Goal: Task Accomplishment & Management: Use online tool/utility

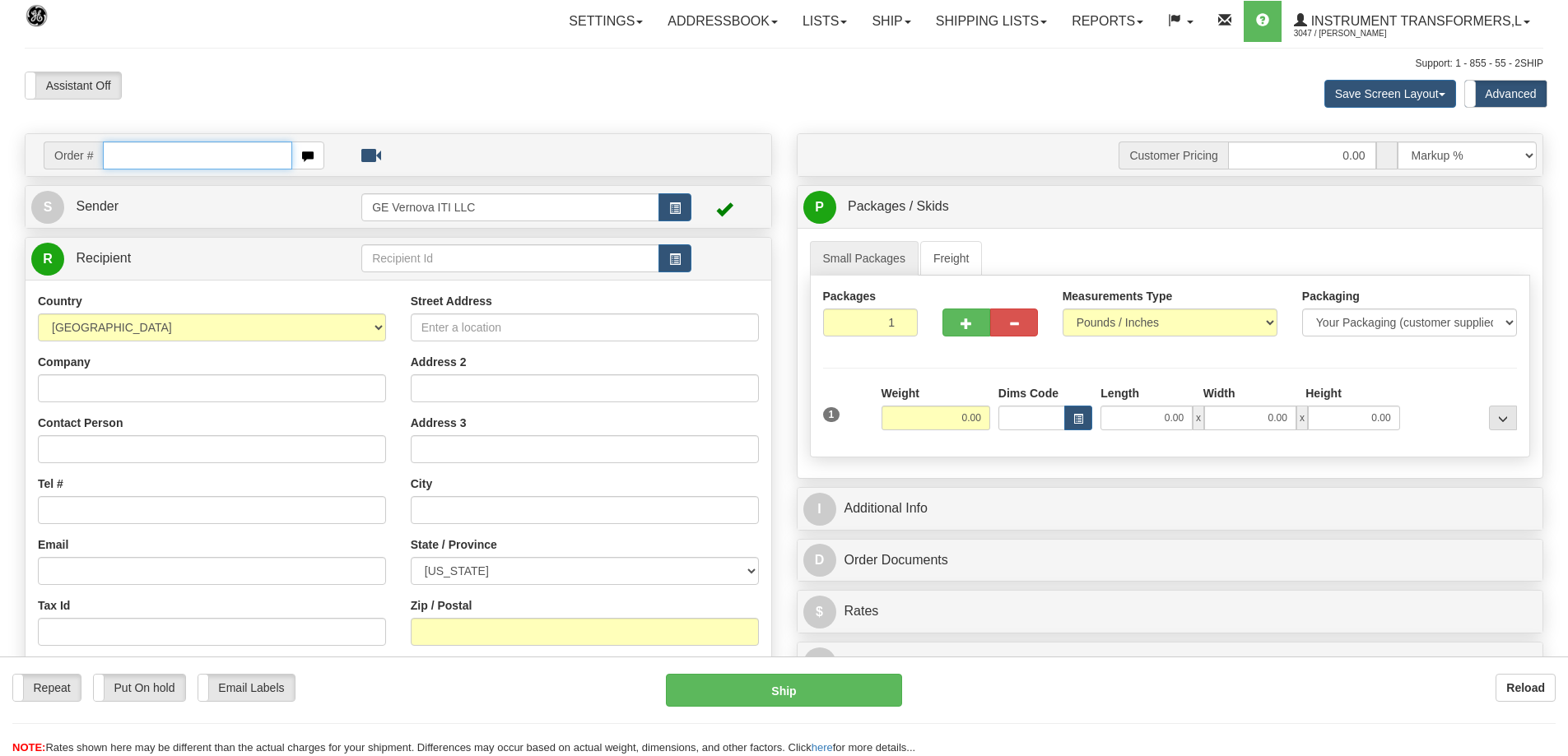
click at [146, 145] on input "text" at bounding box center [197, 155] width 189 height 28
type input "86708362"
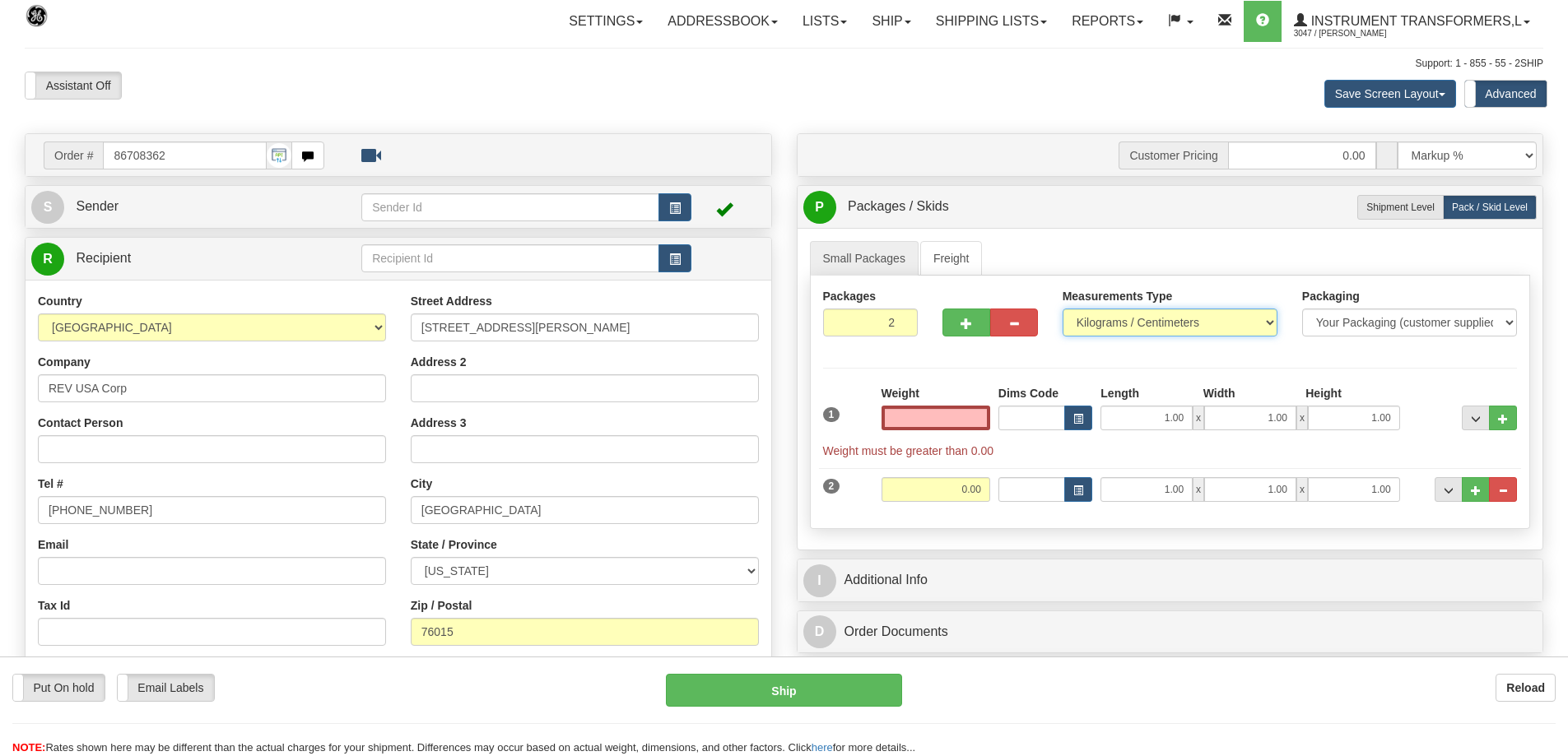
type input "0.00"
click at [1121, 320] on select "Pounds / Inches Kilograms / Centimeters" at bounding box center [1170, 322] width 215 height 28
select select "0"
click at [1063, 309] on select "Pounds / Inches Kilograms / Centimeters" at bounding box center [1170, 322] width 215 height 28
click at [1003, 321] on button "button" at bounding box center [1013, 322] width 47 height 28
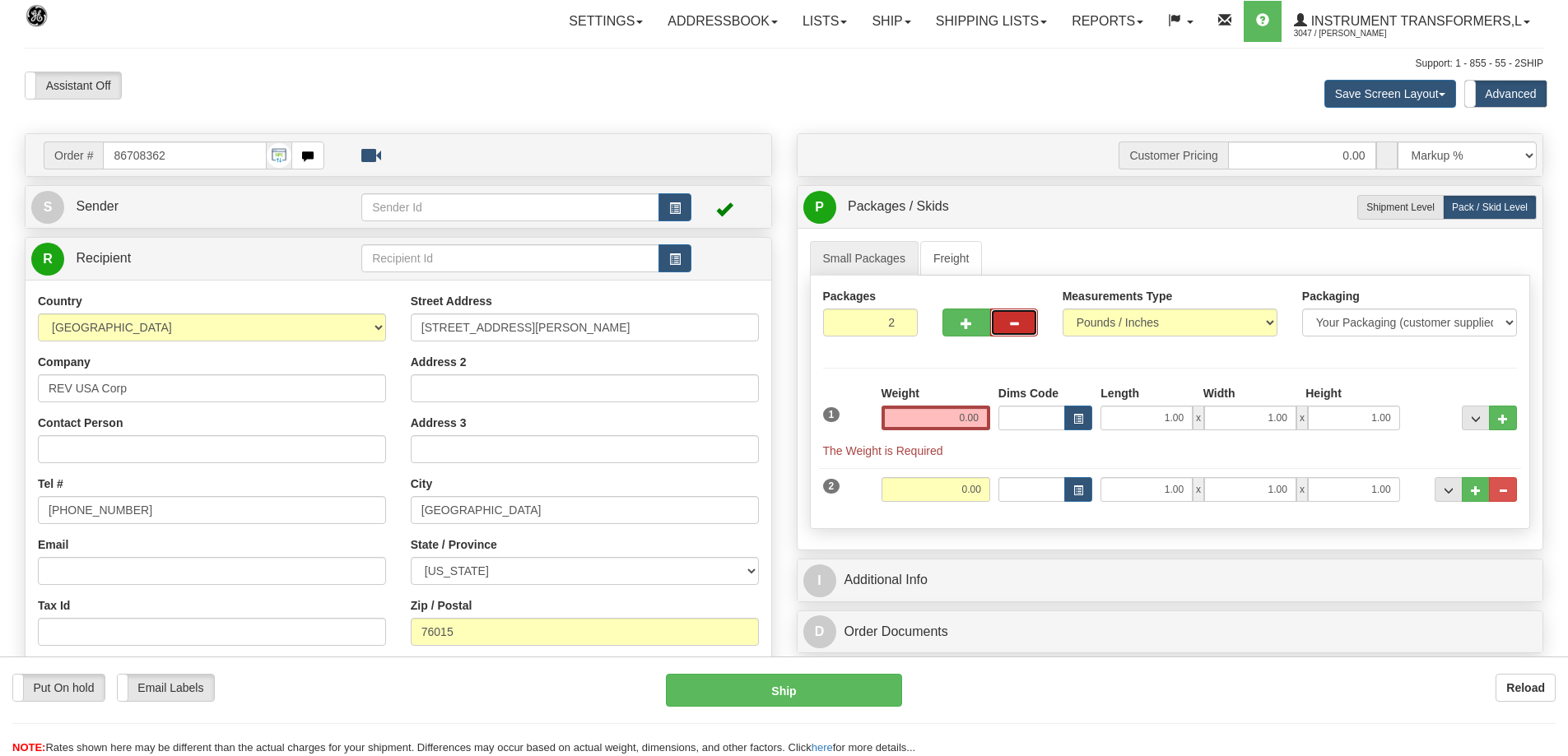
type input "1"
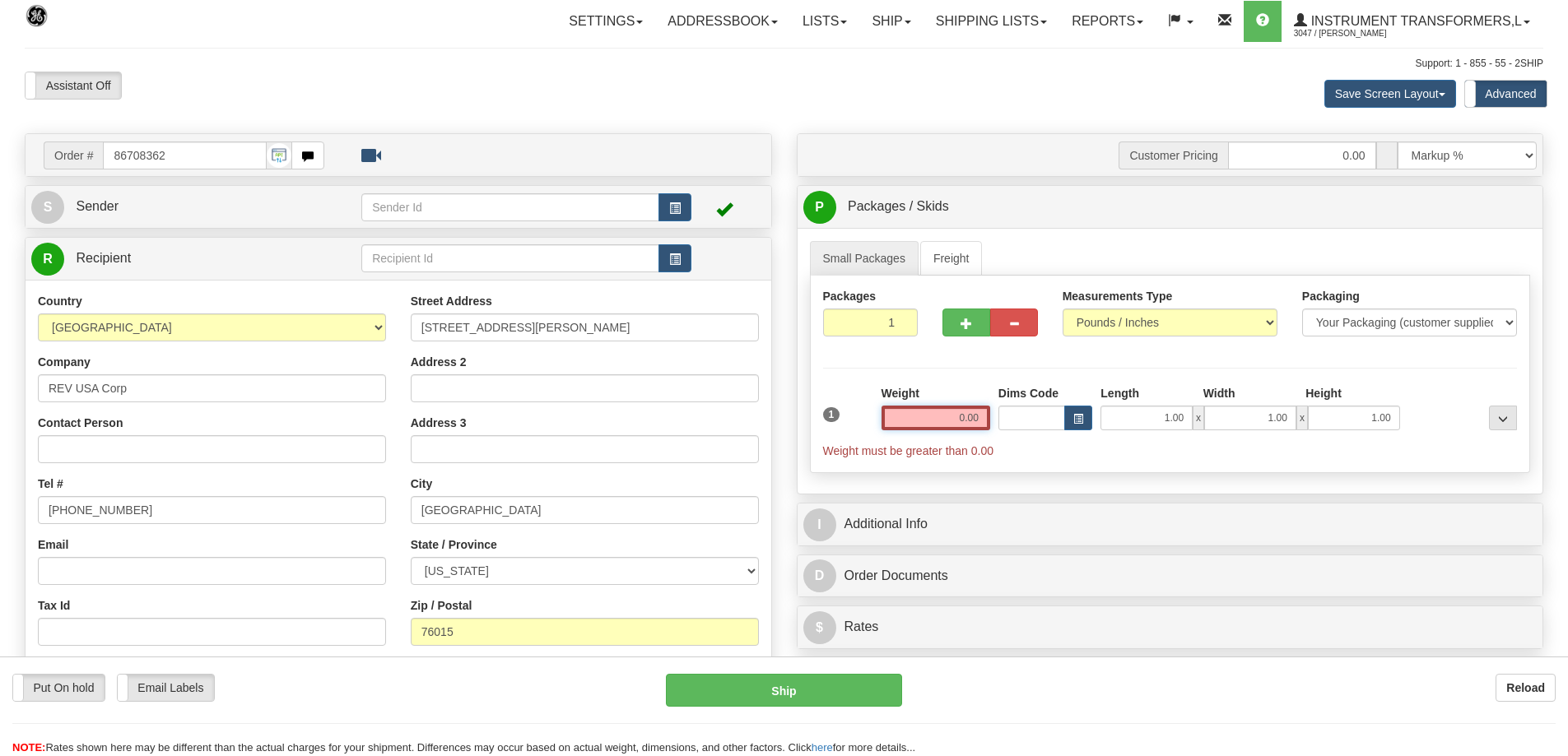
click at [935, 426] on input "0.00" at bounding box center [936, 418] width 109 height 25
click button "Delete" at bounding box center [0, 0] width 0 height 0
type input "187.00"
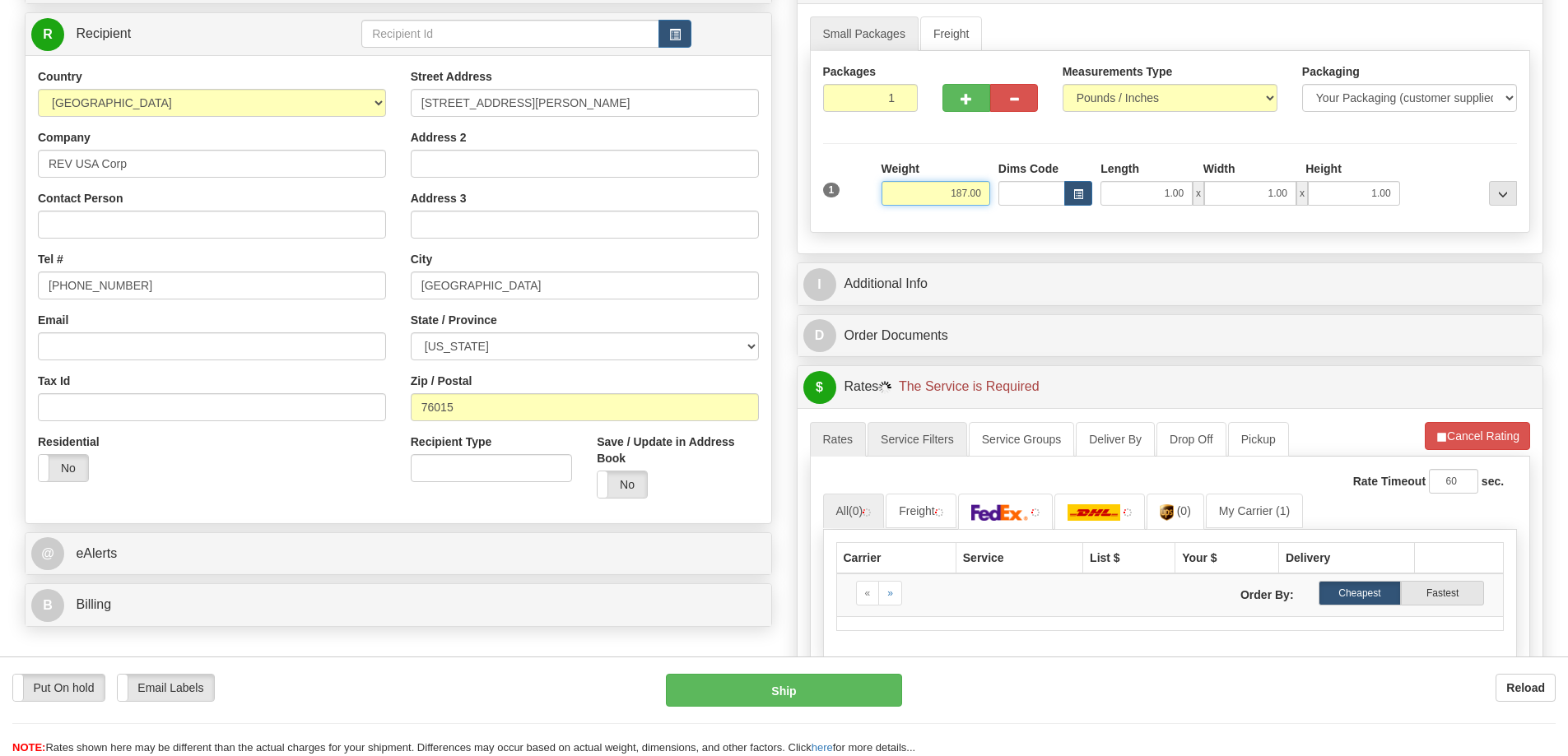
scroll to position [329, 0]
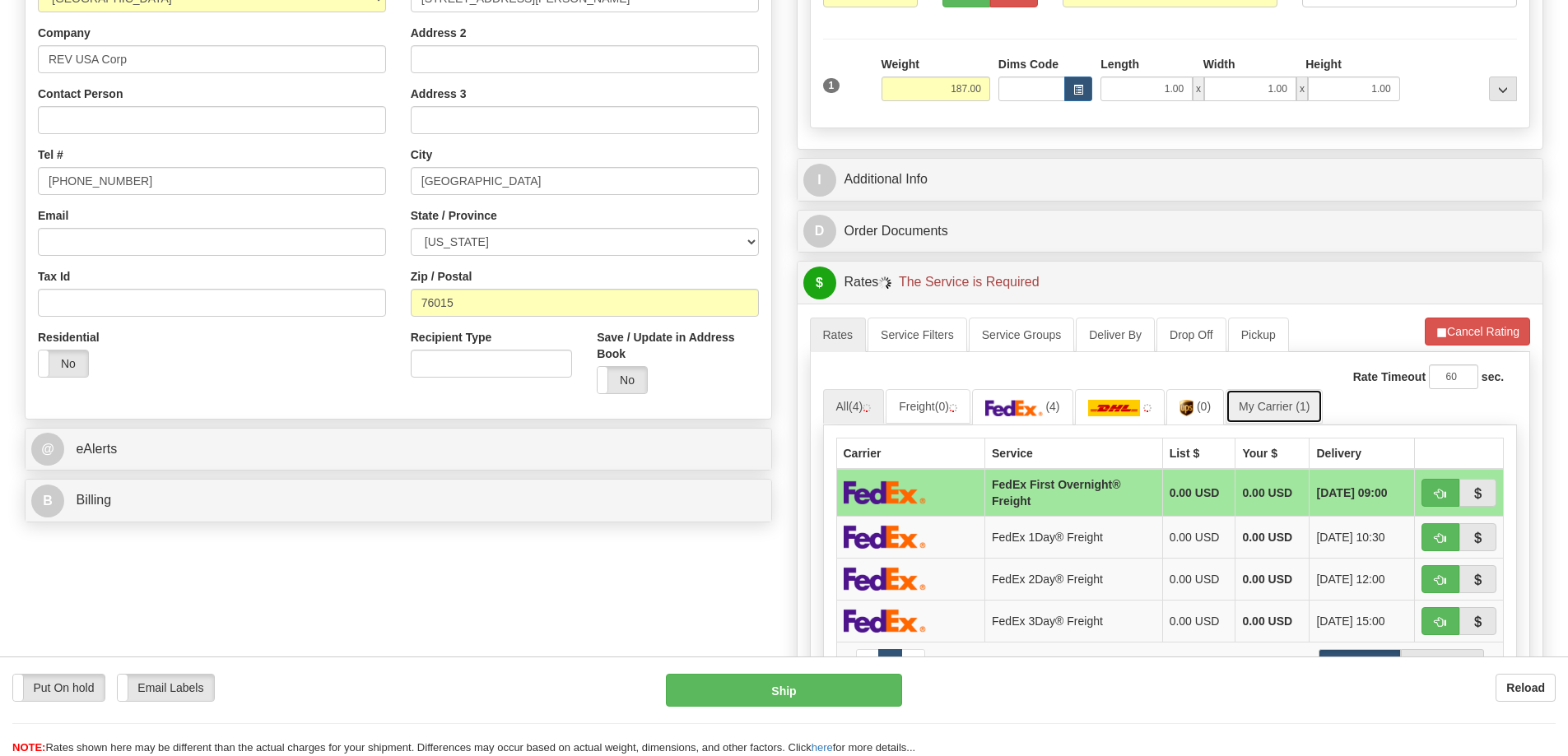
click at [1298, 407] on link "My Carrier (1)" at bounding box center [1273, 406] width 97 height 35
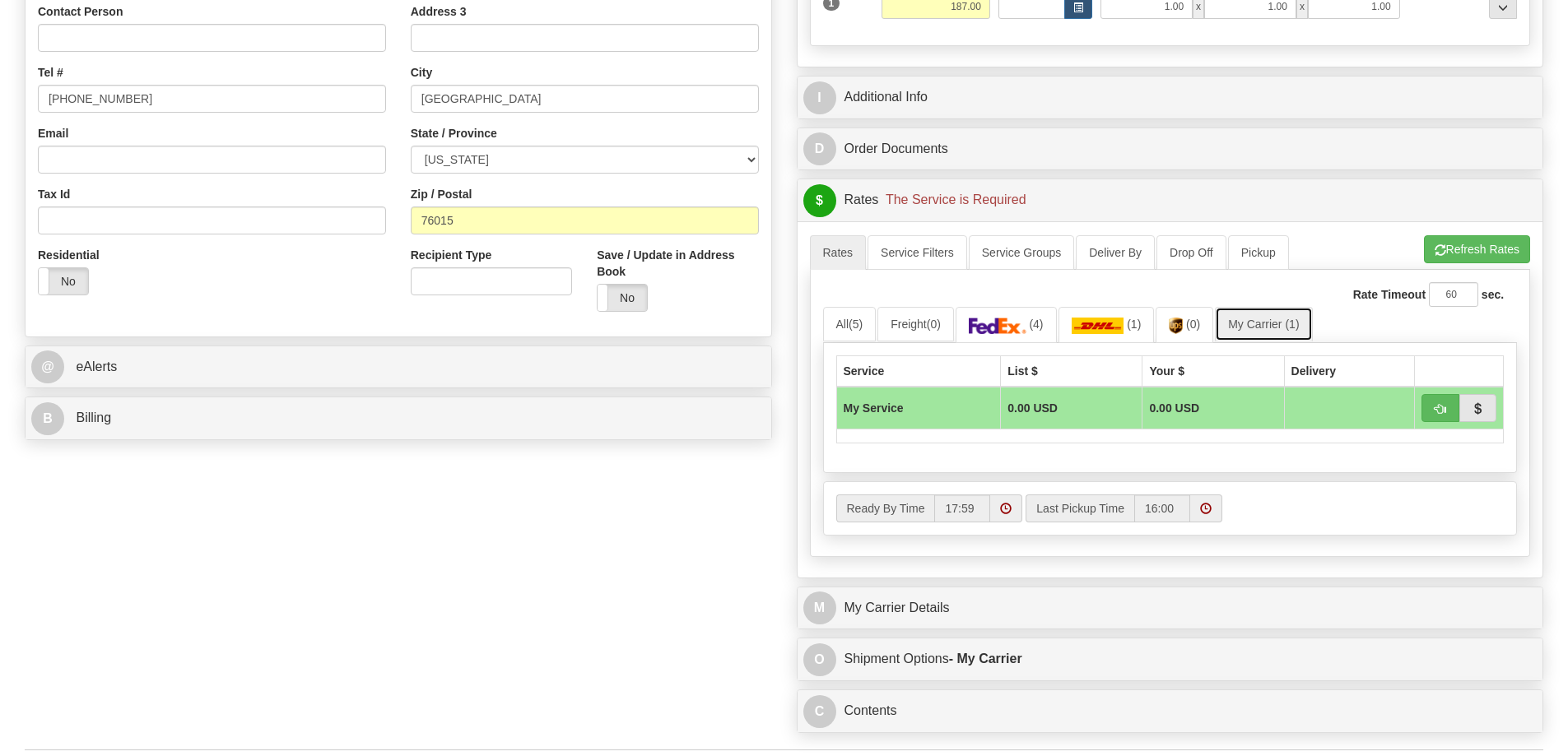
scroll to position [576, 0]
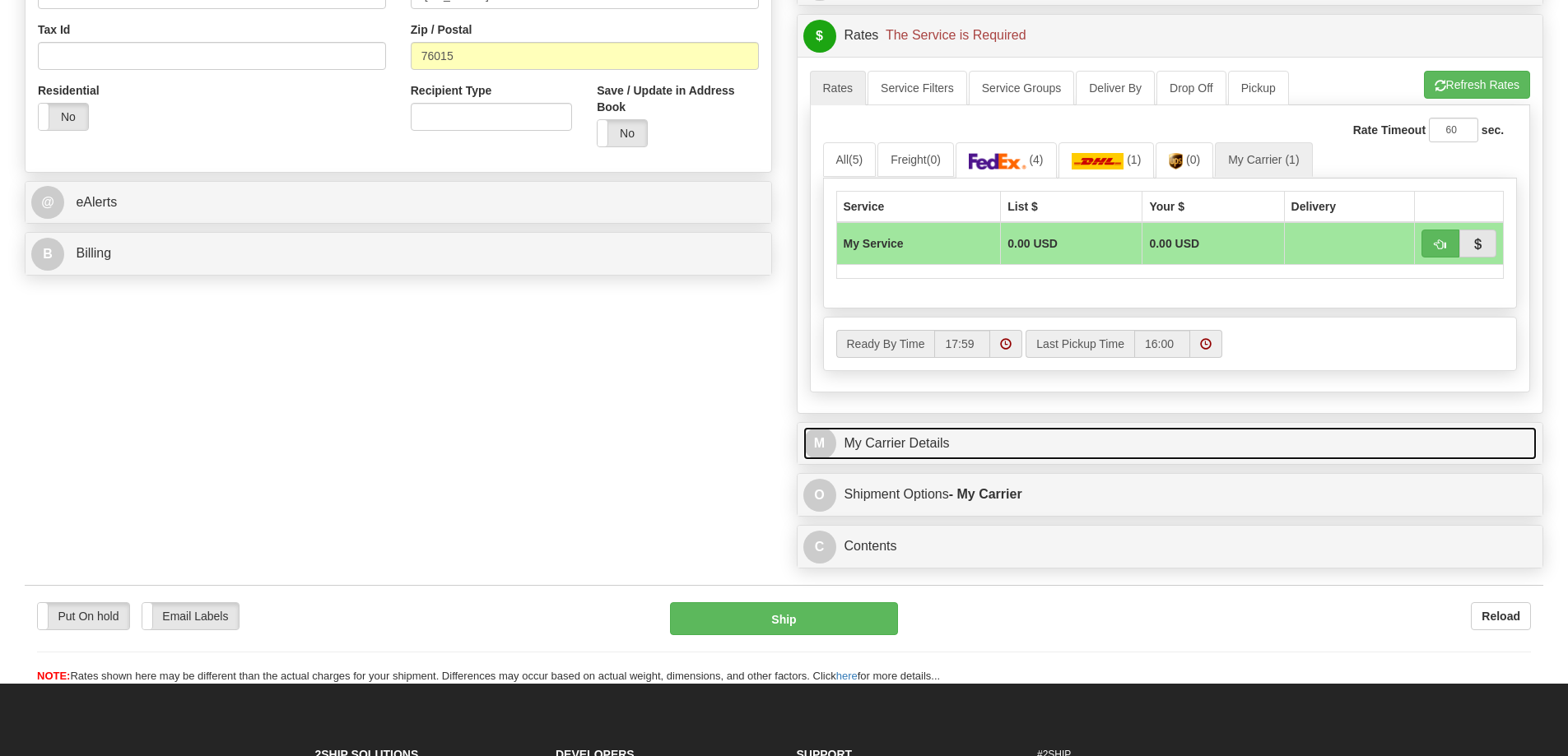
click at [957, 442] on link "M My Carrier Details" at bounding box center [1171, 444] width 734 height 34
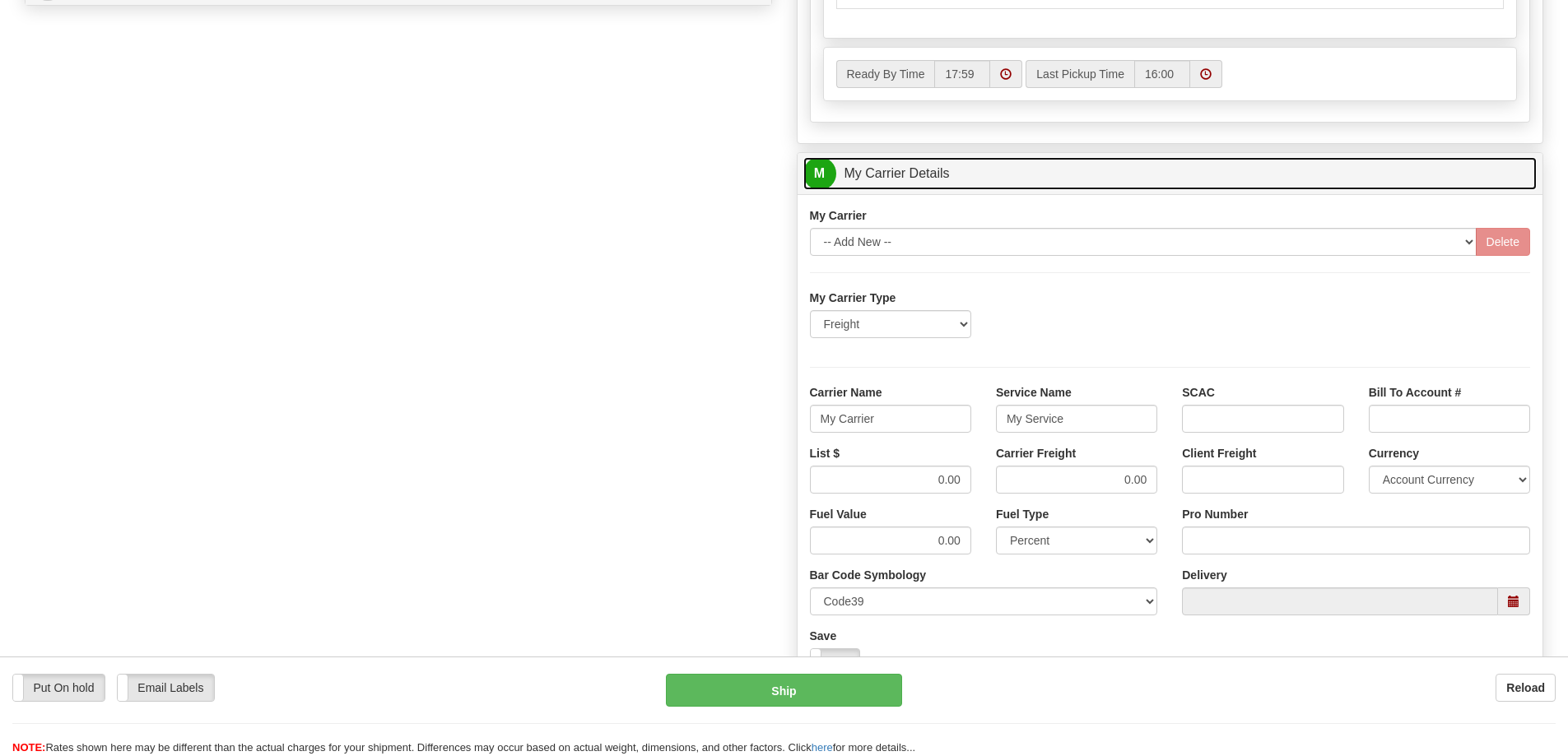
scroll to position [905, 0]
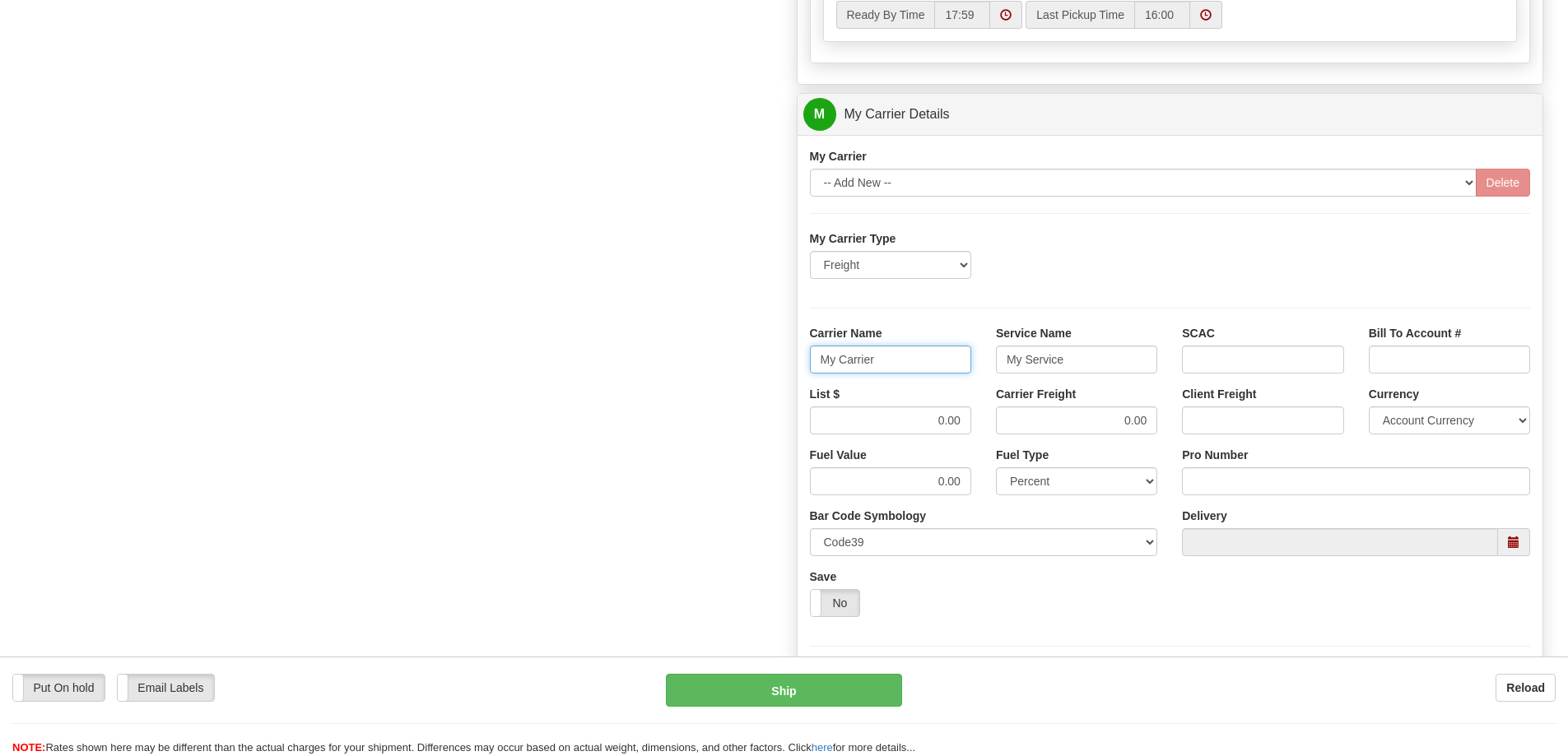
drag, startPoint x: 895, startPoint y: 350, endPoint x: 725, endPoint y: 357, distance: 170.1
click at [725, 357] on div "Order # 86708362 S Sender" at bounding box center [784, 21] width 1543 height 1588
drag, startPoint x: 1101, startPoint y: 374, endPoint x: 830, endPoint y: 352, distance: 271.9
click at [830, 352] on div "Carrier Name Service Name My Service SCAC Bill To Account #" at bounding box center [1170, 355] width 746 height 61
click at [1079, 369] on input "My Service" at bounding box center [1076, 359] width 162 height 28
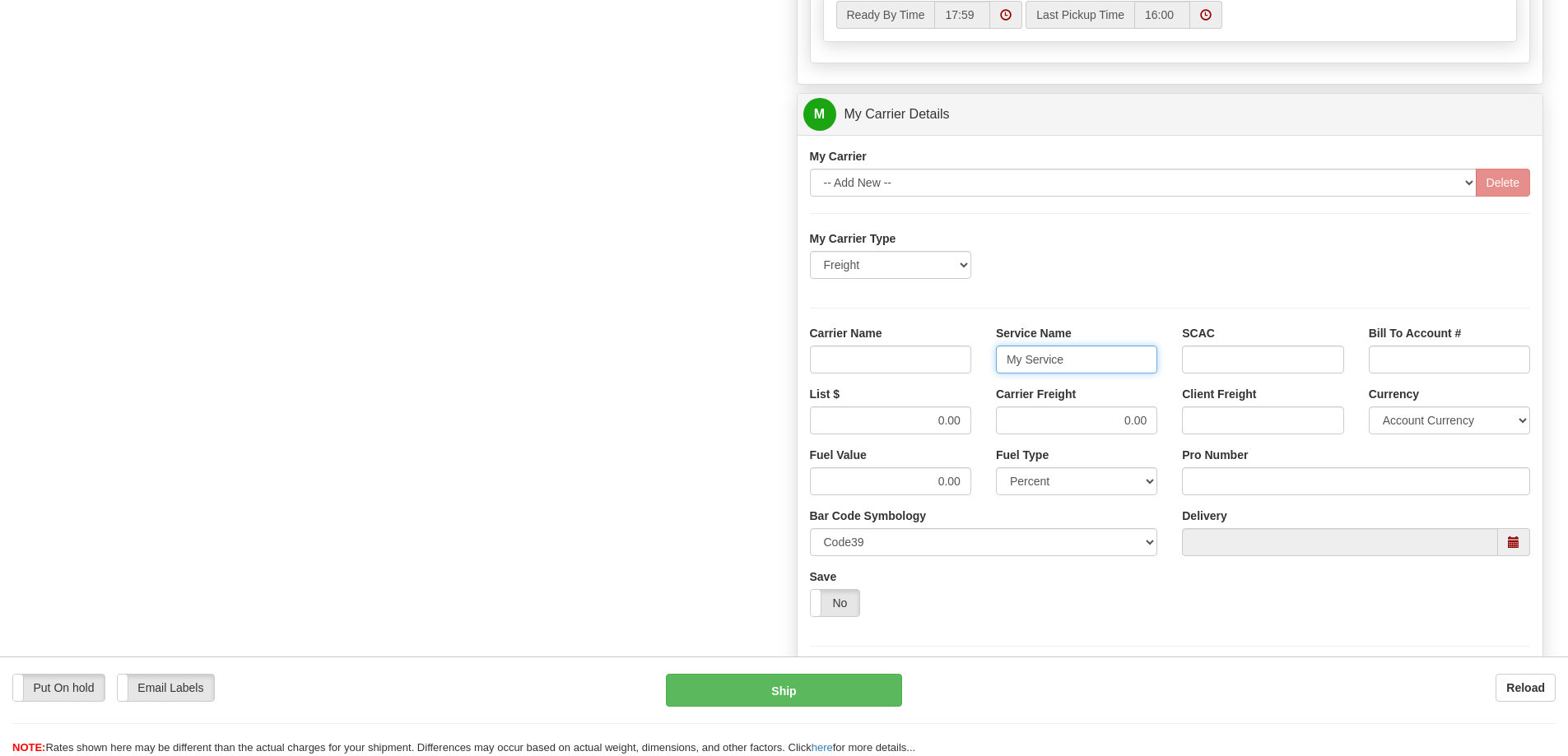
drag, startPoint x: 1079, startPoint y: 367, endPoint x: 935, endPoint y: 370, distance: 144.0
click at [935, 370] on div "Carrier Name Service Name My Service SCAC Bill To Account #" at bounding box center [1170, 355] width 746 height 61
drag, startPoint x: 1120, startPoint y: 424, endPoint x: 1150, endPoint y: 425, distance: 30.0
click at [1150, 425] on input "0.00" at bounding box center [1076, 420] width 162 height 28
drag, startPoint x: 936, startPoint y: 420, endPoint x: 977, endPoint y: 423, distance: 41.1
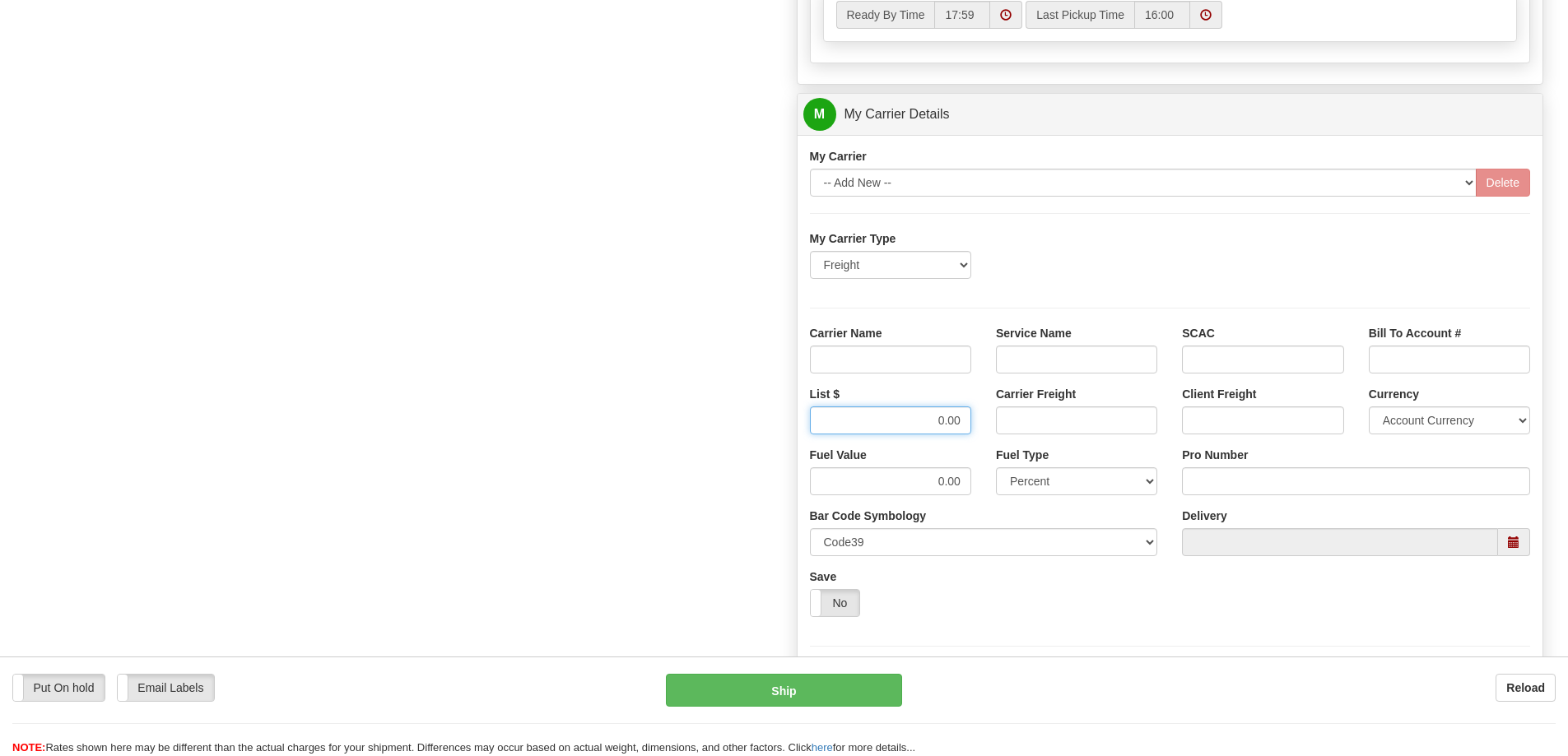
click at [977, 423] on div "List $ 0.00" at bounding box center [890, 416] width 186 height 61
click at [937, 362] on input "Carrier Name" at bounding box center [890, 359] width 162 height 28
type input "AVR"
drag, startPoint x: 1033, startPoint y: 353, endPoint x: 1037, endPoint y: 372, distance: 19.4
click at [1033, 353] on input "Service Name" at bounding box center [1076, 359] width 162 height 28
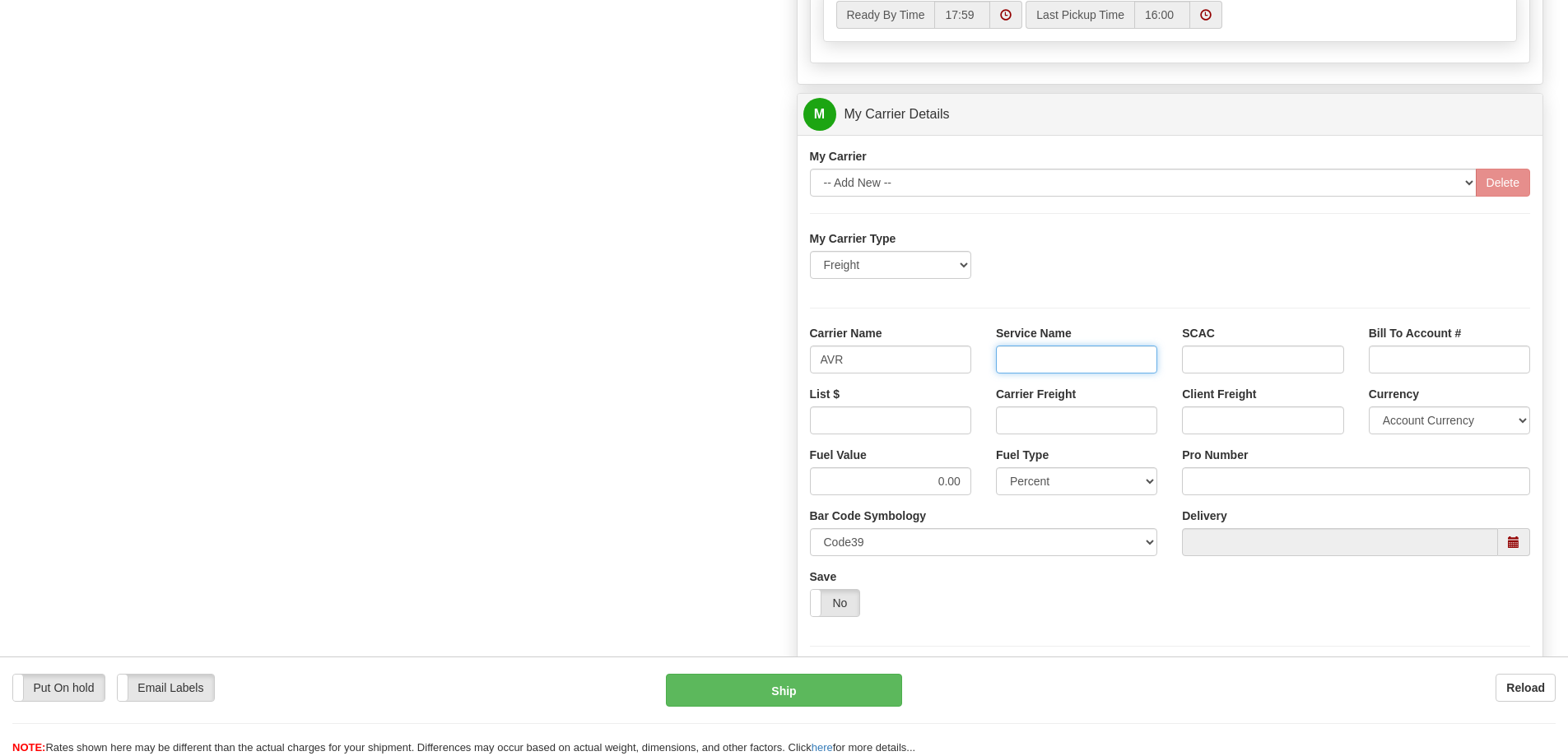
type input "LTL"
click at [952, 431] on input "List $" at bounding box center [890, 420] width 162 height 28
type input "300"
click at [1082, 419] on input "Carrier Freight" at bounding box center [1076, 420] width 162 height 28
type input "300"
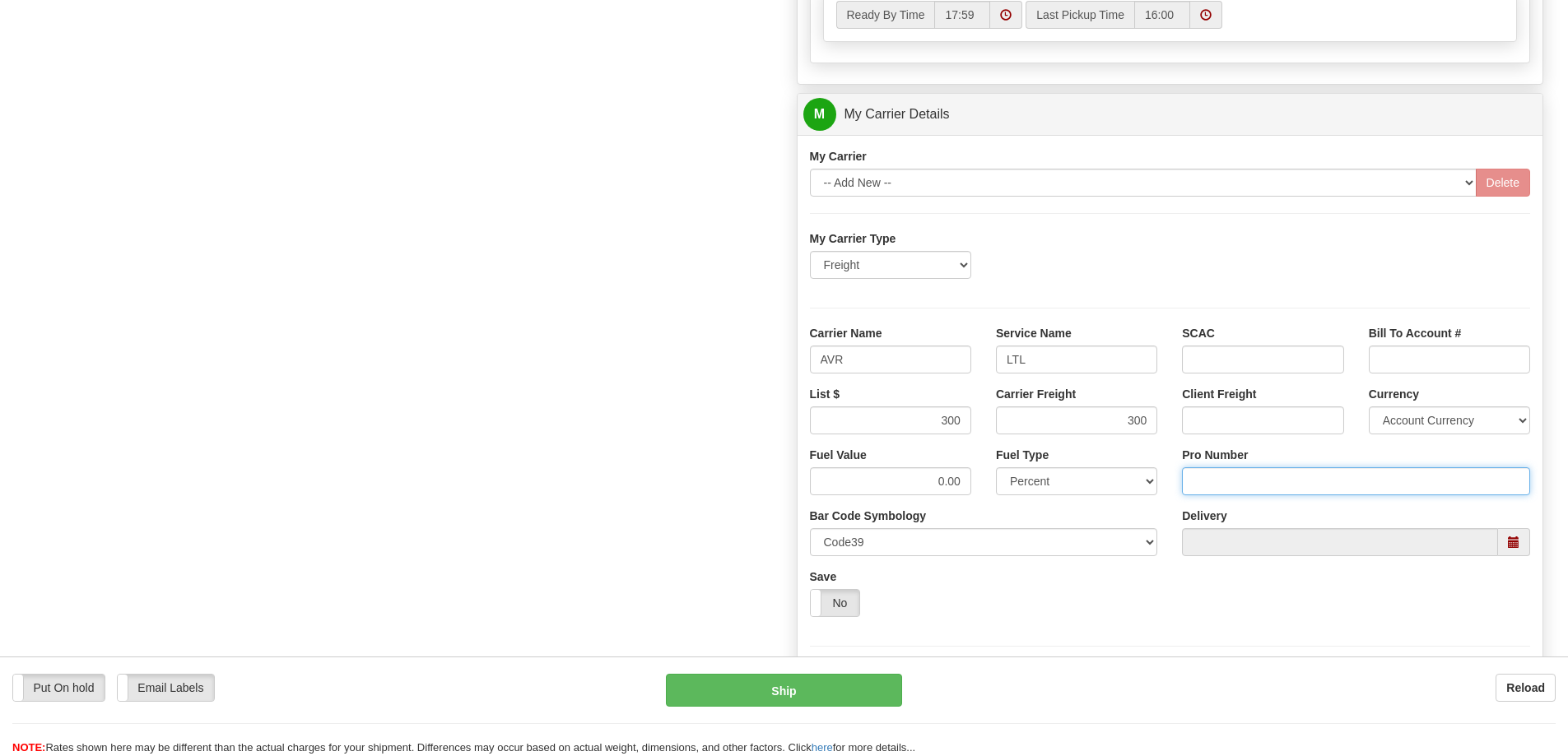
click at [1222, 482] on input "Pro Number" at bounding box center [1356, 481] width 348 height 28
type input "0760161482"
click button "Delete" at bounding box center [0, 0] width 0 height 0
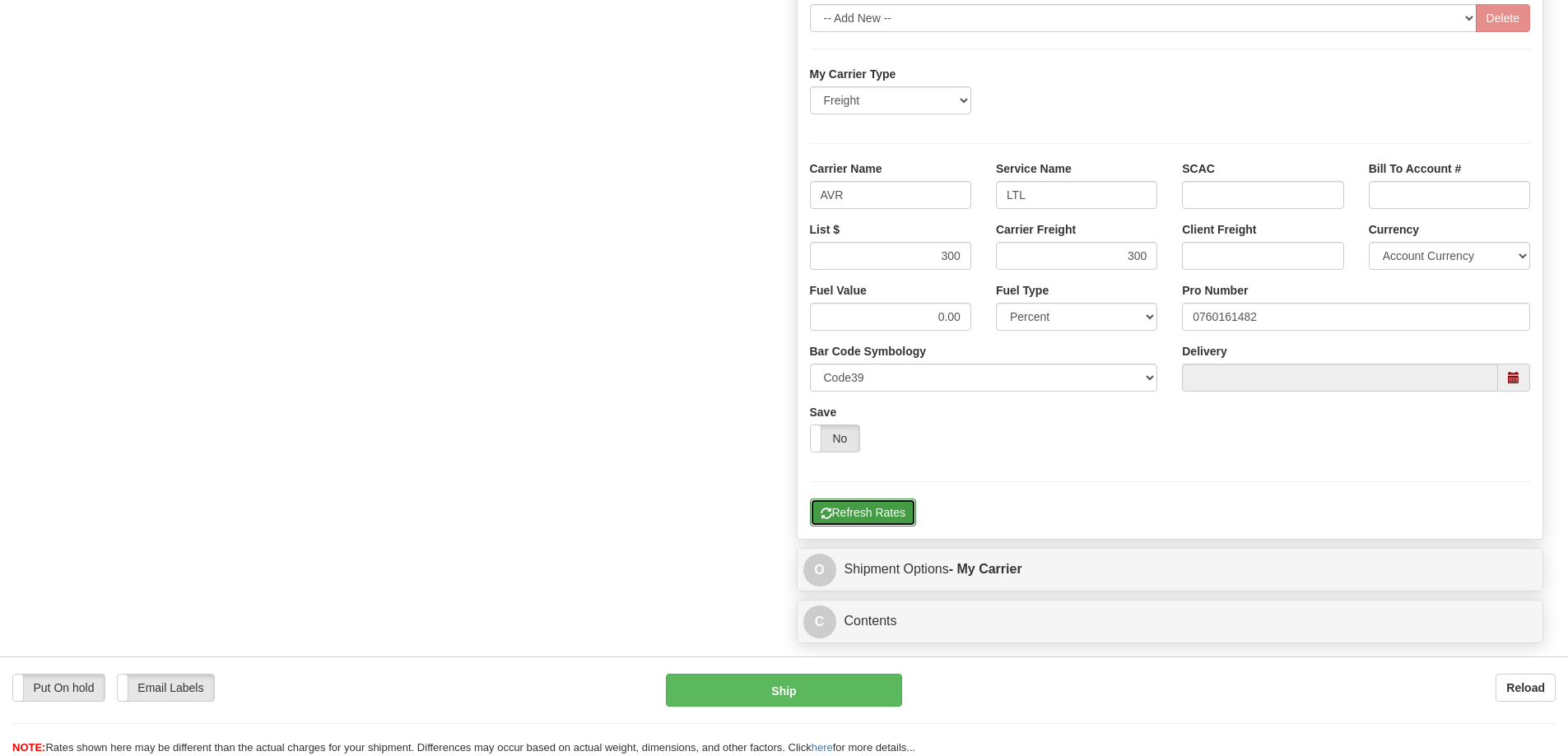
click at [865, 519] on button "Refresh Rates" at bounding box center [863, 512] width 106 height 28
click at [868, 520] on button "Refresh Rates" at bounding box center [863, 512] width 106 height 28
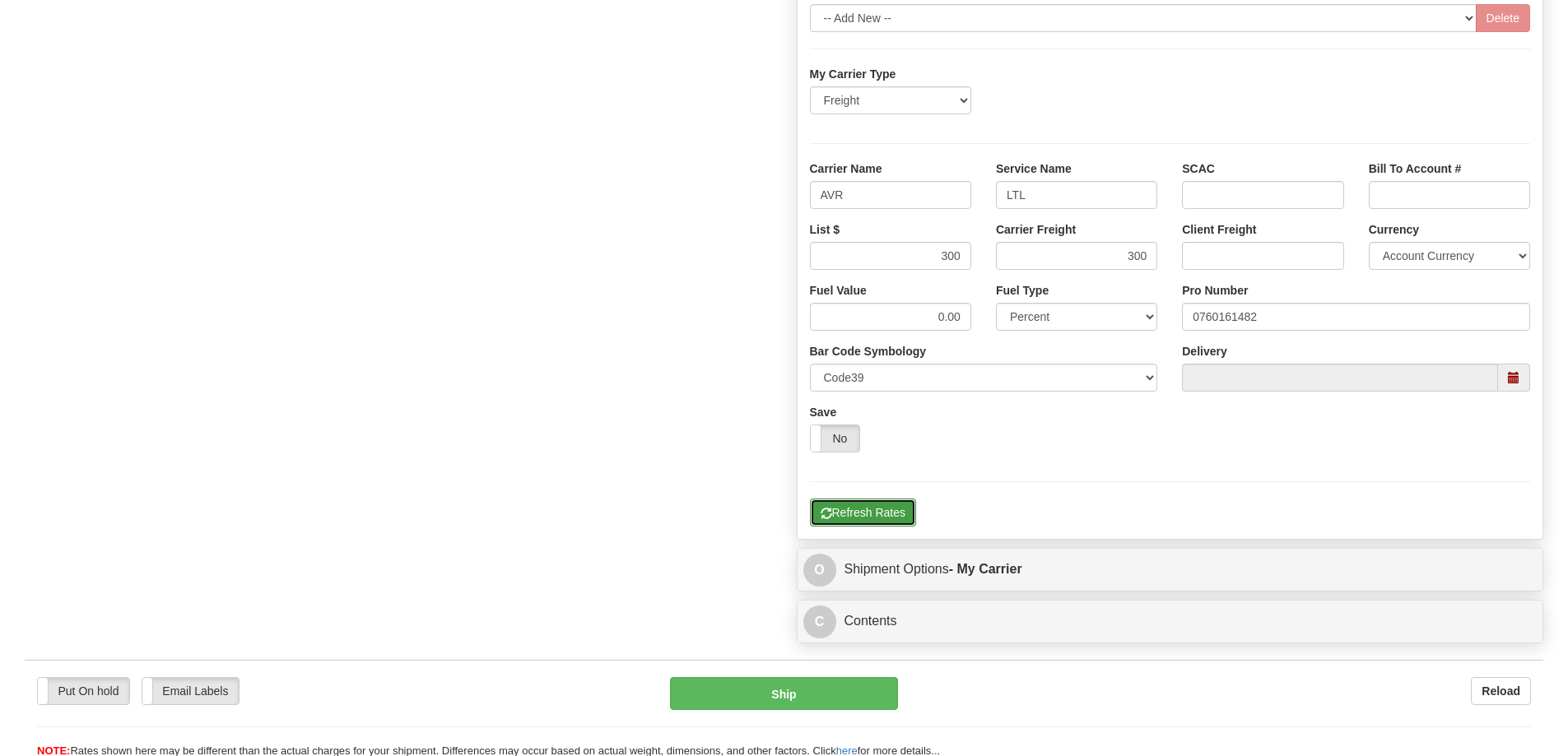
scroll to position [1069, 0]
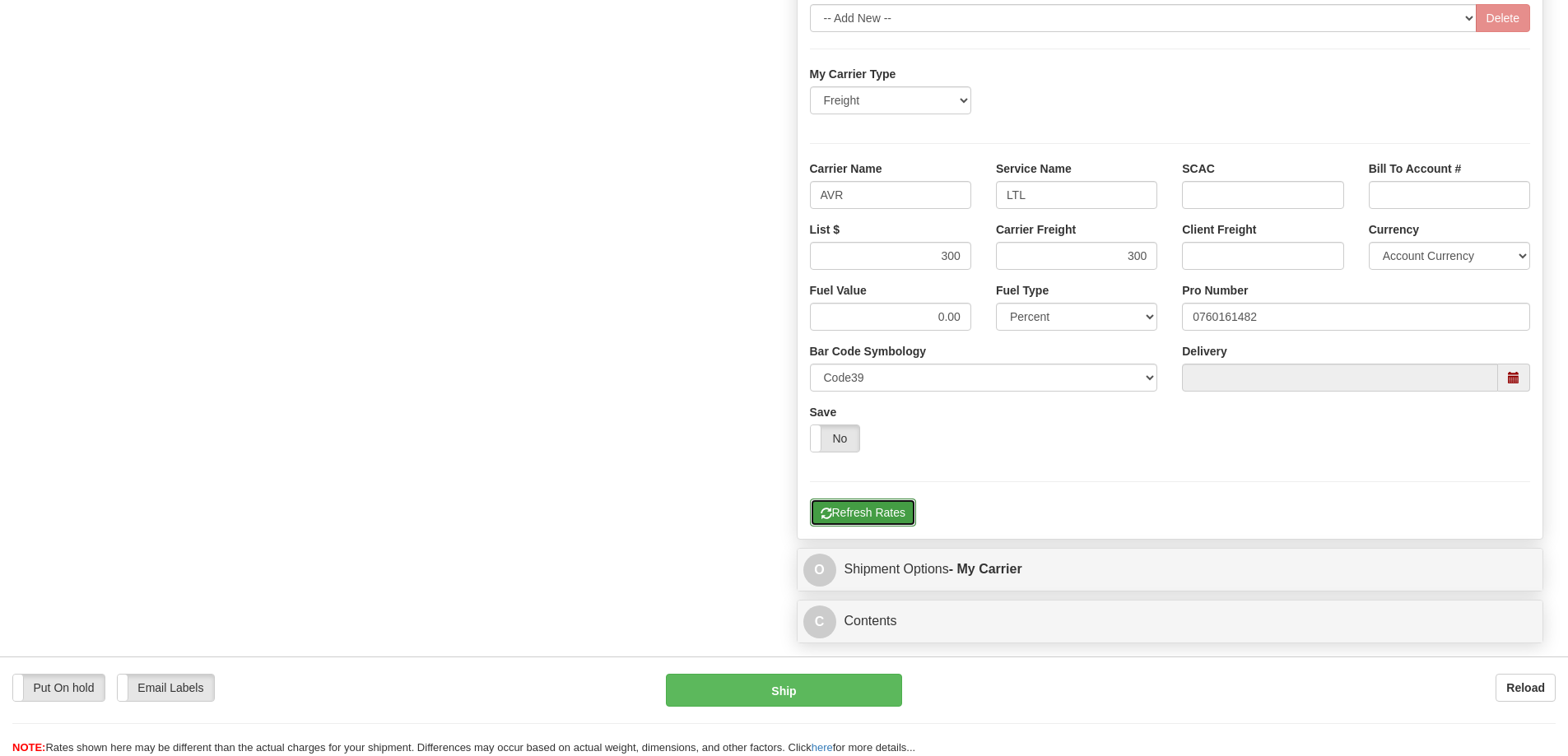
click at [869, 510] on button "Refresh Rates" at bounding box center [863, 512] width 106 height 28
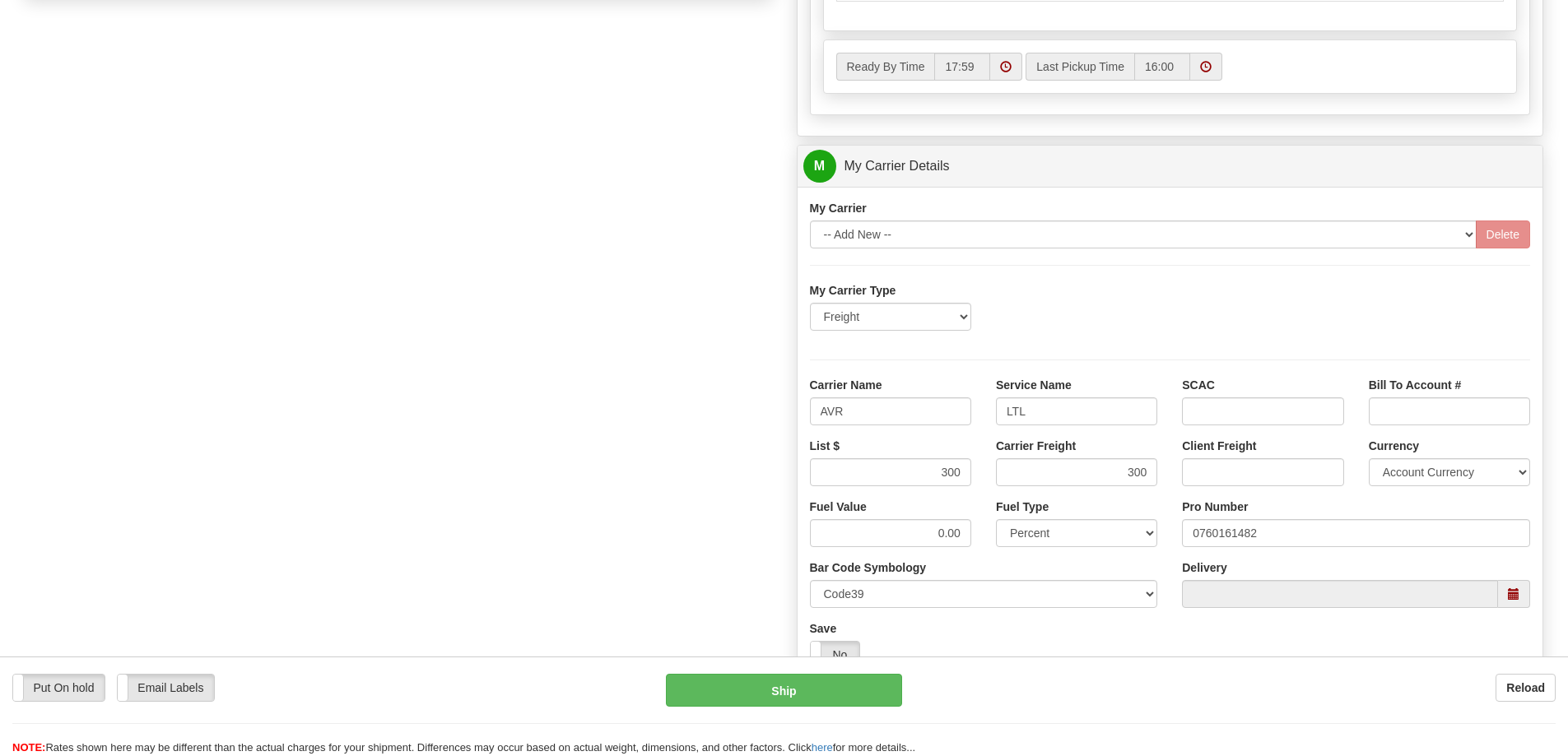
scroll to position [863, 0]
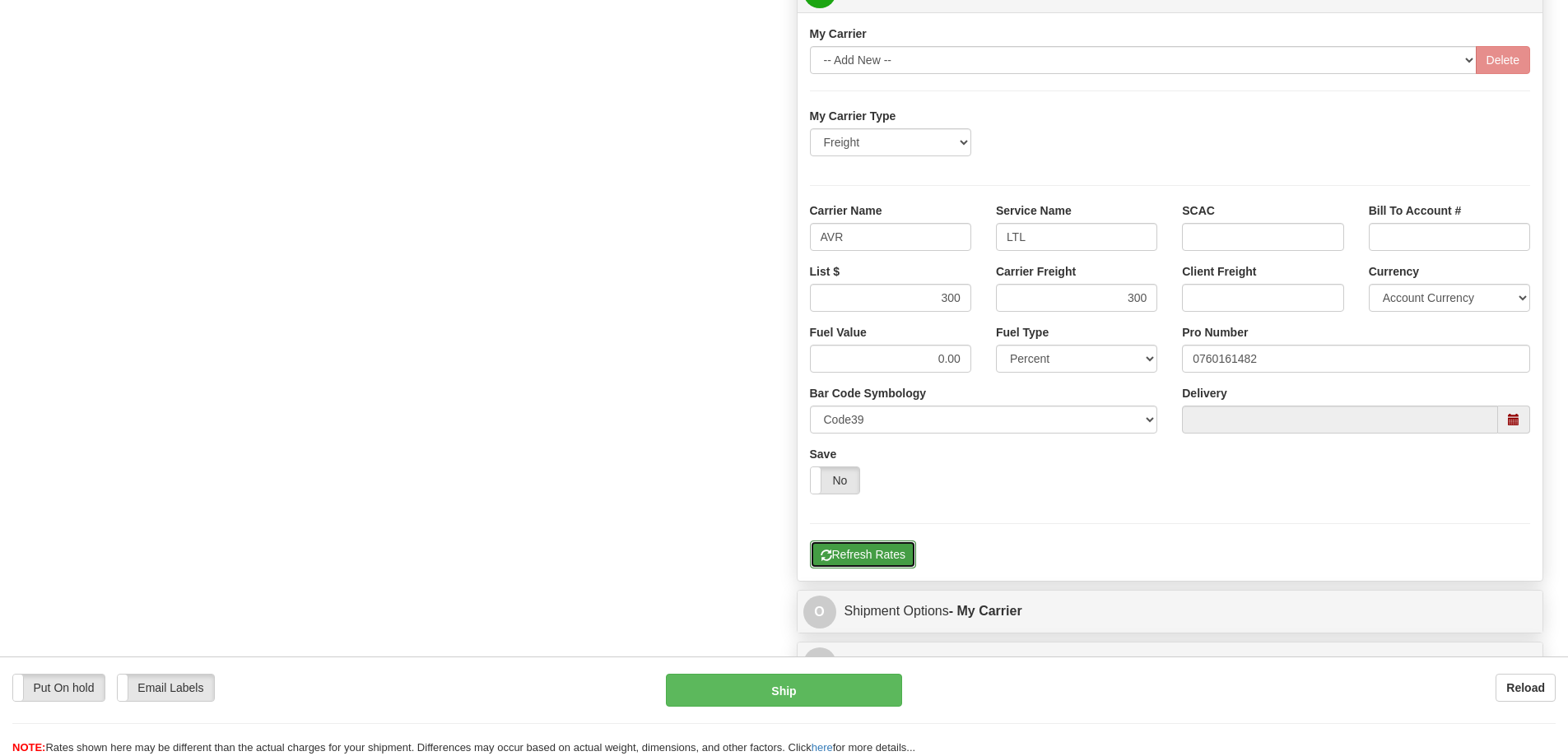
click at [858, 551] on button "Refresh Rates" at bounding box center [863, 554] width 106 height 28
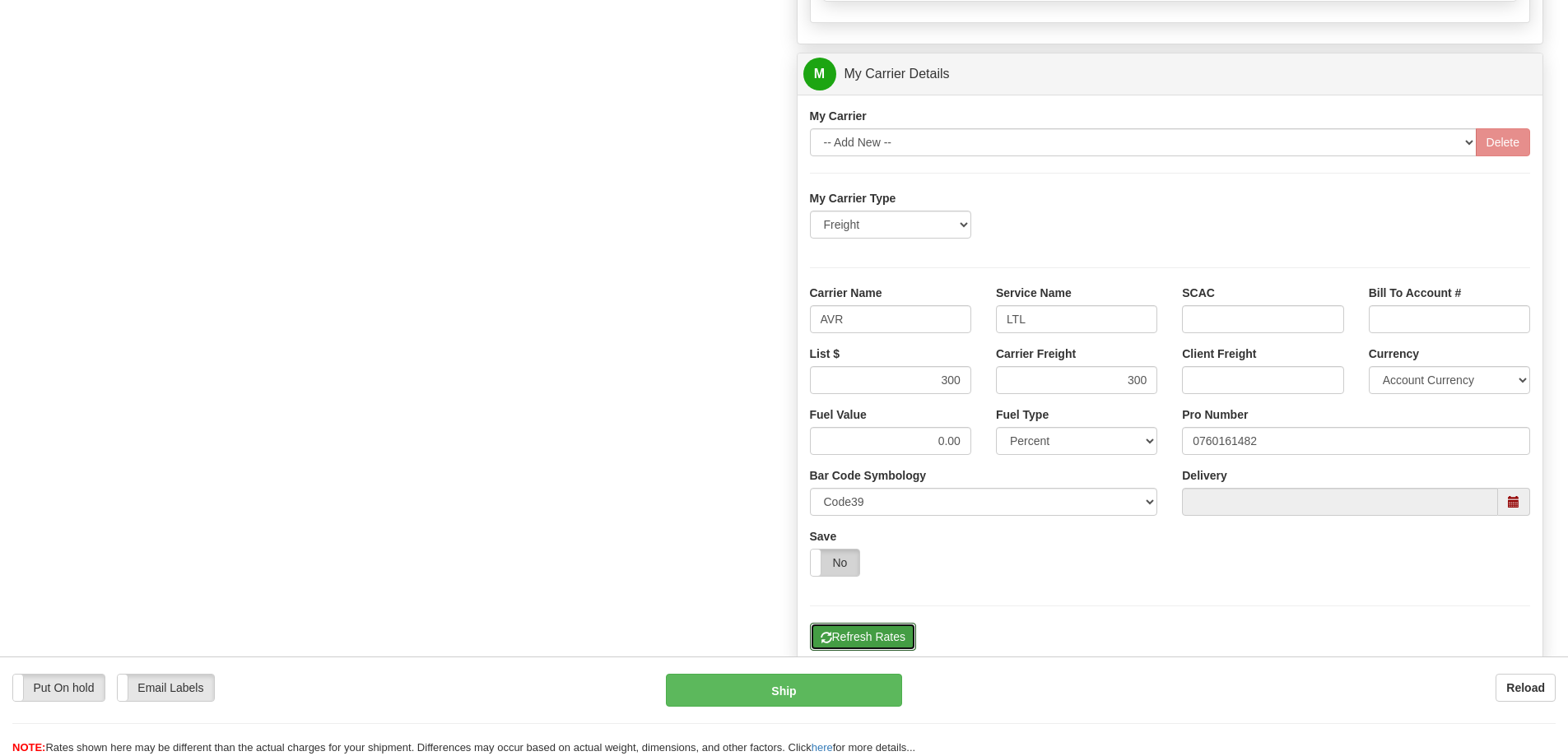
scroll to position [985, 0]
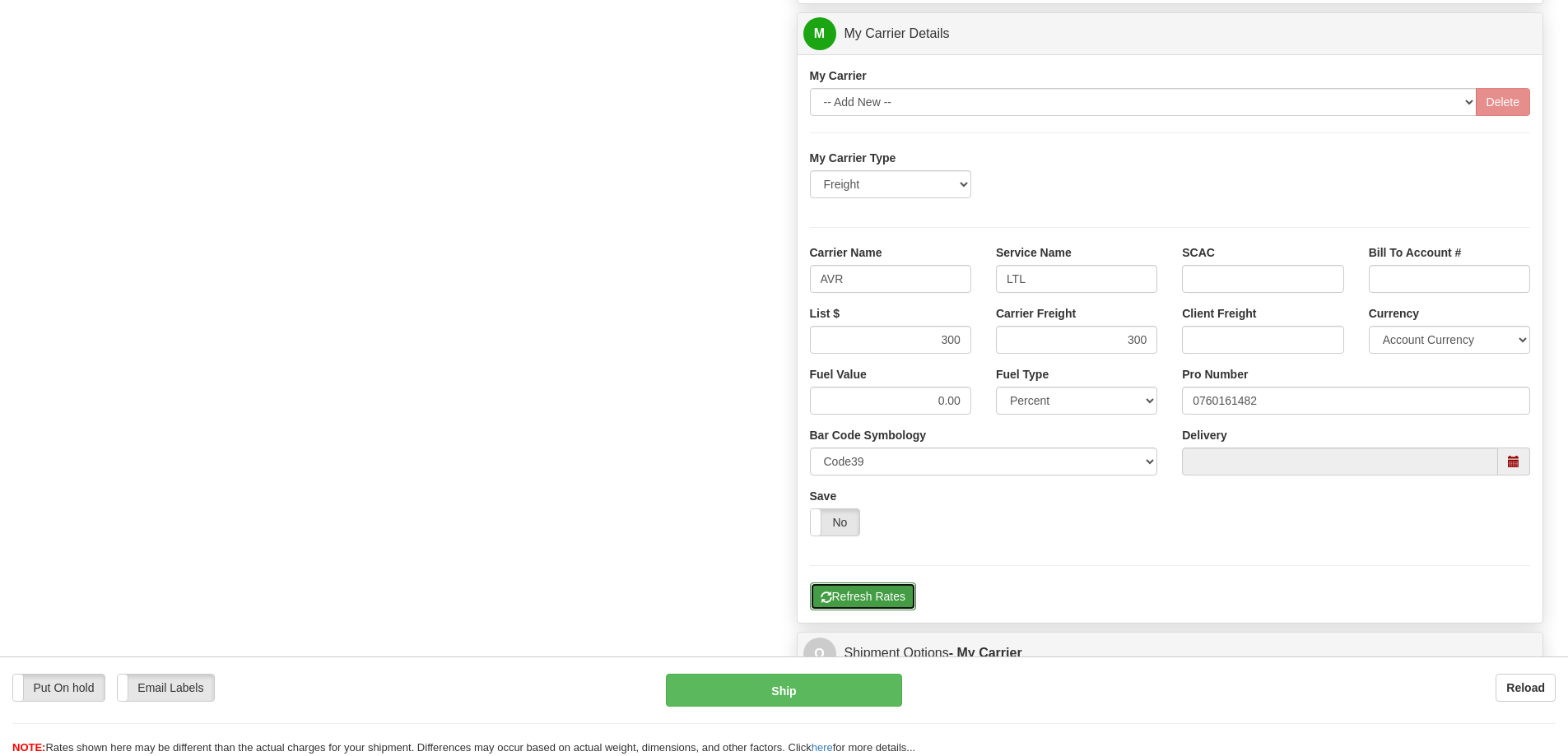
click at [863, 603] on button "Refresh Rates" at bounding box center [863, 596] width 106 height 28
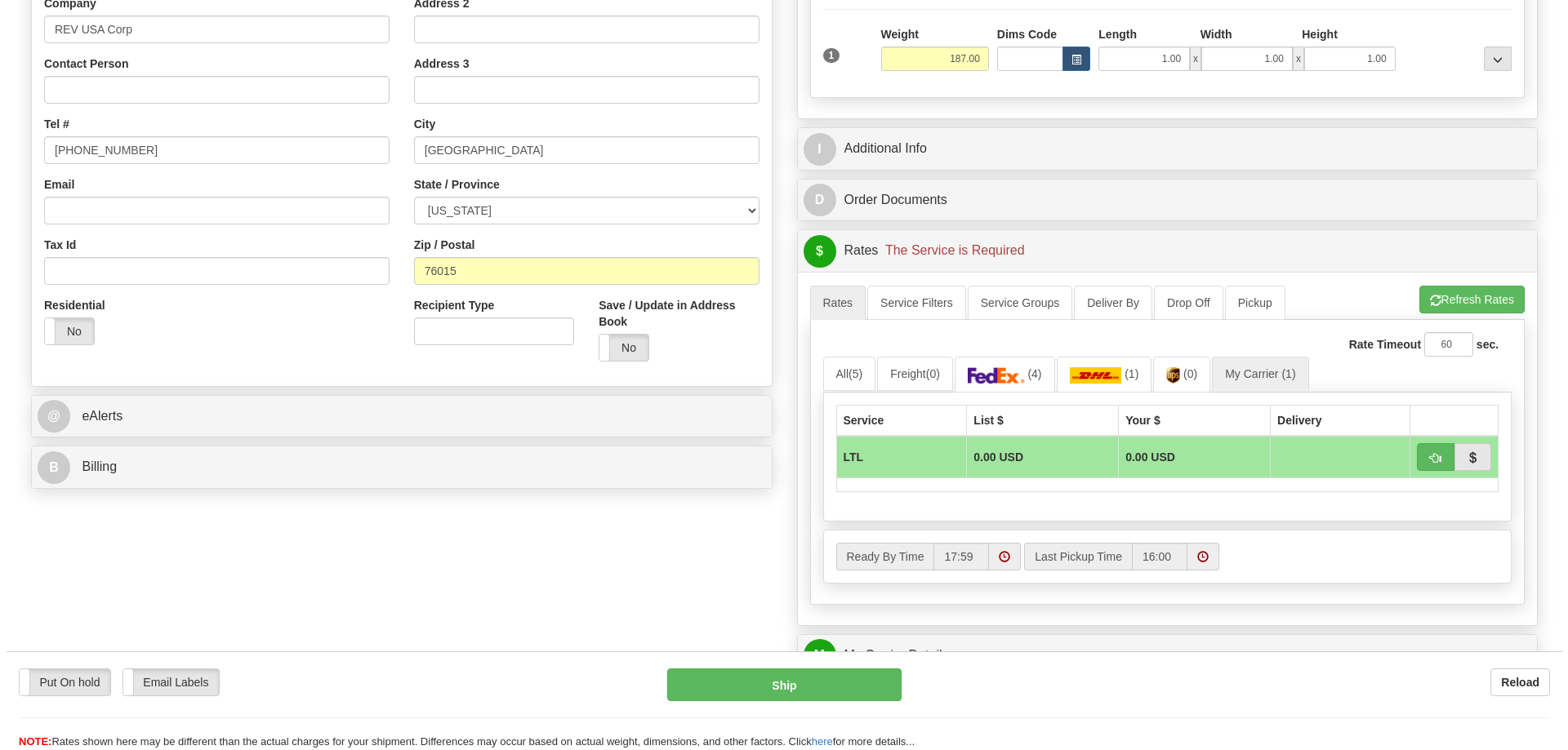
scroll to position [406, 0]
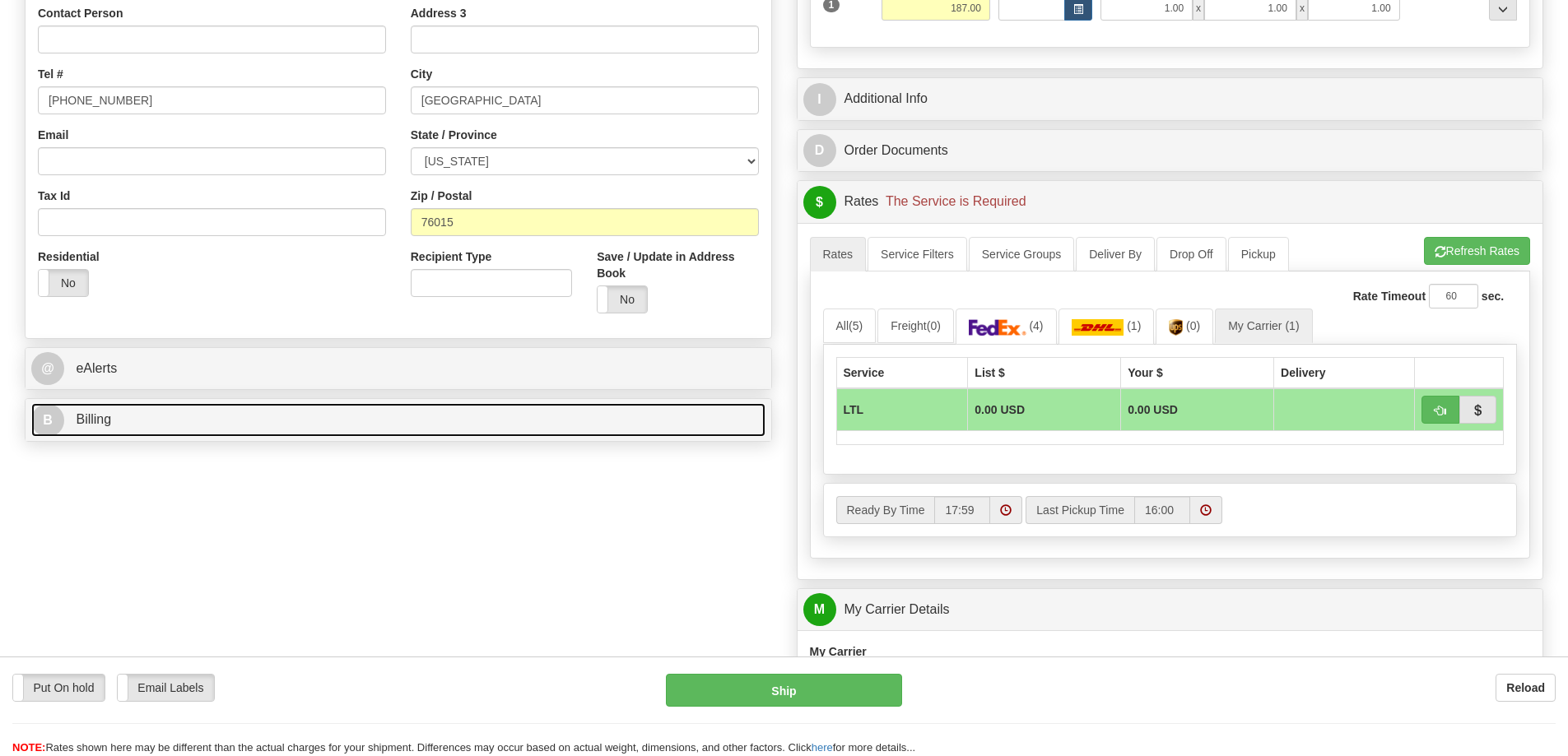
click at [422, 430] on link "B Billing" at bounding box center [398, 420] width 734 height 34
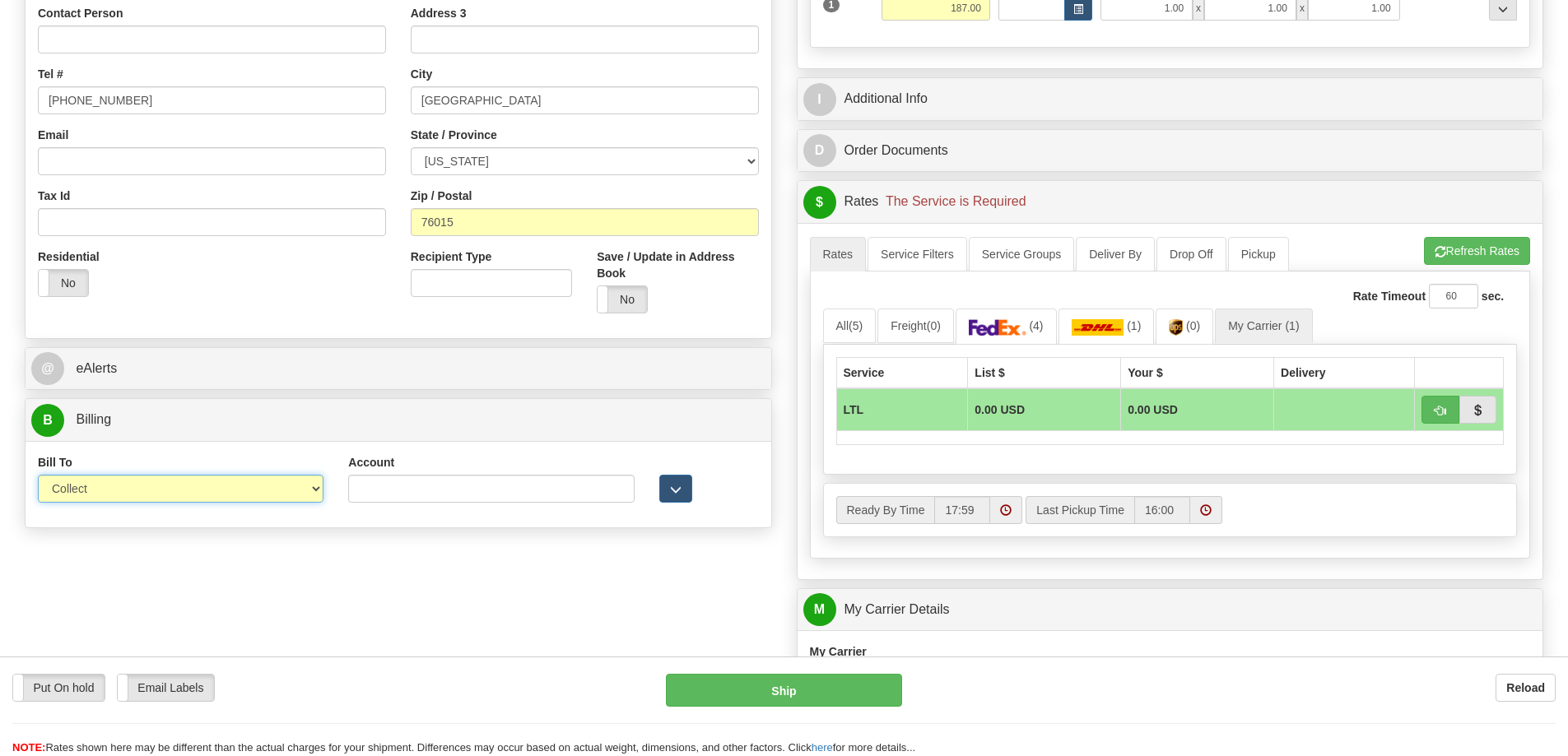
click at [284, 488] on select "Sender Recipient Third Party Collect" at bounding box center [180, 488] width 286 height 28
select select "1"
click at [38, 475] on select "Sender Recipient Third Party Collect" at bounding box center [180, 488] width 286 height 28
click at [1431, 404] on button "button" at bounding box center [1440, 409] width 38 height 28
type input "00"
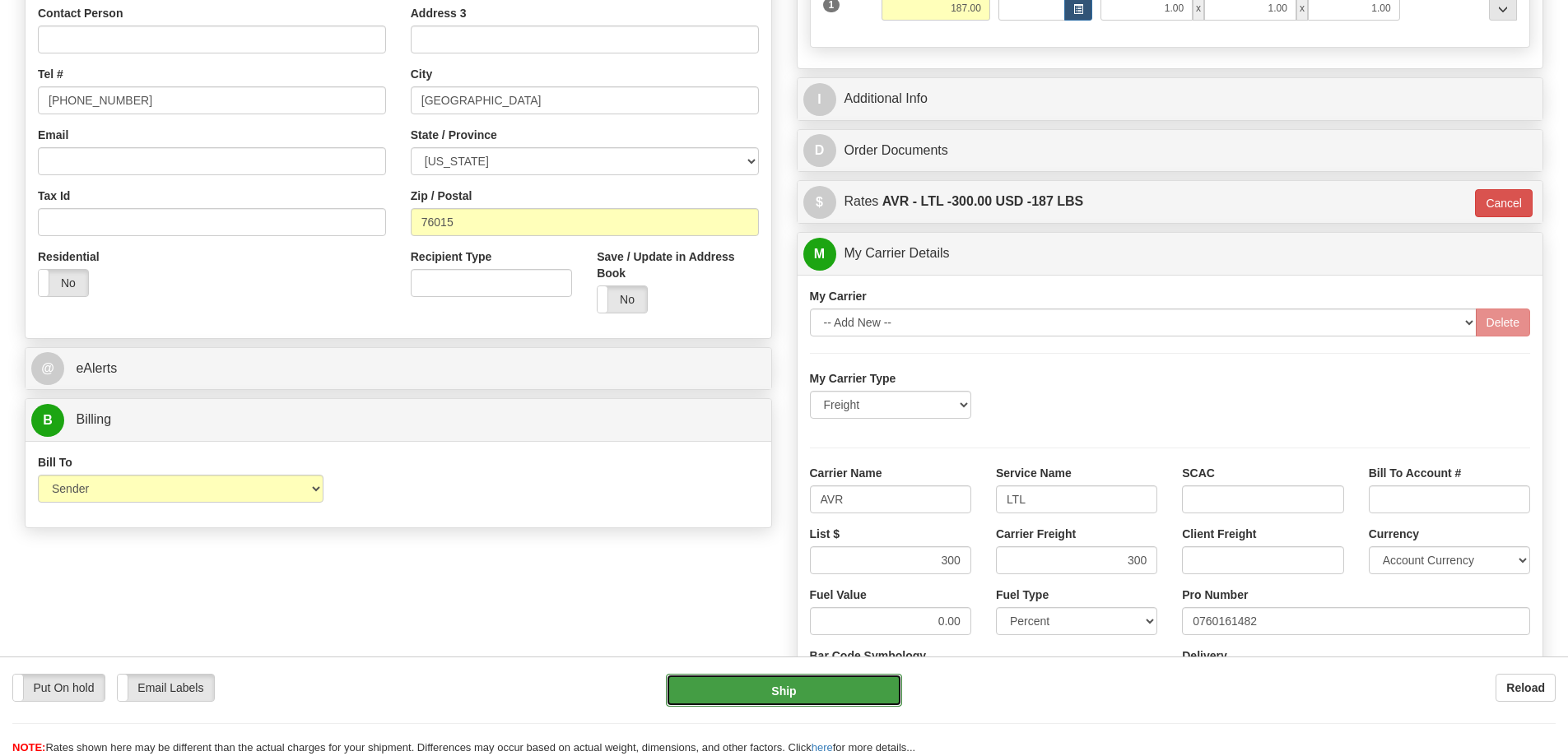
click at [807, 691] on button "Ship" at bounding box center [784, 690] width 237 height 33
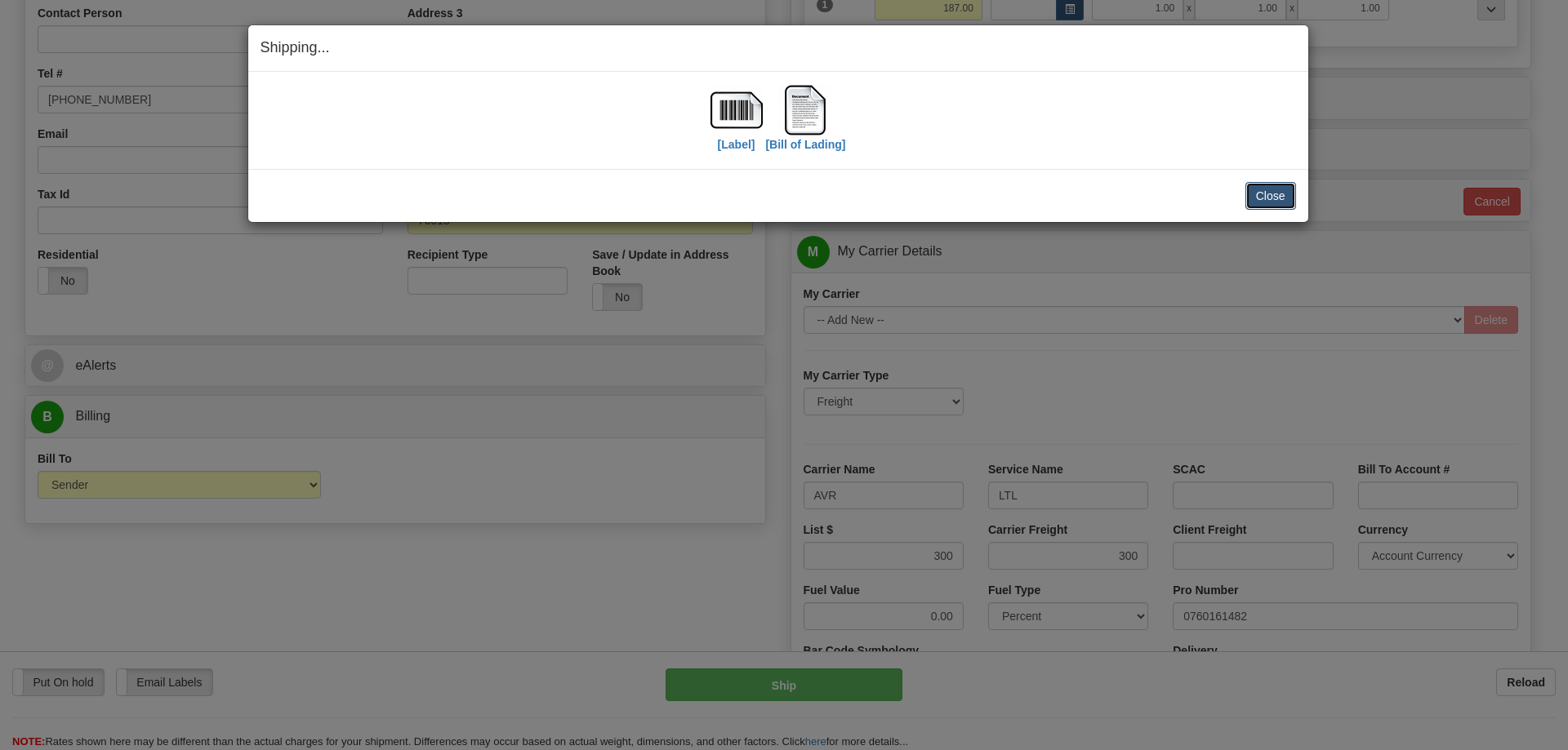
click at [1264, 196] on button "Close" at bounding box center [1270, 196] width 50 height 27
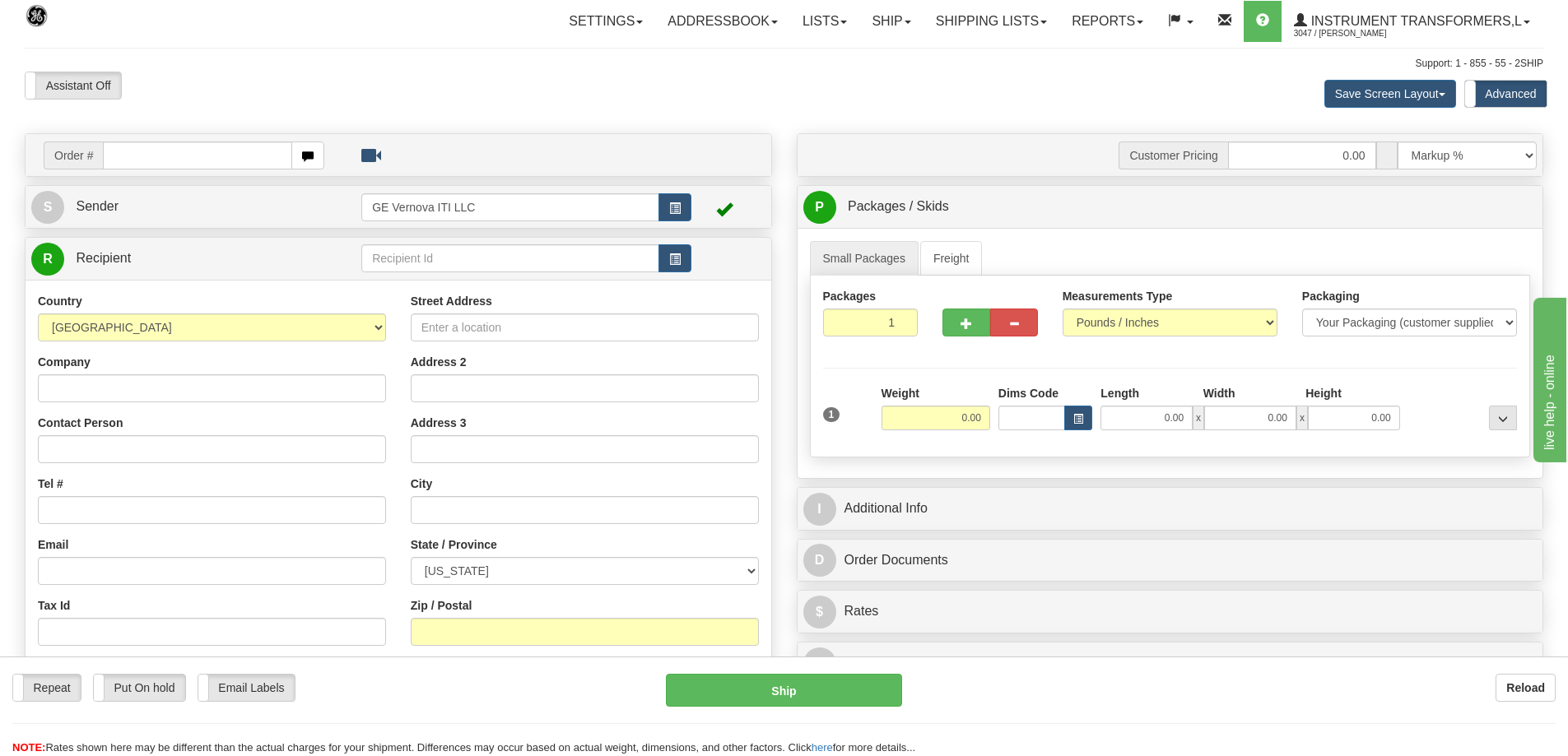
click at [161, 154] on input "text" at bounding box center [197, 155] width 189 height 28
type input "86708528"
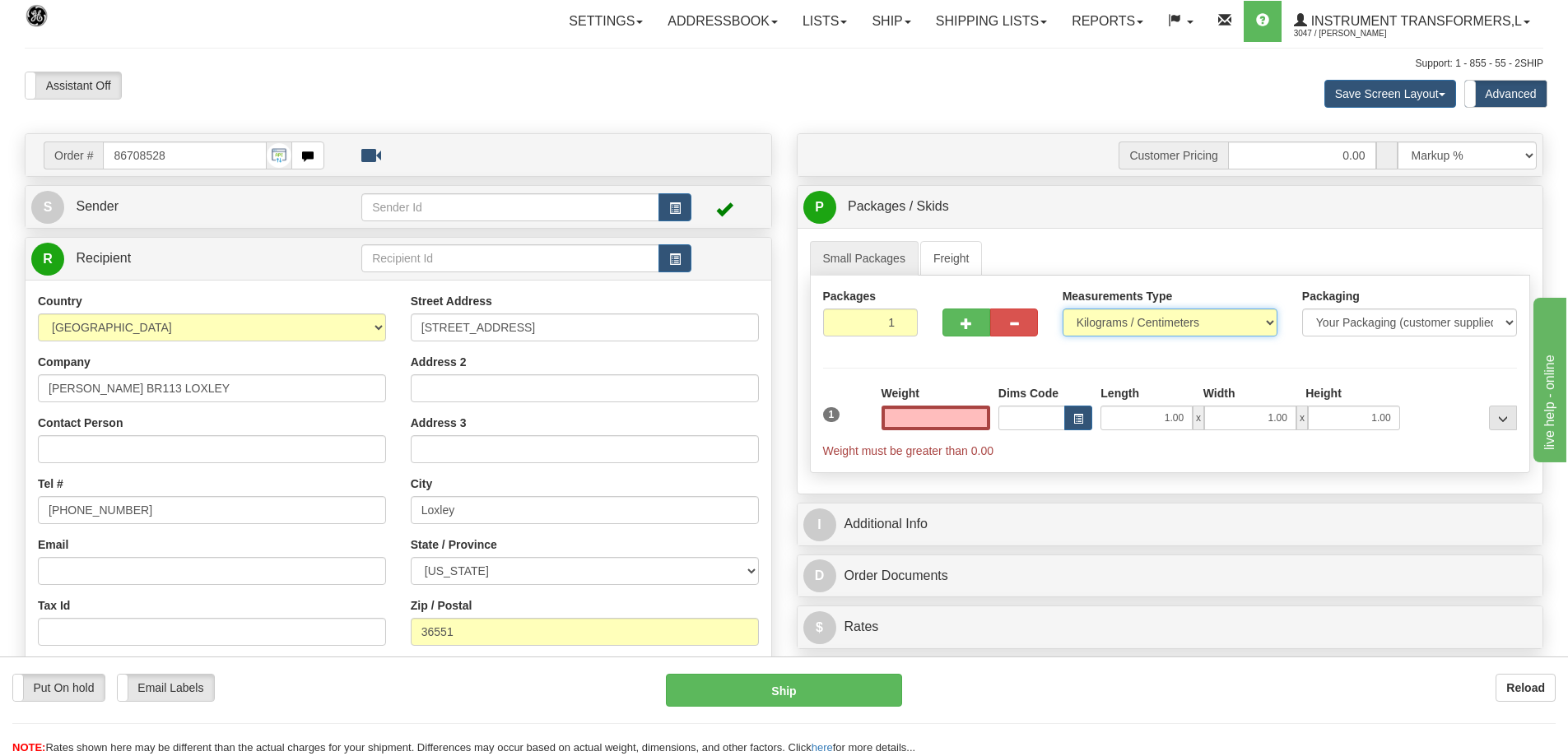
type input "0.00"
click at [1161, 320] on select "Pounds / Inches Kilograms / Centimeters" at bounding box center [1170, 322] width 215 height 28
select select "0"
click at [1063, 309] on select "Pounds / Inches Kilograms / Centimeters" at bounding box center [1170, 322] width 215 height 28
click at [921, 419] on input "0.00" at bounding box center [936, 418] width 109 height 25
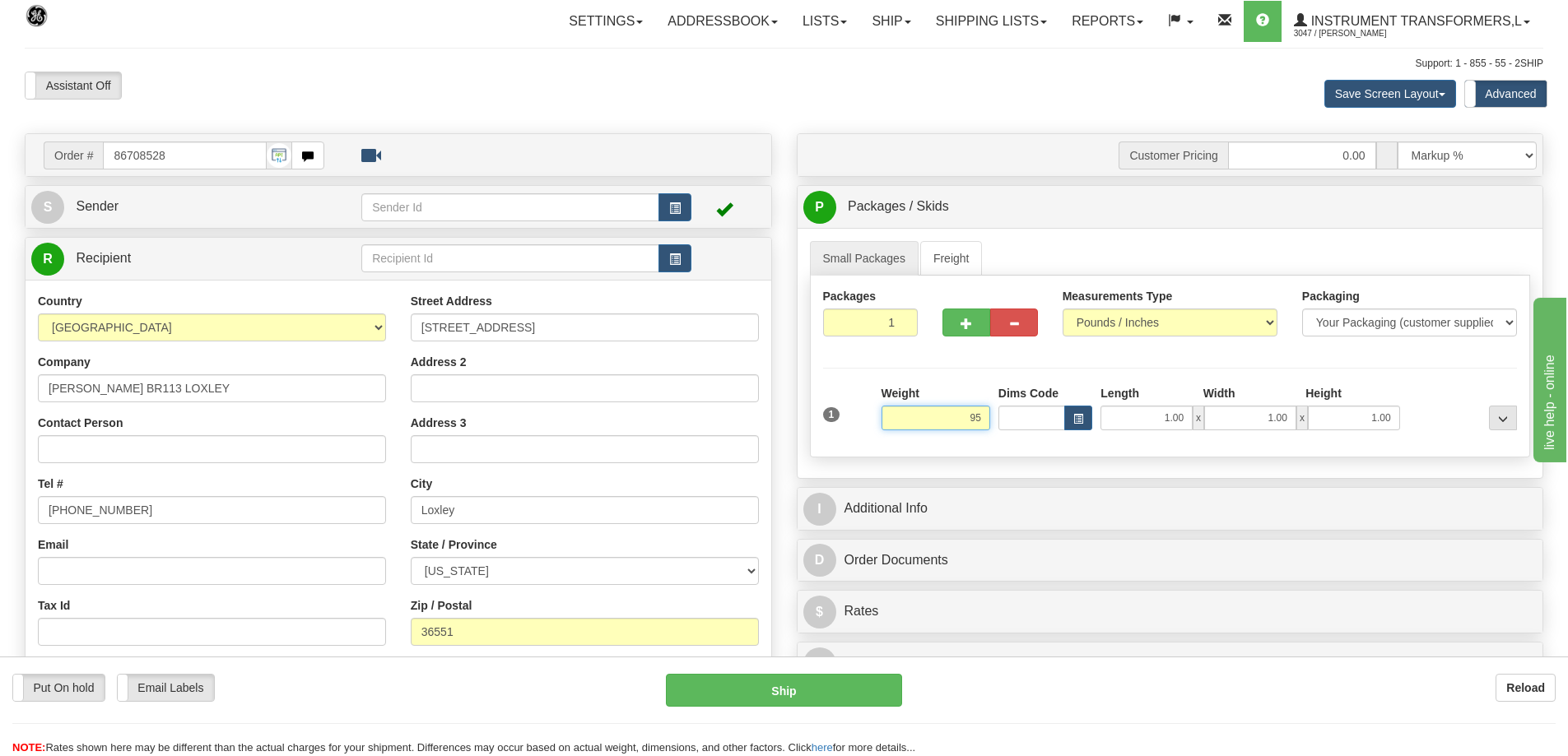
click button "Delete" at bounding box center [0, 0] width 0 height 0
type input "95.00"
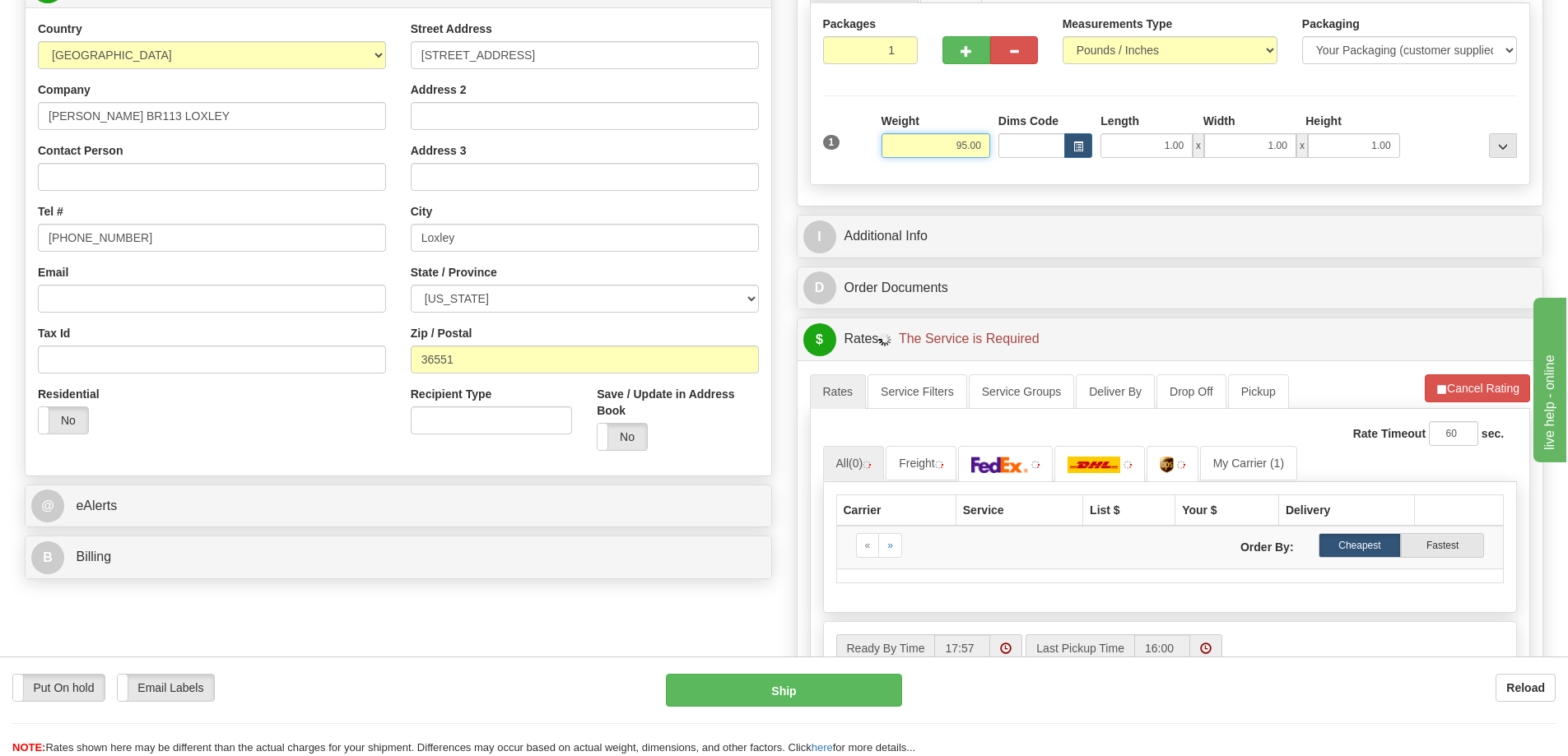
scroll to position [329, 0]
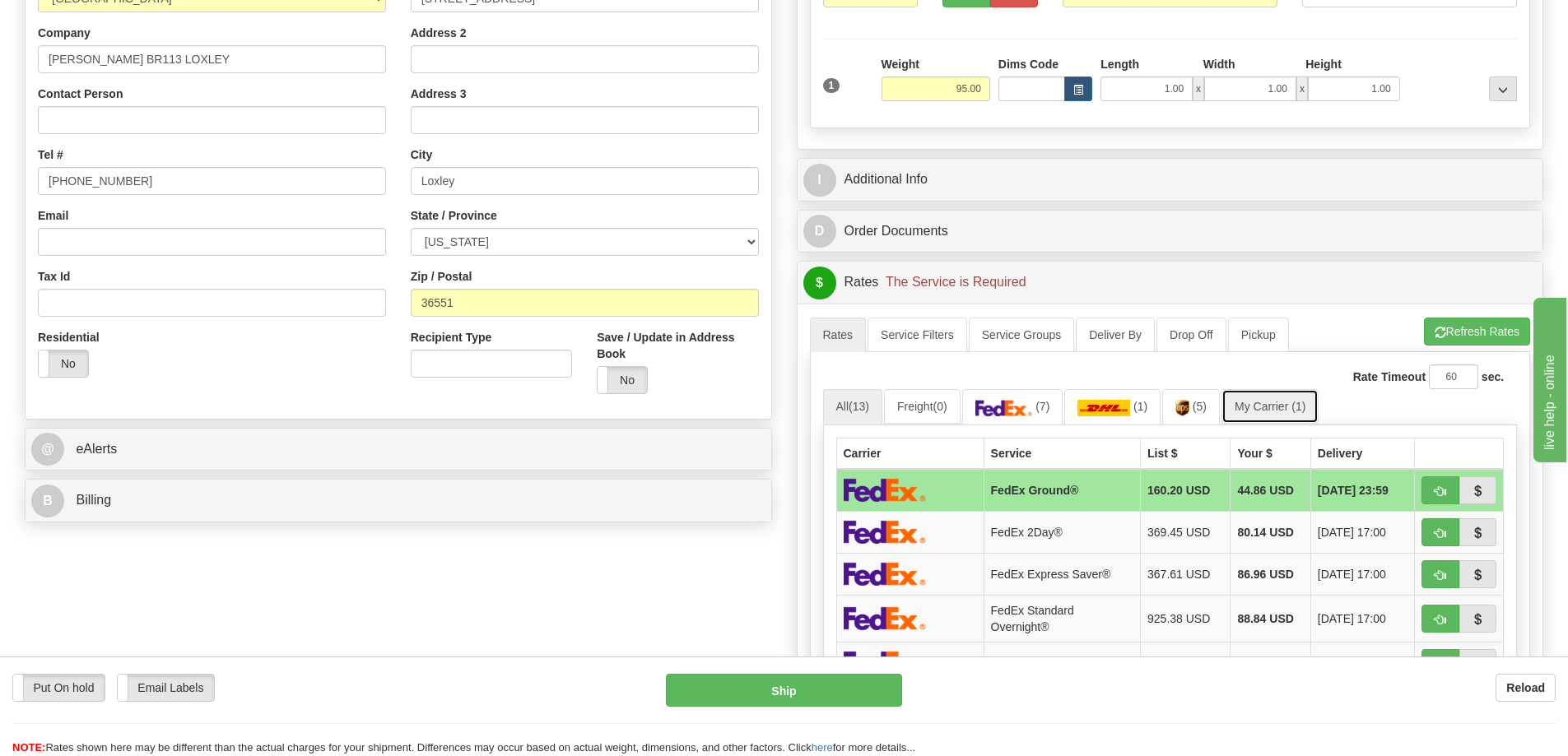
click at [1288, 412] on link "My Carrier (1)" at bounding box center [1270, 406] width 97 height 35
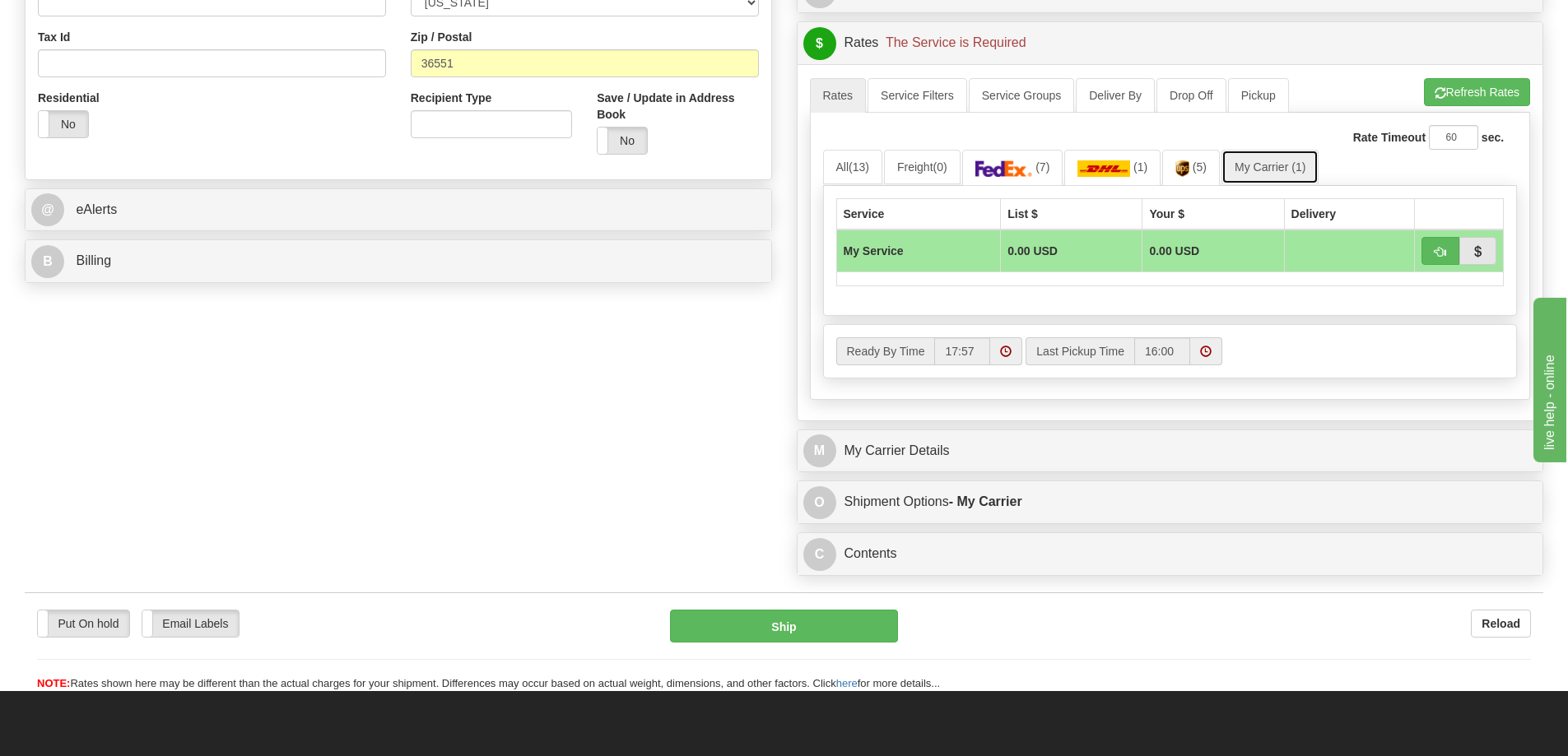
scroll to position [658, 0]
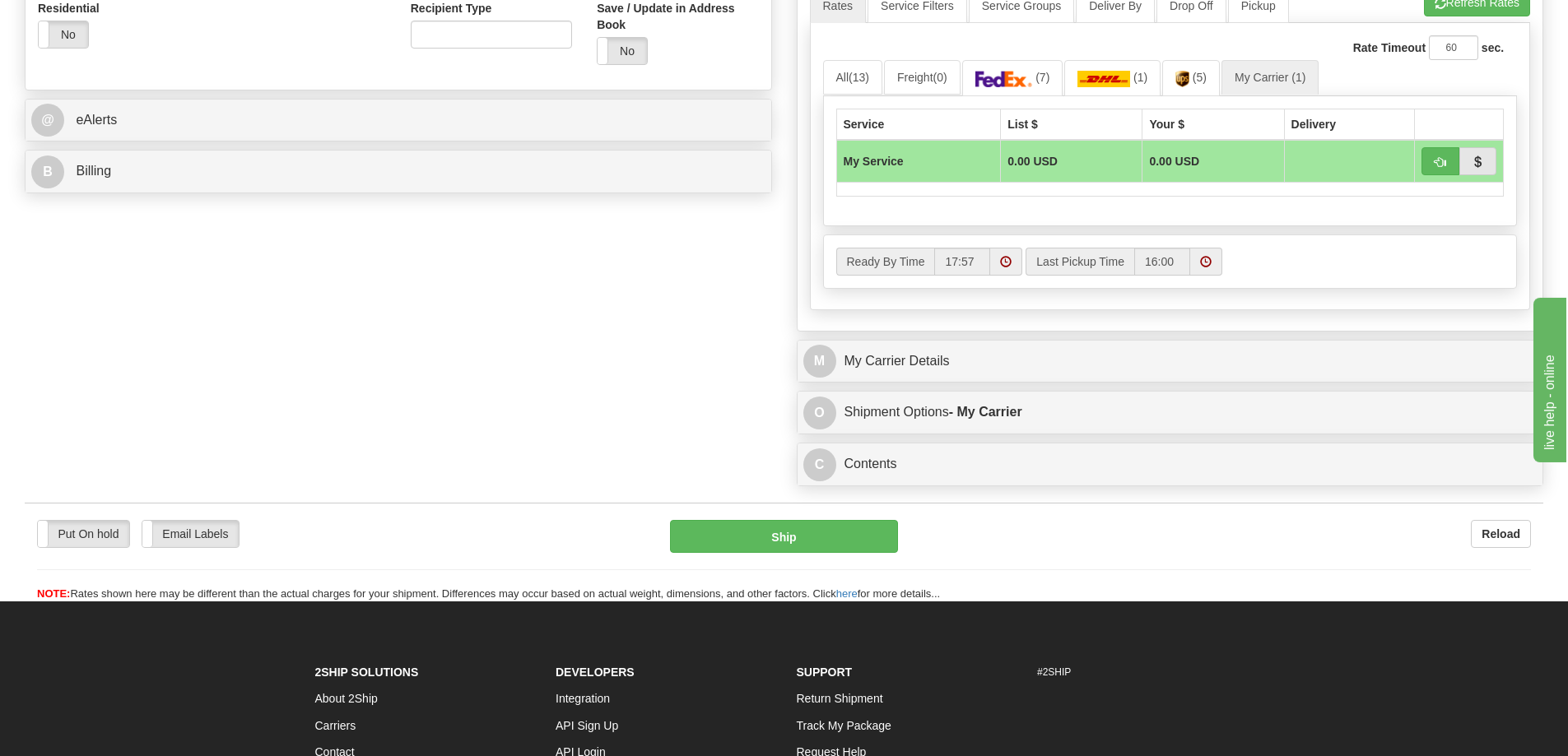
click at [1013, 380] on div "M My Carrier Details" at bounding box center [1170, 361] width 746 height 42
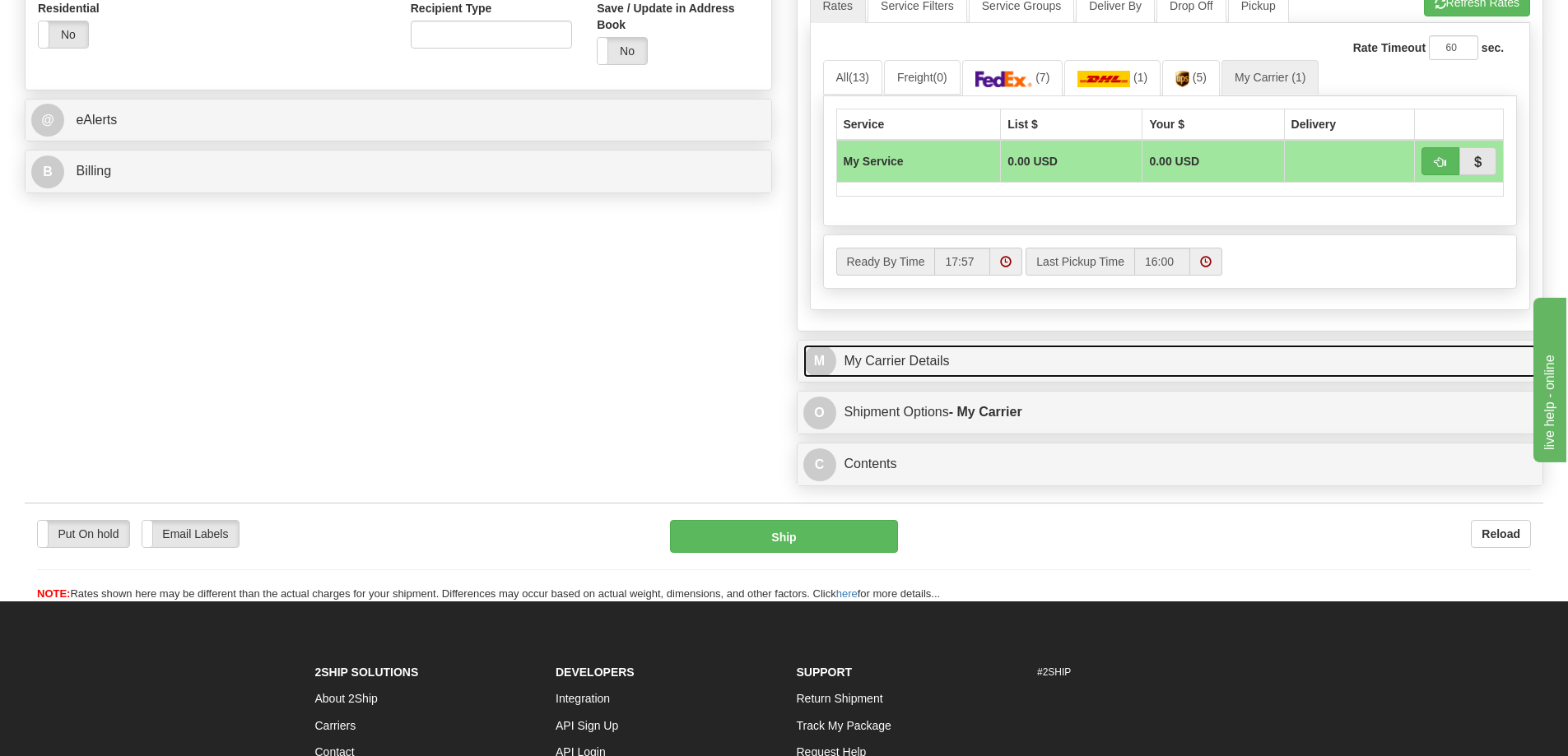
click at [903, 360] on link "M My Carrier Details" at bounding box center [1171, 361] width 734 height 34
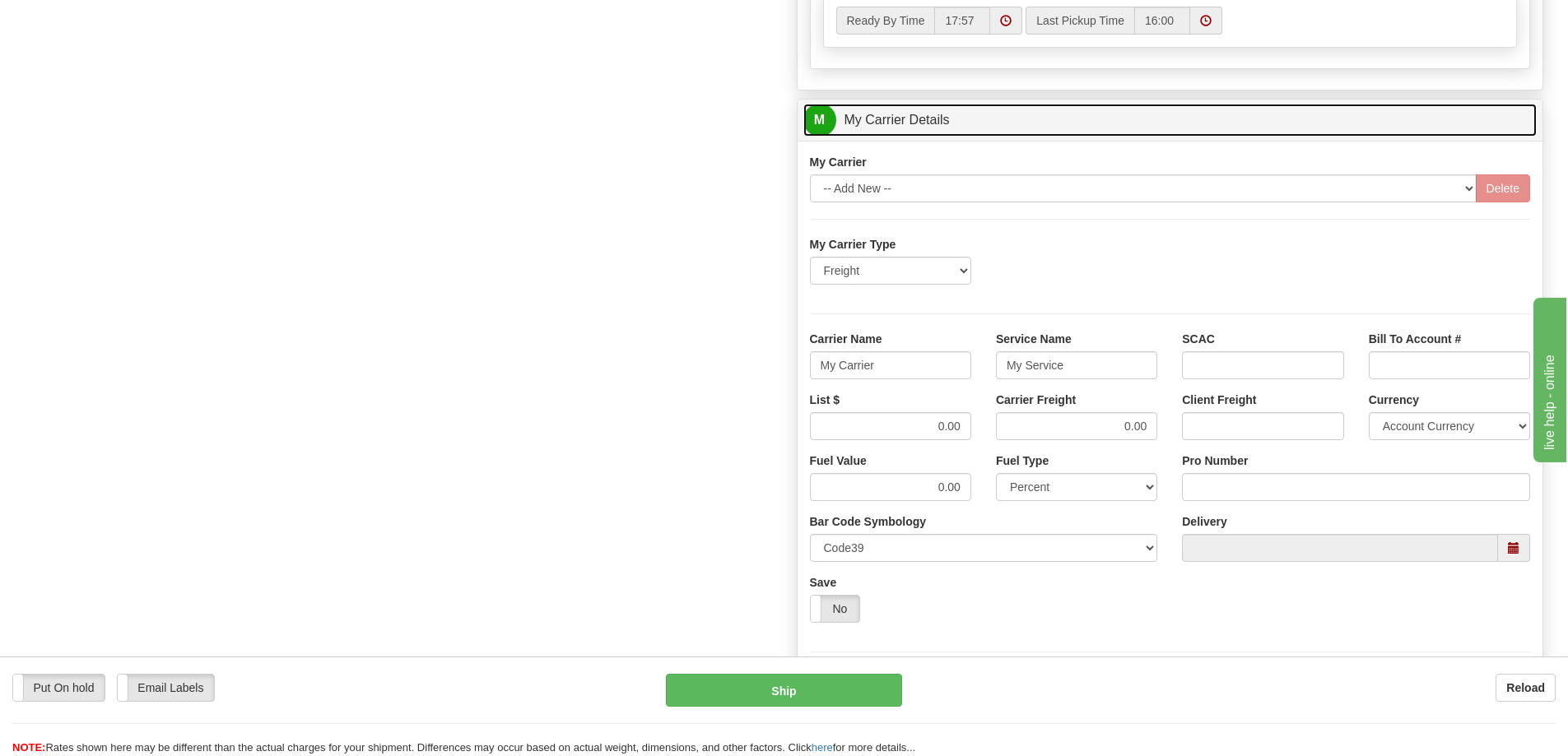
scroll to position [905, 0]
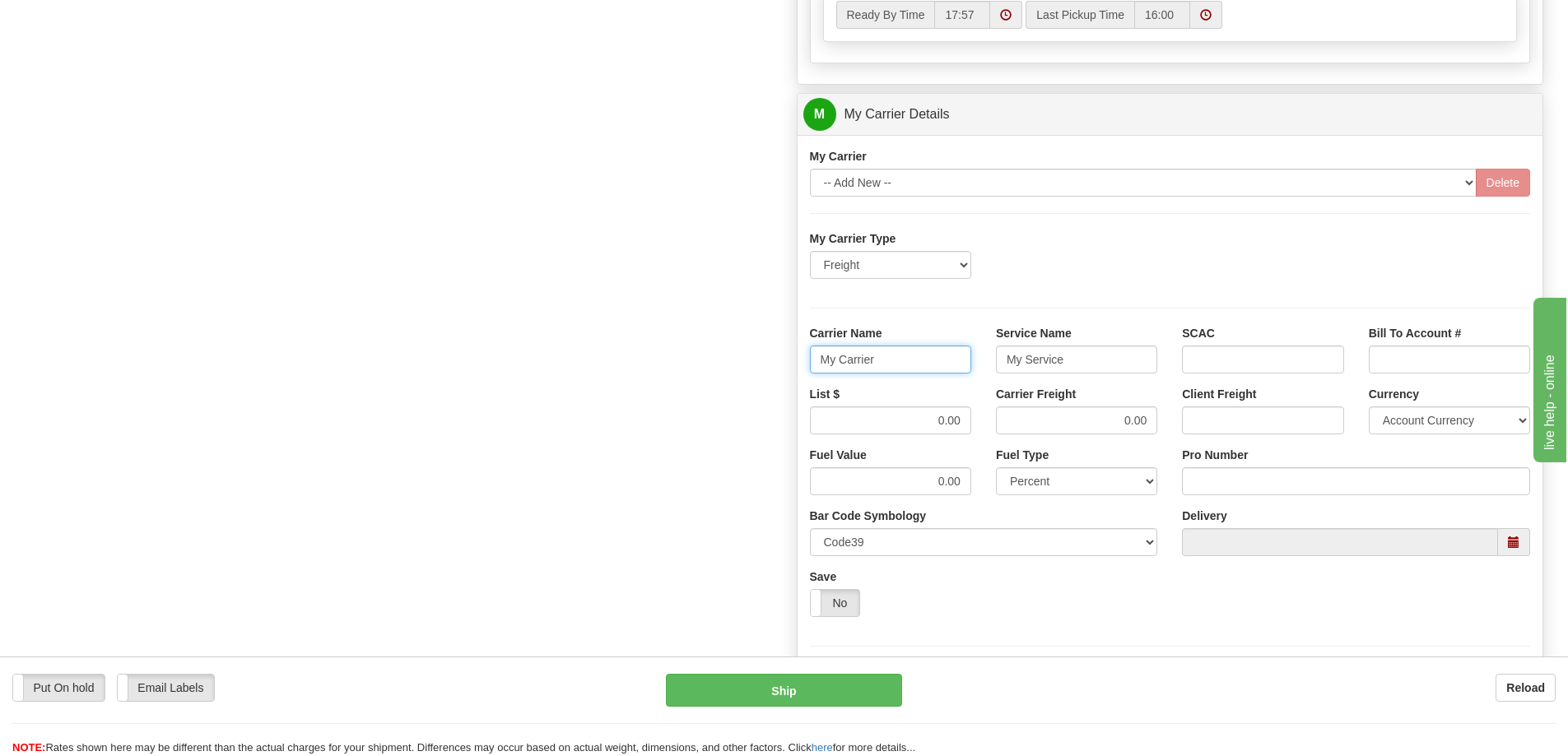
drag, startPoint x: 900, startPoint y: 369, endPoint x: 771, endPoint y: 362, distance: 129.2
click at [771, 362] on div "Order # 86708528 S Sender" at bounding box center [784, 21] width 1543 height 1588
drag, startPoint x: 1072, startPoint y: 363, endPoint x: 989, endPoint y: 367, distance: 83.1
click at [989, 367] on div "Service Name My Service" at bounding box center [1076, 355] width 186 height 61
drag, startPoint x: 928, startPoint y: 426, endPoint x: 961, endPoint y: 422, distance: 33.2
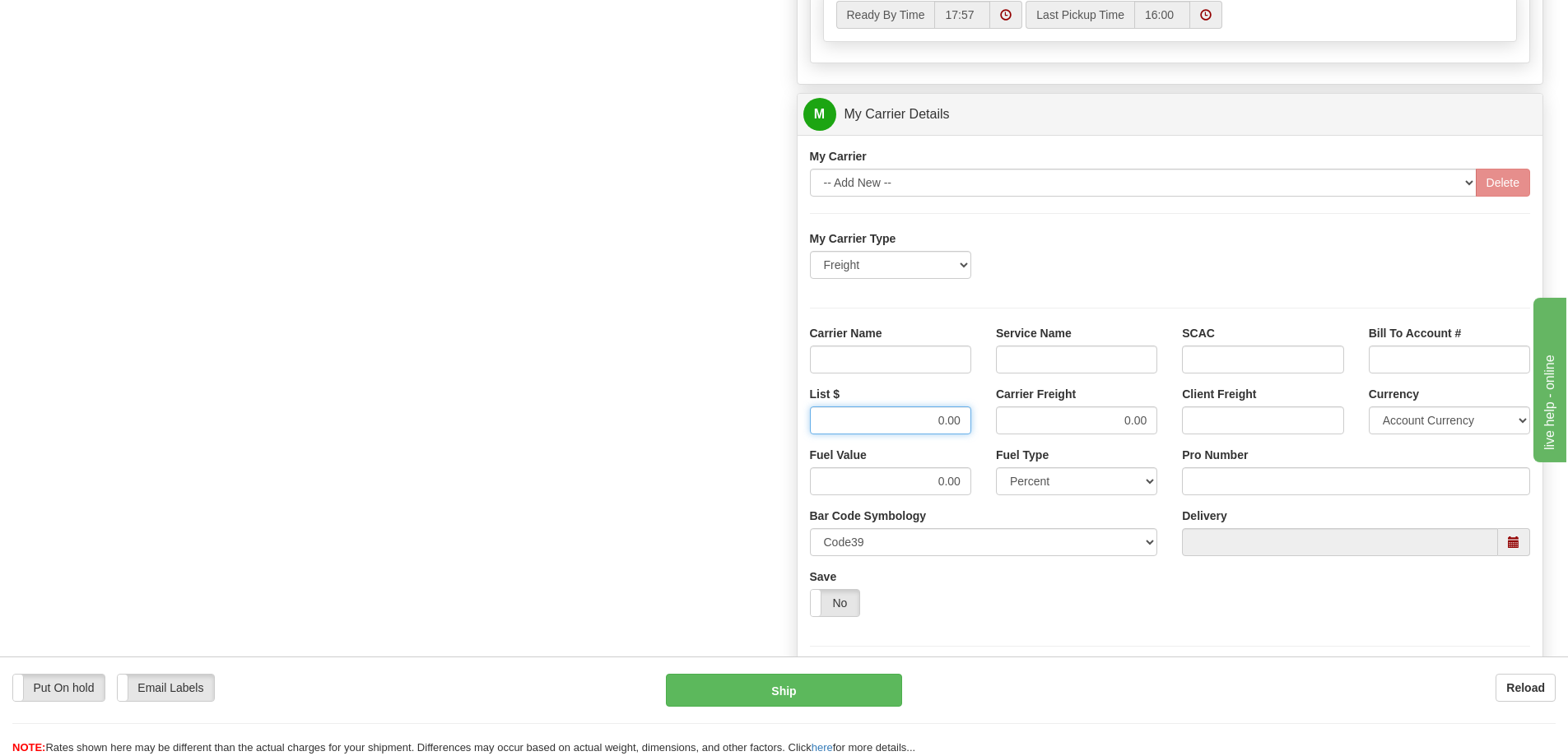
click at [961, 422] on input "0.00" at bounding box center [890, 420] width 162 height 28
drag, startPoint x: 1111, startPoint y: 432, endPoint x: 1165, endPoint y: 426, distance: 54.3
click at [1165, 426] on div "Carrier Freight 0.00" at bounding box center [1076, 416] width 186 height 61
click at [1097, 361] on input "Service Name" at bounding box center [1076, 359] width 162 height 28
type input "LTL"
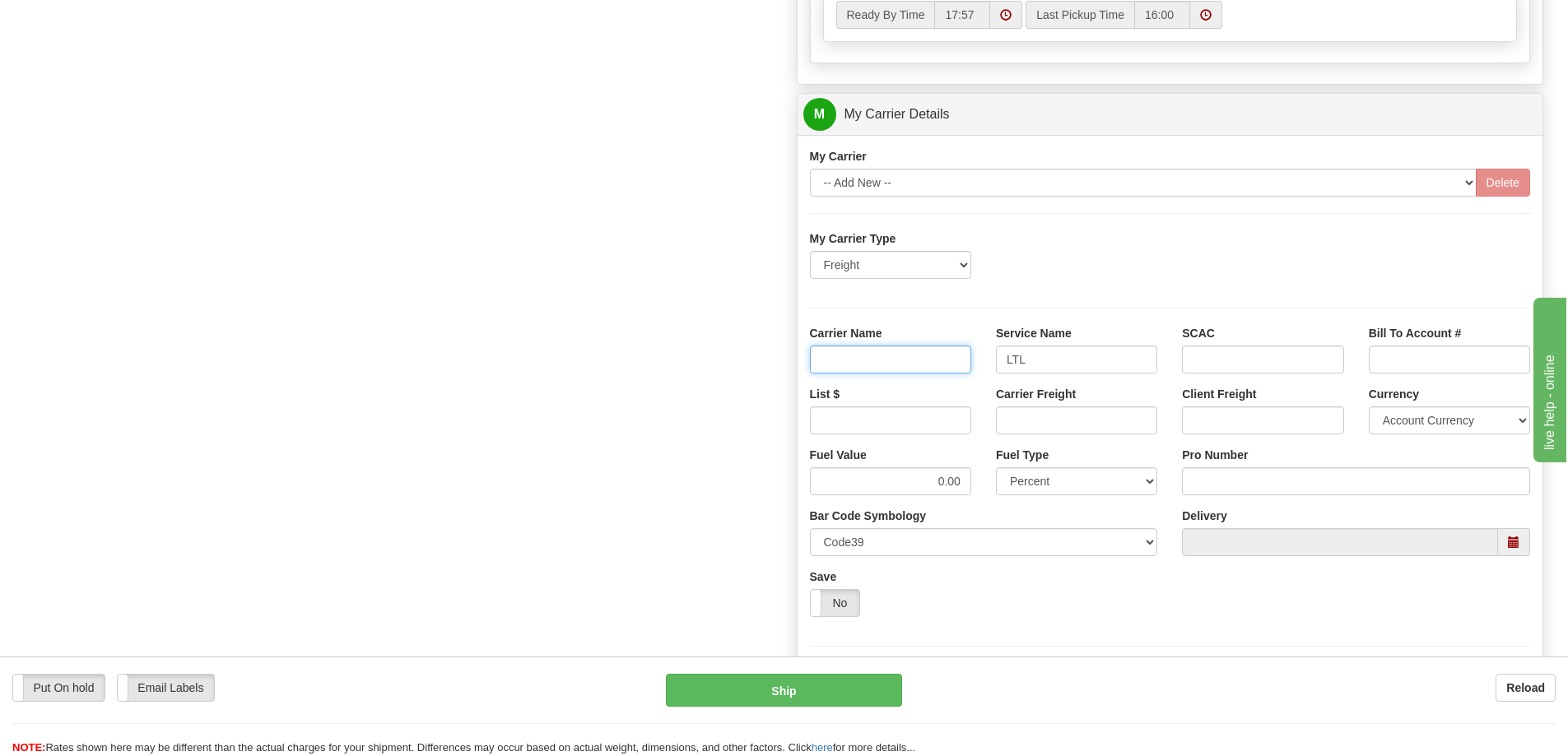
drag, startPoint x: 902, startPoint y: 362, endPoint x: 900, endPoint y: 370, distance: 8.2
click at [902, 362] on input "Carrier Name" at bounding box center [890, 359] width 162 height 28
type input "AVR"
click at [887, 417] on input "List $" at bounding box center [890, 420] width 162 height 28
type input "300"
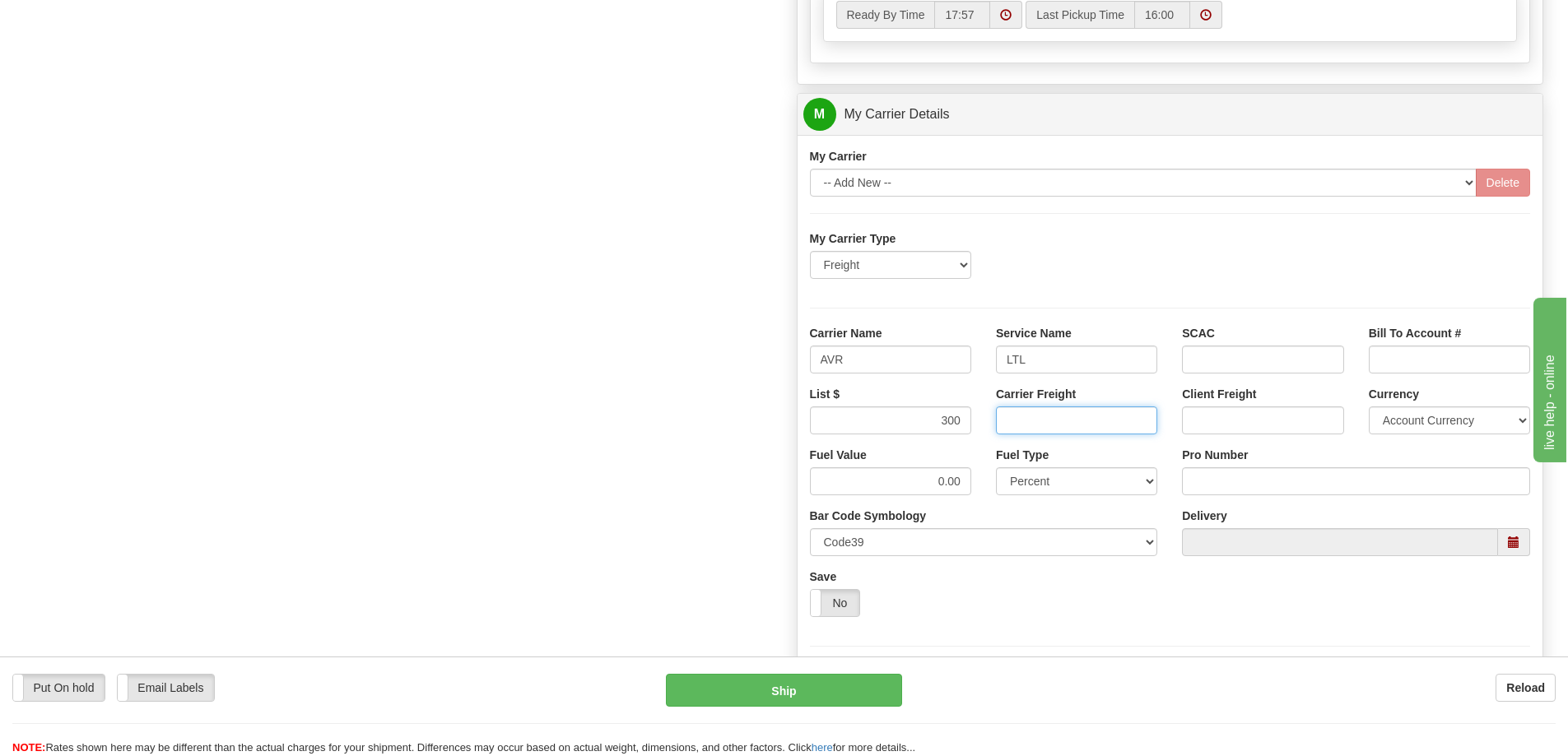
drag, startPoint x: 1055, startPoint y: 422, endPoint x: 1055, endPoint y: 433, distance: 11.0
click at [1055, 422] on input "Carrier Freight" at bounding box center [1076, 420] width 162 height 28
type input "300"
click at [1250, 483] on input "Pro Number" at bounding box center [1356, 481] width 348 height 28
type input "0760161483"
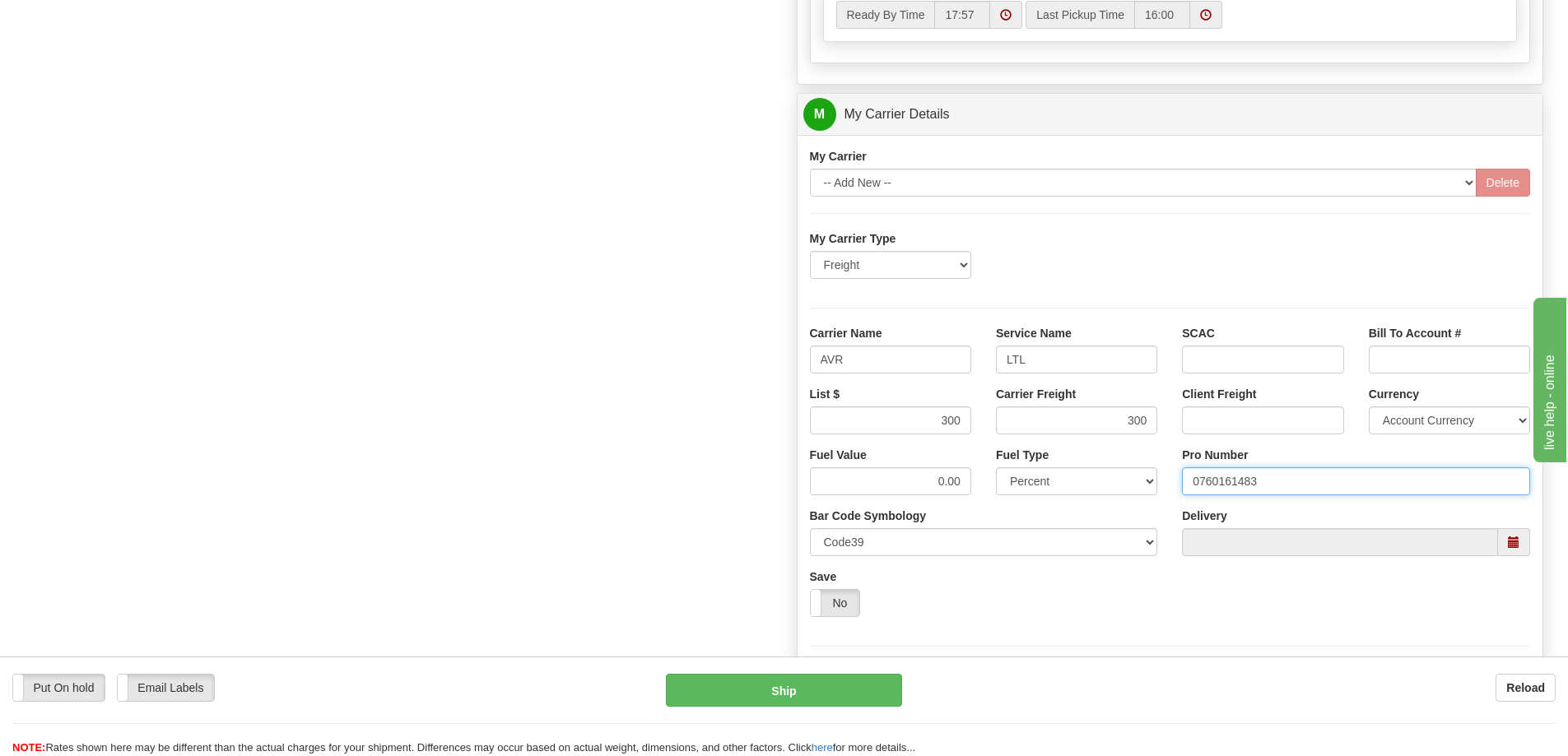
click button "Delete" at bounding box center [0, 0] width 0 height 0
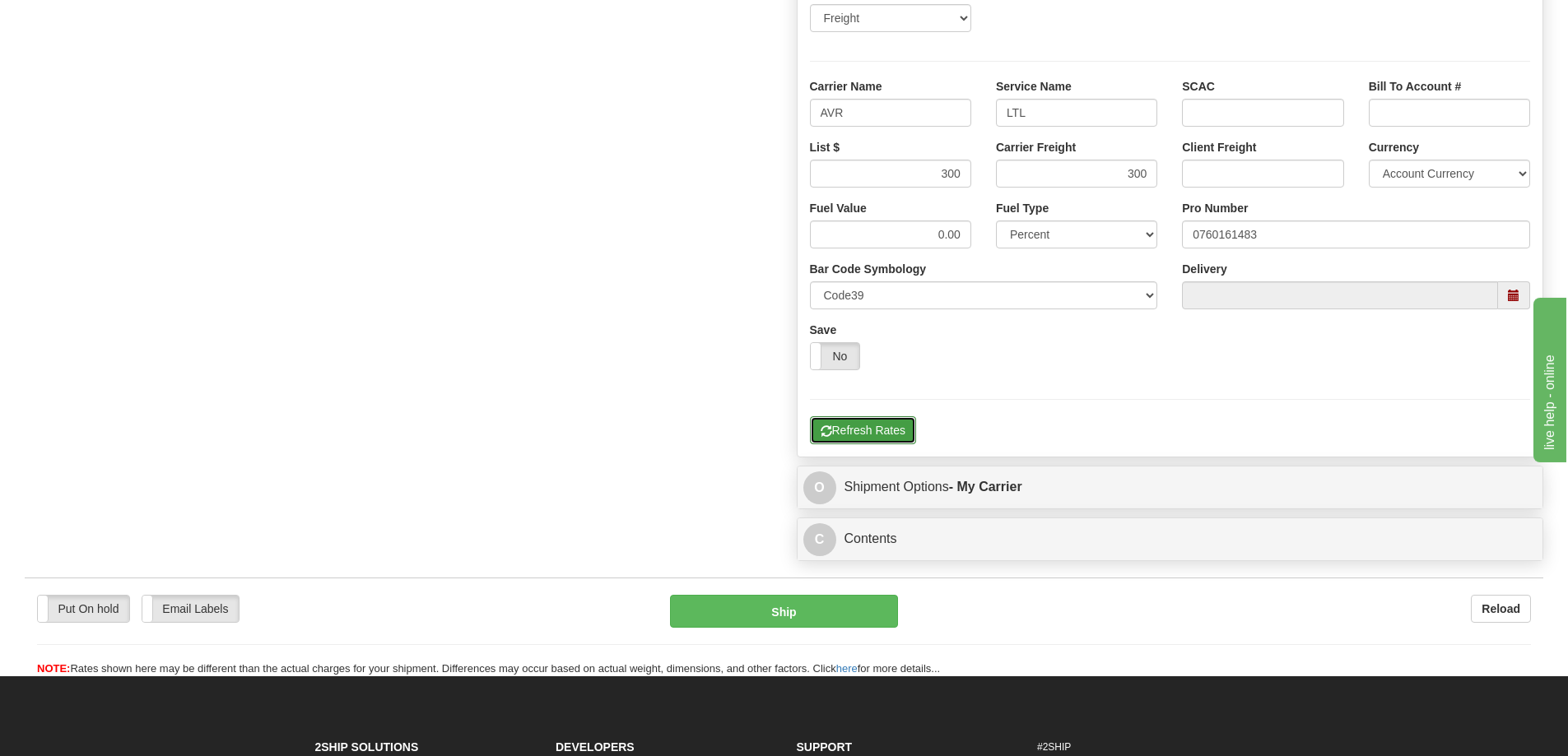
click at [886, 435] on button "Refresh Rates" at bounding box center [863, 429] width 106 height 28
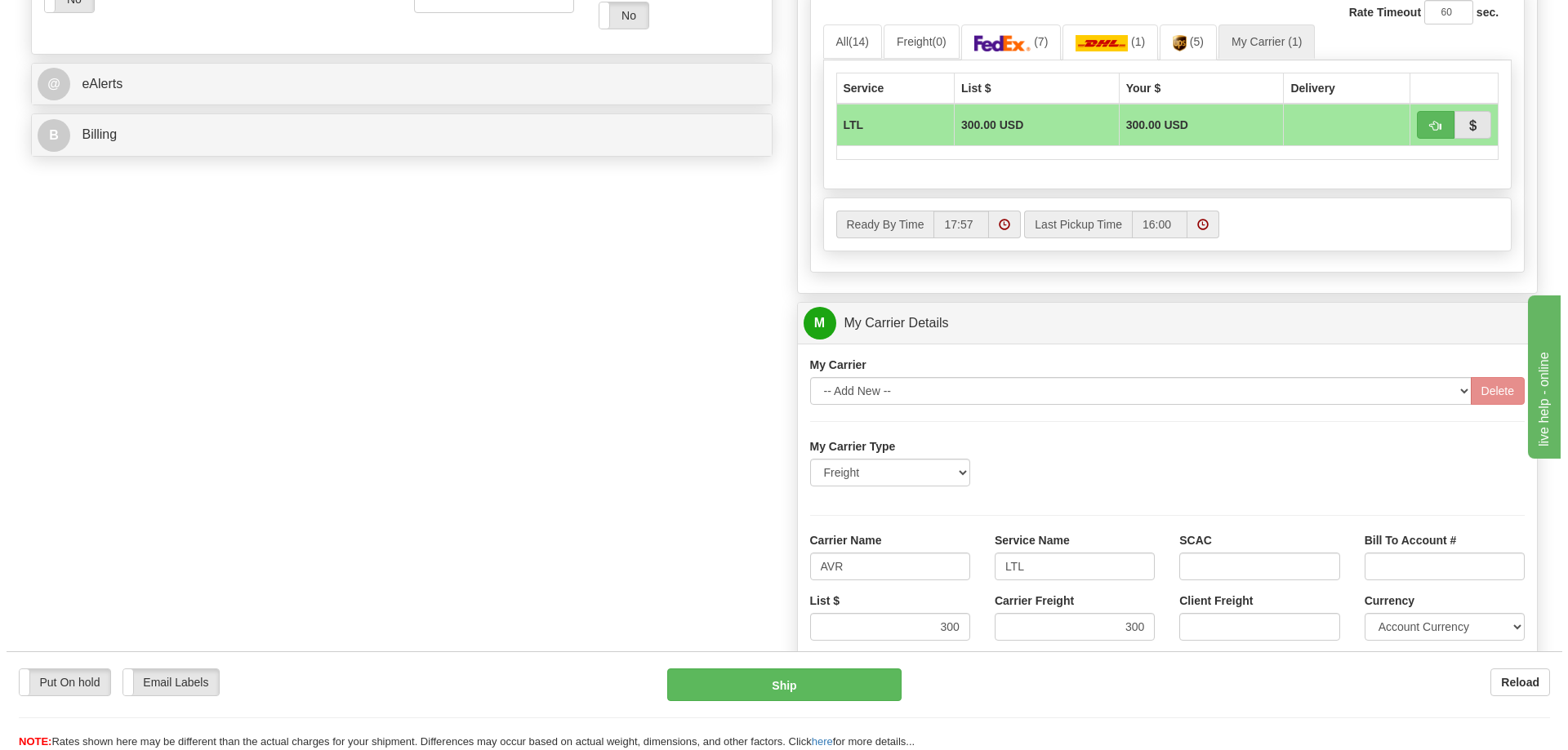
scroll to position [653, 0]
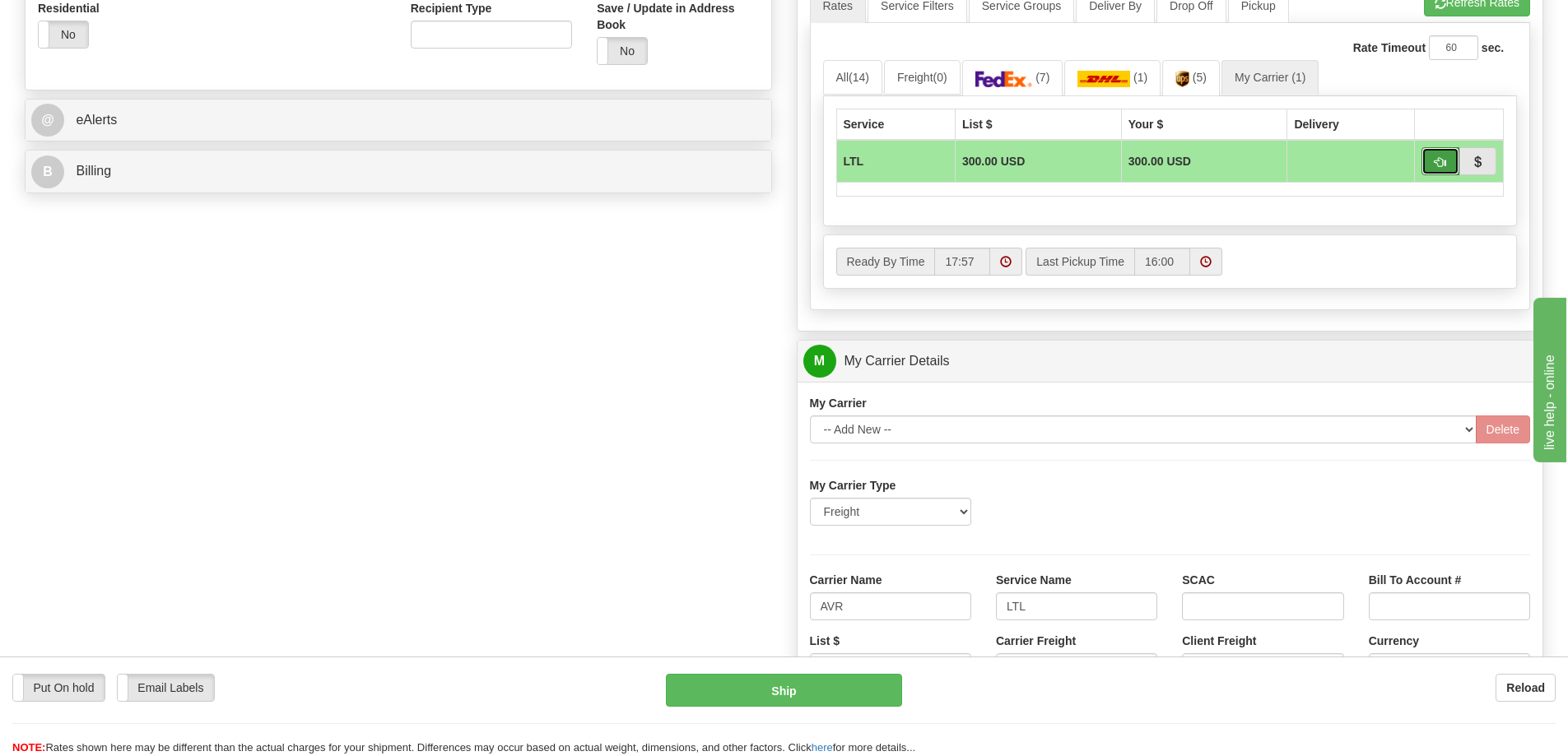
click at [1435, 157] on span "button" at bounding box center [1439, 162] width 12 height 11
type input "00"
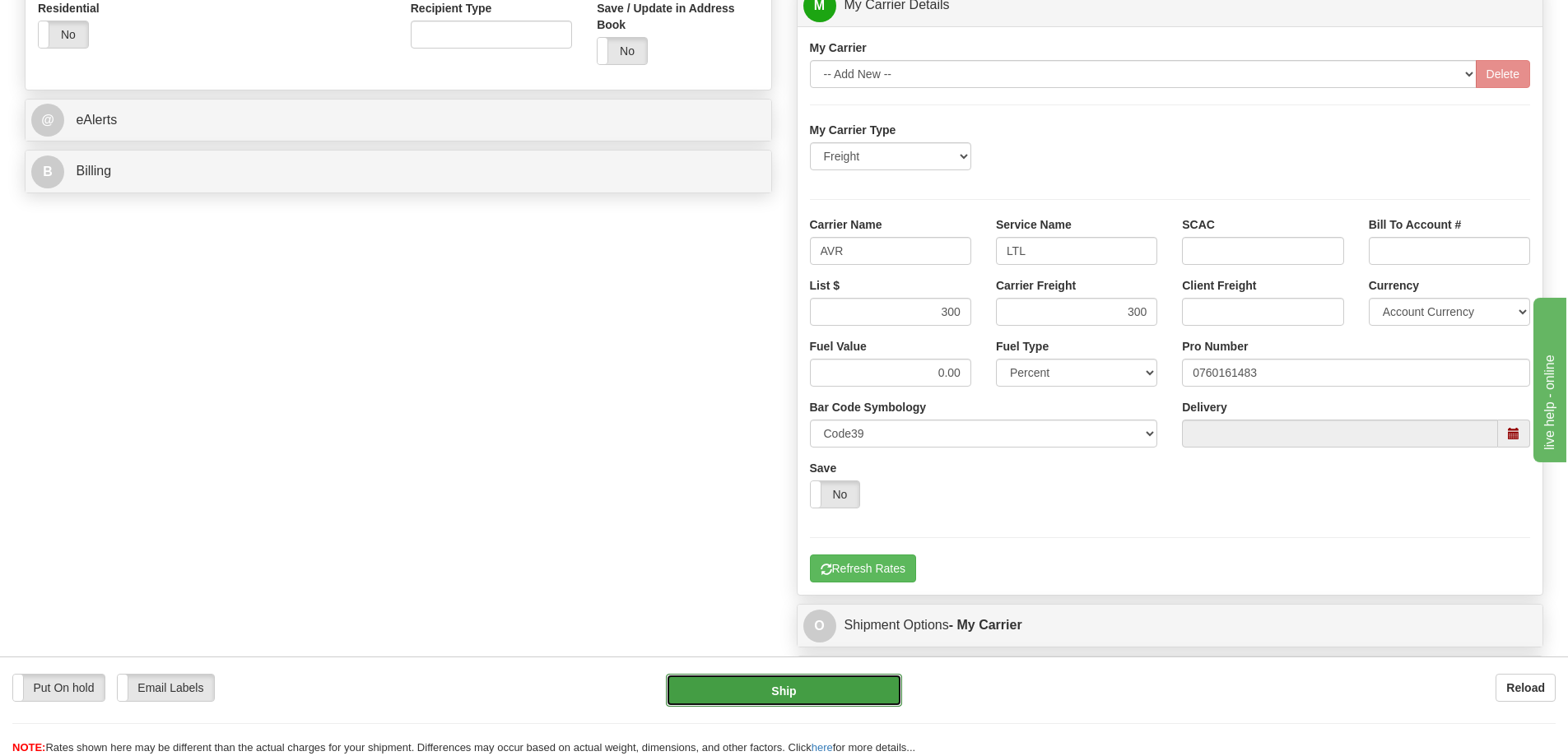
click at [836, 692] on button "Ship" at bounding box center [784, 690] width 237 height 33
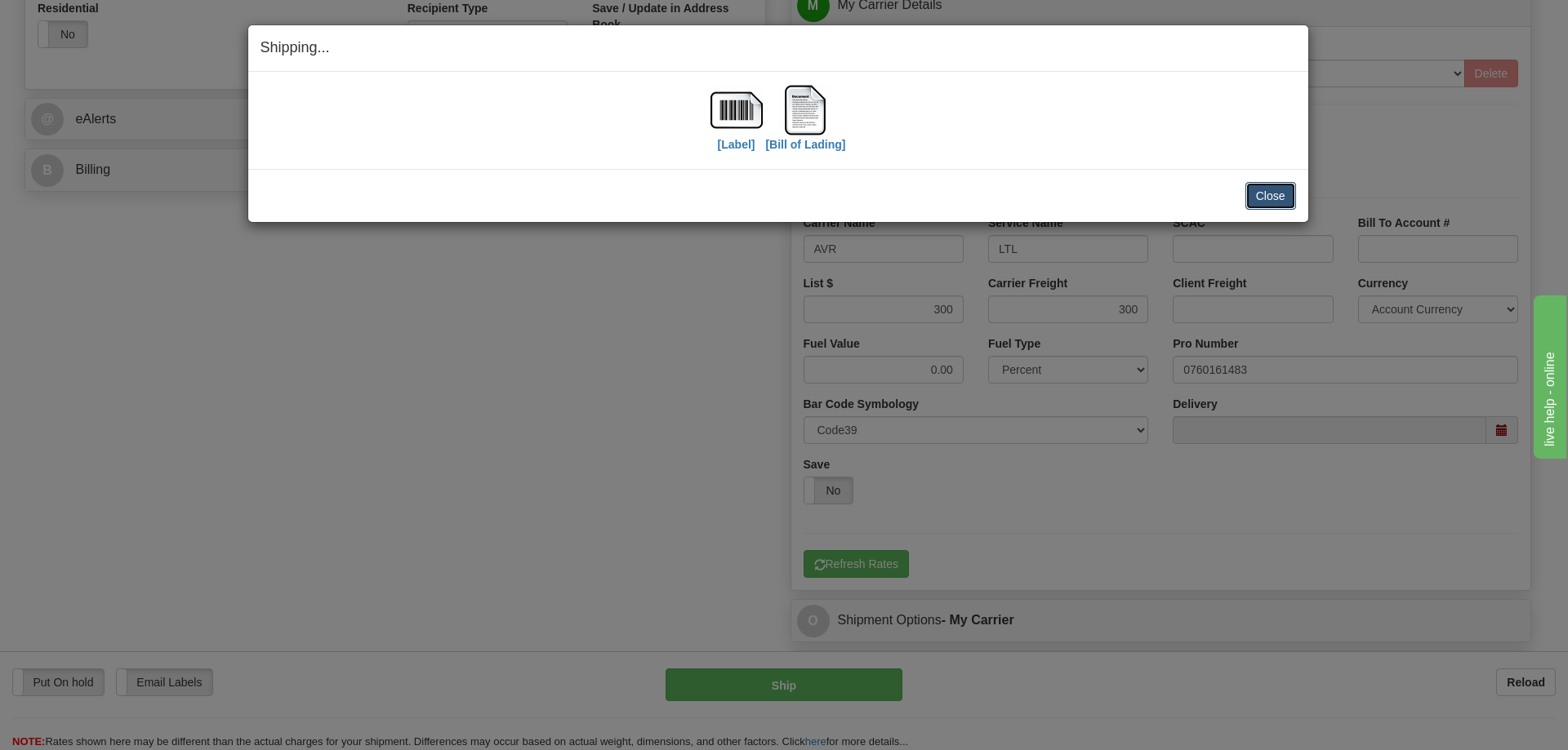
click at [1263, 197] on button "Close" at bounding box center [1270, 196] width 50 height 27
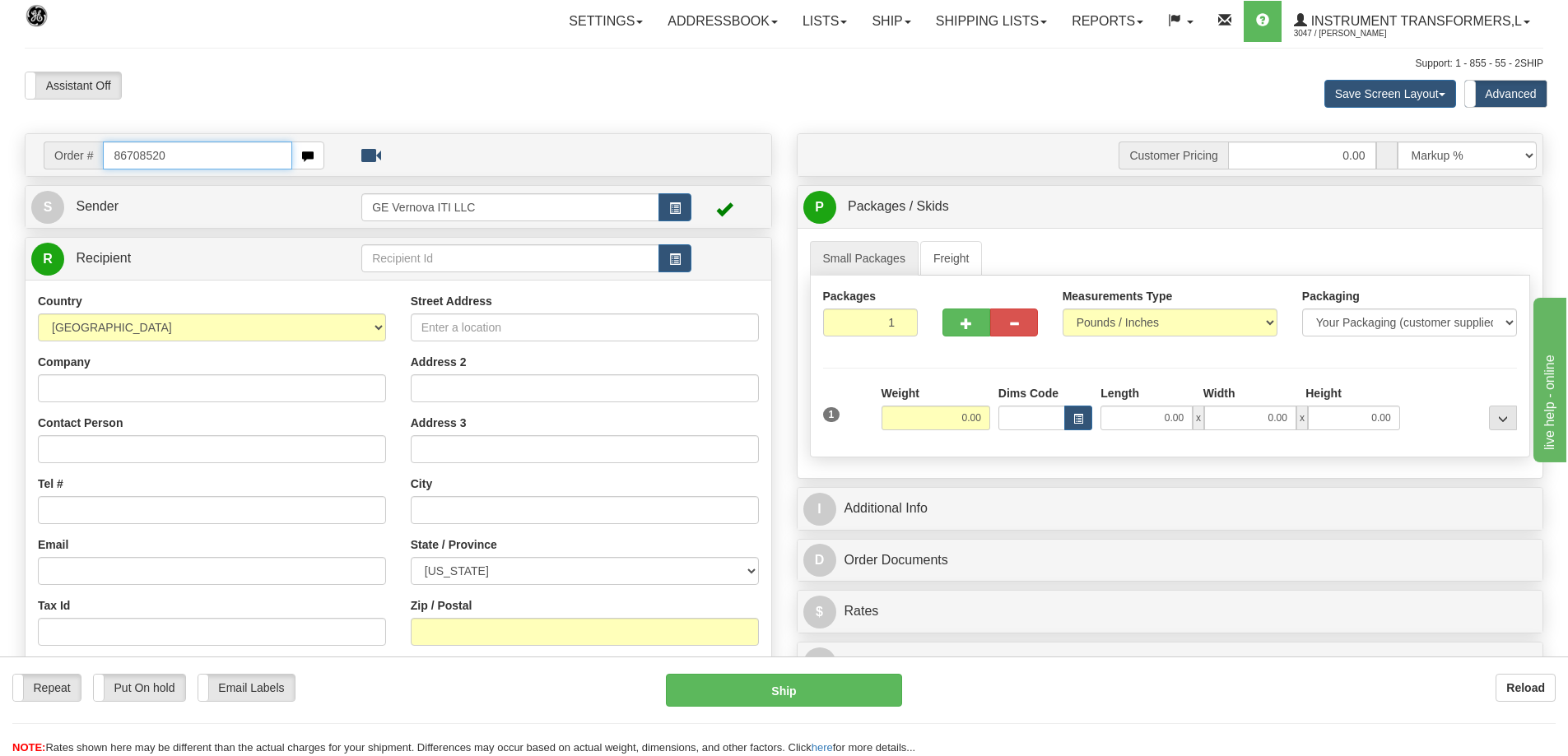
type input "86708520"
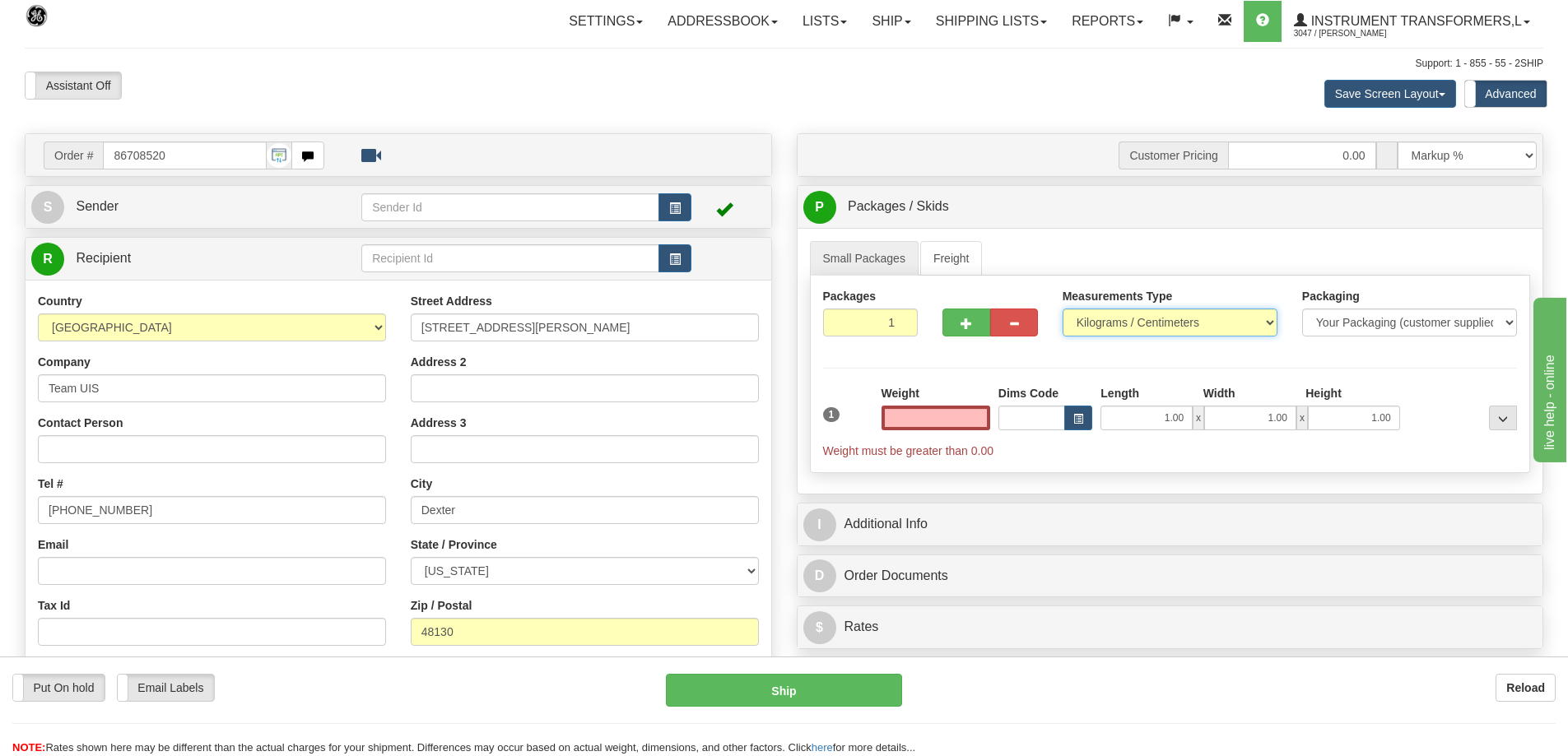
type input "0.00"
click at [1128, 326] on select "Pounds / Inches Kilograms / Centimeters" at bounding box center [1170, 322] width 215 height 28
select select "0"
click at [1063, 309] on select "Pounds / Inches Kilograms / Centimeters" at bounding box center [1170, 322] width 215 height 28
click at [951, 415] on input "0.00" at bounding box center [936, 418] width 109 height 25
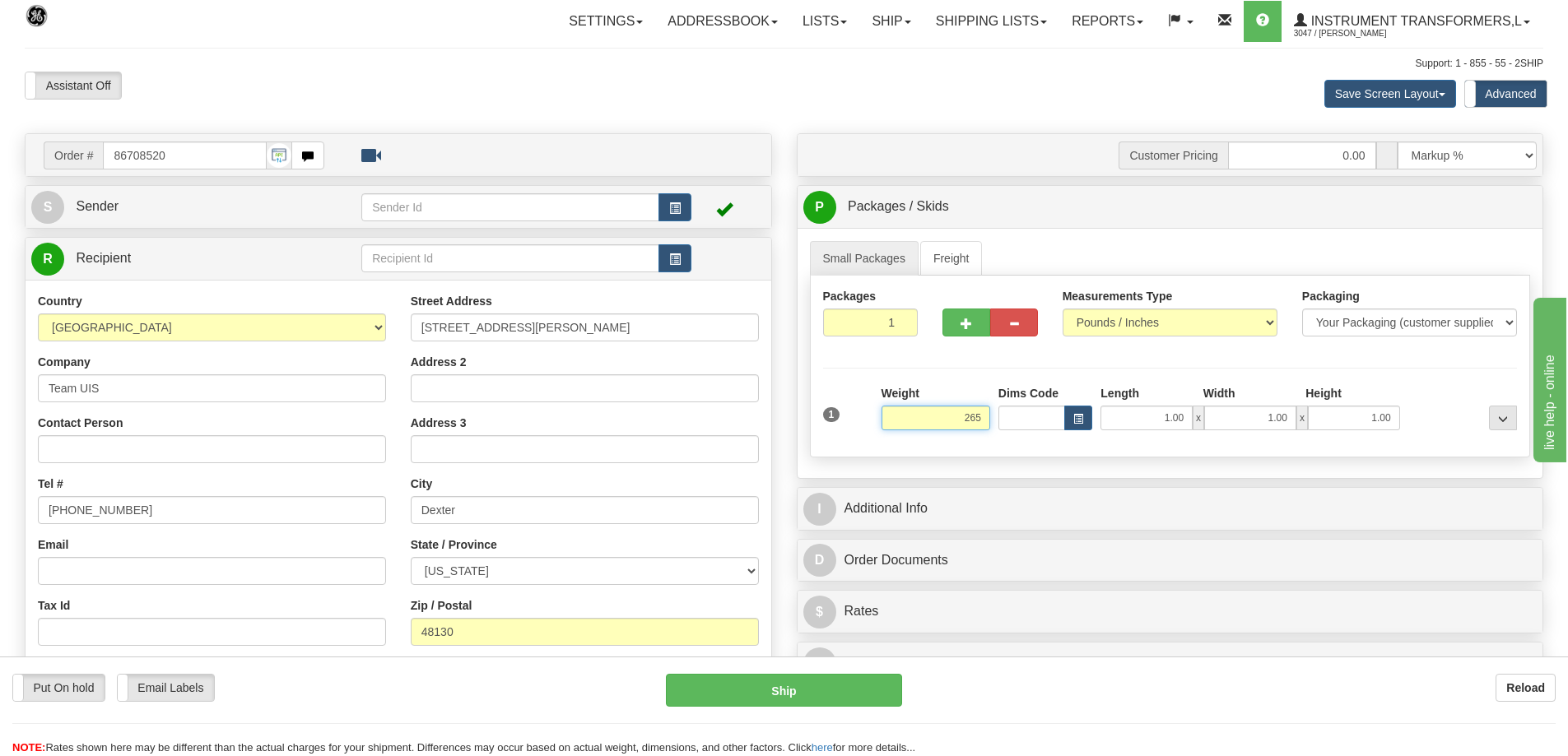
click button "Delete" at bounding box center [0, 0] width 0 height 0
type input "265.00"
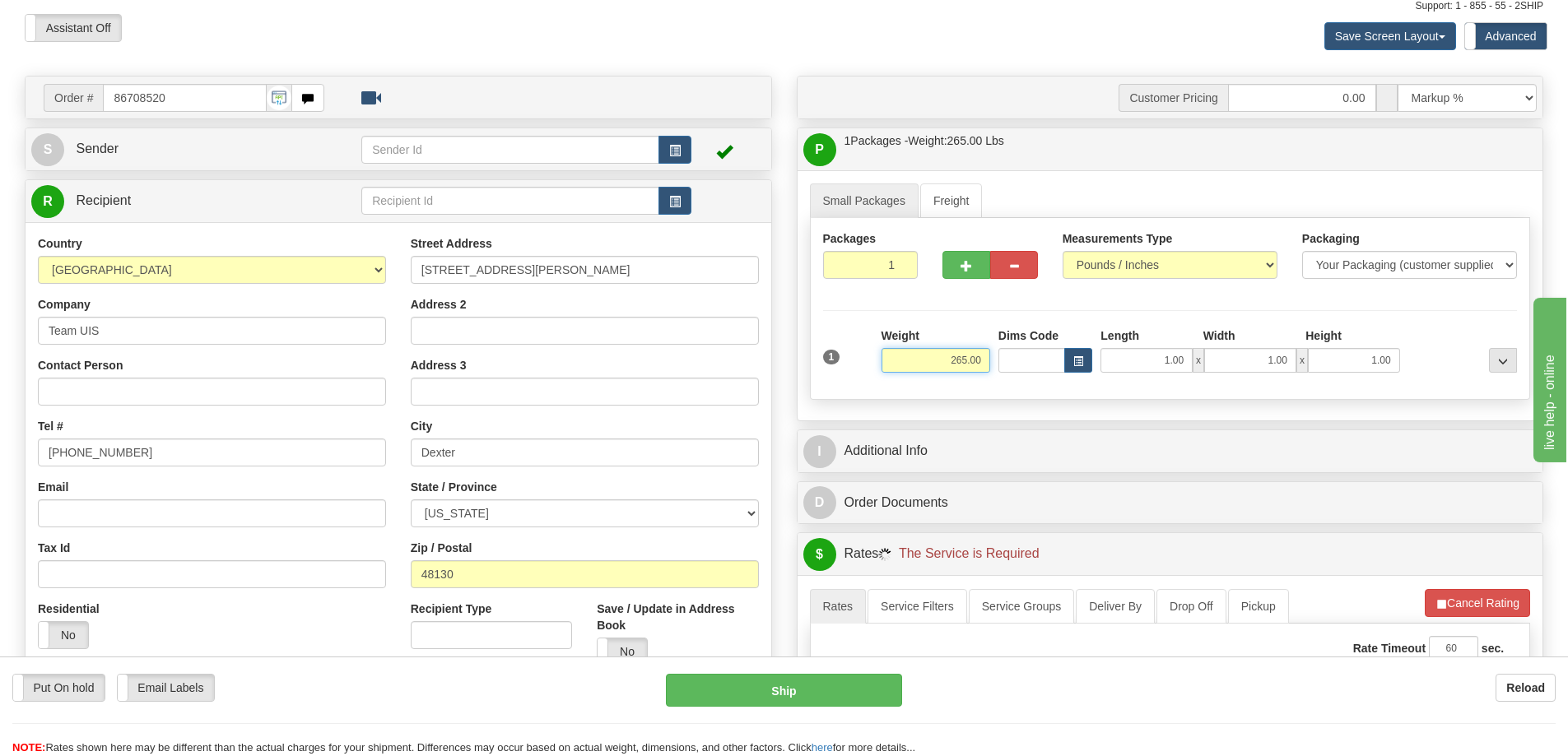
scroll to position [247, 0]
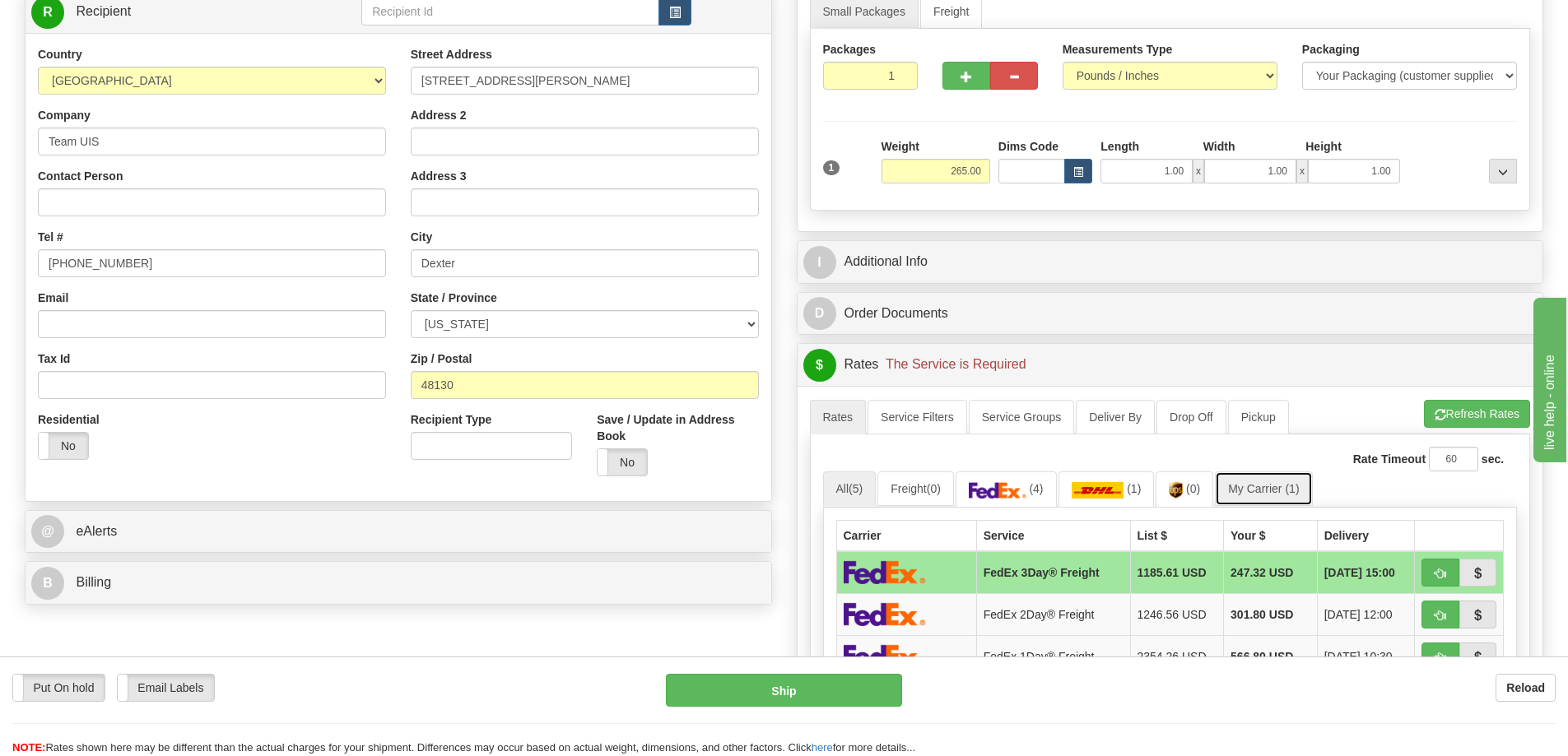
click at [1284, 486] on link "My Carrier (1)" at bounding box center [1263, 488] width 97 height 35
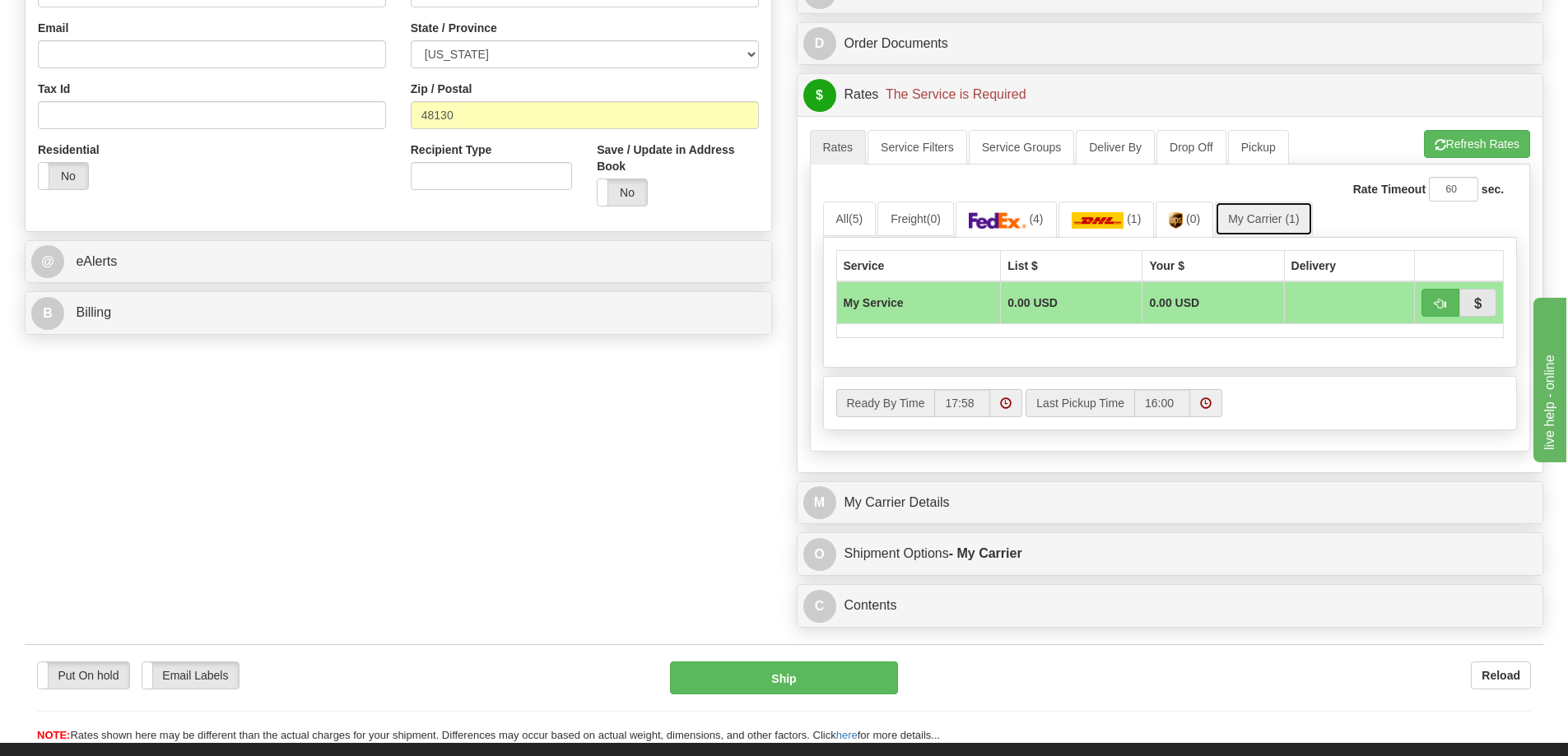
scroll to position [658, 0]
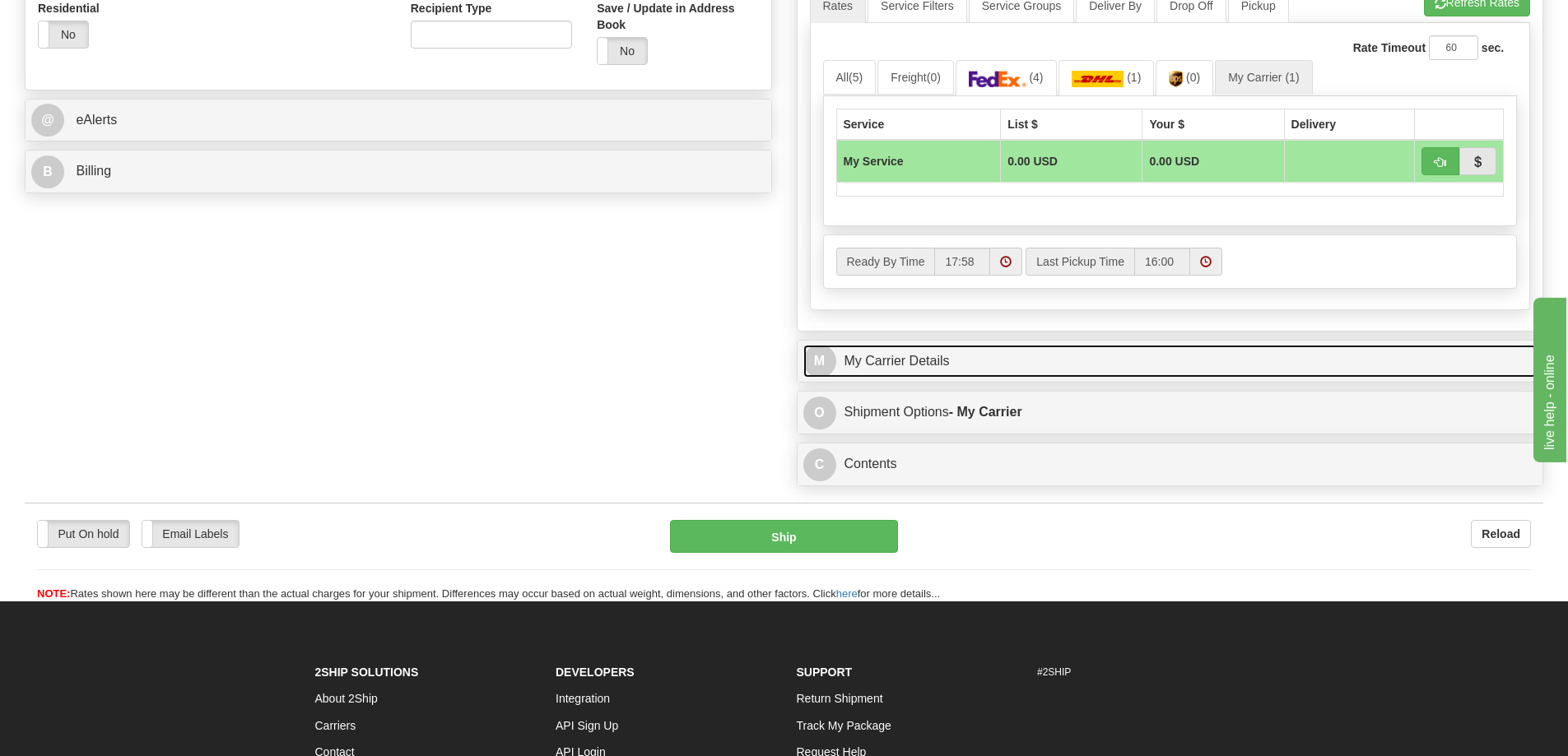
click at [939, 369] on link "M My Carrier Details" at bounding box center [1171, 361] width 734 height 34
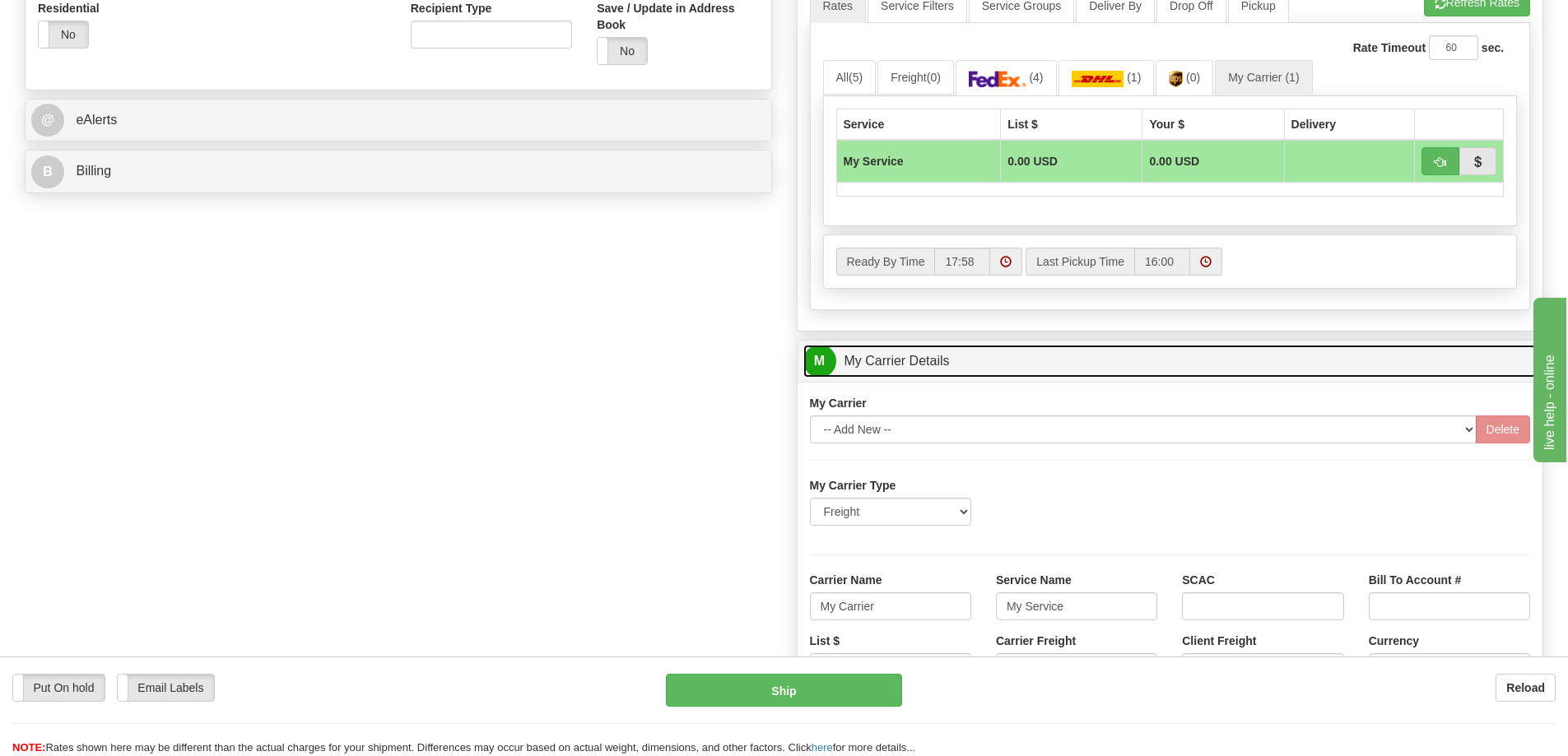
scroll to position [905, 0]
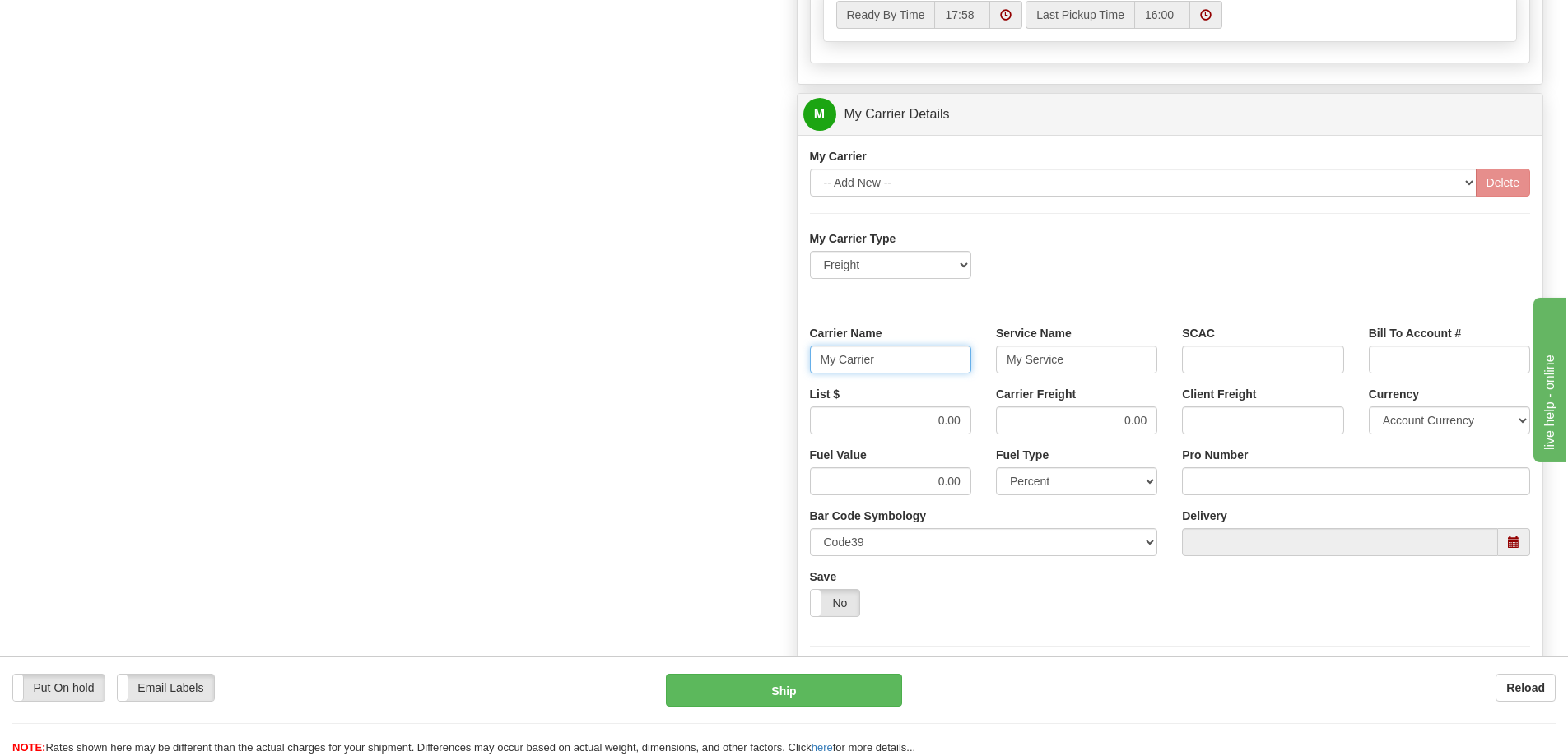
drag, startPoint x: 917, startPoint y: 361, endPoint x: 762, endPoint y: 362, distance: 155.0
click at [762, 362] on div "Order # 86708520 S Sender" at bounding box center [784, 21] width 1543 height 1588
drag, startPoint x: 1065, startPoint y: 366, endPoint x: 979, endPoint y: 368, distance: 86.0
click at [979, 368] on div "Carrier Name Service Name My Service SCAC Bill To Account #" at bounding box center [1170, 355] width 746 height 61
drag, startPoint x: 937, startPoint y: 418, endPoint x: 976, endPoint y: 414, distance: 39.2
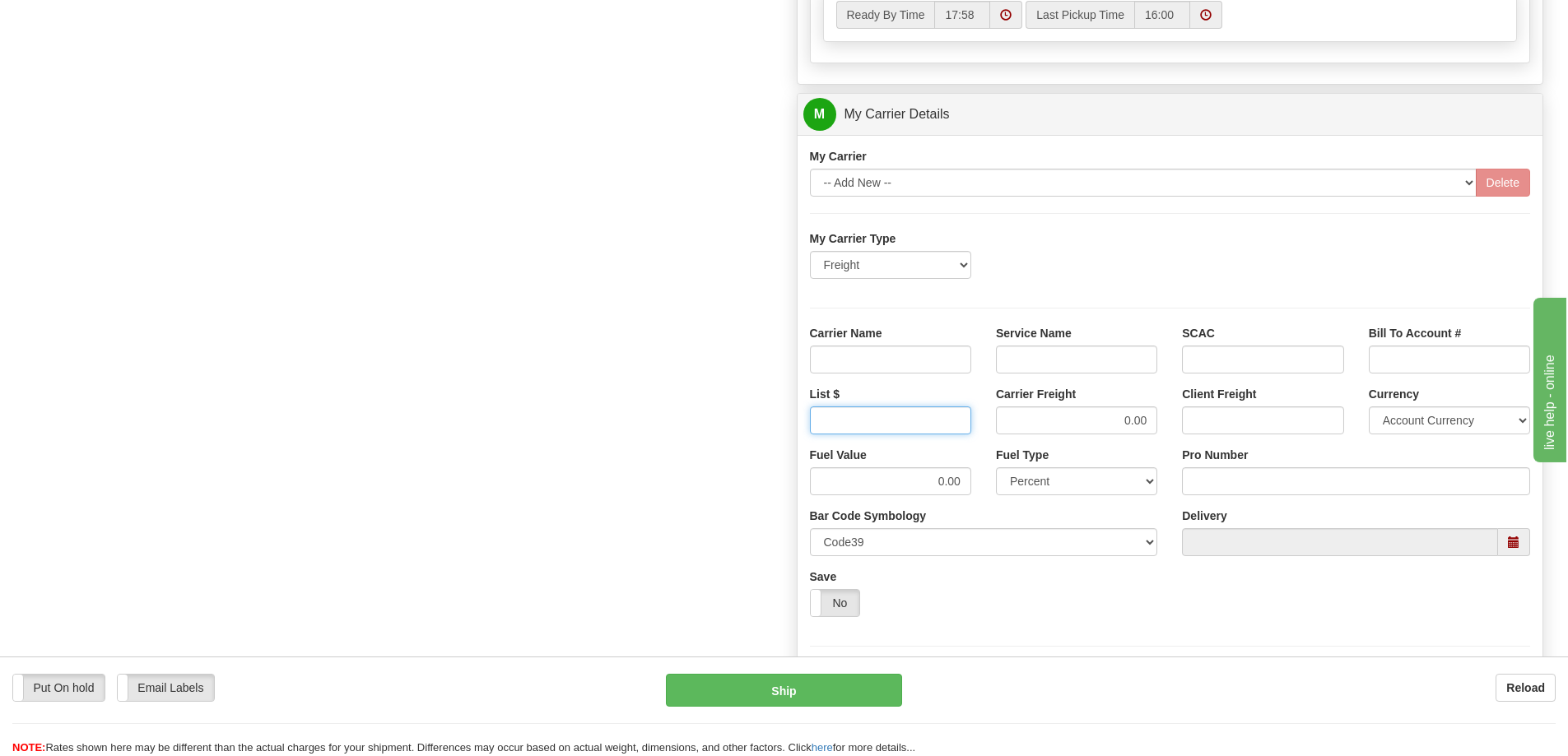
click at [976, 414] on div "List $" at bounding box center [890, 416] width 186 height 61
drag, startPoint x: 1115, startPoint y: 424, endPoint x: 1170, endPoint y: 421, distance: 55.1
click at [1170, 421] on div "List $ Carrier Freight 0.00 Client Freight Currency Account Currency ARN AWG AU…" at bounding box center [1170, 416] width 746 height 61
click at [1090, 354] on input "Service Name" at bounding box center [1076, 359] width 162 height 28
type input "LTL"
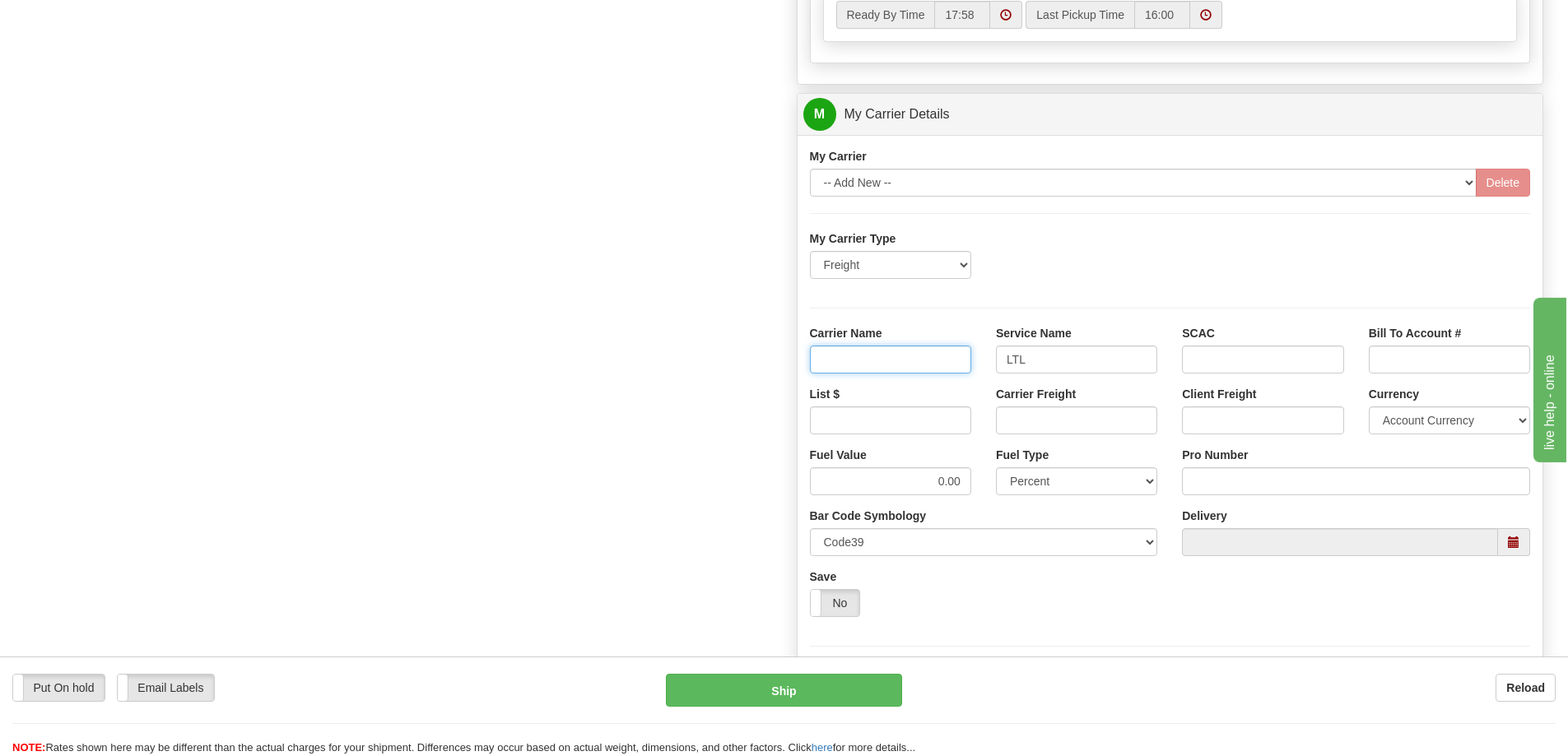
drag, startPoint x: 938, startPoint y: 360, endPoint x: 932, endPoint y: 368, distance: 10.0
click at [938, 360] on input "Carrier Name" at bounding box center [890, 359] width 162 height 28
type input "AVR"
click at [928, 420] on input "List $" at bounding box center [890, 420] width 162 height 28
type input "300"
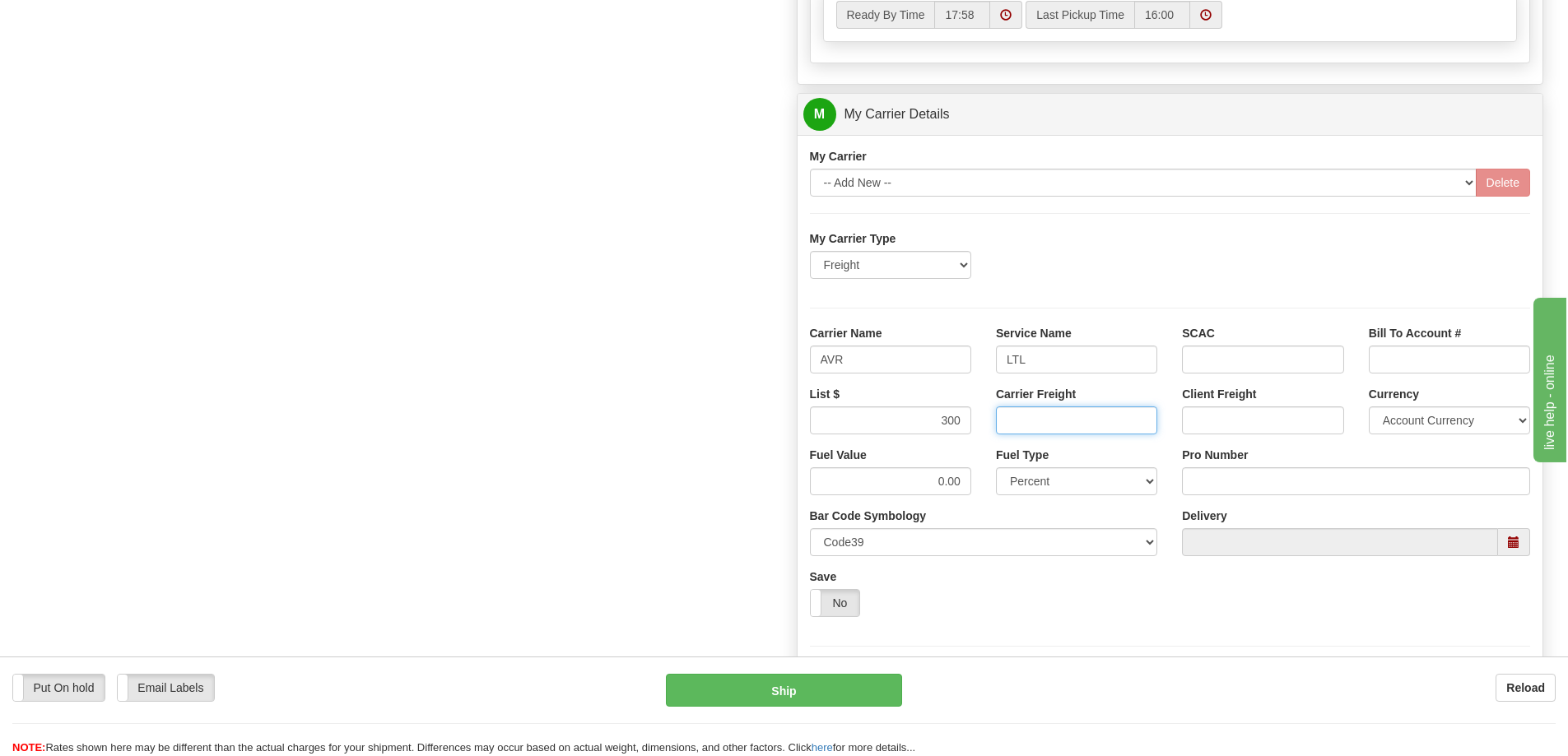
click at [1041, 424] on input "Carrier Freight" at bounding box center [1076, 420] width 162 height 28
type input "300"
click at [1190, 480] on input "Pro Number" at bounding box center [1356, 481] width 348 height 28
type input "0760161481"
click button "Delete" at bounding box center [0, 0] width 0 height 0
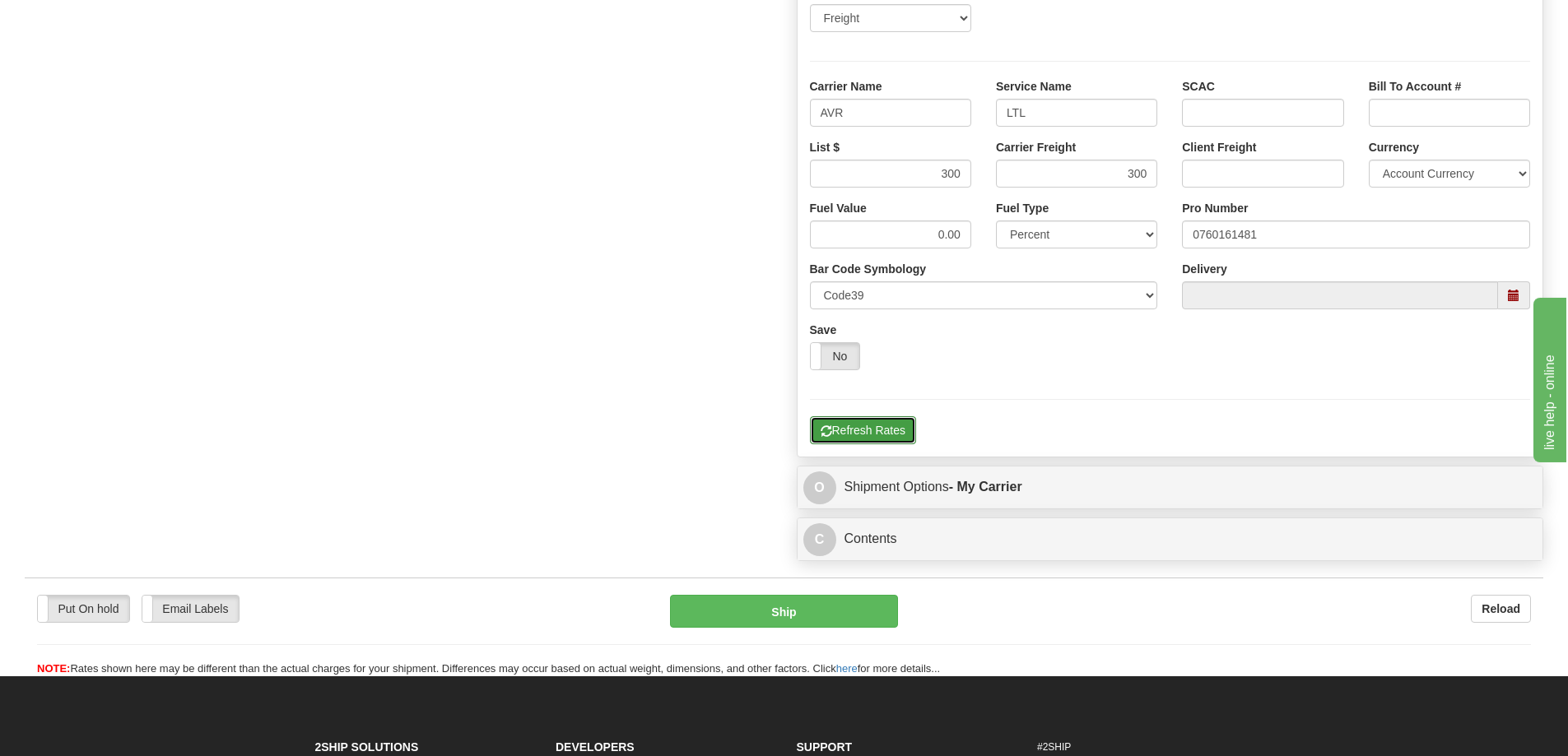
click at [870, 441] on button "Refresh Rates" at bounding box center [863, 429] width 106 height 28
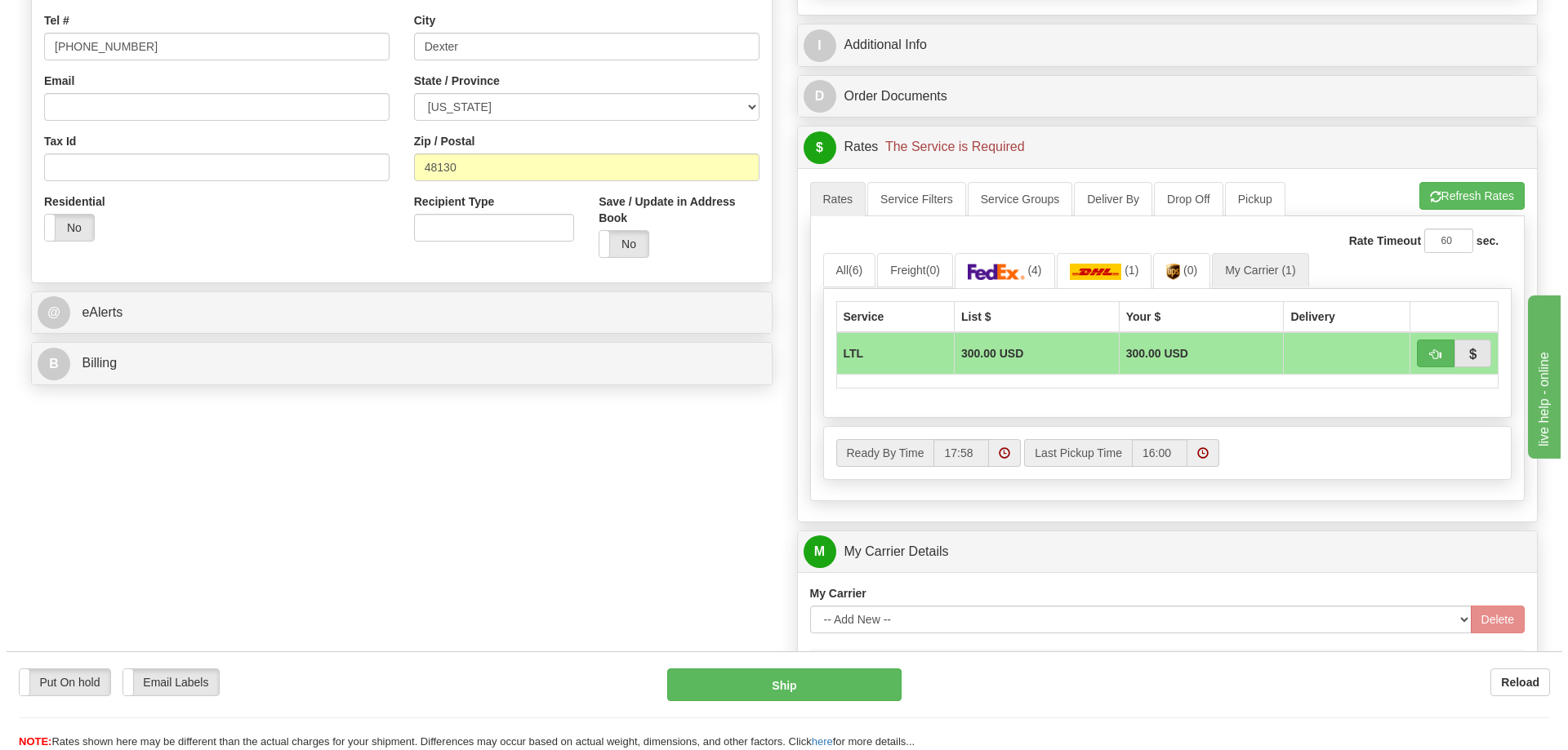
scroll to position [408, 0]
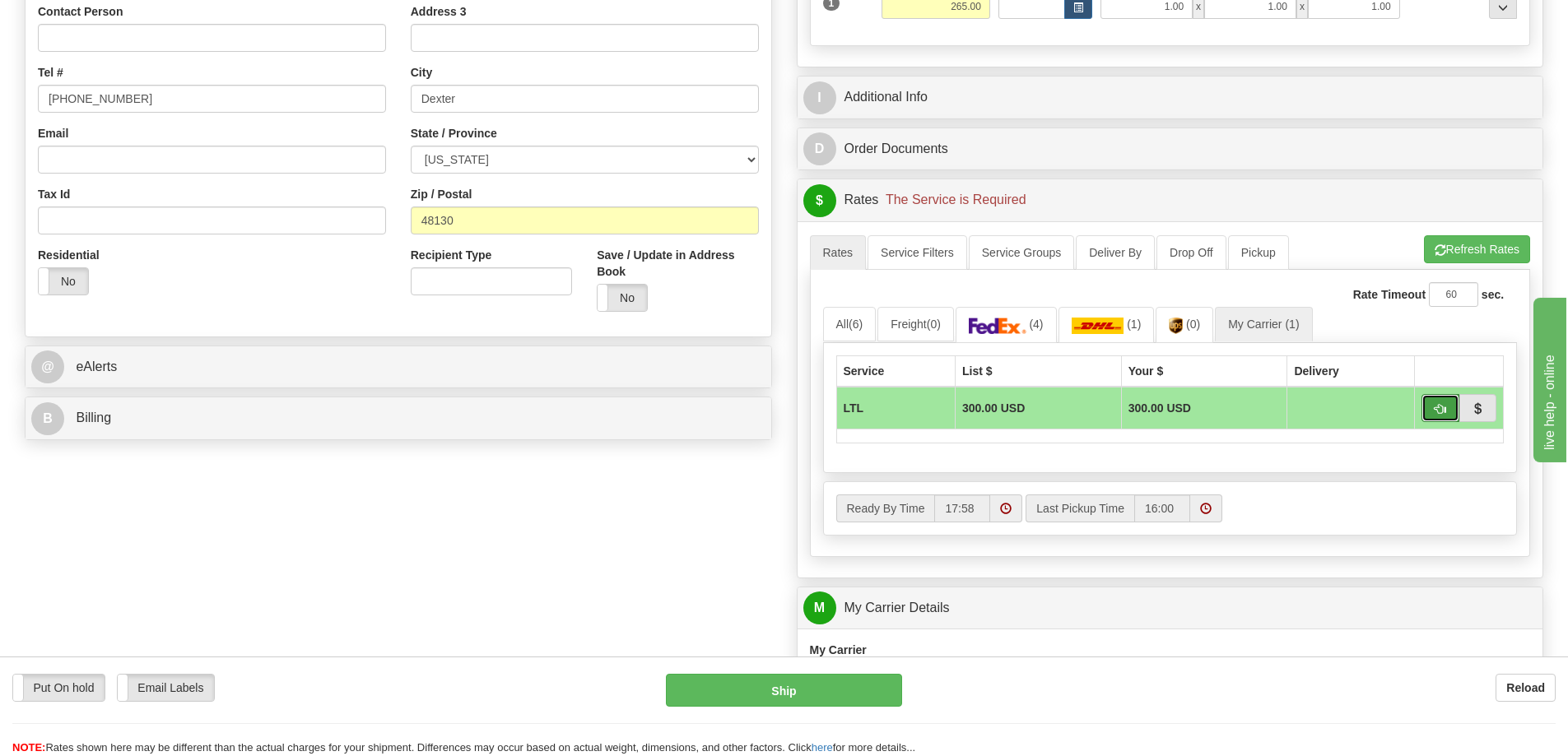
click at [1439, 414] on span "button" at bounding box center [1439, 410] width 12 height 11
type input "00"
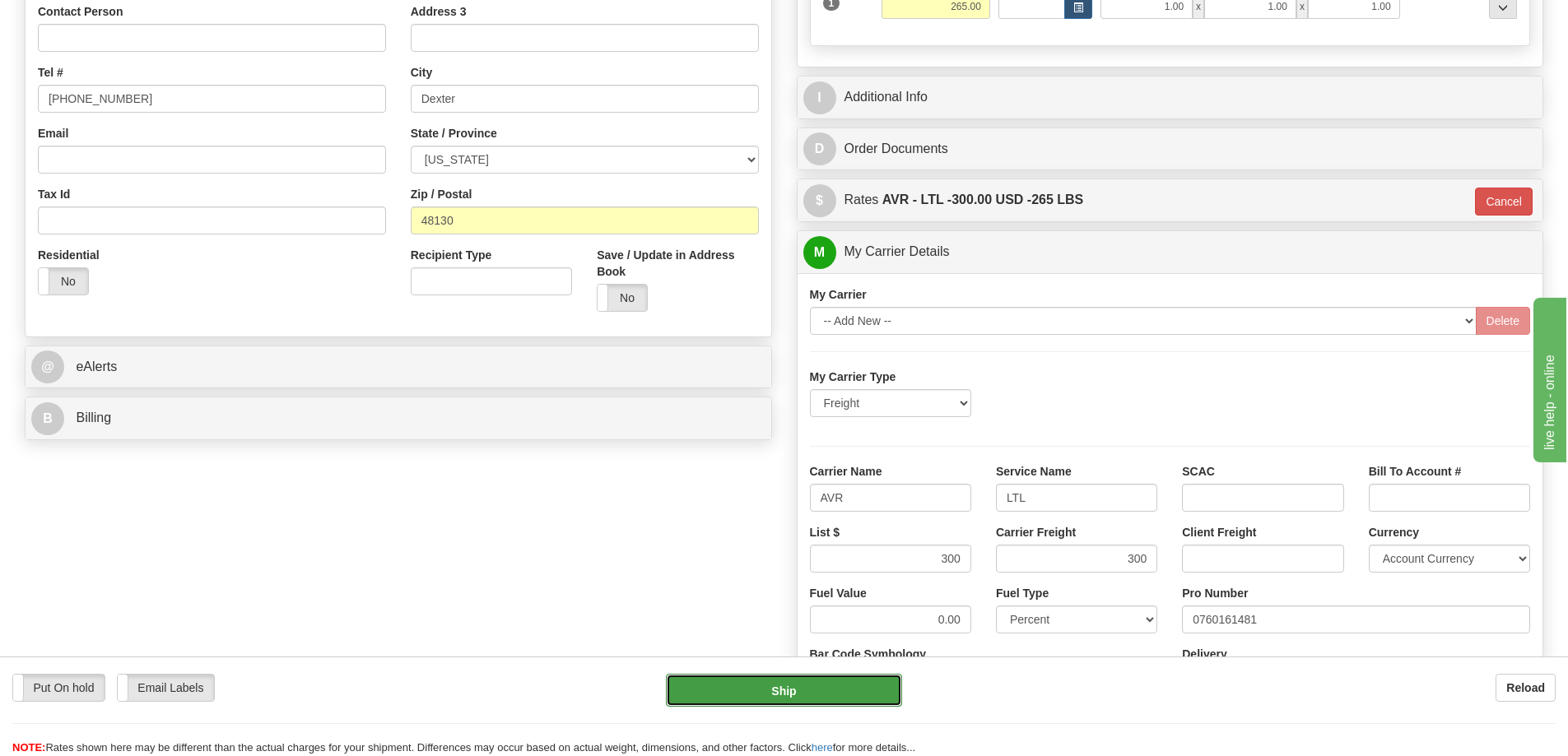
click at [832, 700] on button "Ship" at bounding box center [784, 690] width 237 height 33
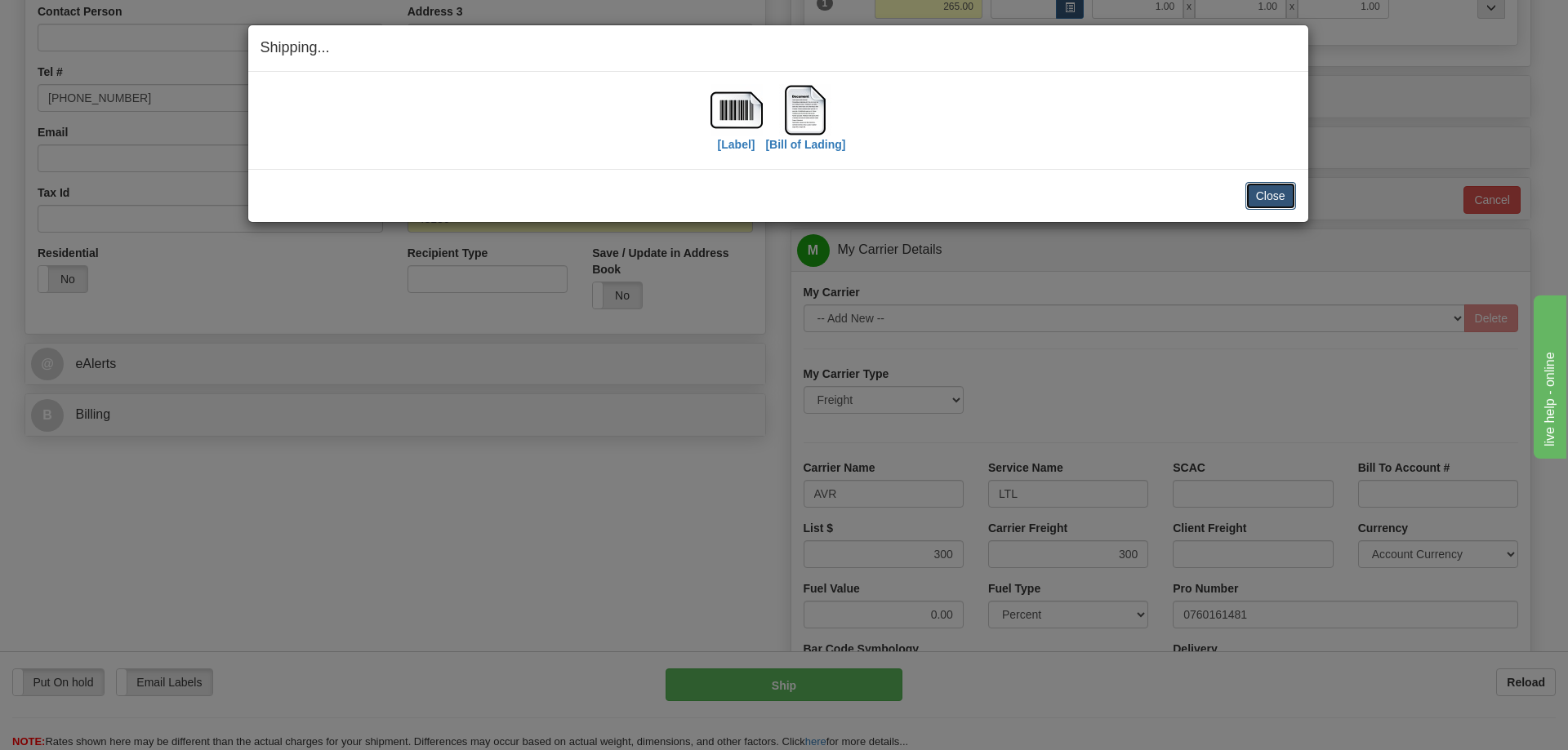
click at [1284, 204] on button "Close" at bounding box center [1270, 196] width 50 height 27
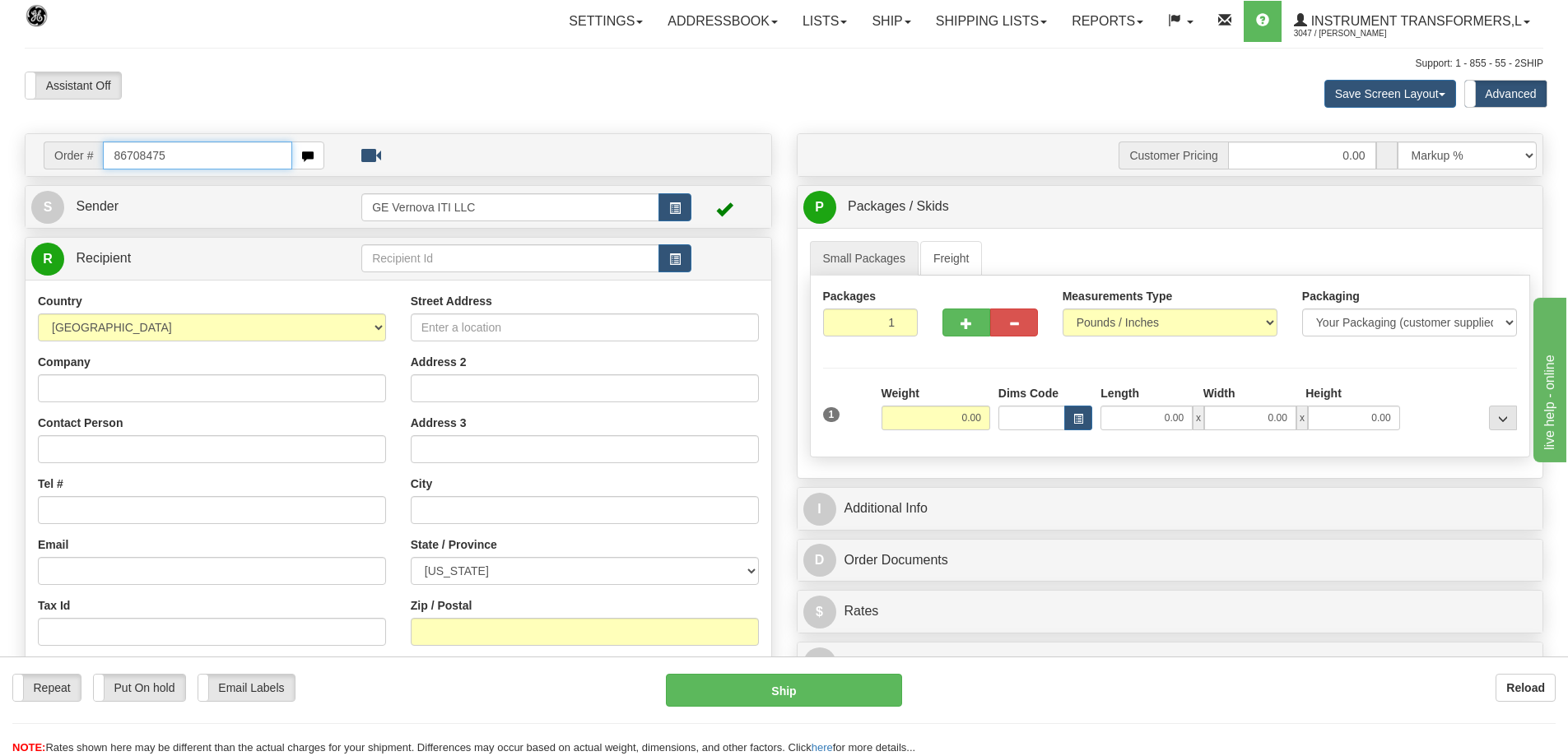
type input "86708475"
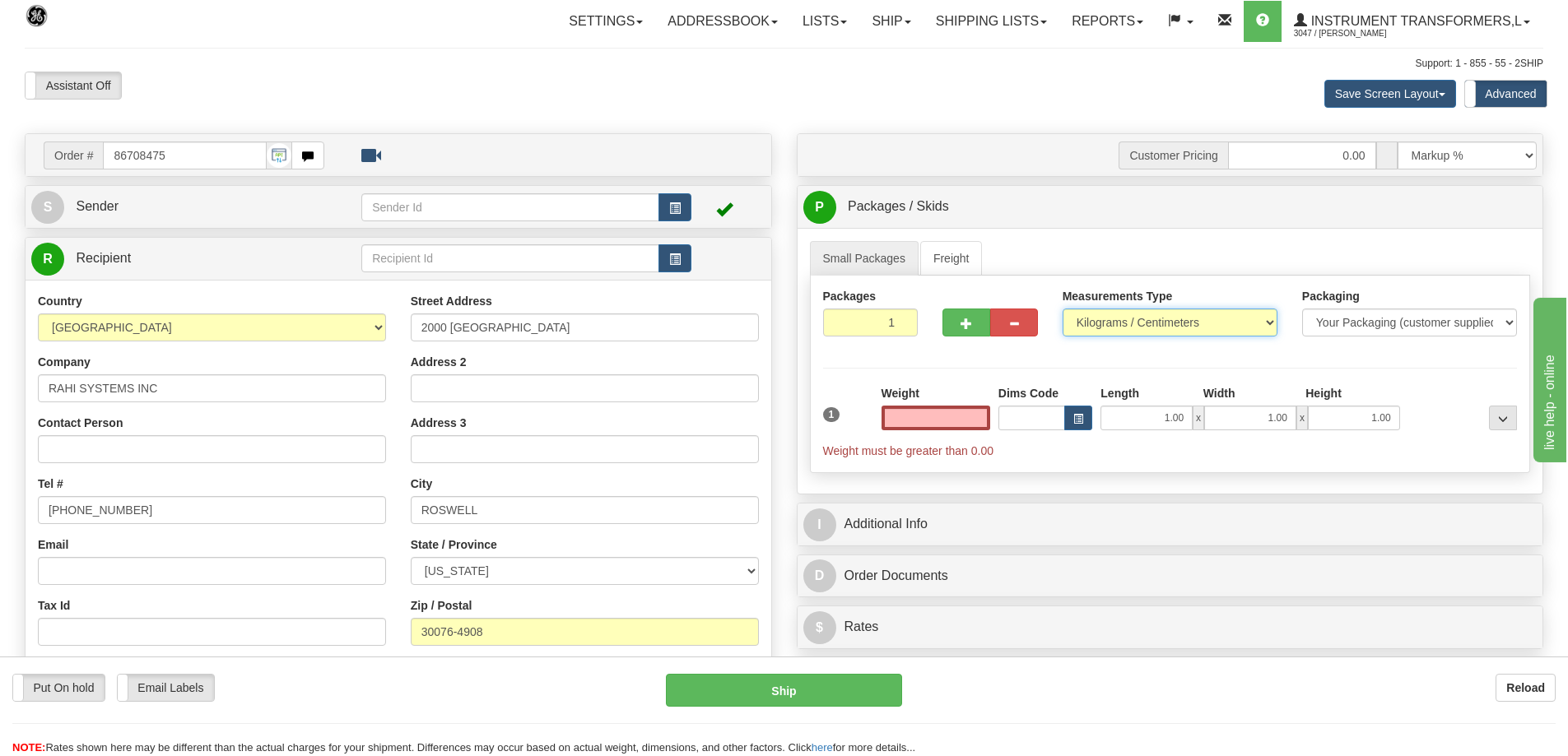
type input "0.00"
click at [1123, 322] on select "Pounds / Inches Kilograms / Centimeters" at bounding box center [1170, 322] width 215 height 28
select select "0"
click at [1063, 309] on select "Pounds / Inches Kilograms / Centimeters" at bounding box center [1170, 322] width 215 height 28
click at [955, 421] on input "0.00" at bounding box center [936, 418] width 109 height 25
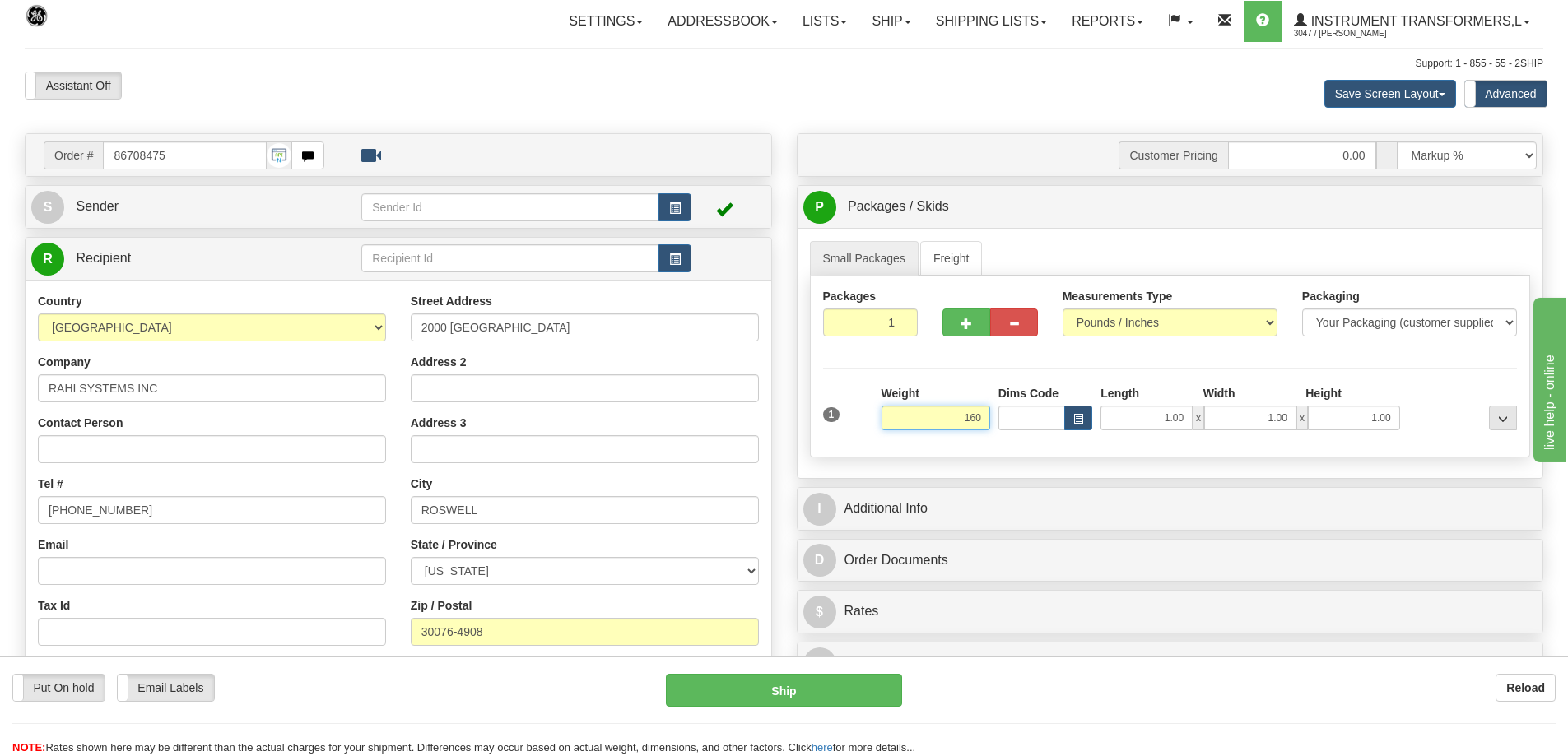
click button "Delete" at bounding box center [0, 0] width 0 height 0
type input "160.00"
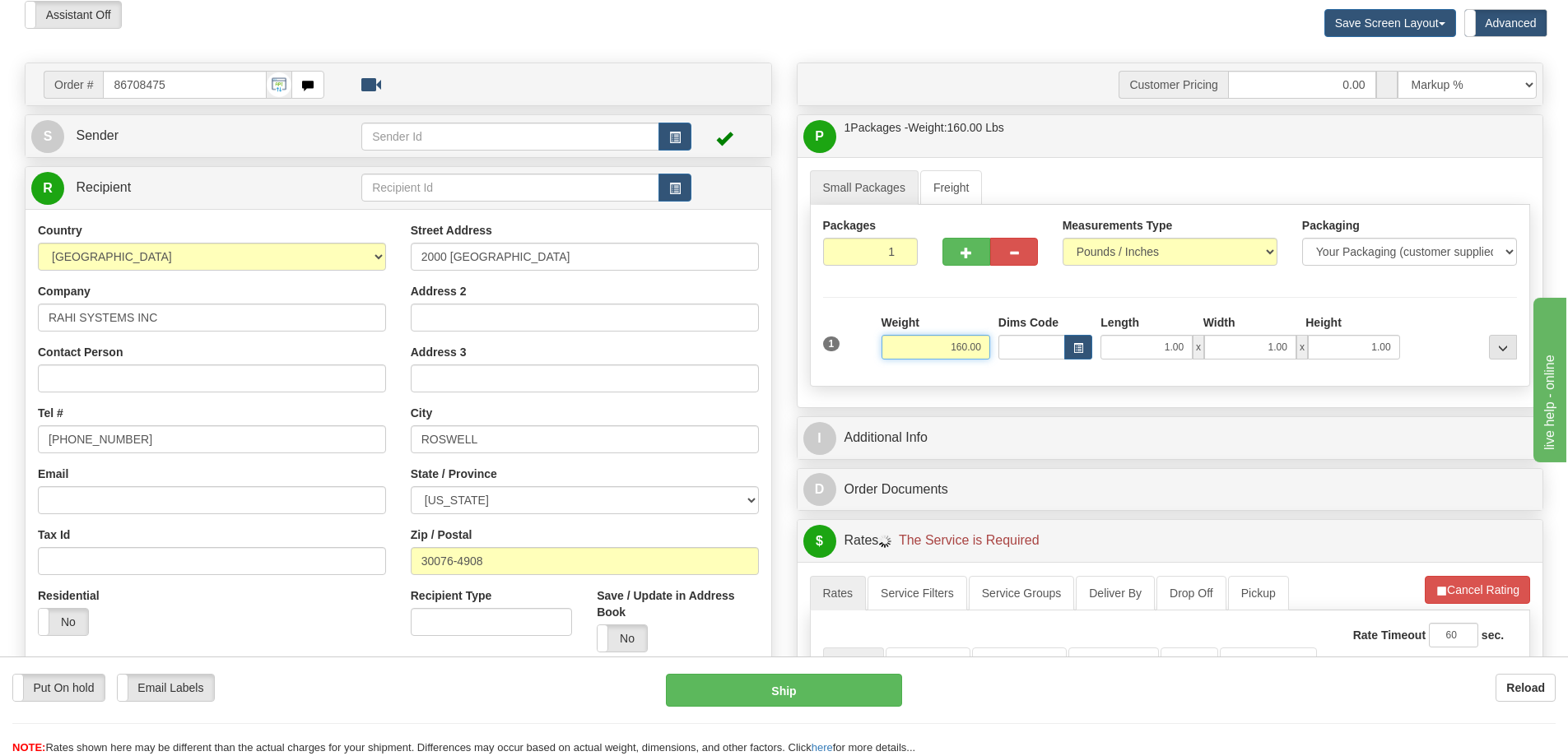
scroll to position [247, 0]
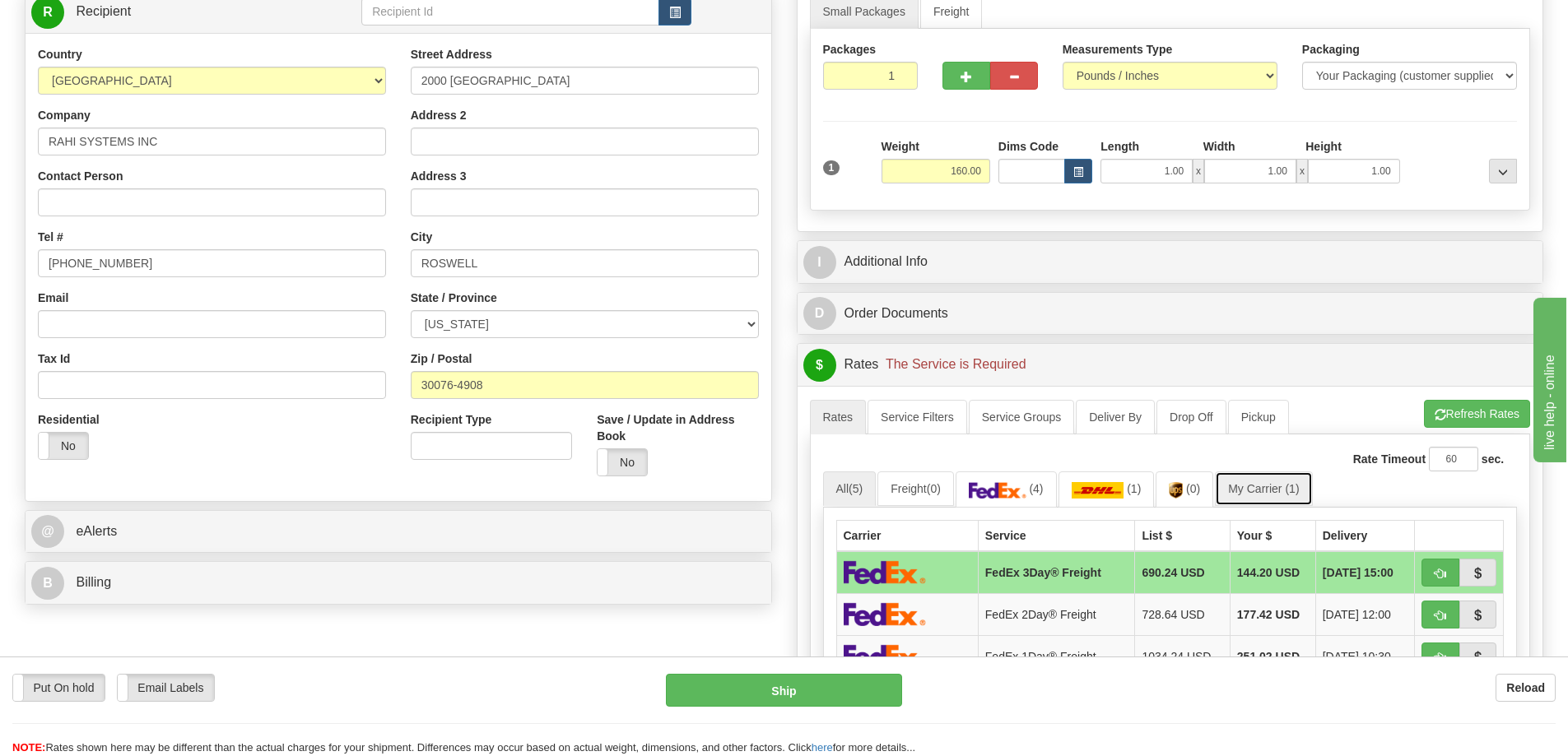
click at [1265, 488] on link "My Carrier (1)" at bounding box center [1263, 488] width 97 height 35
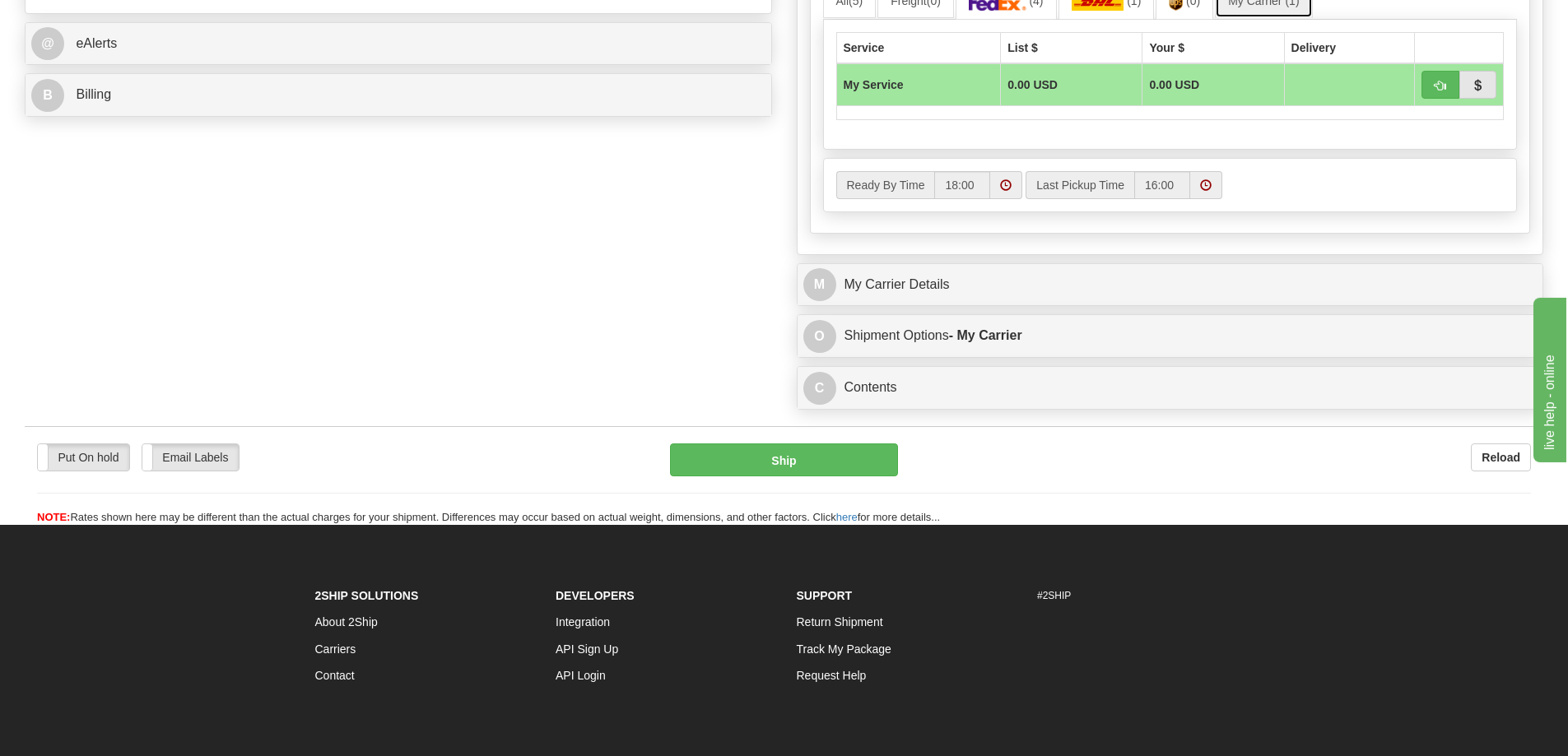
scroll to position [741, 0]
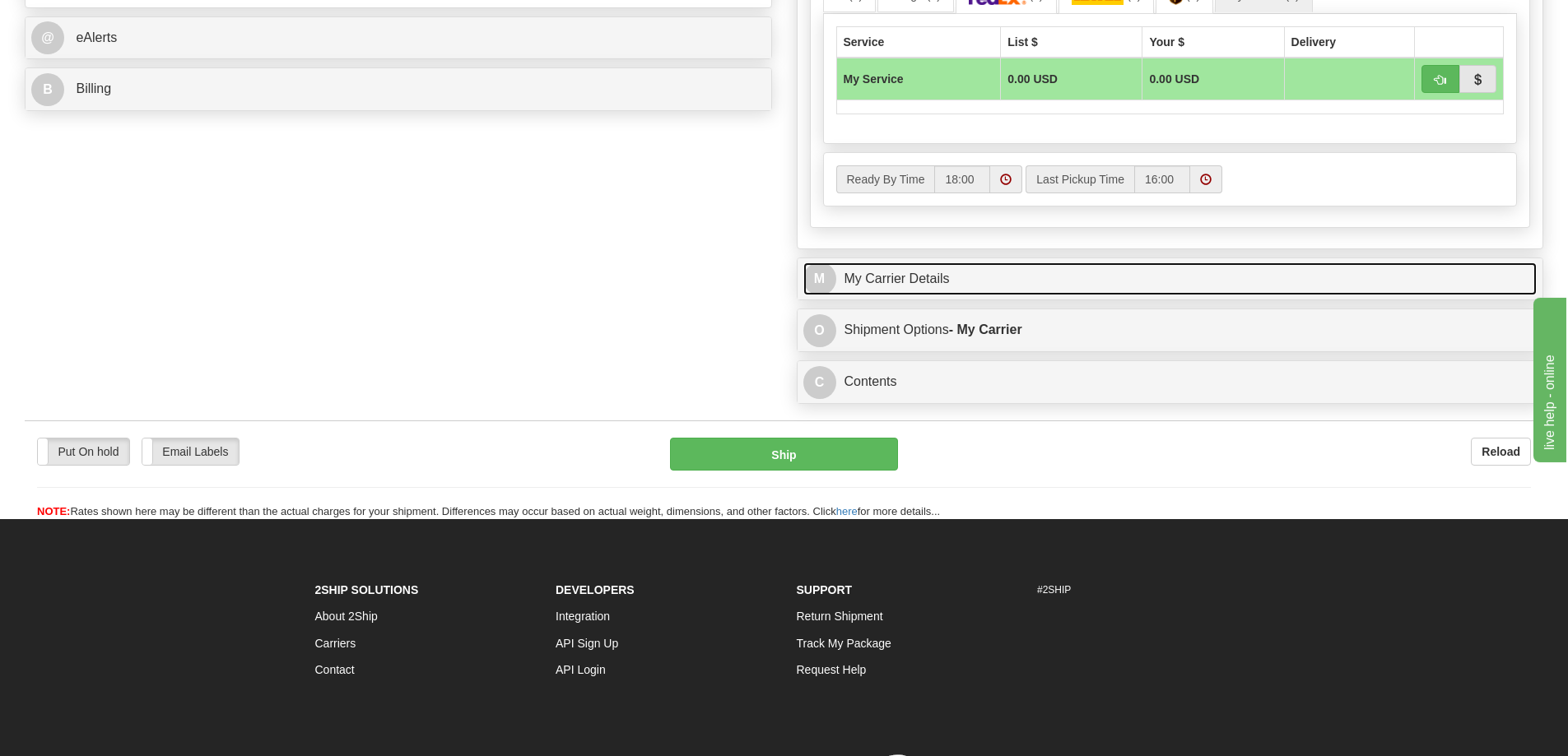
click at [977, 280] on link "M My Carrier Details" at bounding box center [1171, 279] width 734 height 34
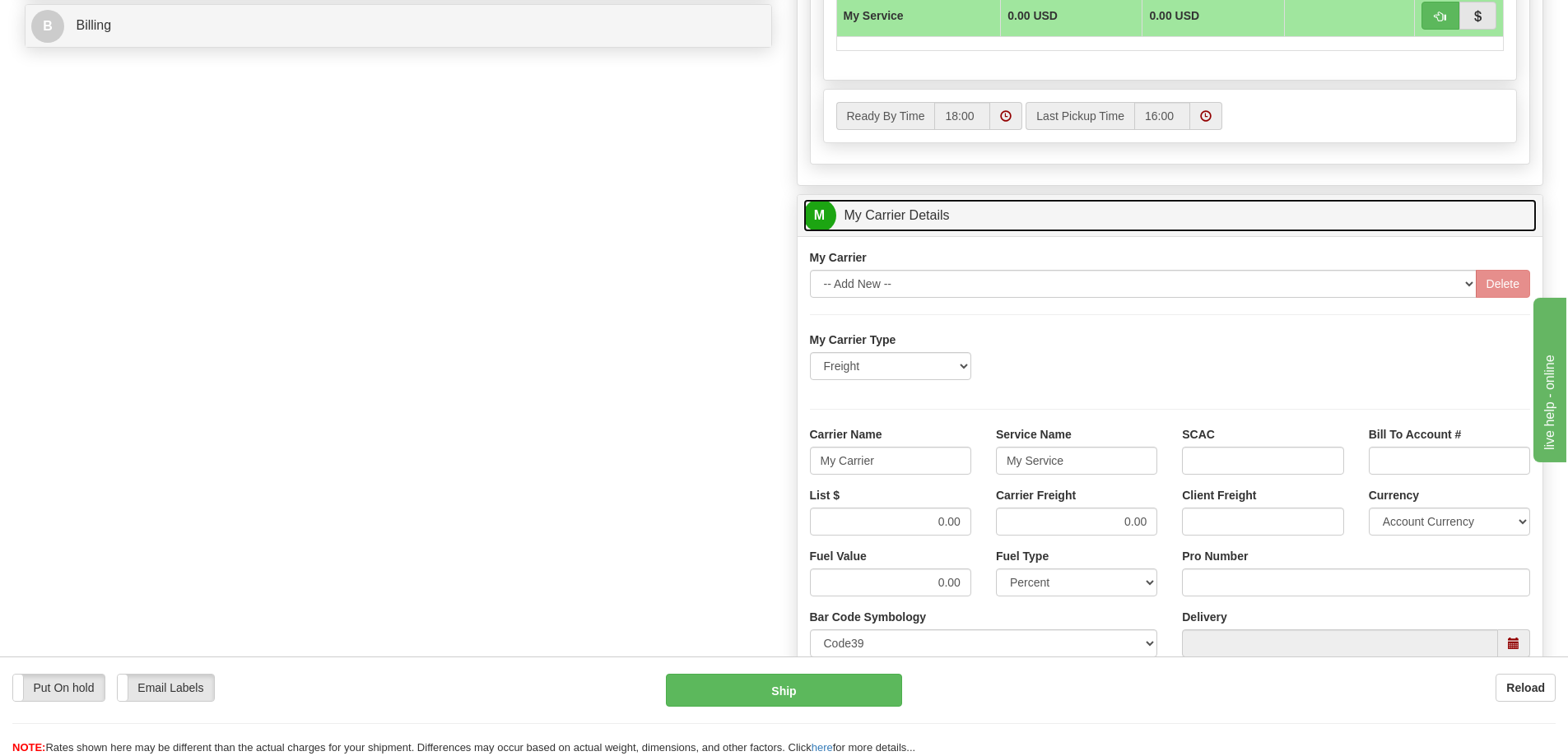
scroll to position [987, 0]
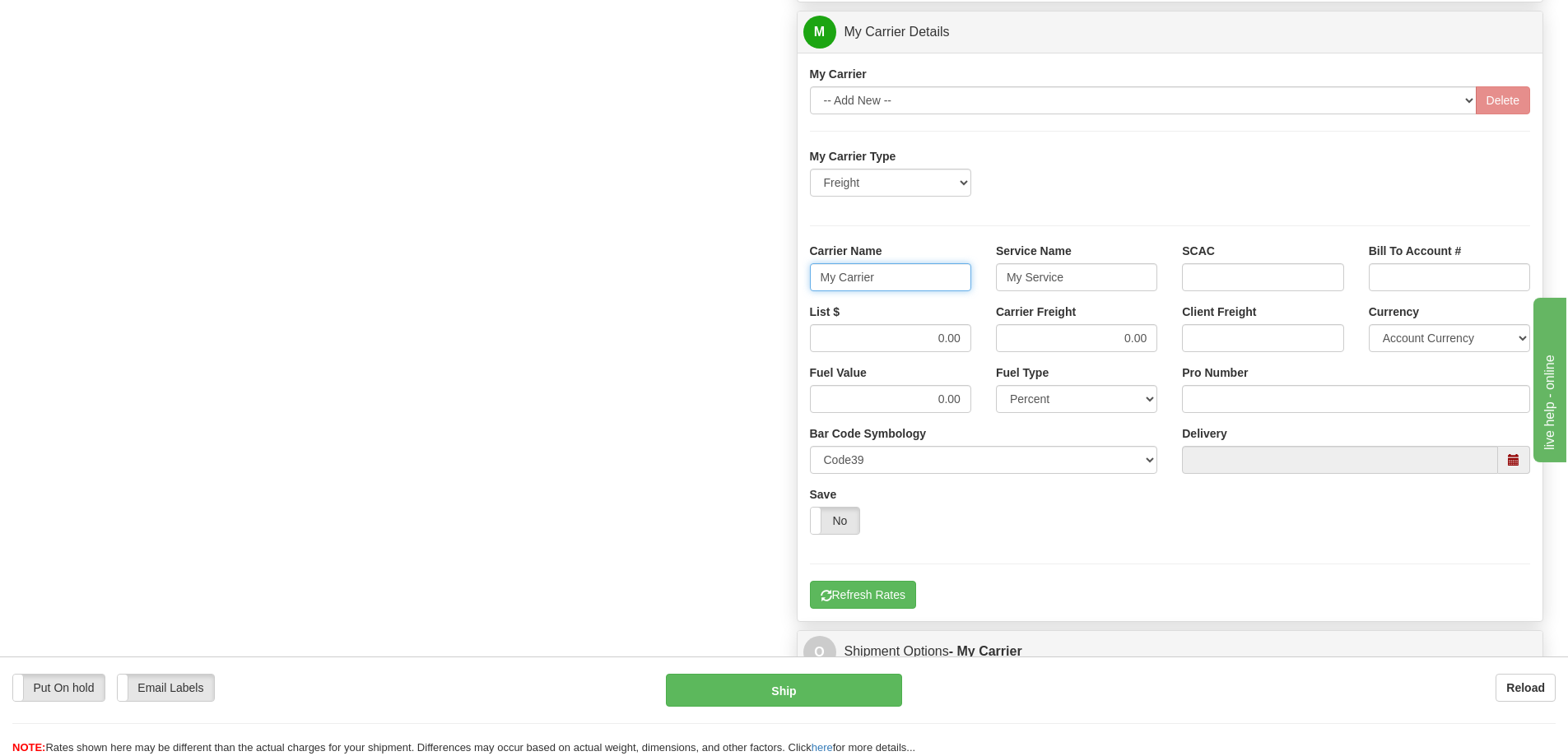
drag, startPoint x: 886, startPoint y: 284, endPoint x: 807, endPoint y: 278, distance: 79.2
click at [807, 278] on div "Carrier Name My Carrier" at bounding box center [890, 273] width 186 height 61
drag, startPoint x: 1063, startPoint y: 278, endPoint x: 1000, endPoint y: 289, distance: 64.0
click at [1000, 289] on input "My Service" at bounding box center [1076, 277] width 162 height 28
drag, startPoint x: 931, startPoint y: 337, endPoint x: 979, endPoint y: 331, distance: 48.4
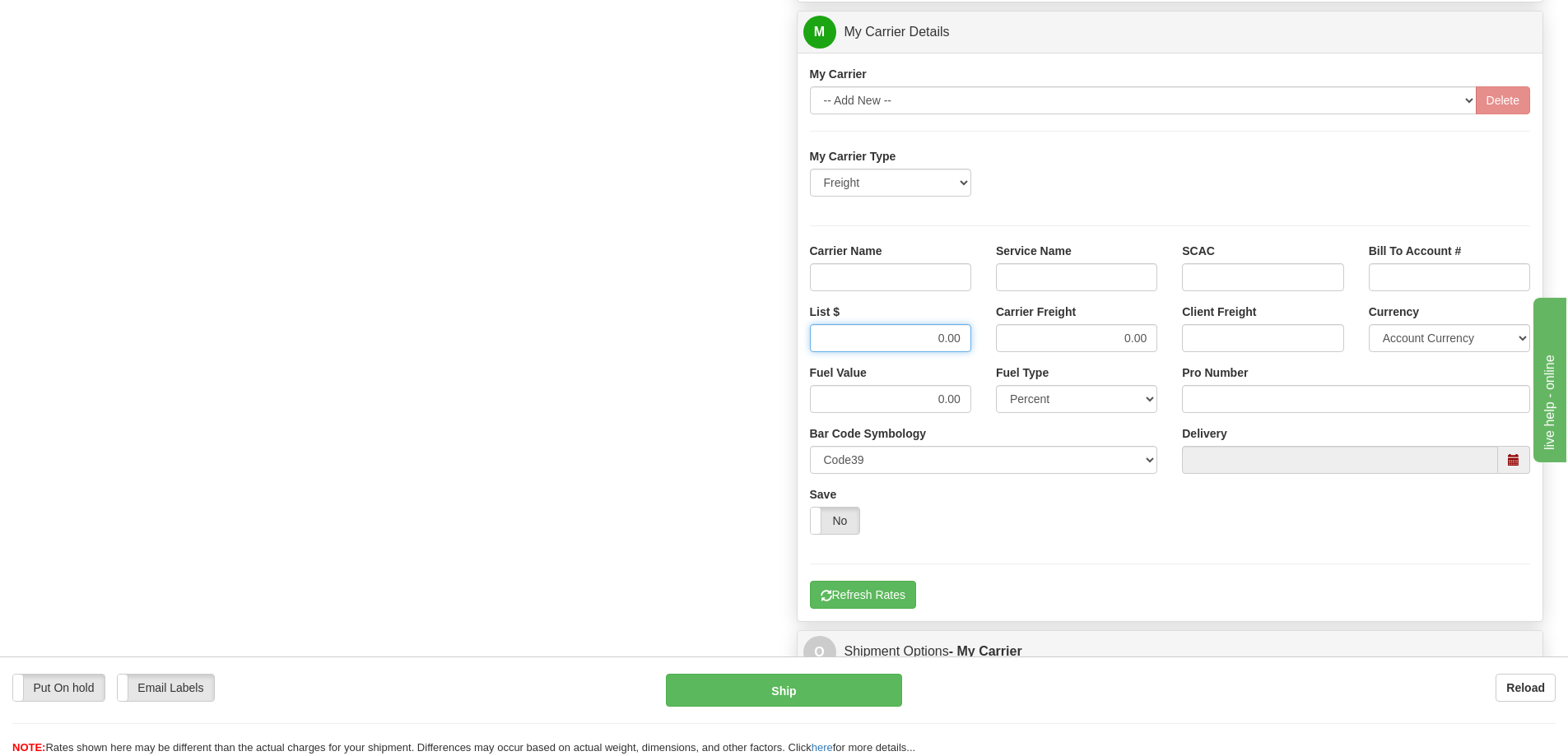
click at [979, 331] on div "List $ 0.00" at bounding box center [890, 334] width 186 height 61
drag, startPoint x: 1106, startPoint y: 341, endPoint x: 1151, endPoint y: 343, distance: 45.0
click at [1151, 343] on input "0.00" at bounding box center [1076, 337] width 162 height 28
click at [930, 287] on input "Carrier Name" at bounding box center [890, 277] width 162 height 28
type input "AVR"
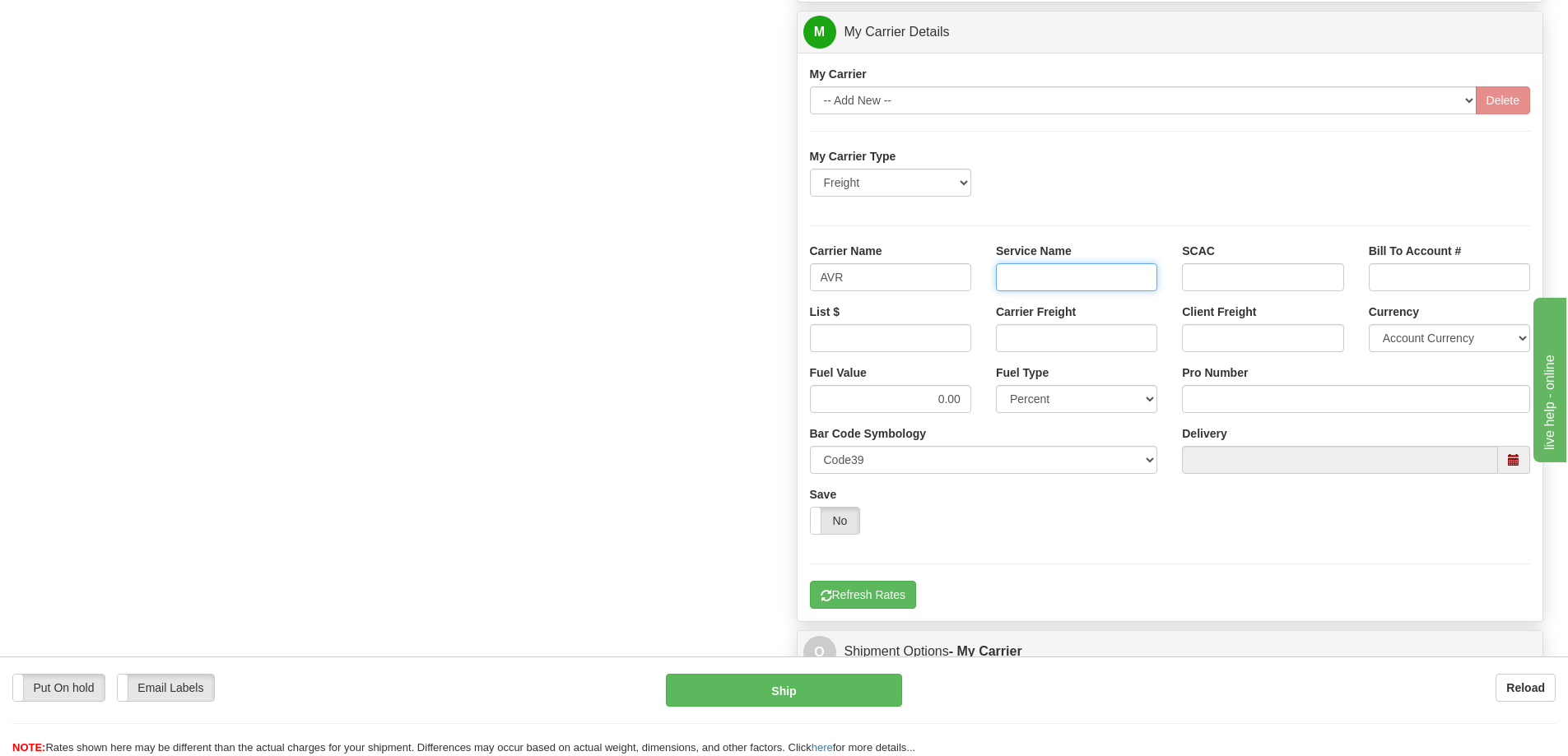
click at [1061, 274] on input "Service Name" at bounding box center [1076, 277] width 162 height 28
type input "LTL"
click at [1066, 345] on input "Carrier Freight" at bounding box center [1076, 337] width 162 height 28
type input "300"
drag, startPoint x: 936, startPoint y: 331, endPoint x: 943, endPoint y: 343, distance: 13.9
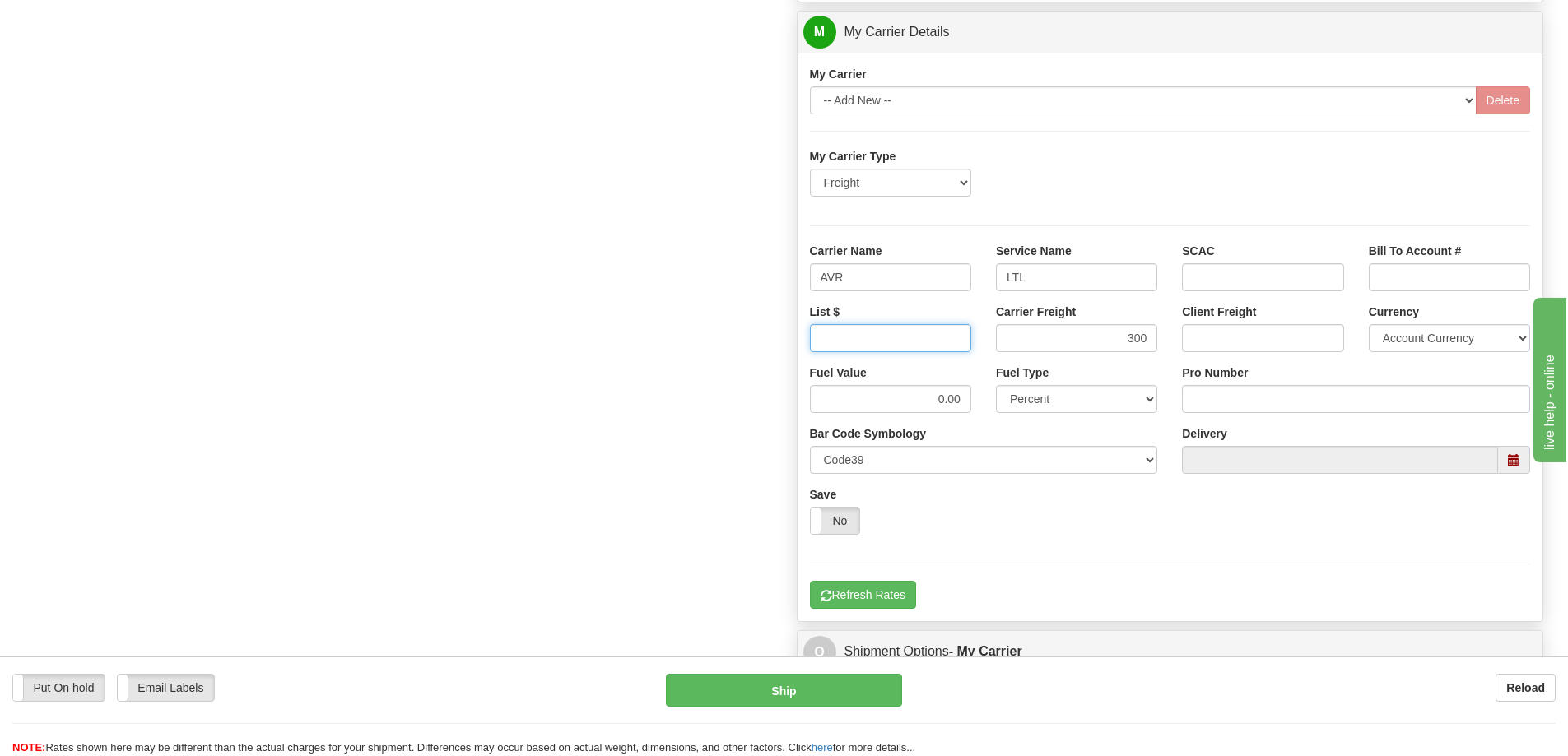
click at [936, 331] on input "List $" at bounding box center [890, 337] width 162 height 28
type input "300"
click at [1209, 400] on input "Pro Number" at bounding box center [1356, 398] width 348 height 28
type input "0760161480"
click button "Delete" at bounding box center [0, 0] width 0 height 0
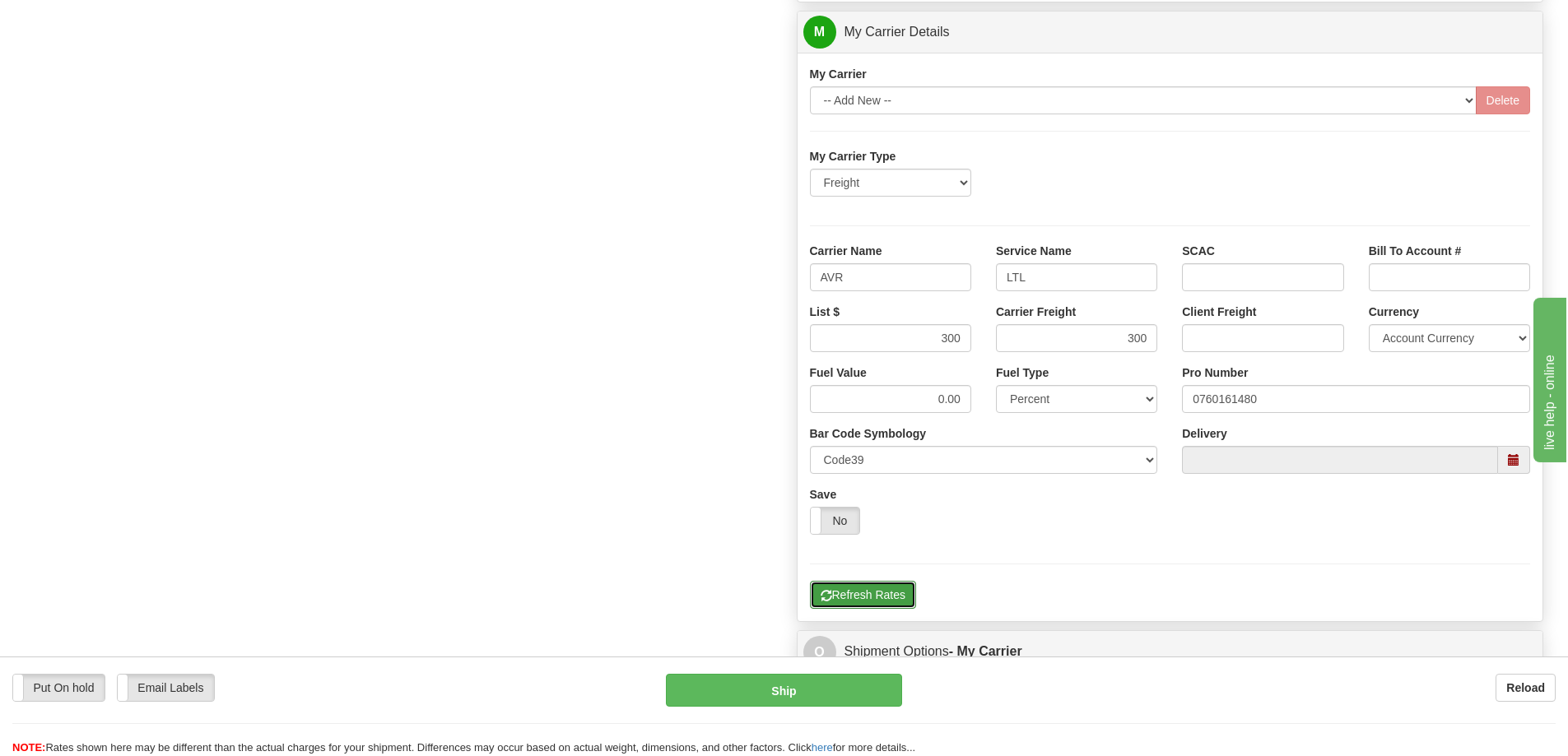
click at [854, 594] on button "Refresh Rates" at bounding box center [863, 594] width 106 height 28
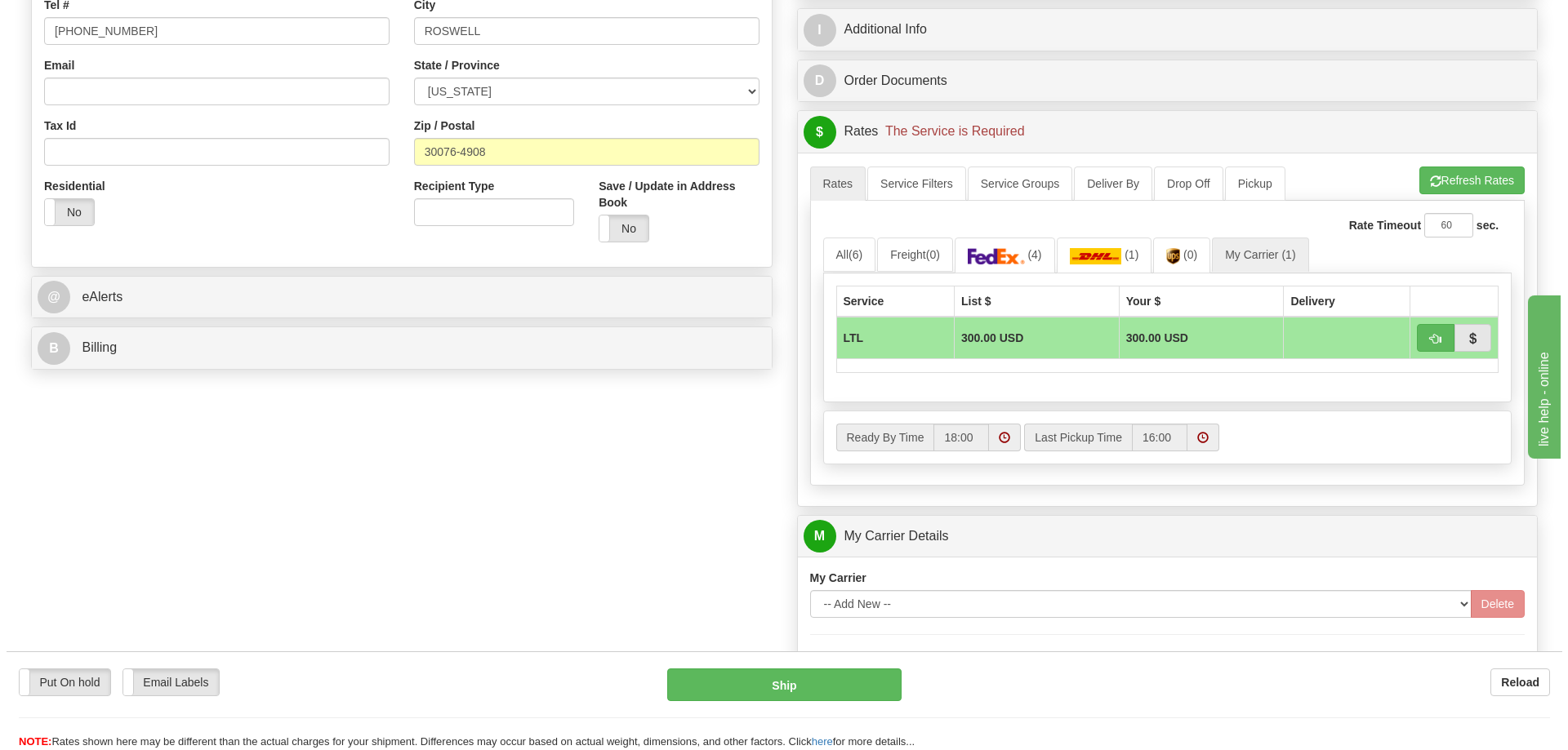
scroll to position [408, 0]
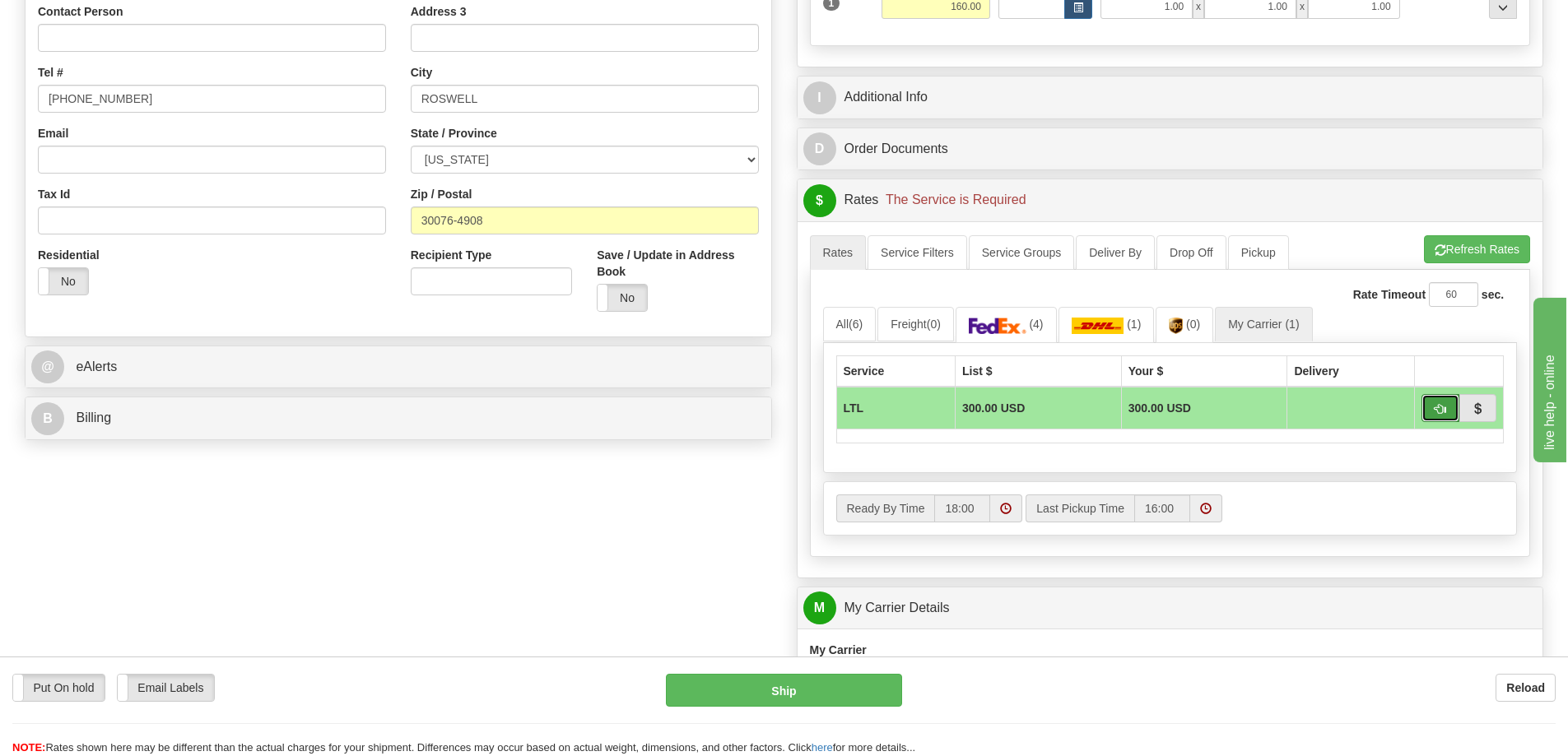
click at [1446, 416] on button "button" at bounding box center [1440, 407] width 38 height 28
type input "00"
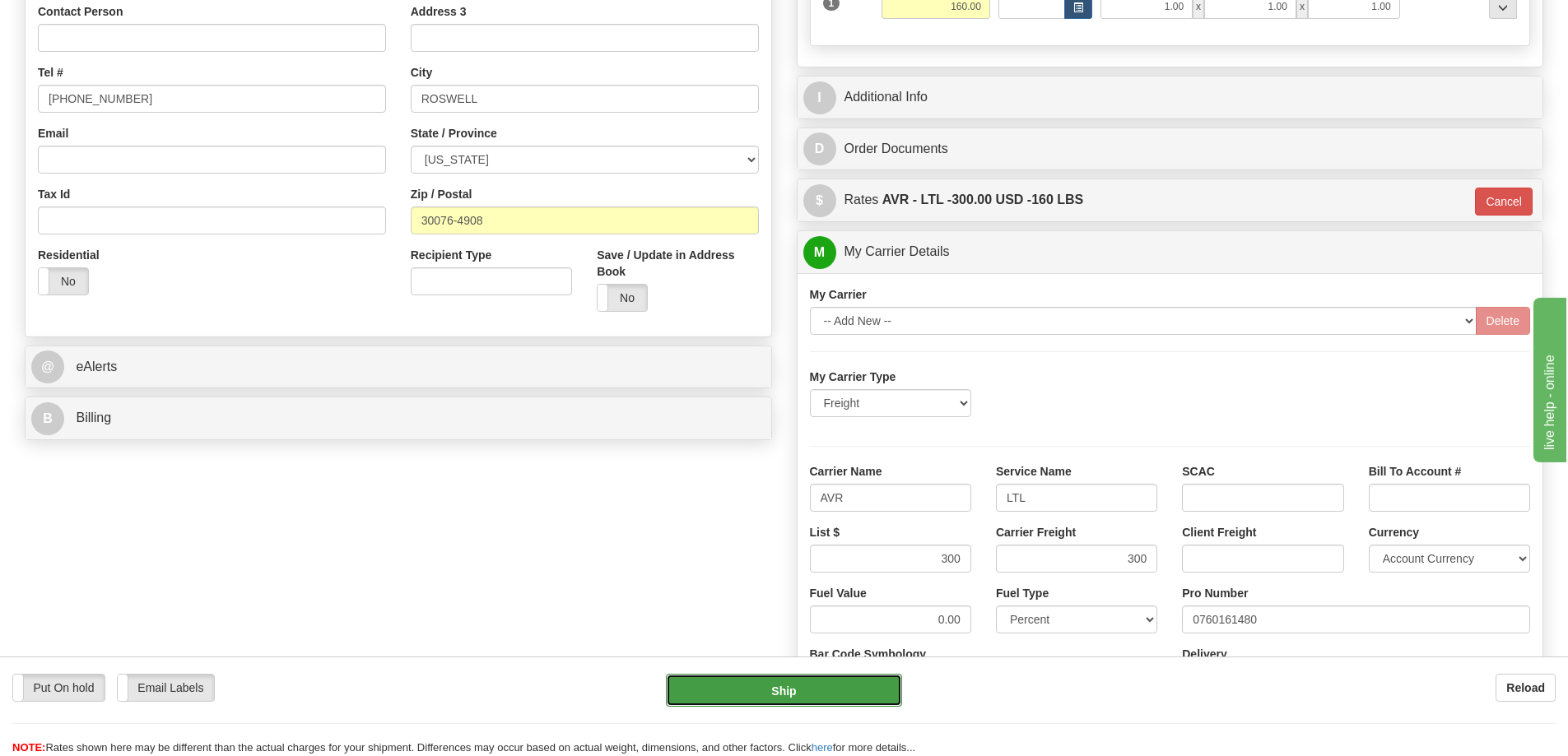
click at [834, 689] on button "Ship" at bounding box center [784, 690] width 237 height 33
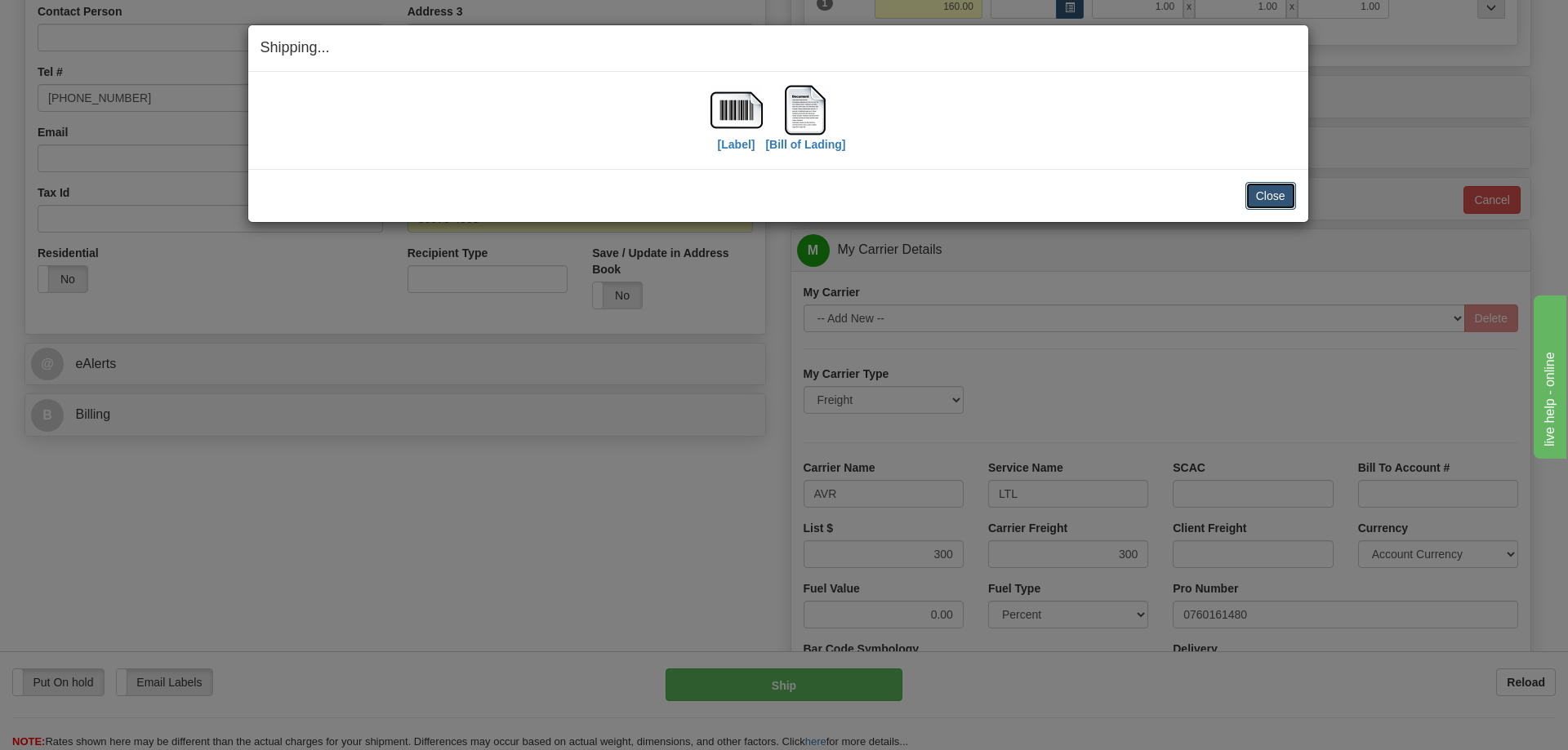
click at [1287, 202] on button "Close" at bounding box center [1270, 196] width 50 height 27
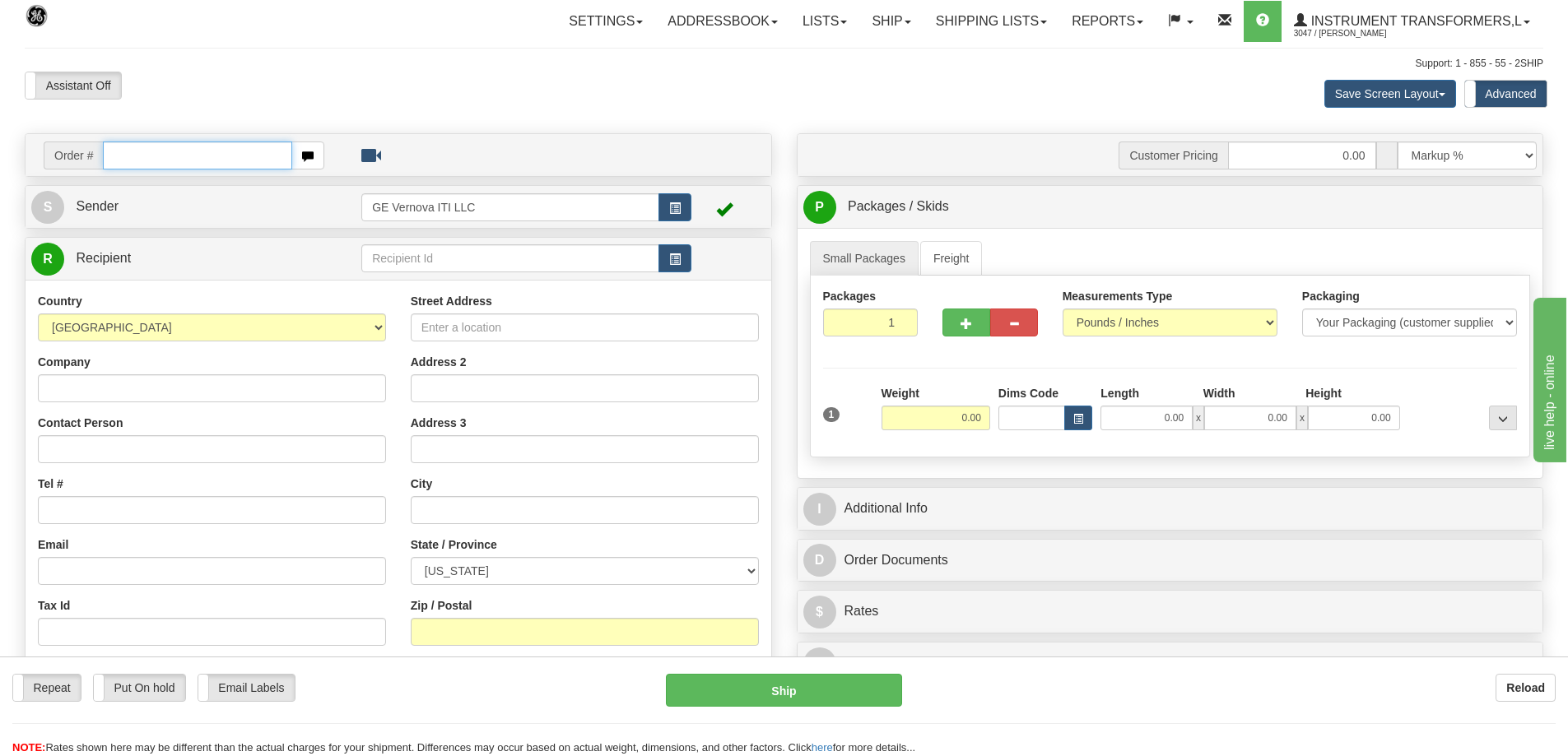
click at [150, 149] on input "text" at bounding box center [197, 155] width 189 height 28
type input "86708530"
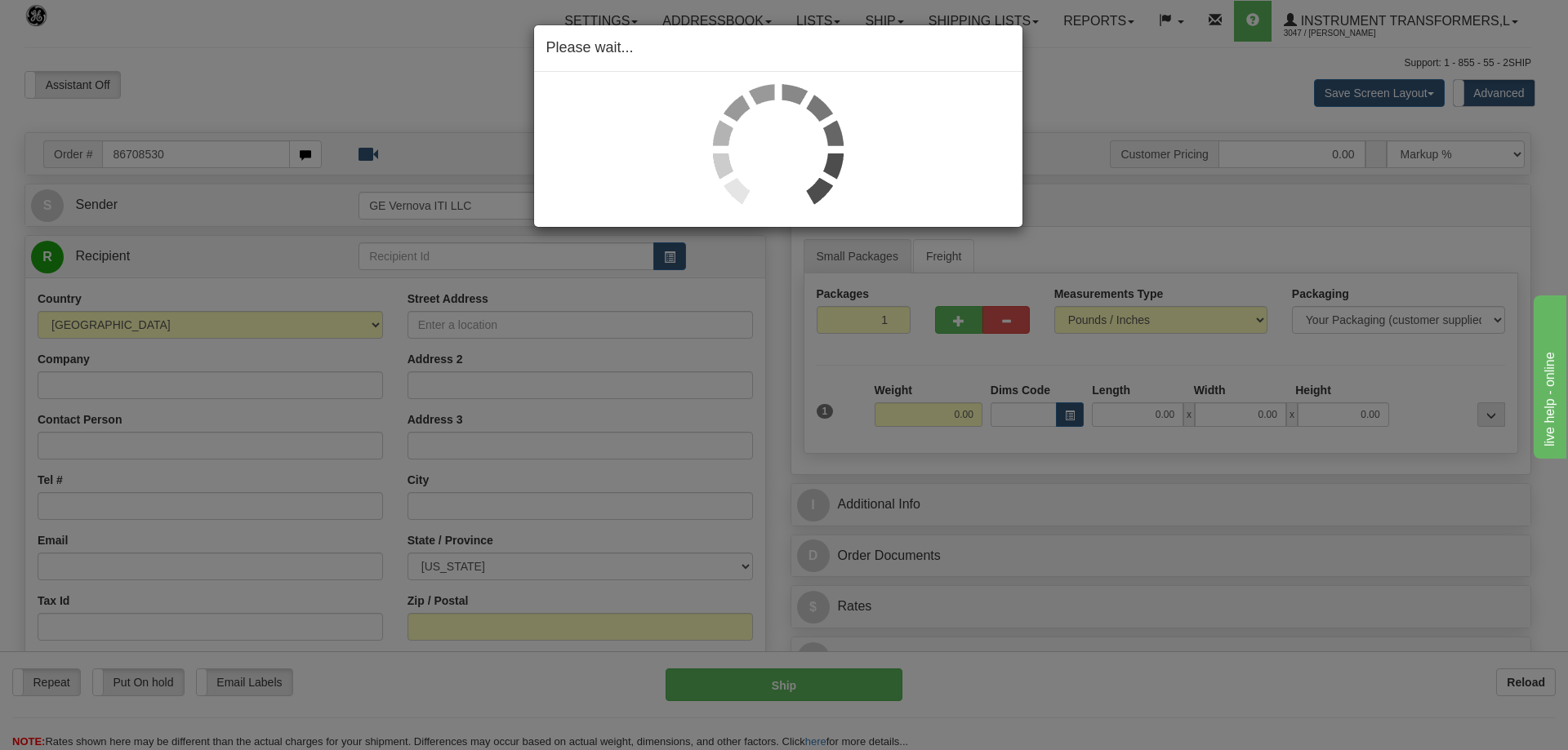
click at [149, 148] on div "Please wait..." at bounding box center [784, 375] width 1568 height 750
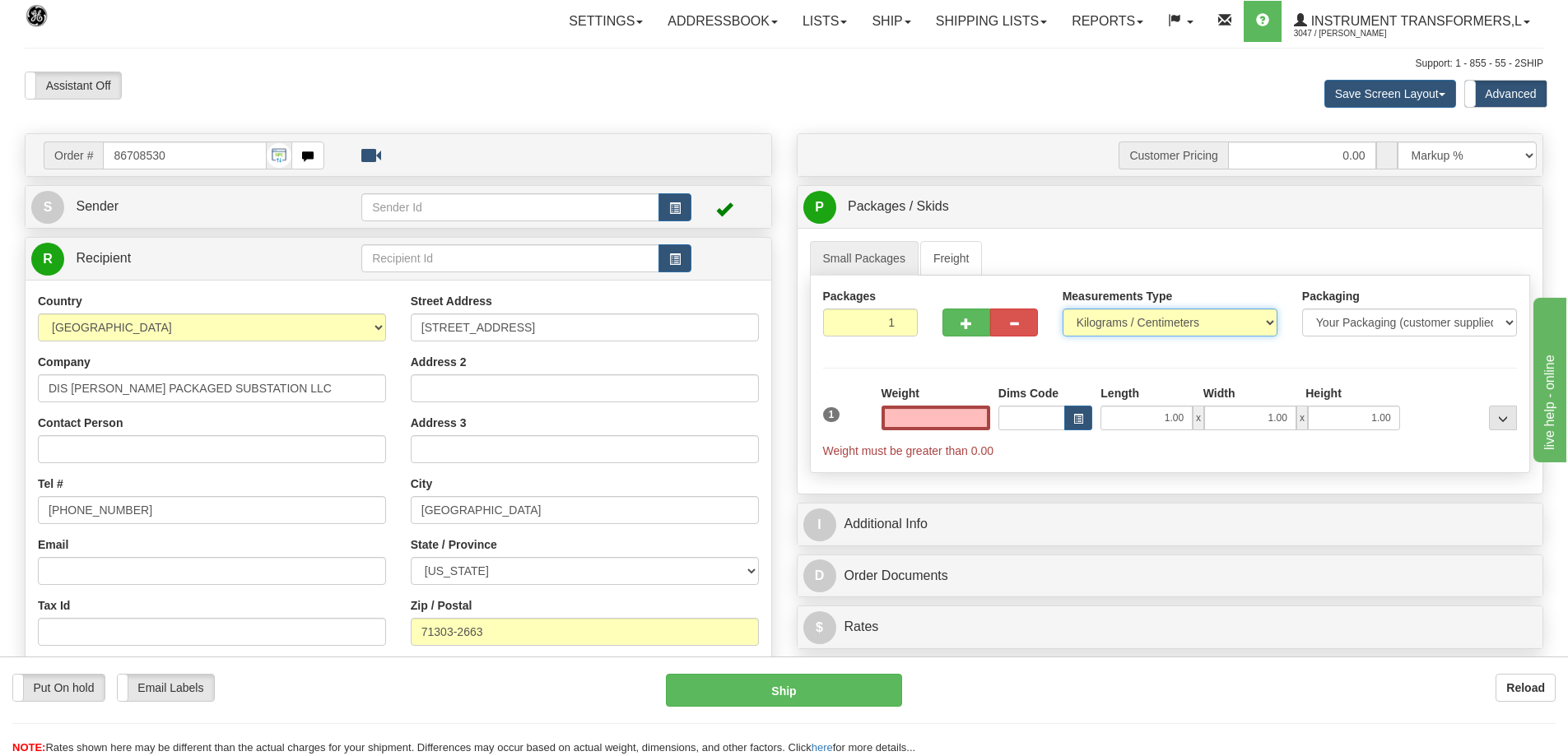
type input "0.00"
click at [1100, 328] on select "Pounds / Inches Kilograms / Centimeters" at bounding box center [1170, 322] width 215 height 28
select select "0"
click at [1063, 309] on select "Pounds / Inches Kilograms / Centimeters" at bounding box center [1170, 322] width 215 height 28
click at [957, 427] on input "0.00" at bounding box center [936, 418] width 109 height 25
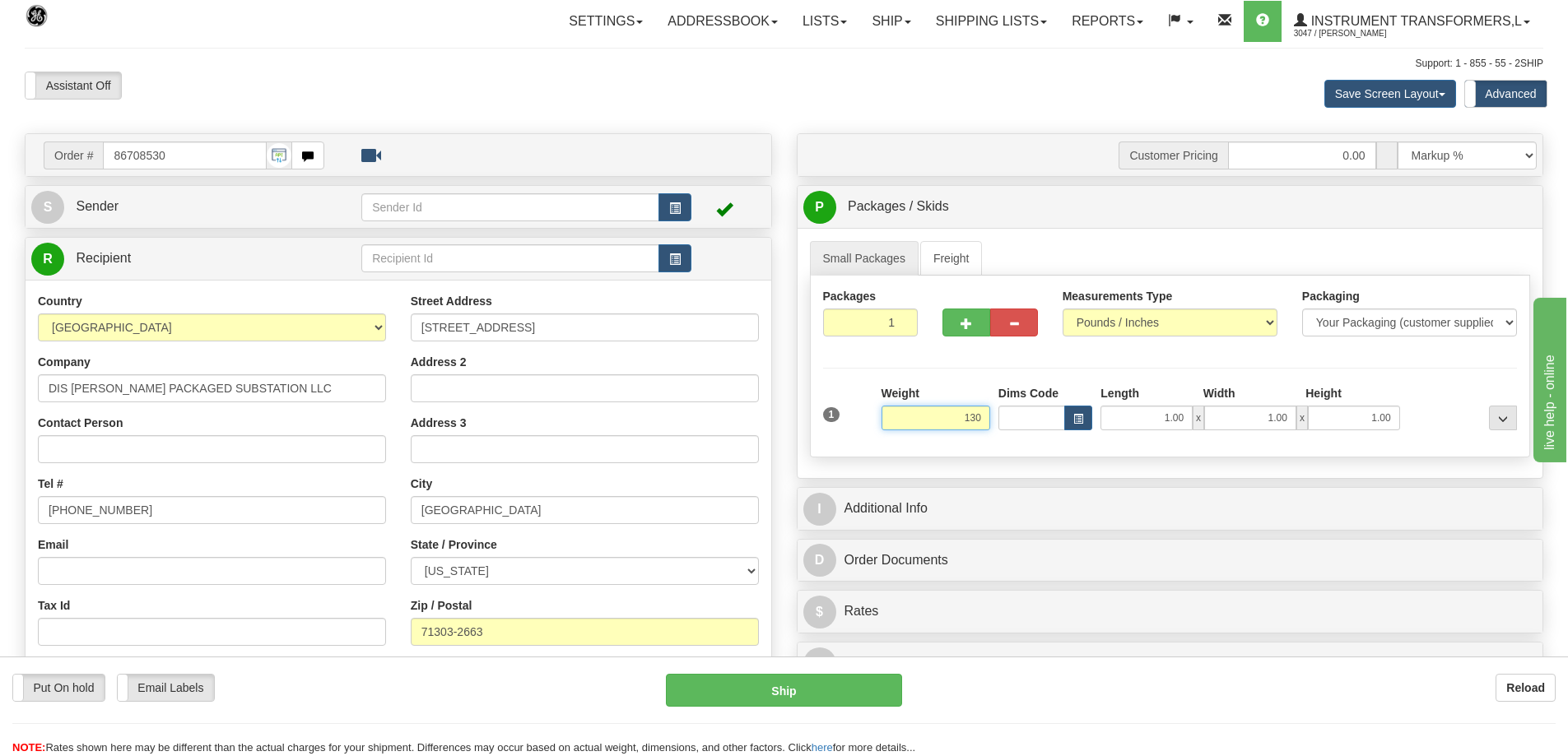
click button "Delete" at bounding box center [0, 0] width 0 height 0
type input "130.00"
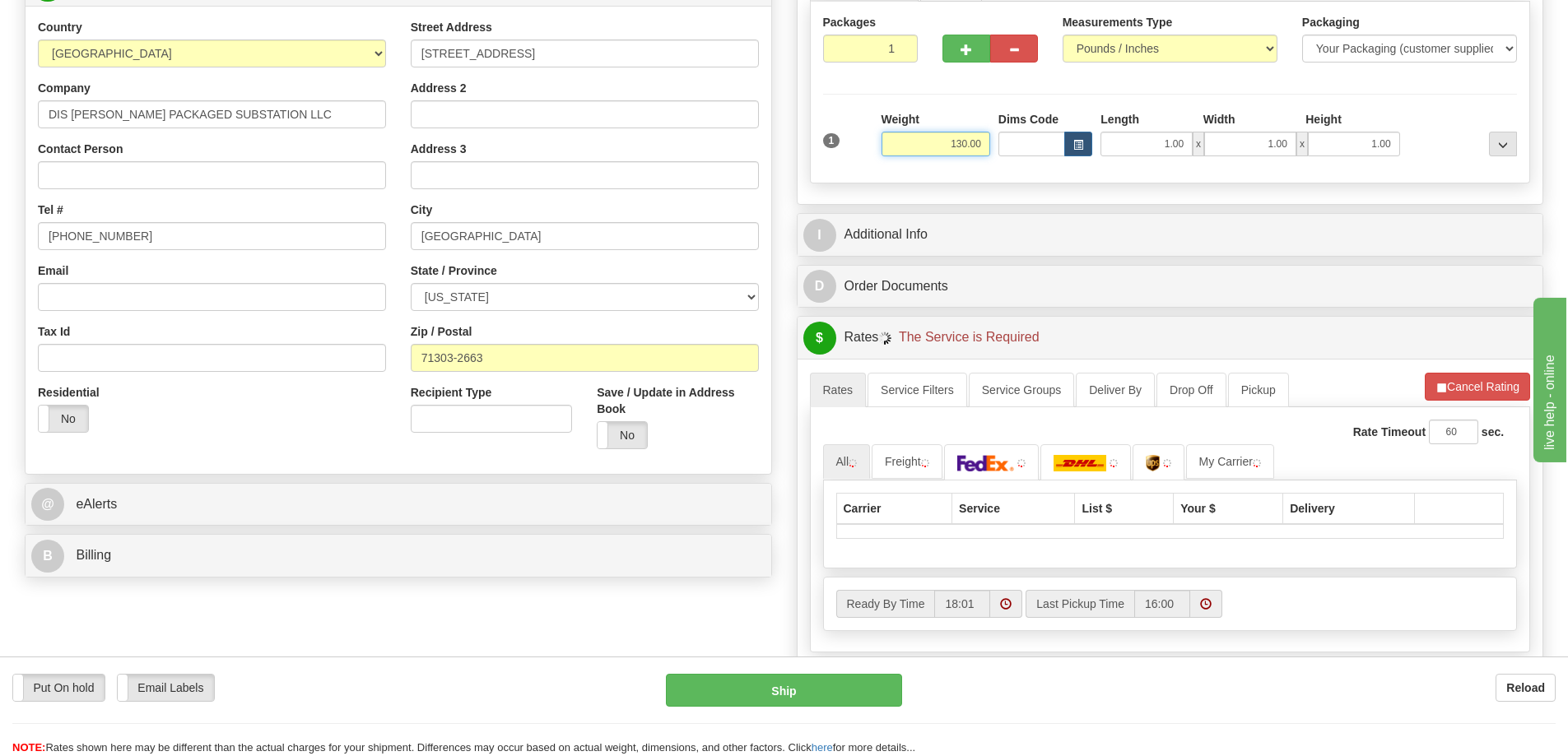
scroll to position [329, 0]
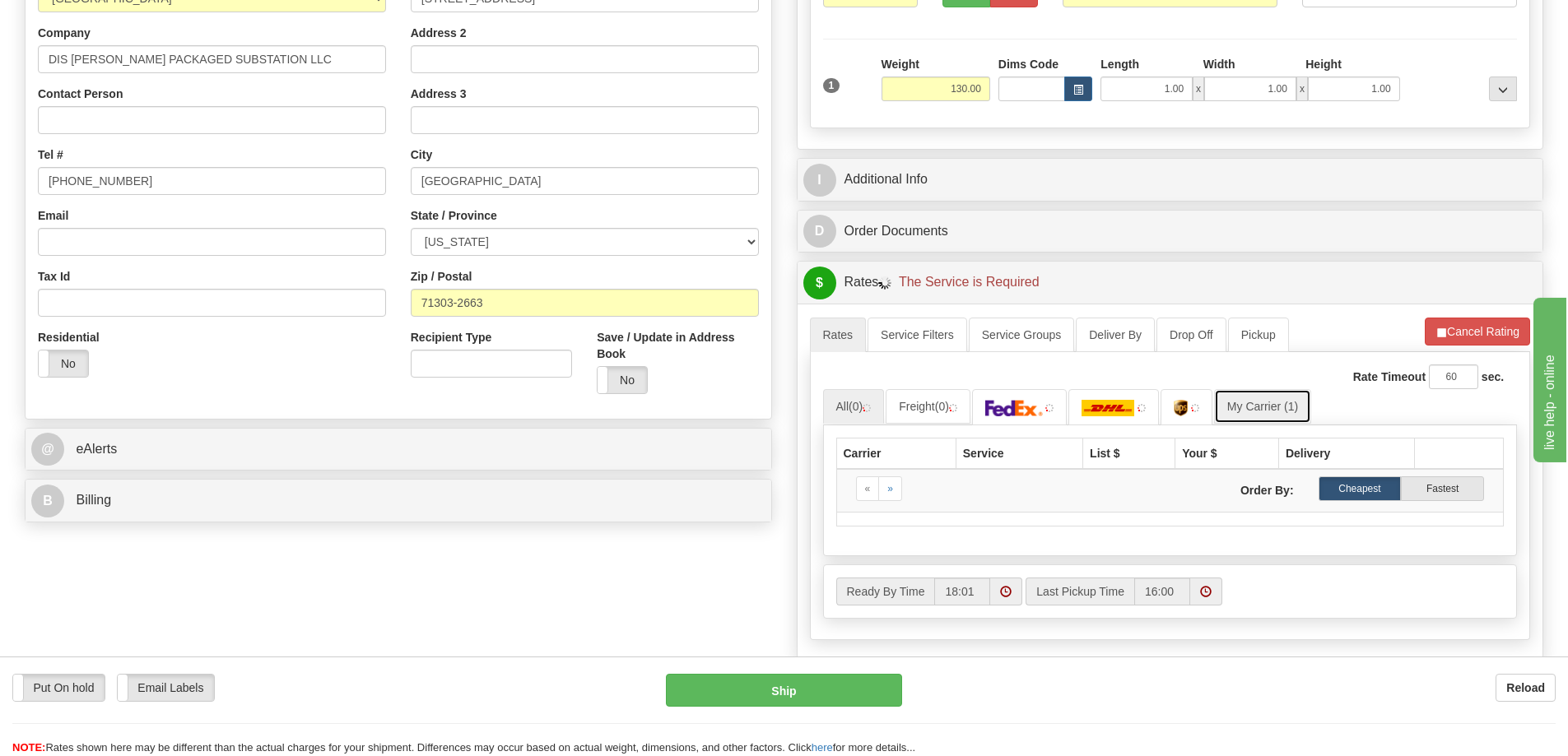
click at [1242, 404] on link "My Carrier (1)" at bounding box center [1262, 406] width 97 height 35
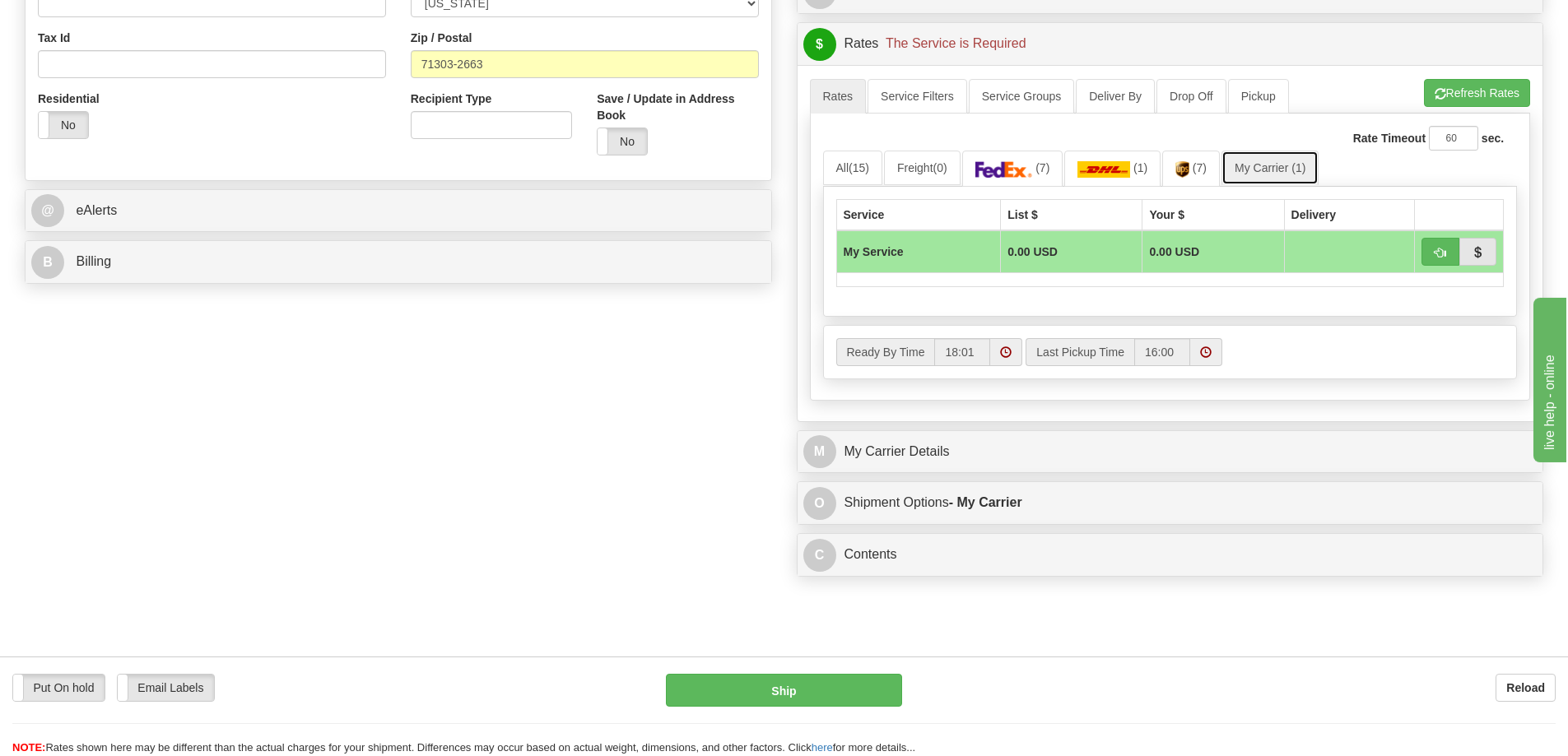
scroll to position [576, 0]
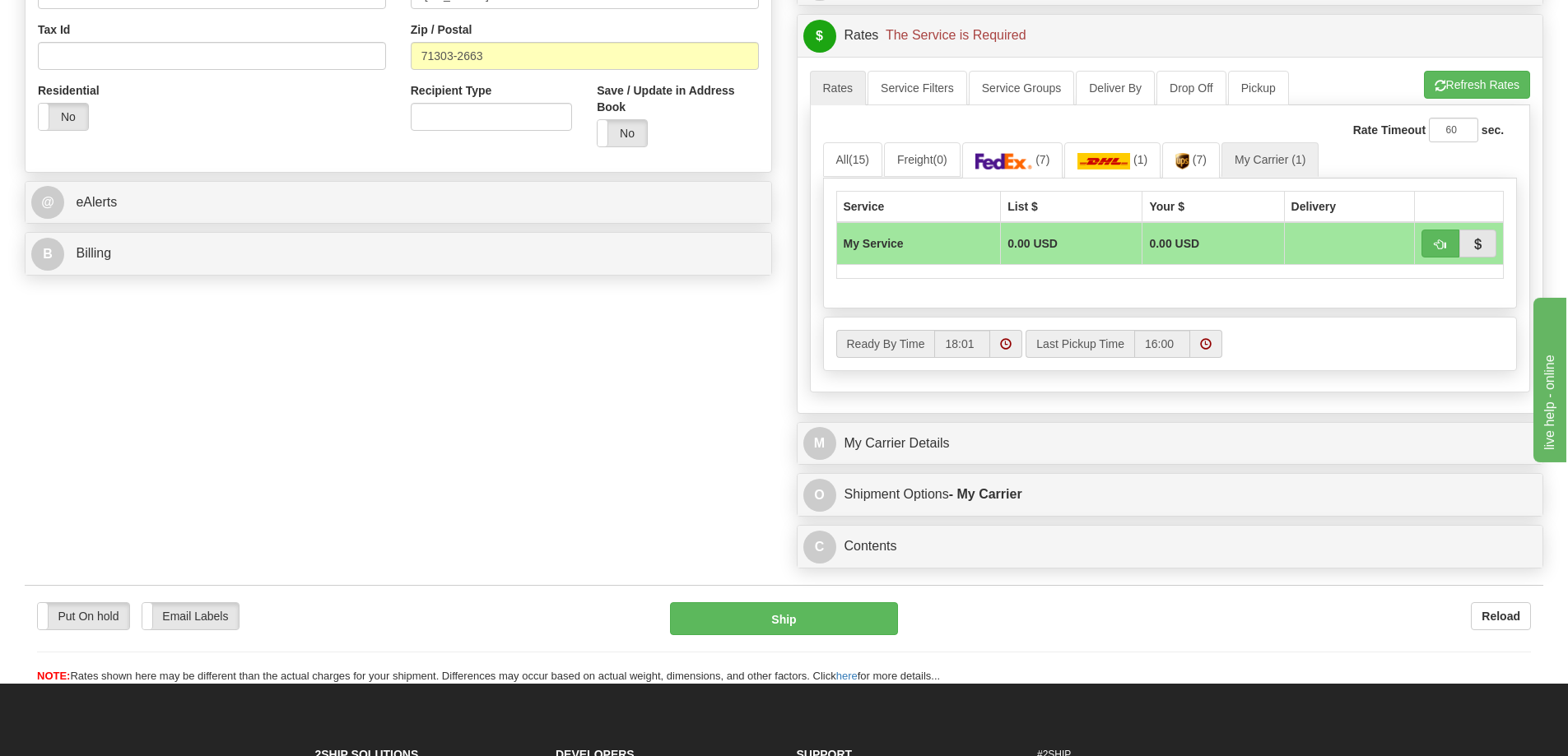
click at [974, 461] on div "M My Carrier Details" at bounding box center [1170, 444] width 746 height 42
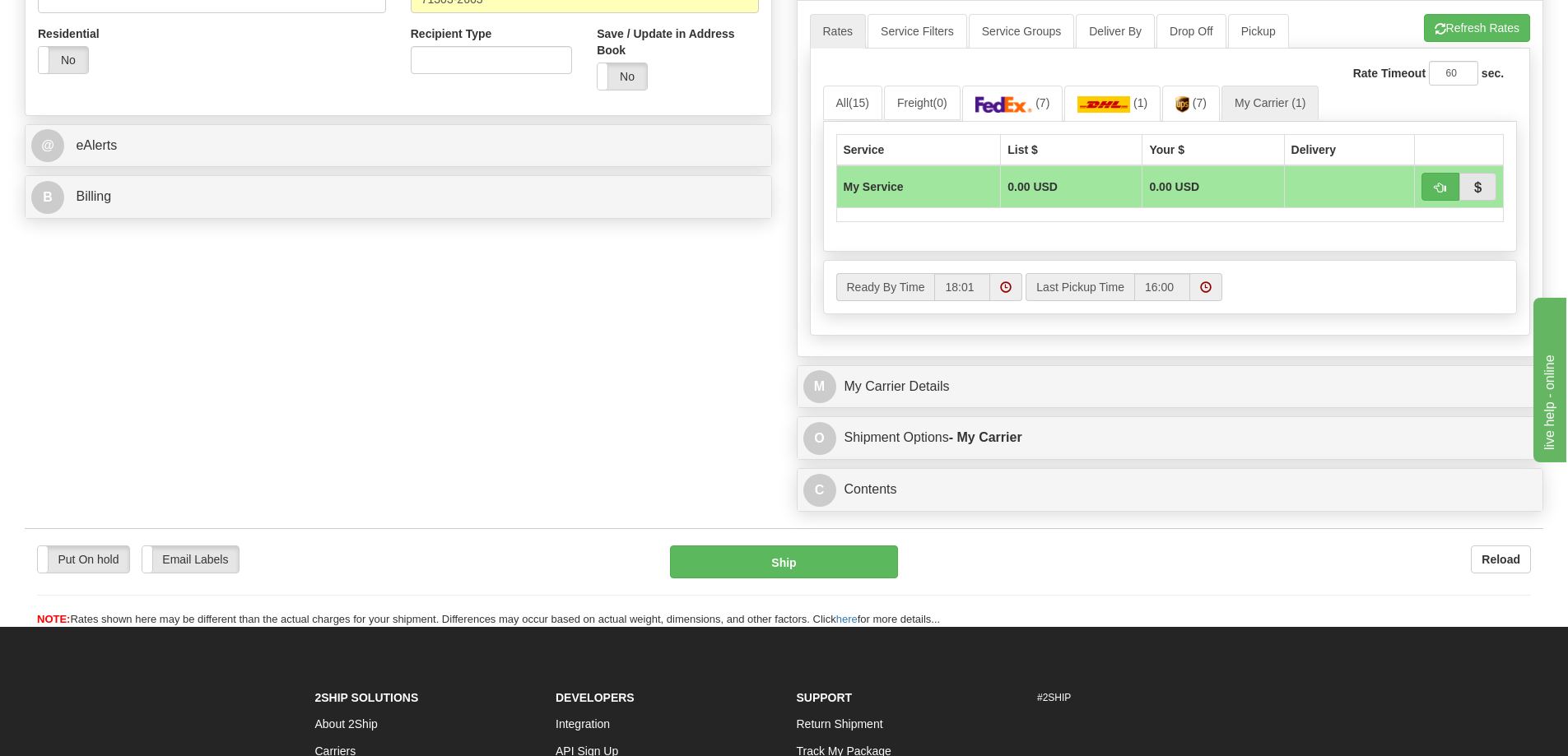
scroll to position [658, 0]
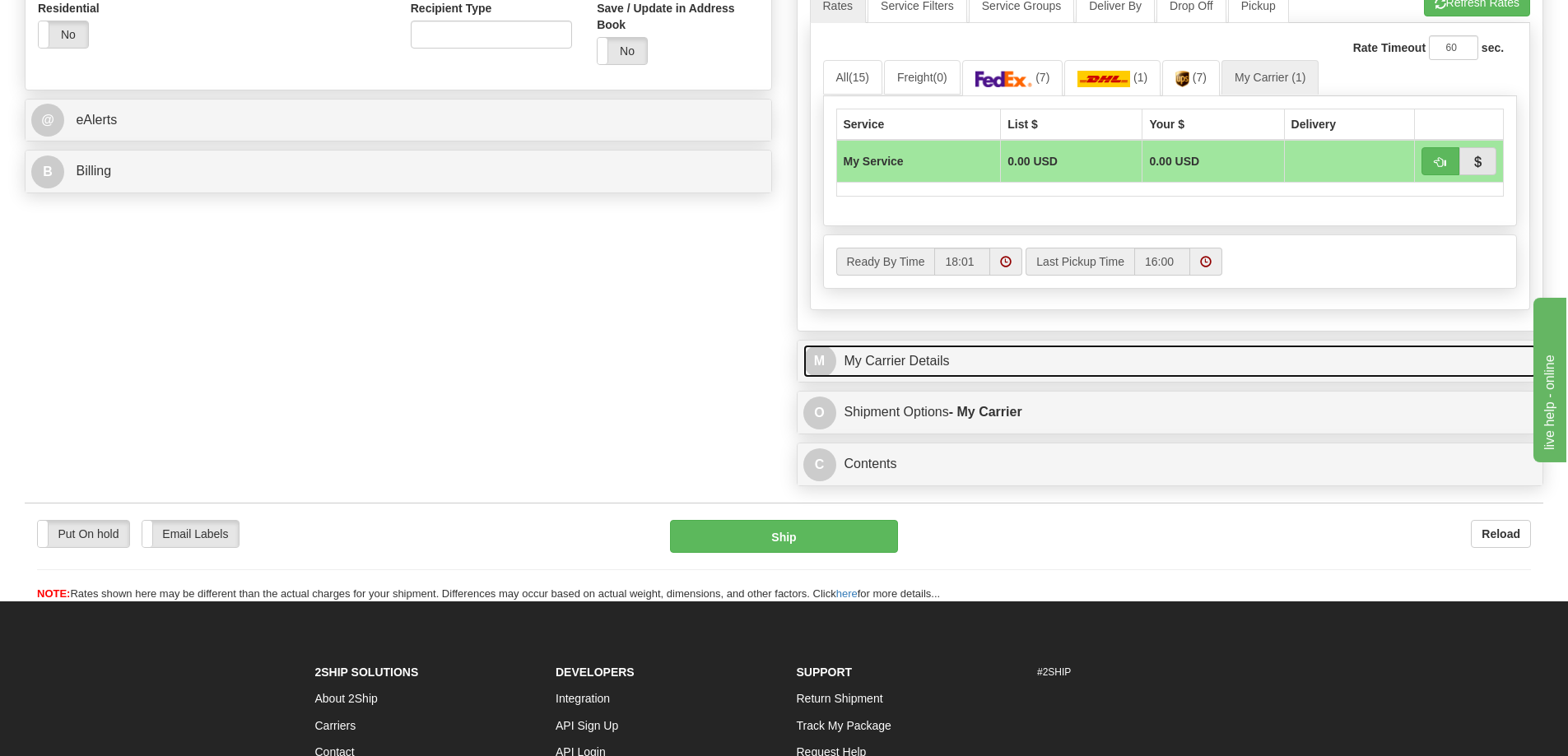
click at [972, 368] on link "M My Carrier Details" at bounding box center [1171, 361] width 734 height 34
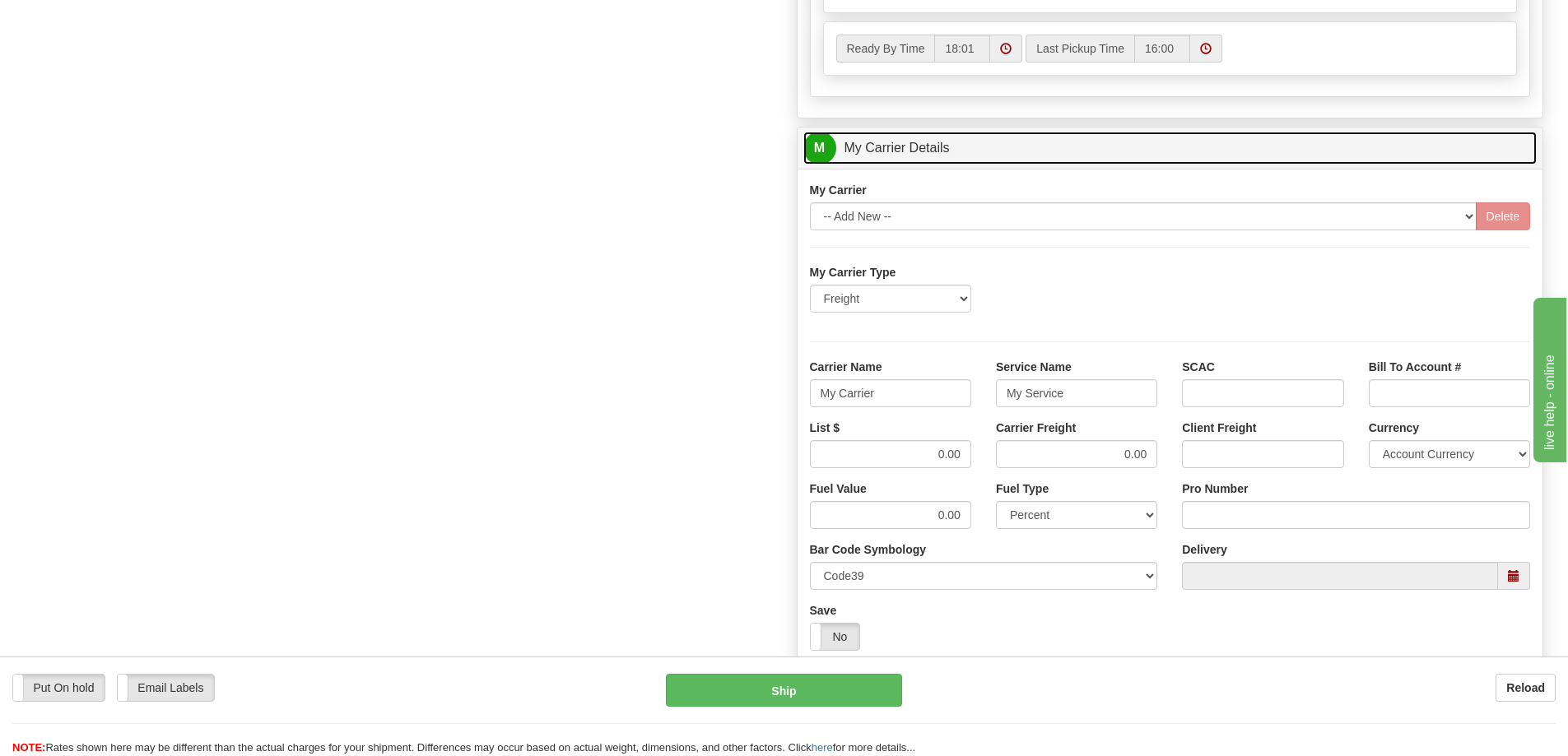
scroll to position [905, 0]
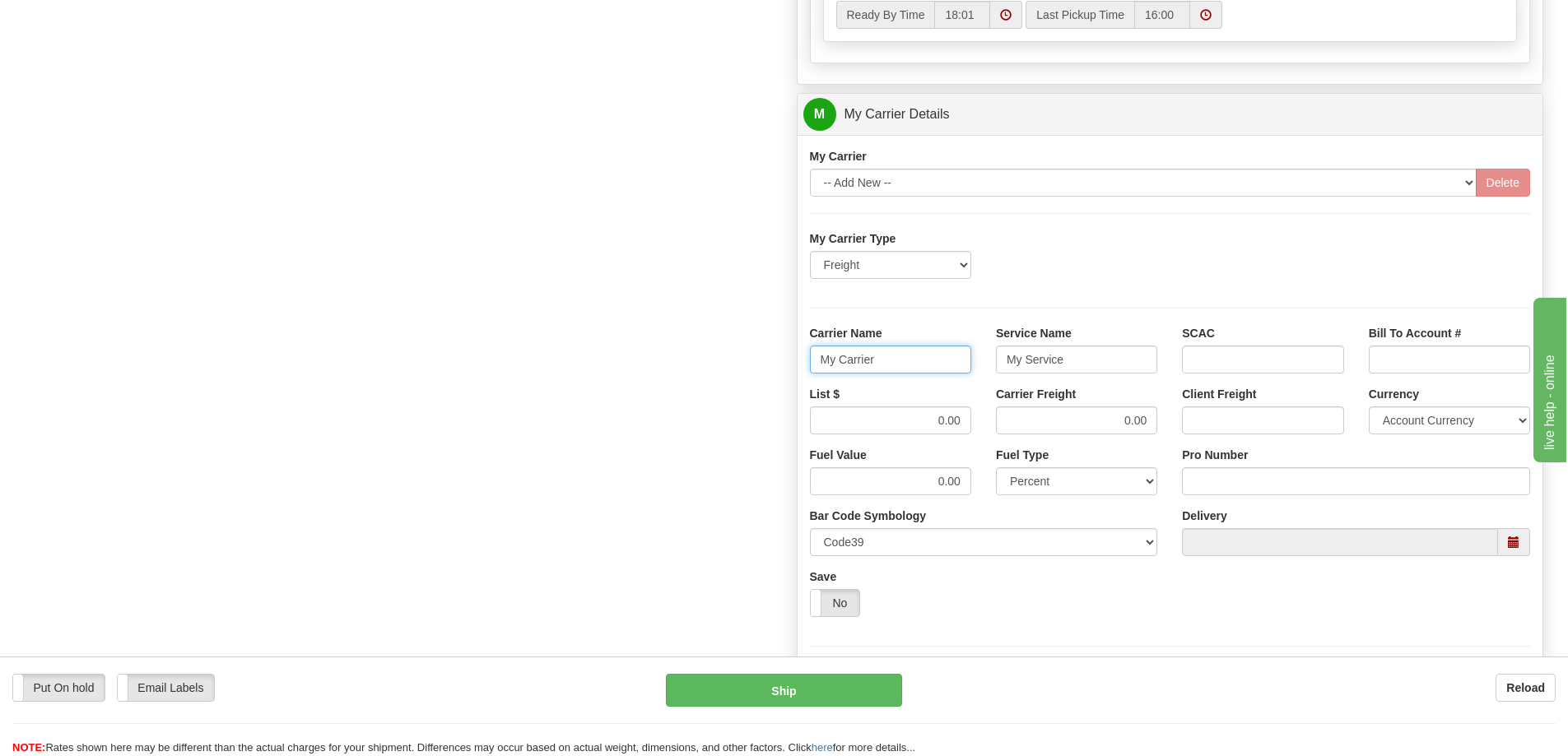
drag, startPoint x: 898, startPoint y: 362, endPoint x: 775, endPoint y: 362, distance: 123.0
click at [787, 360] on div "Customer Pricing 0.00 Markup % Discount % Flat Amount Per Pound Flat Amount Mar…" at bounding box center [1170, 21] width 772 height 1588
drag, startPoint x: 1072, startPoint y: 361, endPoint x: 969, endPoint y: 365, distance: 103.1
click at [969, 365] on div "Carrier Name Service Name My Service SCAC Bill To Account #" at bounding box center [1170, 355] width 746 height 61
drag, startPoint x: 926, startPoint y: 423, endPoint x: 969, endPoint y: 420, distance: 43.1
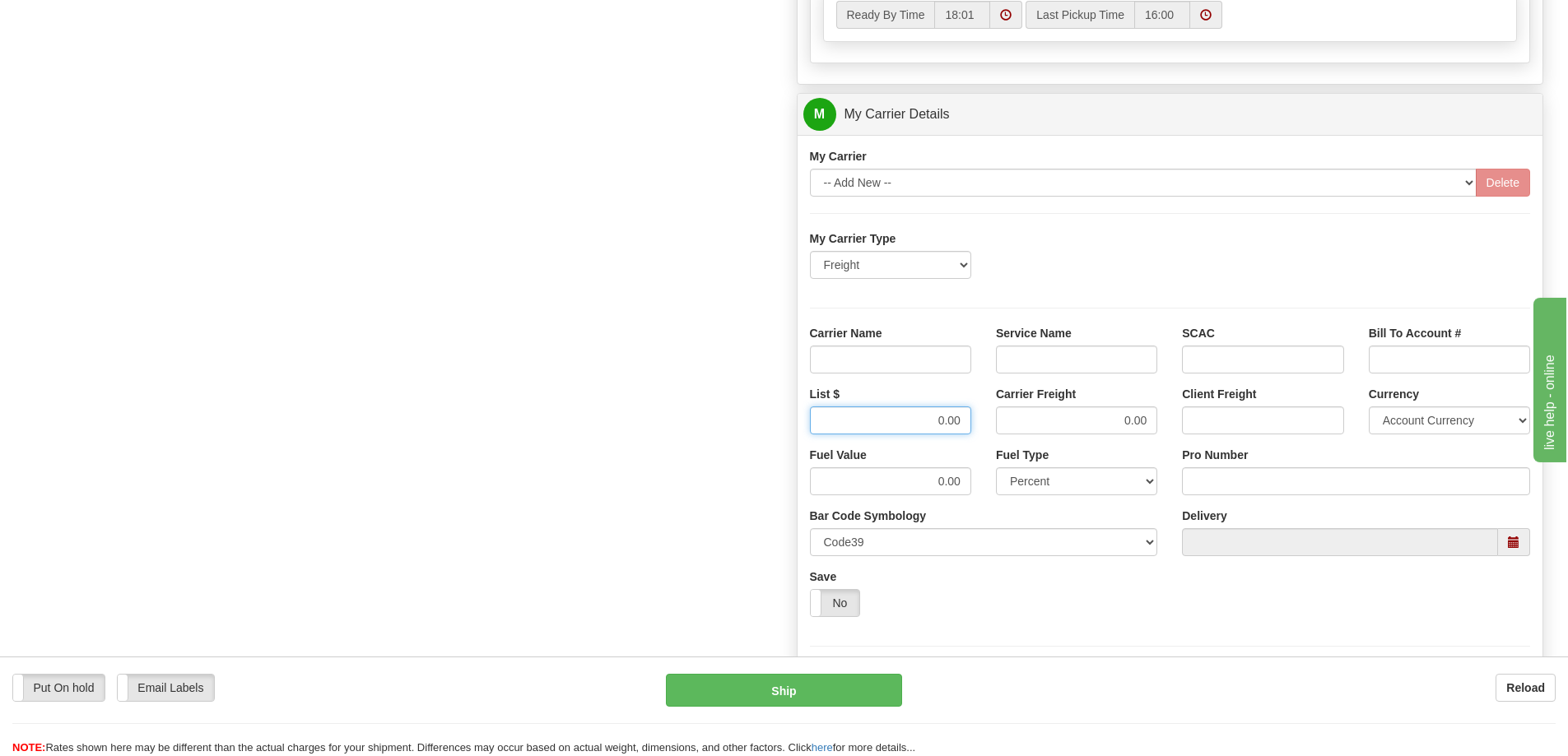
click at [969, 420] on input "0.00" at bounding box center [890, 420] width 162 height 28
drag, startPoint x: 1132, startPoint y: 421, endPoint x: 1152, endPoint y: 421, distance: 20.0
click at [1152, 421] on input "0.00" at bounding box center [1076, 420] width 162 height 28
click at [1076, 360] on input "Service Name" at bounding box center [1076, 359] width 162 height 28
type input "LTL"
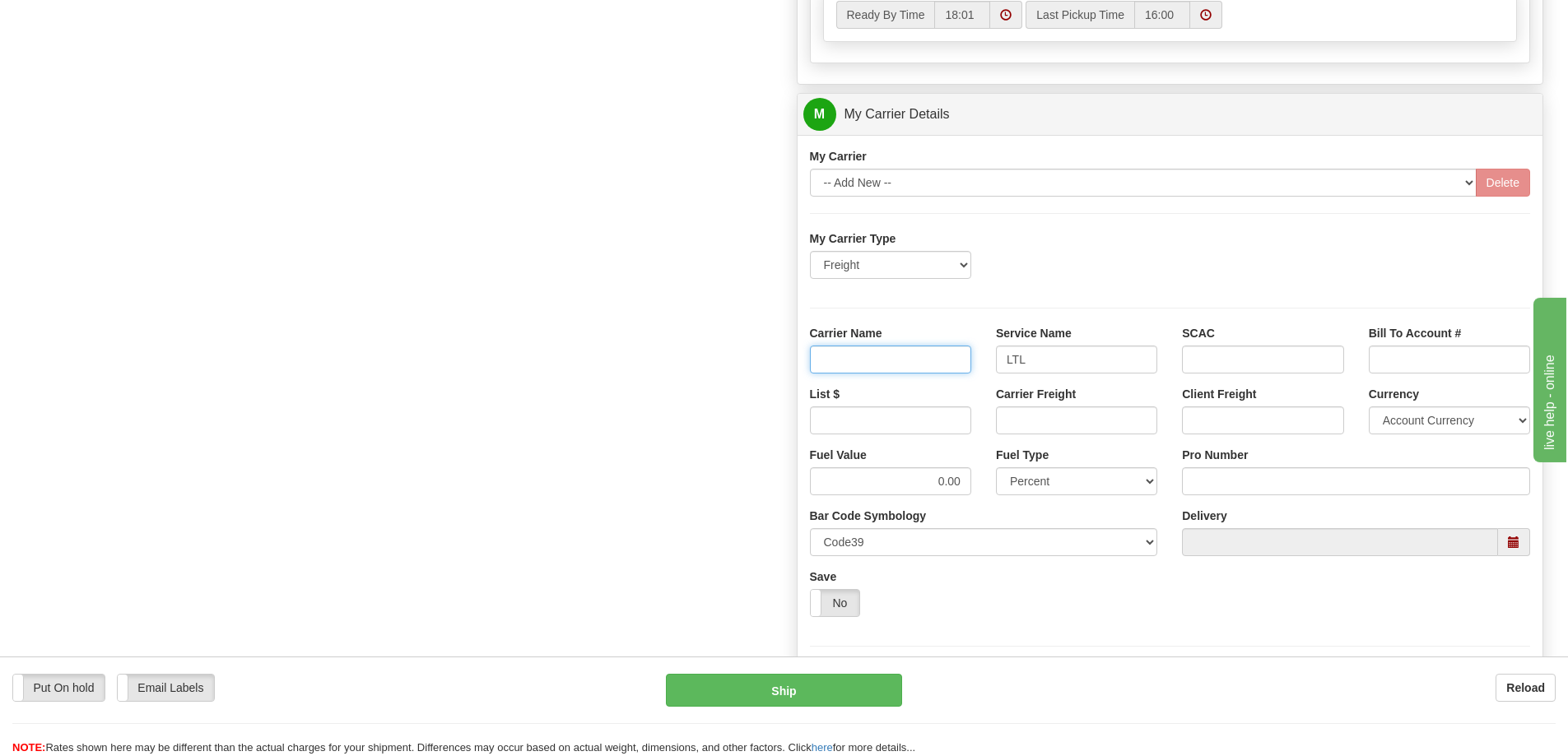
click at [920, 354] on input "Carrier Name" at bounding box center [890, 359] width 162 height 28
type input "AVR"
click at [920, 426] on input "List $" at bounding box center [890, 420] width 162 height 28
type input "300"
drag, startPoint x: 1038, startPoint y: 420, endPoint x: 1036, endPoint y: 434, distance: 14.1
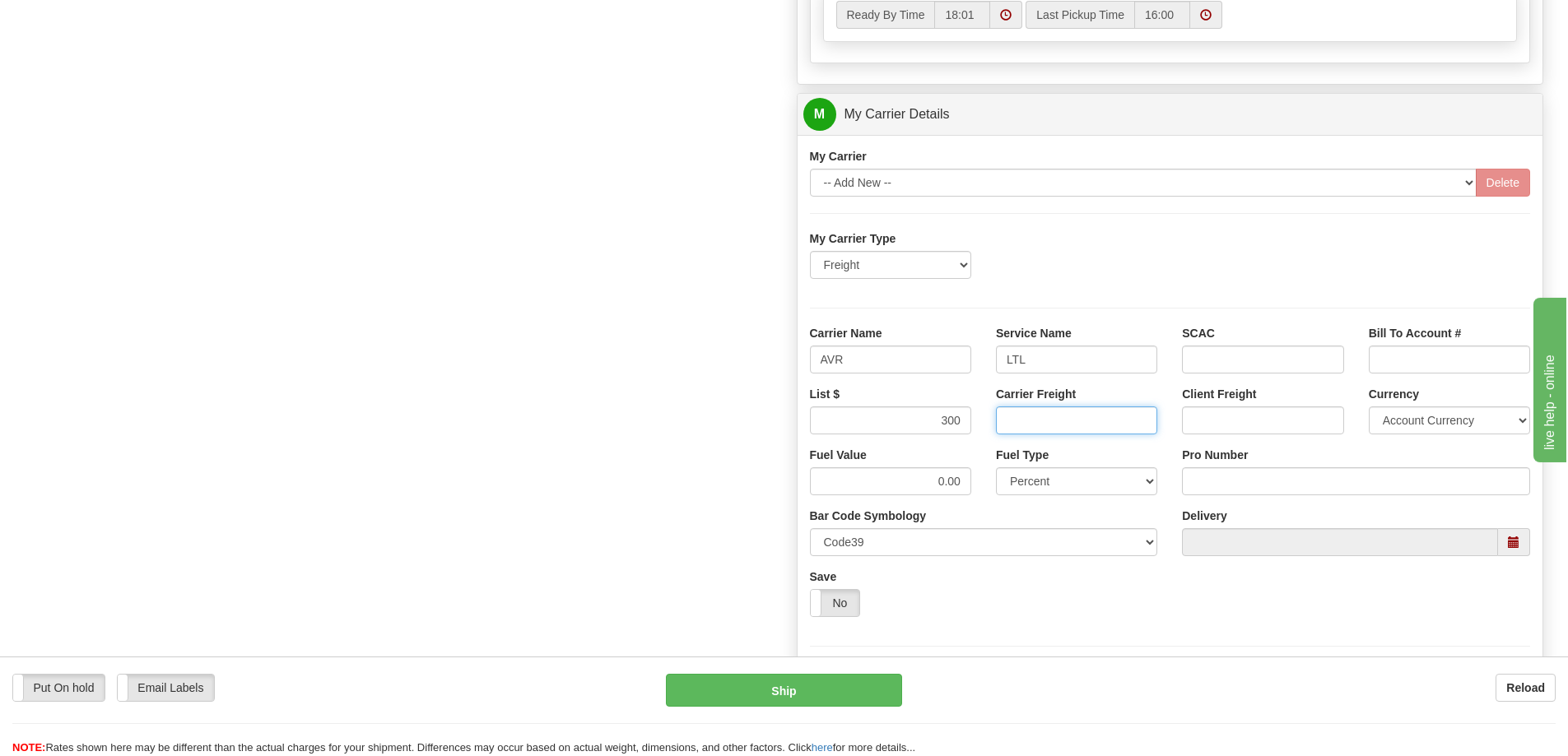
click at [1038, 420] on input "Carrier Freight" at bounding box center [1076, 420] width 162 height 28
type input "300"
click at [1206, 486] on input "Pro Number" at bounding box center [1356, 481] width 348 height 28
type input "0760161479"
click button "Delete" at bounding box center [0, 0] width 0 height 0
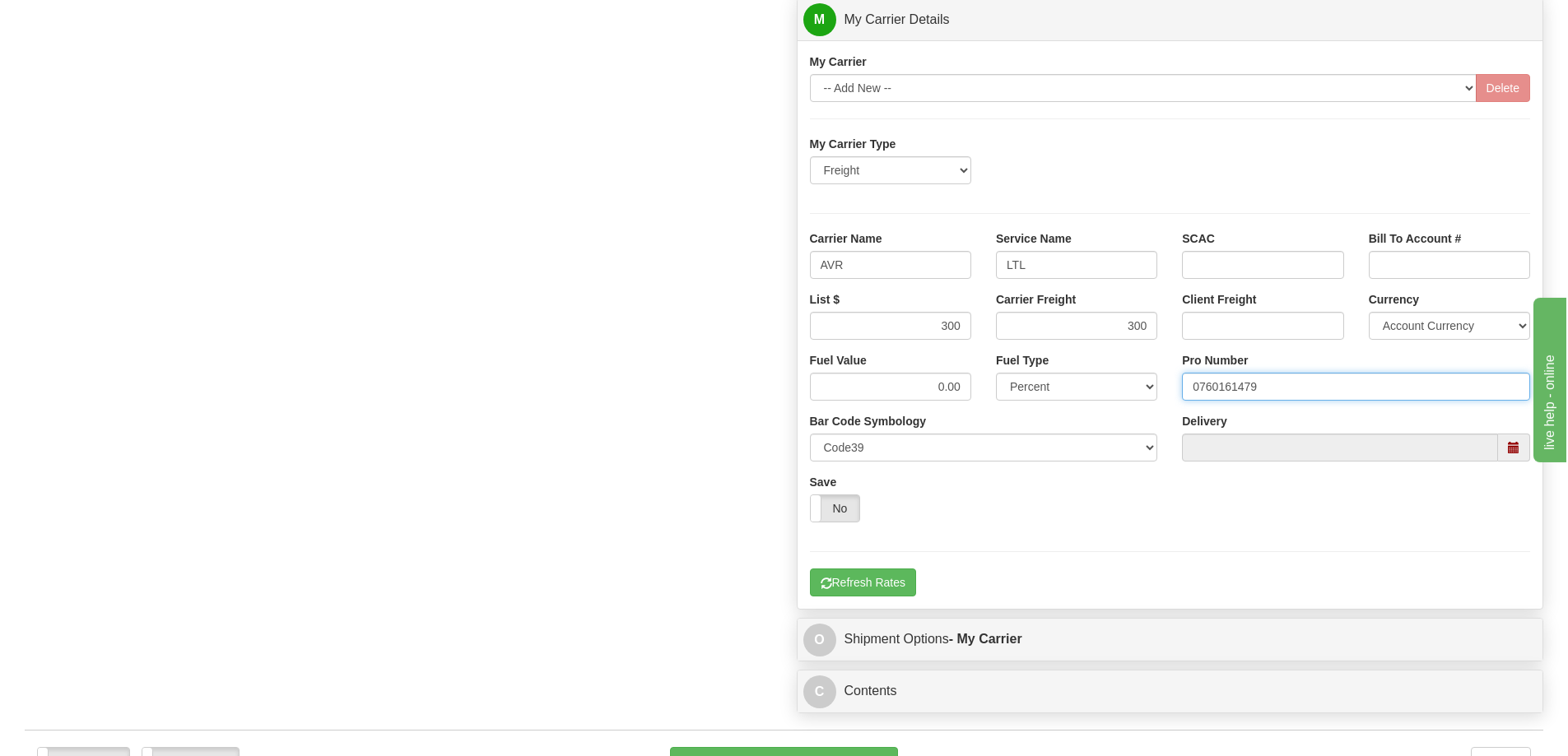
scroll to position [1234, 0]
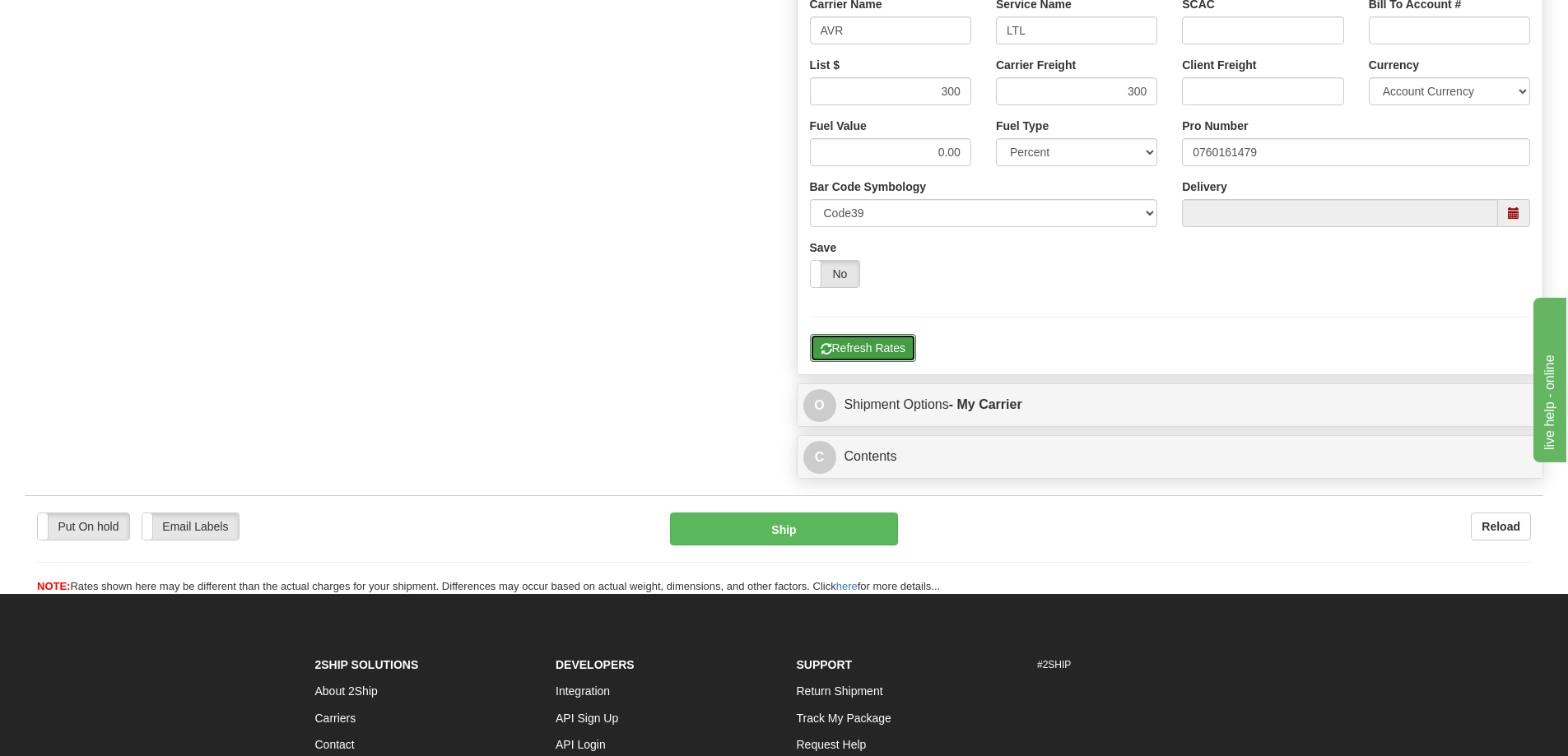
drag, startPoint x: 814, startPoint y: 354, endPoint x: 835, endPoint y: 350, distance: 21.4
click at [815, 354] on button "Refresh Rates" at bounding box center [863, 347] width 106 height 28
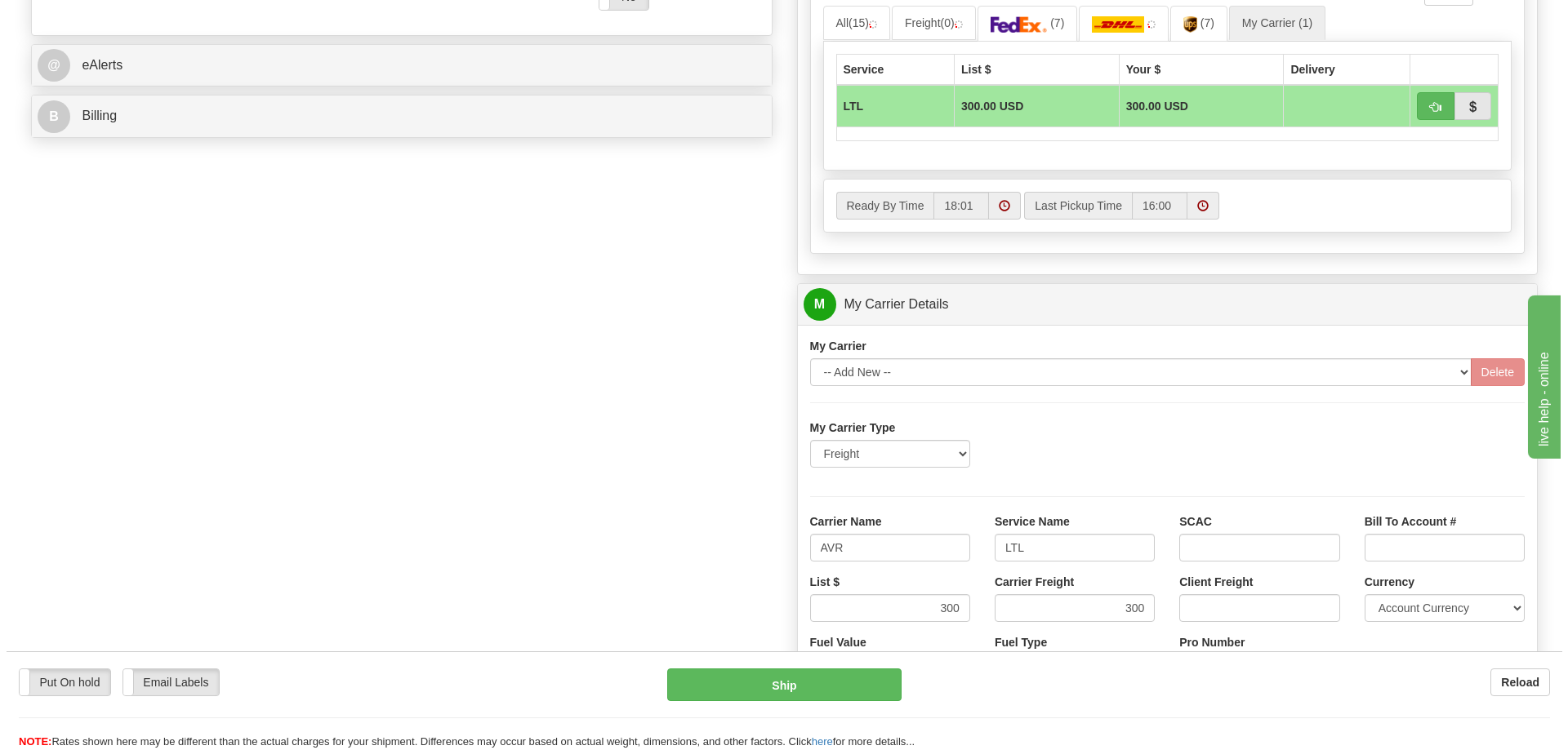
scroll to position [653, 0]
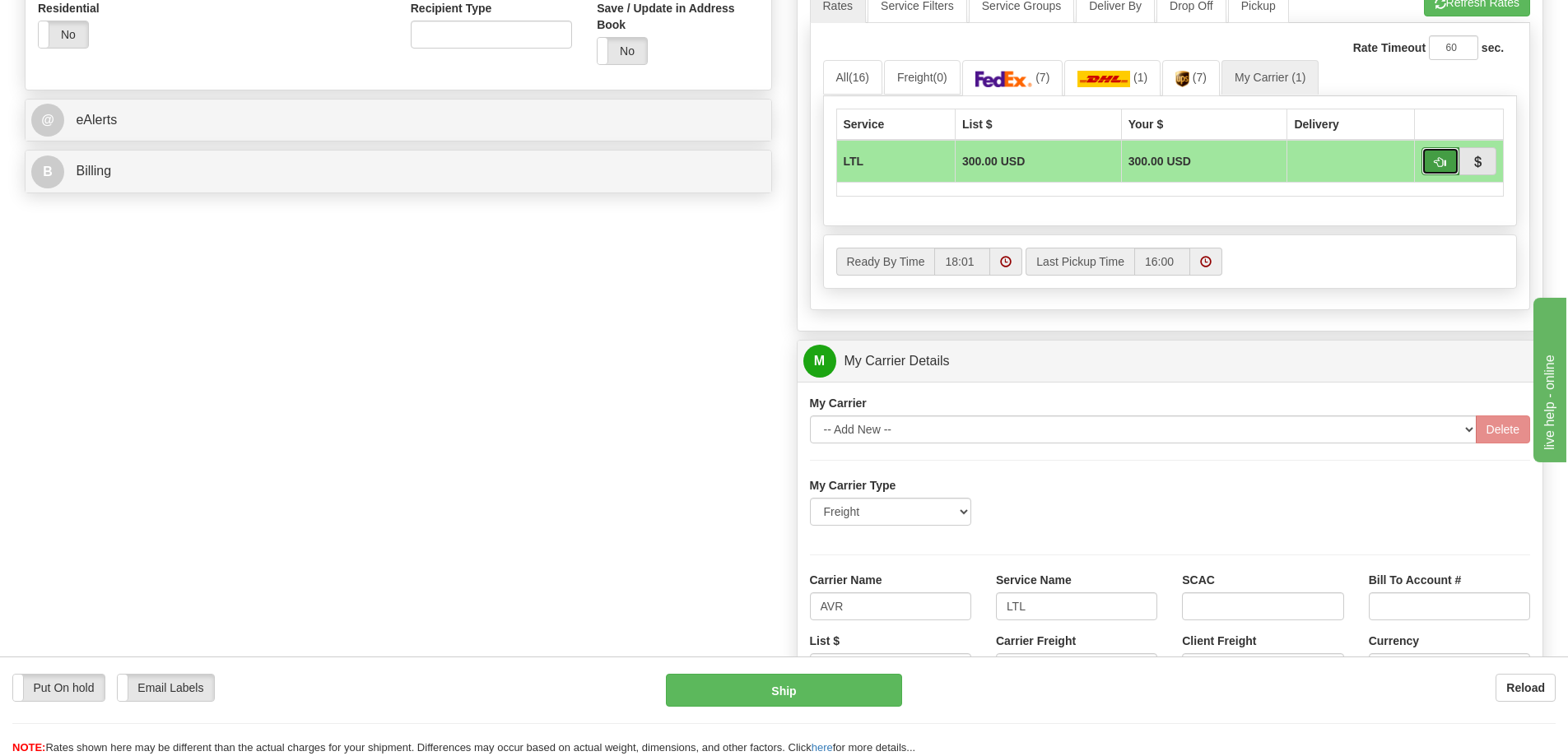
click at [1450, 162] on button "button" at bounding box center [1440, 161] width 38 height 28
type input "00"
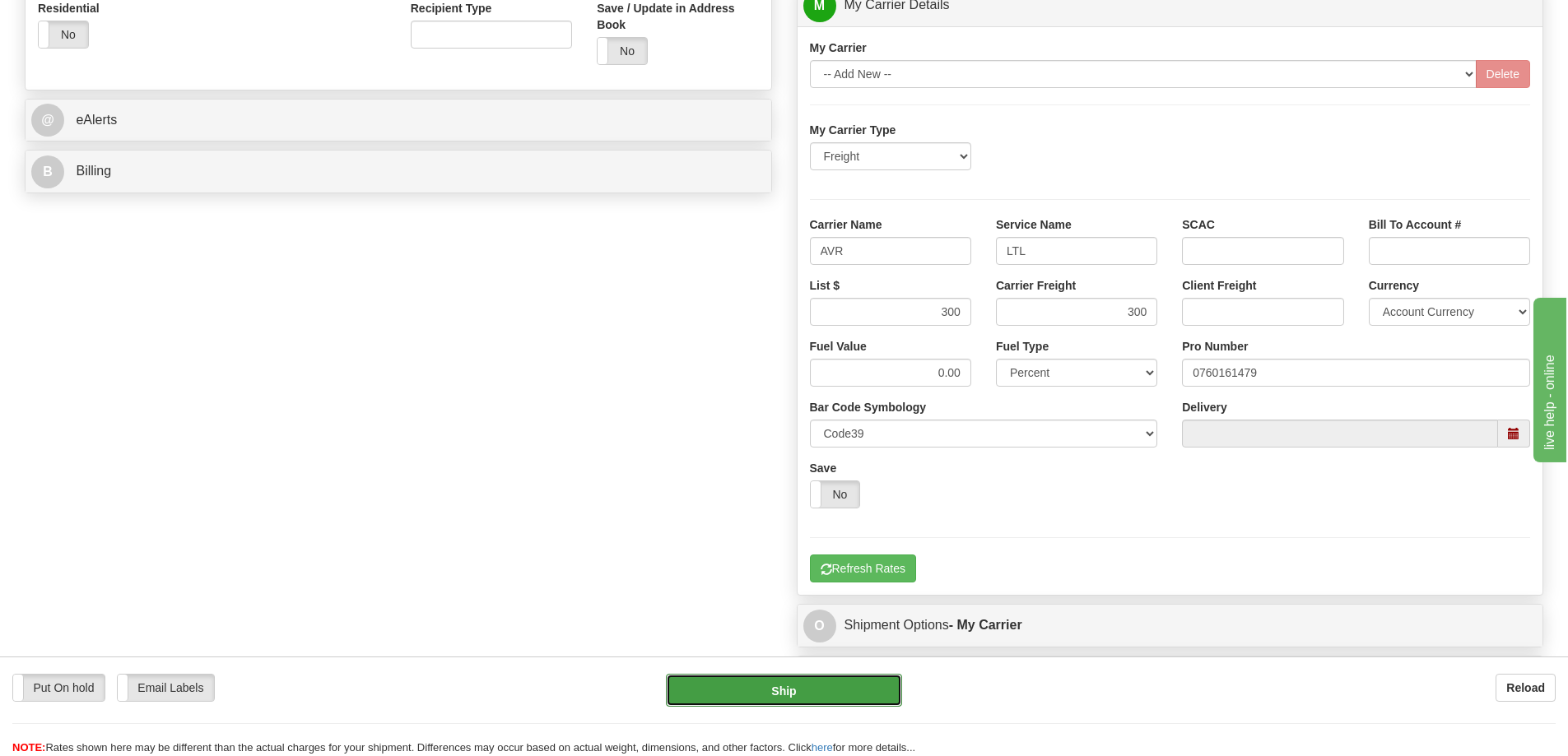
click at [823, 694] on button "Ship" at bounding box center [784, 690] width 237 height 33
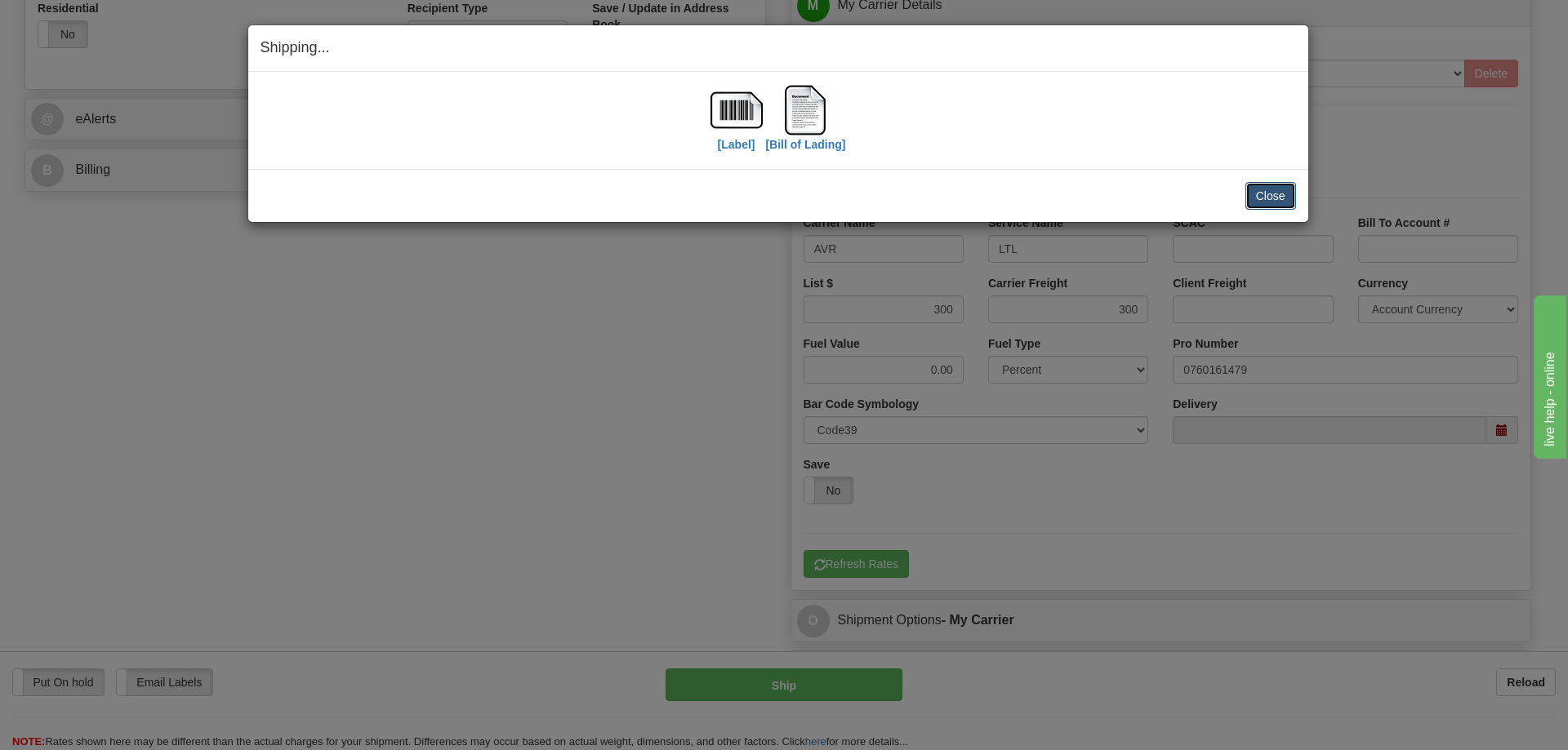
click at [1282, 195] on button "Close" at bounding box center [1270, 196] width 50 height 27
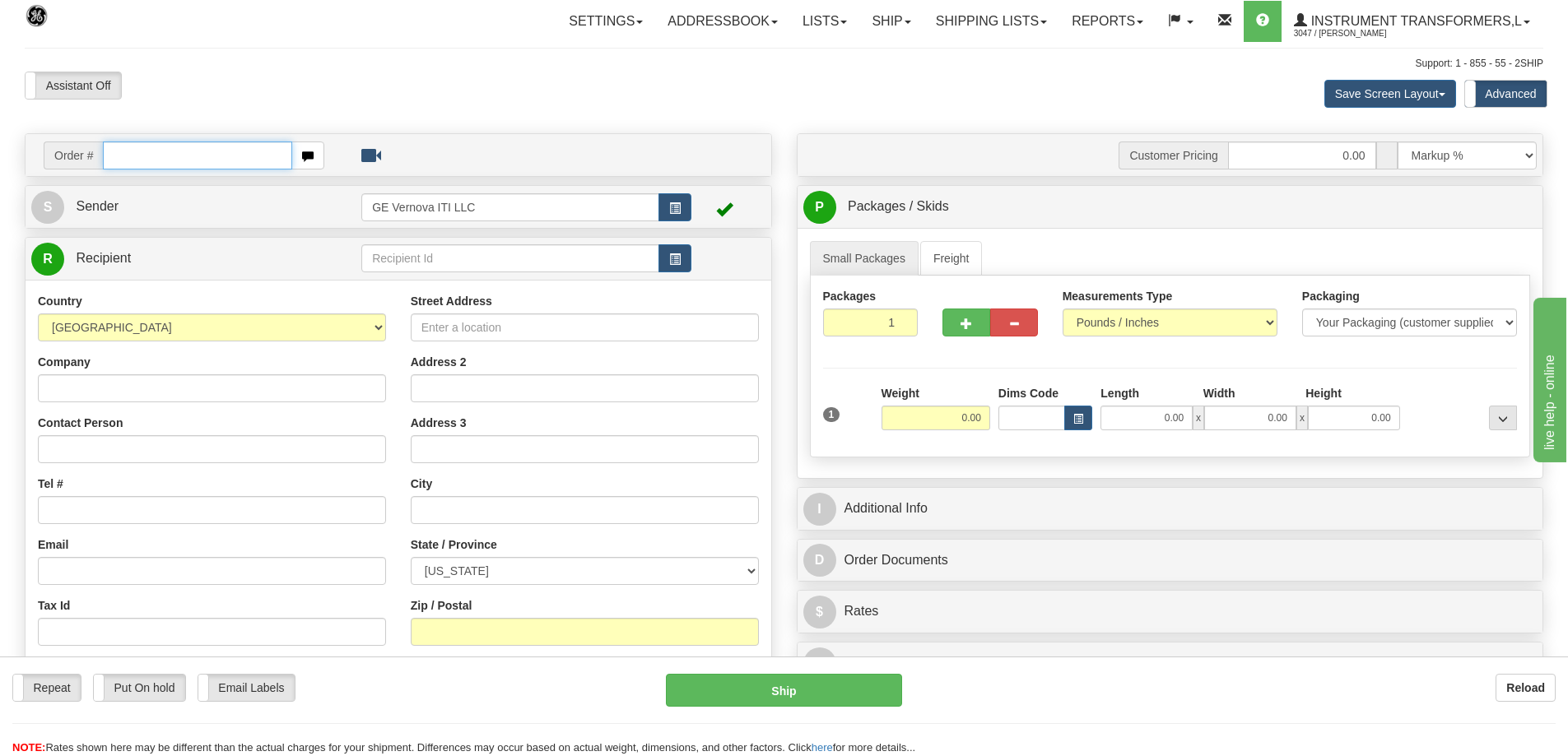
click at [204, 154] on input "text" at bounding box center [197, 155] width 189 height 28
type input "86708523"
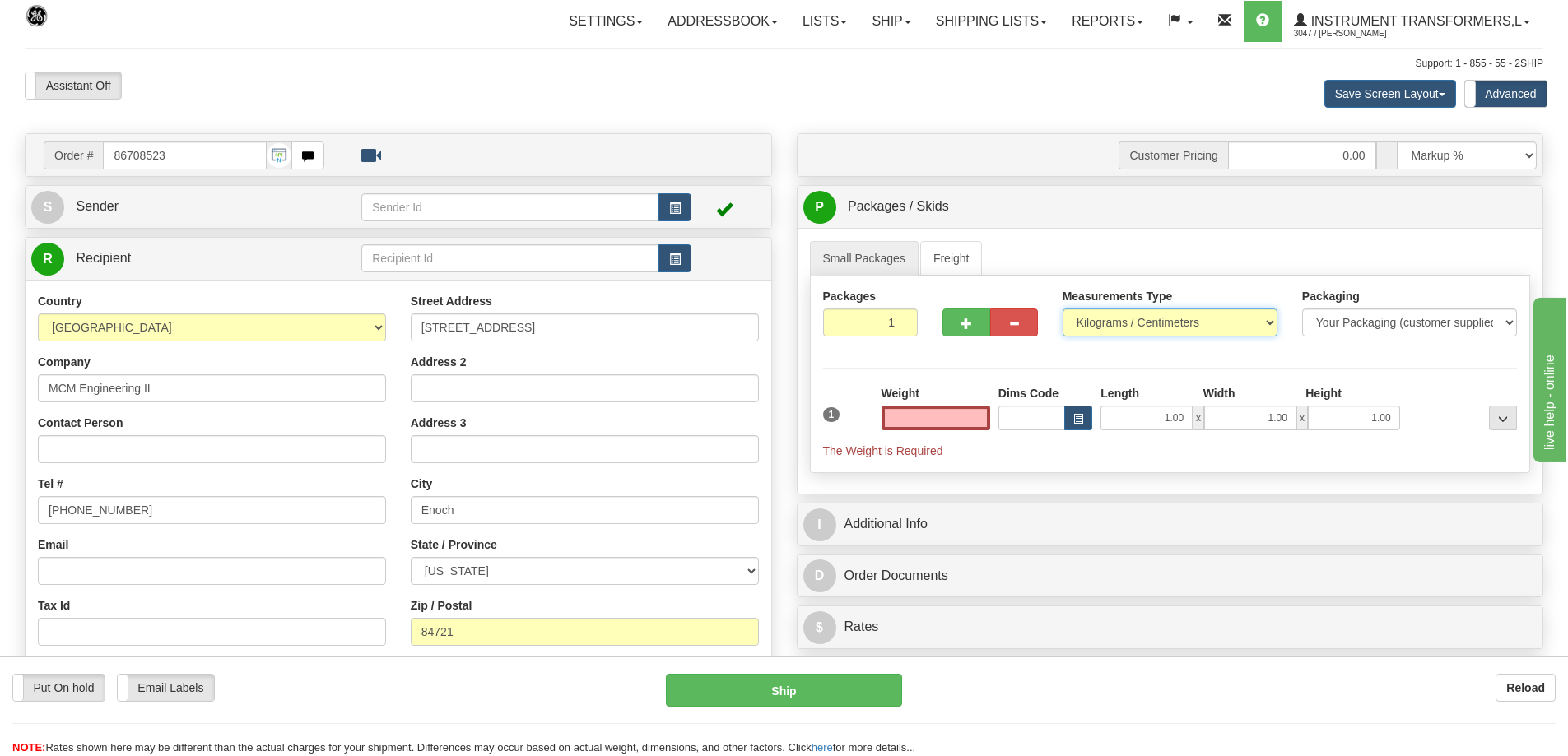
type input "0.00"
click at [1119, 317] on select "Pounds / Inches Kilograms / Centimeters" at bounding box center [1170, 322] width 215 height 28
select select "0"
click at [1063, 309] on select "Pounds / Inches Kilograms / Centimeters" at bounding box center [1170, 322] width 215 height 28
click at [944, 411] on input "0.00" at bounding box center [936, 418] width 109 height 25
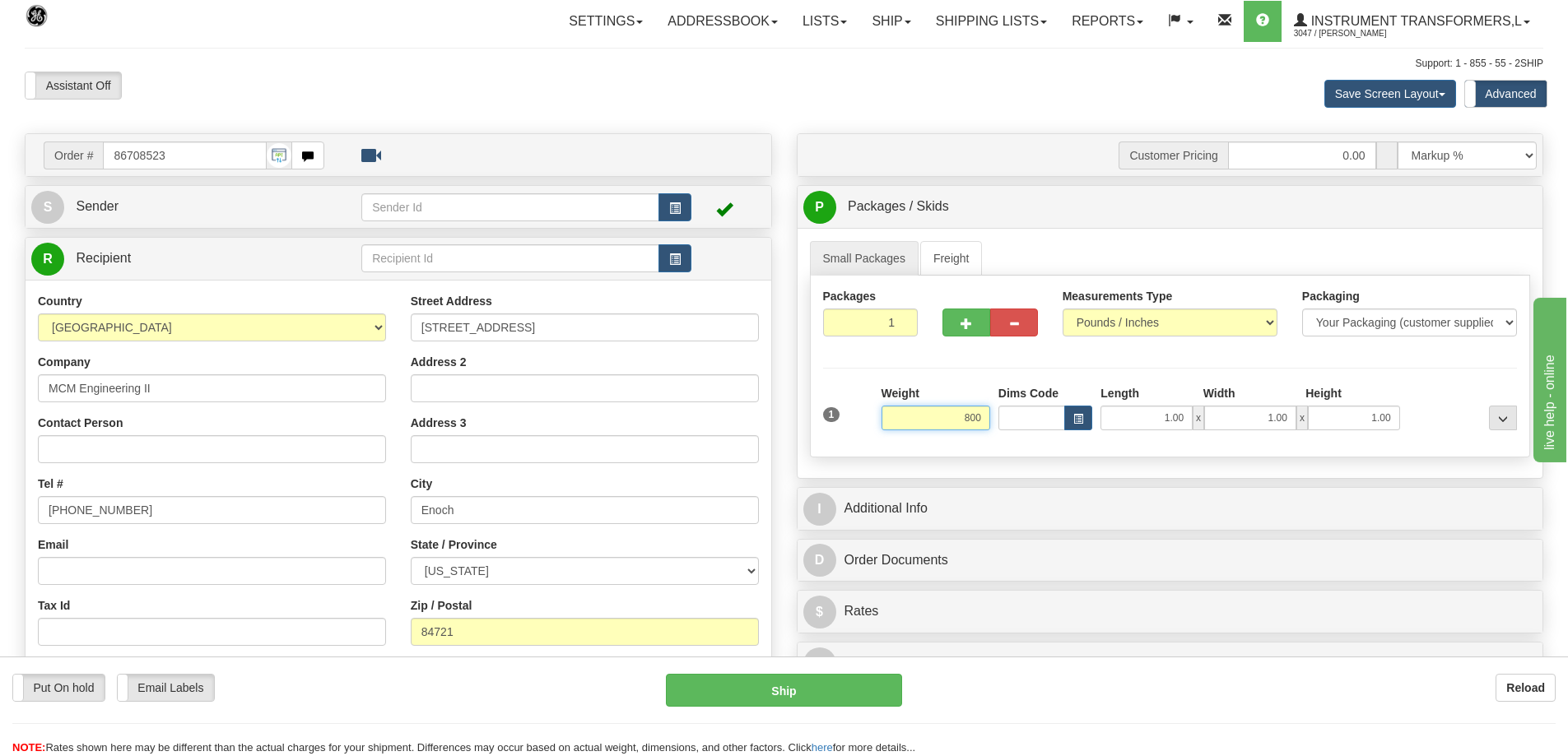
click button "Delete" at bounding box center [0, 0] width 0 height 0
type input "800.00"
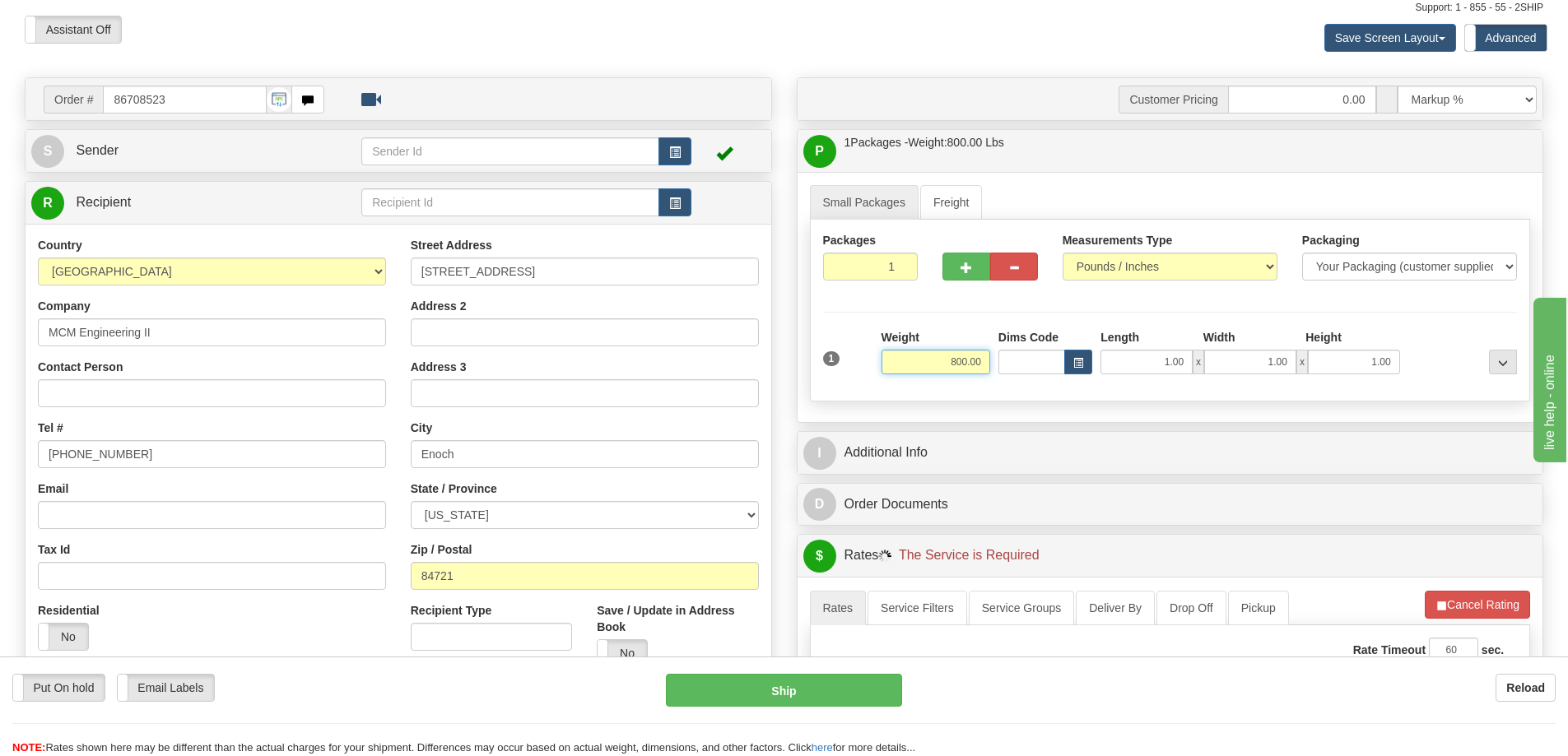
scroll to position [329, 0]
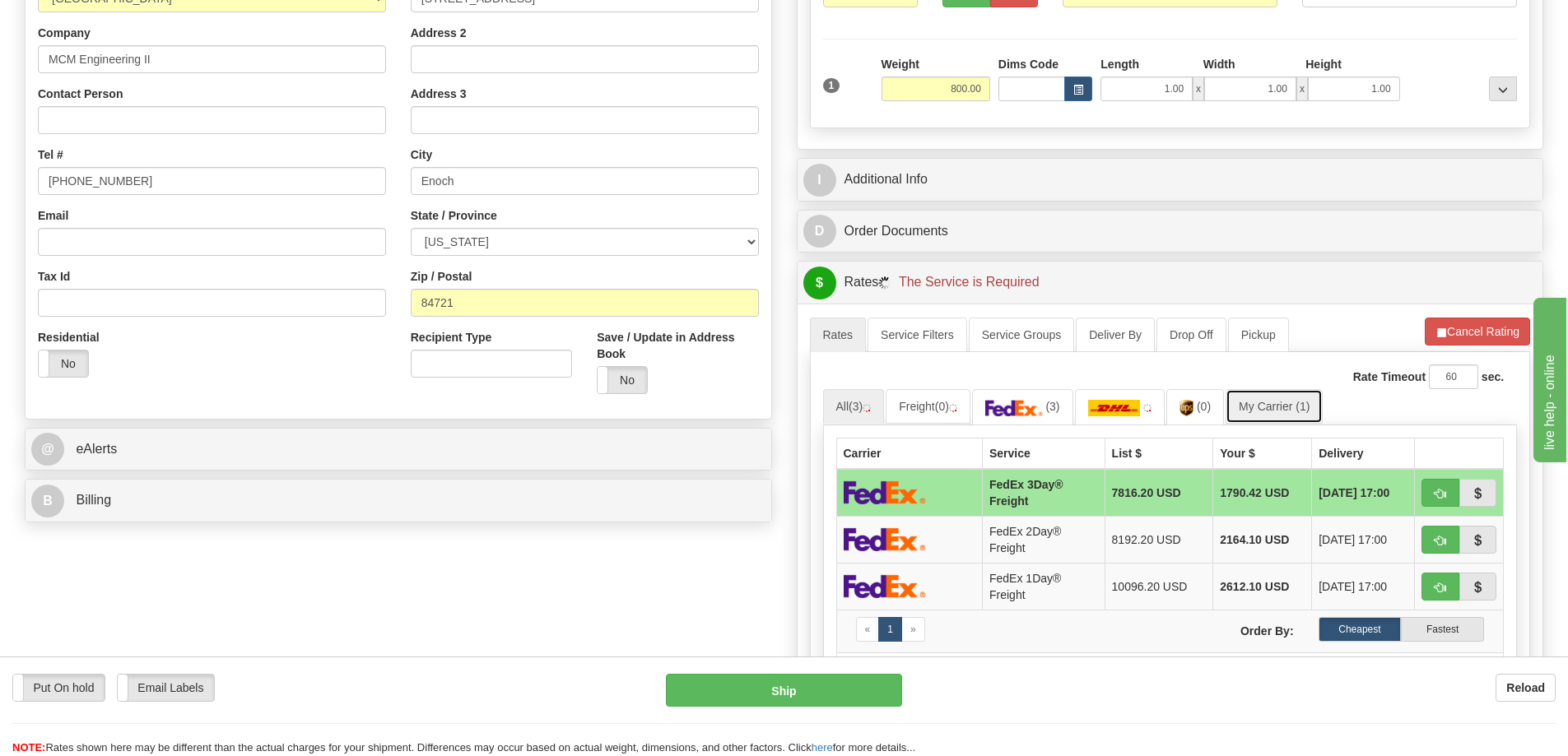
click at [1235, 405] on link "My Carrier (1)" at bounding box center [1273, 406] width 97 height 35
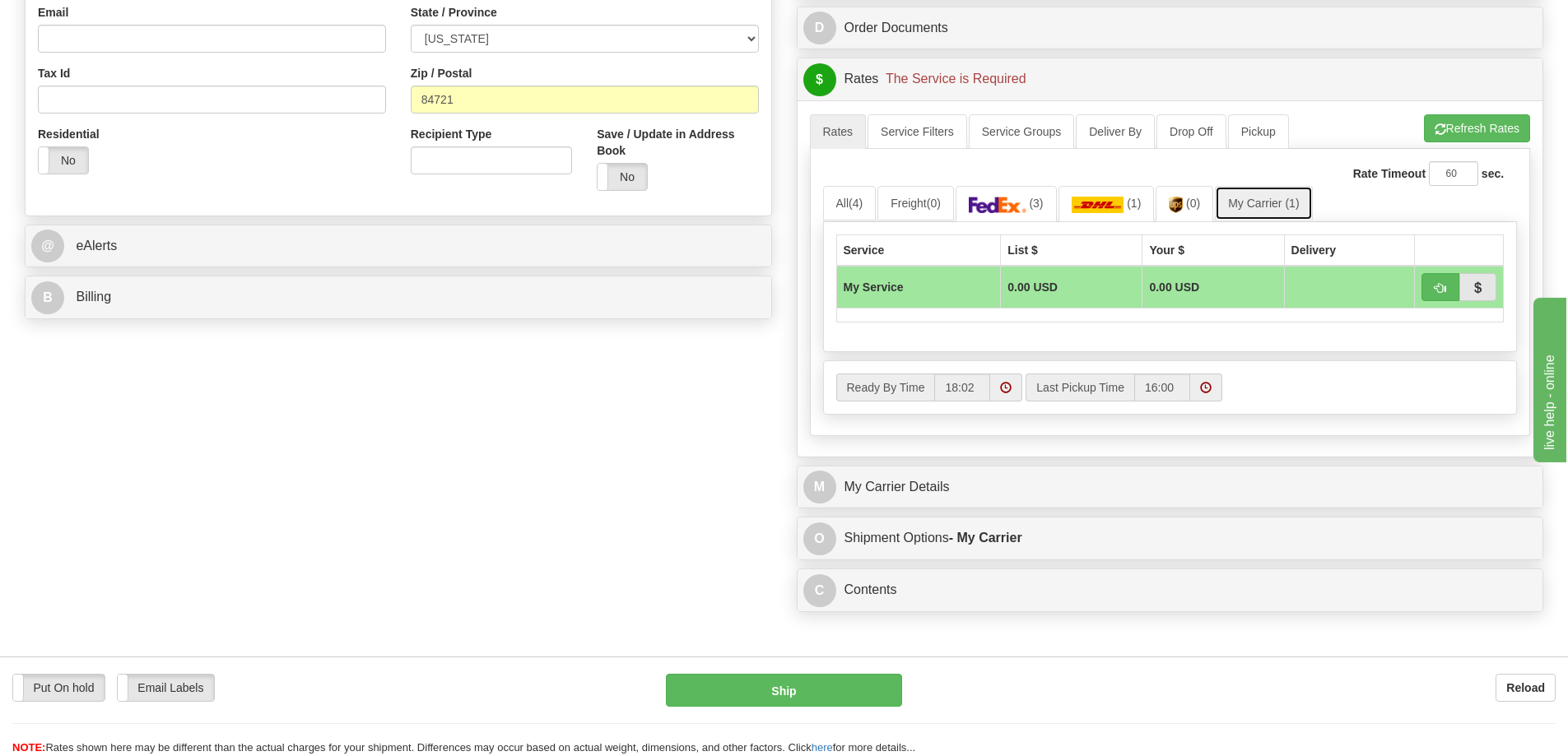
scroll to position [576, 0]
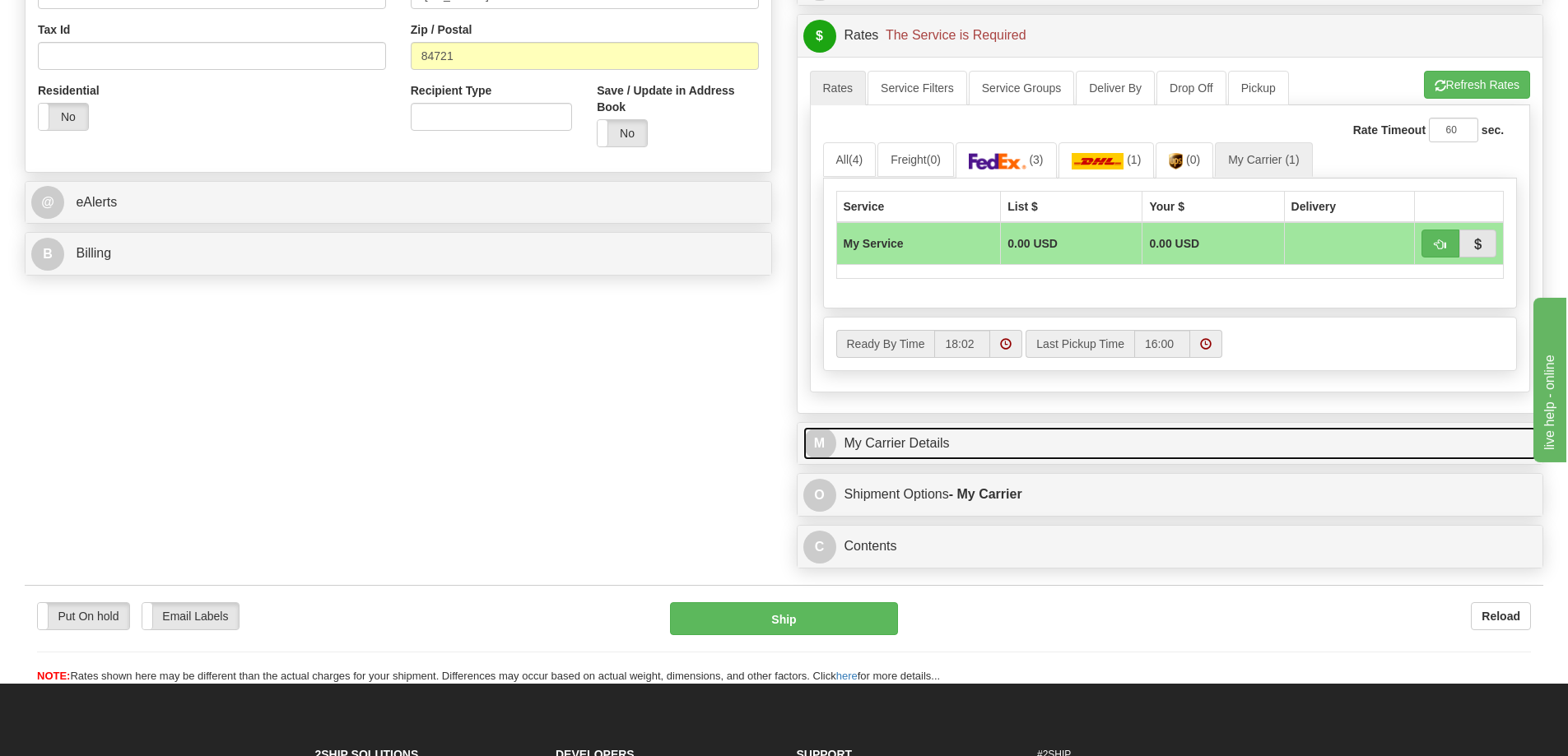
click at [955, 456] on link "M My Carrier Details" at bounding box center [1171, 444] width 734 height 34
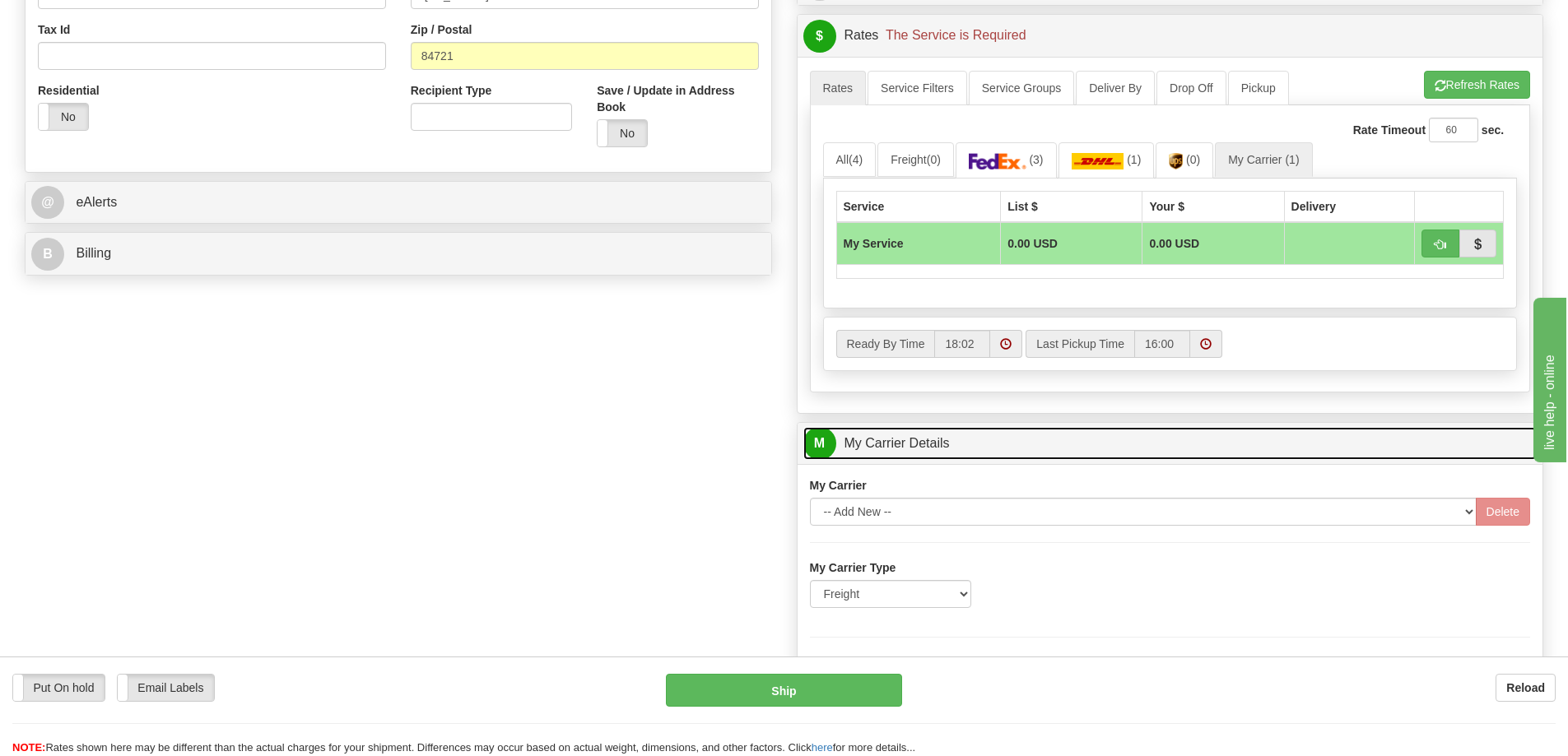
scroll to position [658, 0]
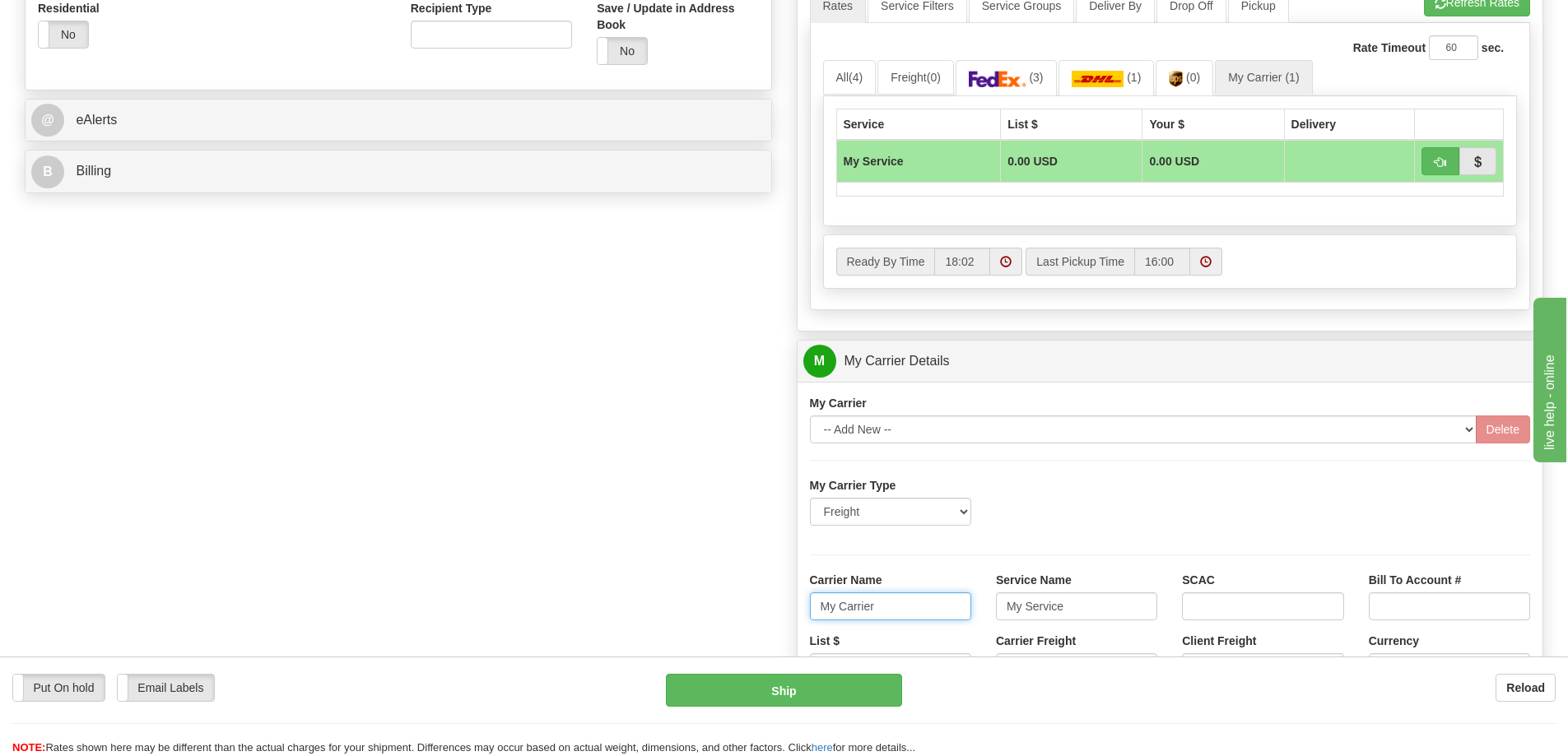
drag, startPoint x: 880, startPoint y: 605, endPoint x: 795, endPoint y: 607, distance: 85.0
click at [795, 607] on div "Customer Pricing 0.00 Markup % Discount % Flat Amount Per Pound Flat Amount Mar…" at bounding box center [1170, 269] width 772 height 1588
drag, startPoint x: 1082, startPoint y: 602, endPoint x: 982, endPoint y: 606, distance: 100.1
click at [982, 606] on div "Carrier Name Service Name My Service SCAC Bill To Account #" at bounding box center [1170, 602] width 746 height 61
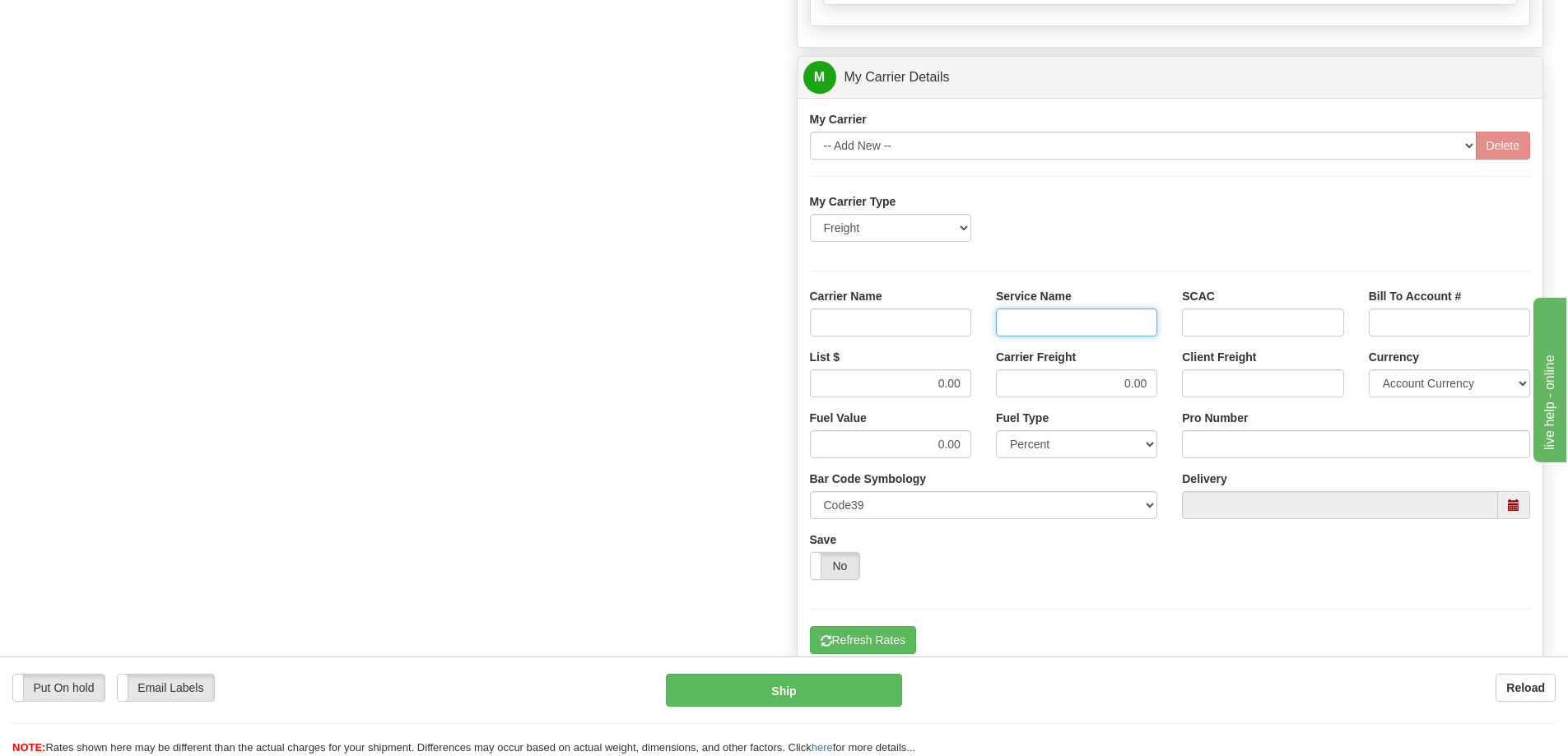
scroll to position [987, 0]
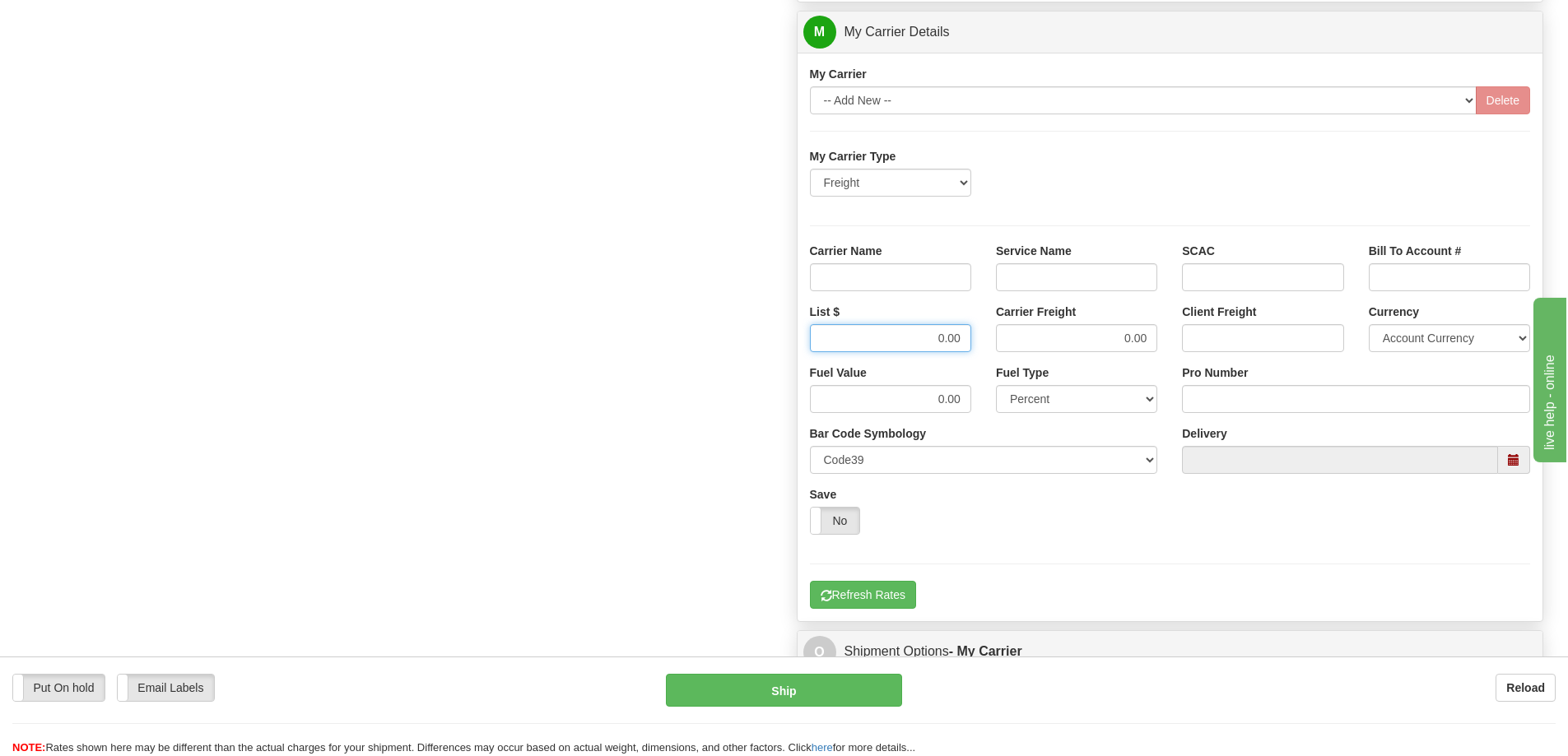
drag, startPoint x: 956, startPoint y: 349, endPoint x: 968, endPoint y: 350, distance: 12.0
click at [968, 350] on input "0.00" at bounding box center [890, 337] width 162 height 28
click at [1152, 340] on input "0.00" at bounding box center [1076, 337] width 162 height 28
click at [949, 338] on input "List $" at bounding box center [890, 337] width 162 height 28
type input "700"
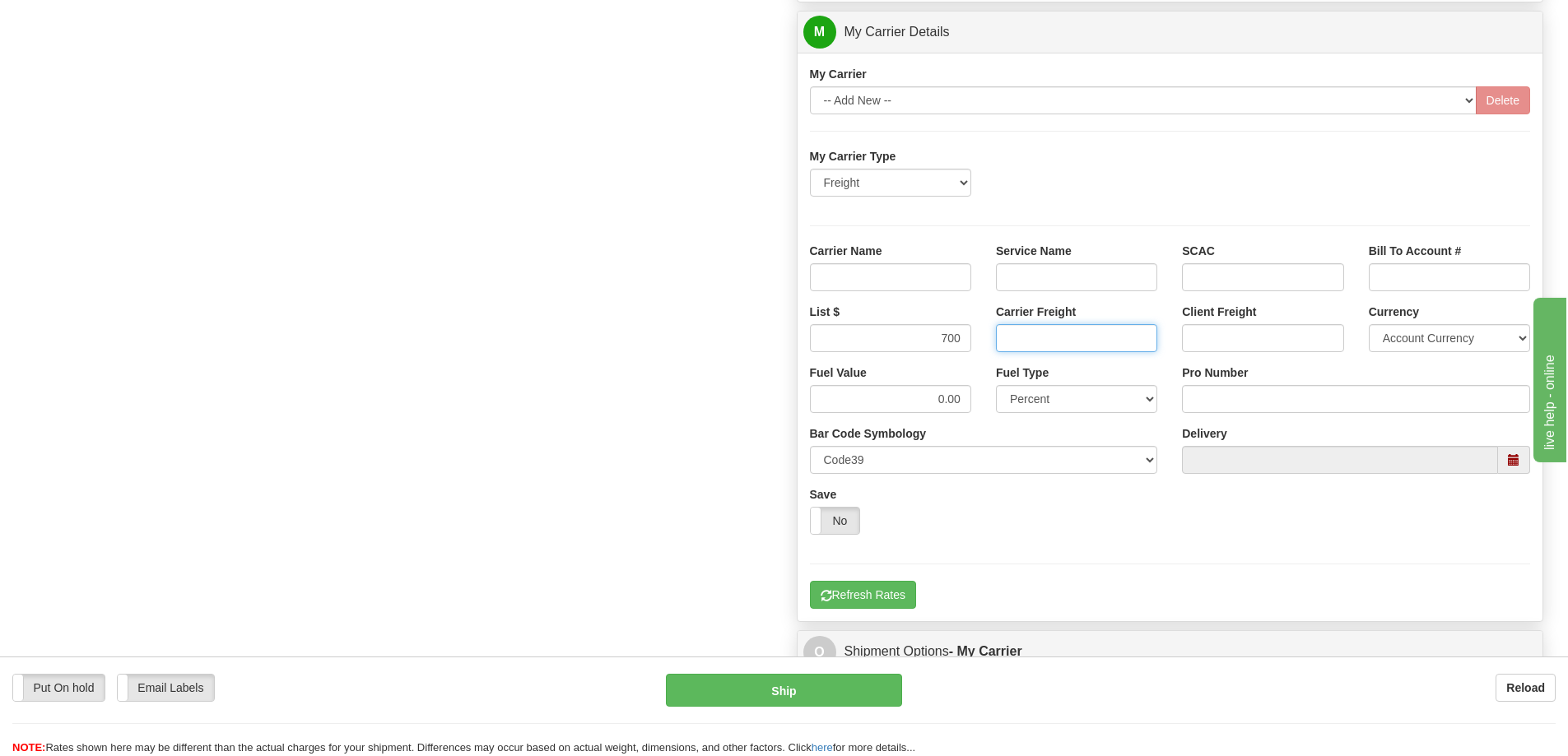
click at [1028, 344] on input "Carrier Freight" at bounding box center [1076, 337] width 162 height 28
type input "700"
click at [1020, 281] on input "Service Name" at bounding box center [1076, 277] width 162 height 28
type input "LTL"
click at [944, 281] on input "Carrier Name" at bounding box center [890, 277] width 162 height 28
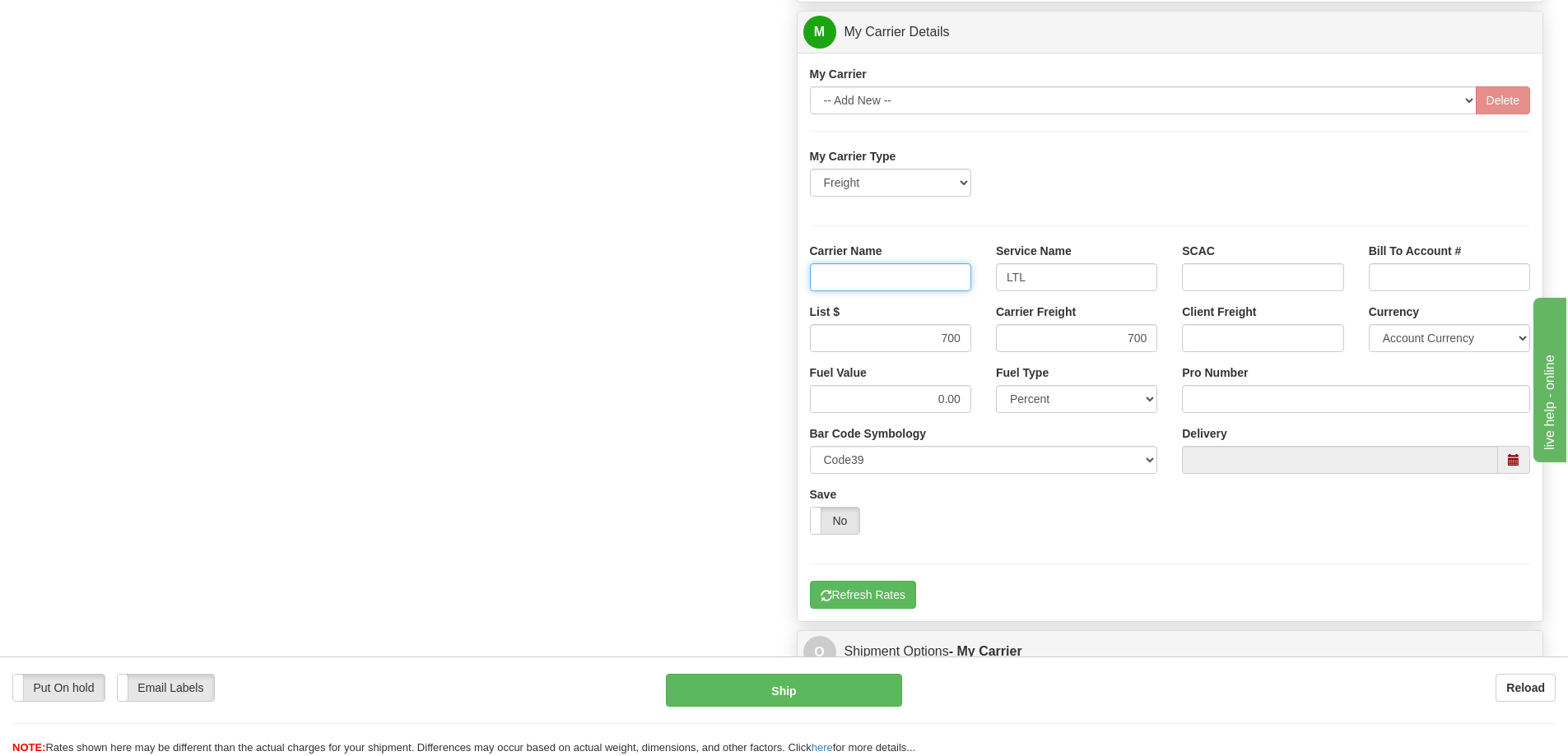
type input "AVR"
click at [1214, 401] on input "Pro Number" at bounding box center [1356, 398] width 348 height 28
type input "251-281435"
click button "Delete" at bounding box center [0, 0] width 0 height 0
click at [894, 589] on button "Refresh Rates" at bounding box center [863, 594] width 106 height 28
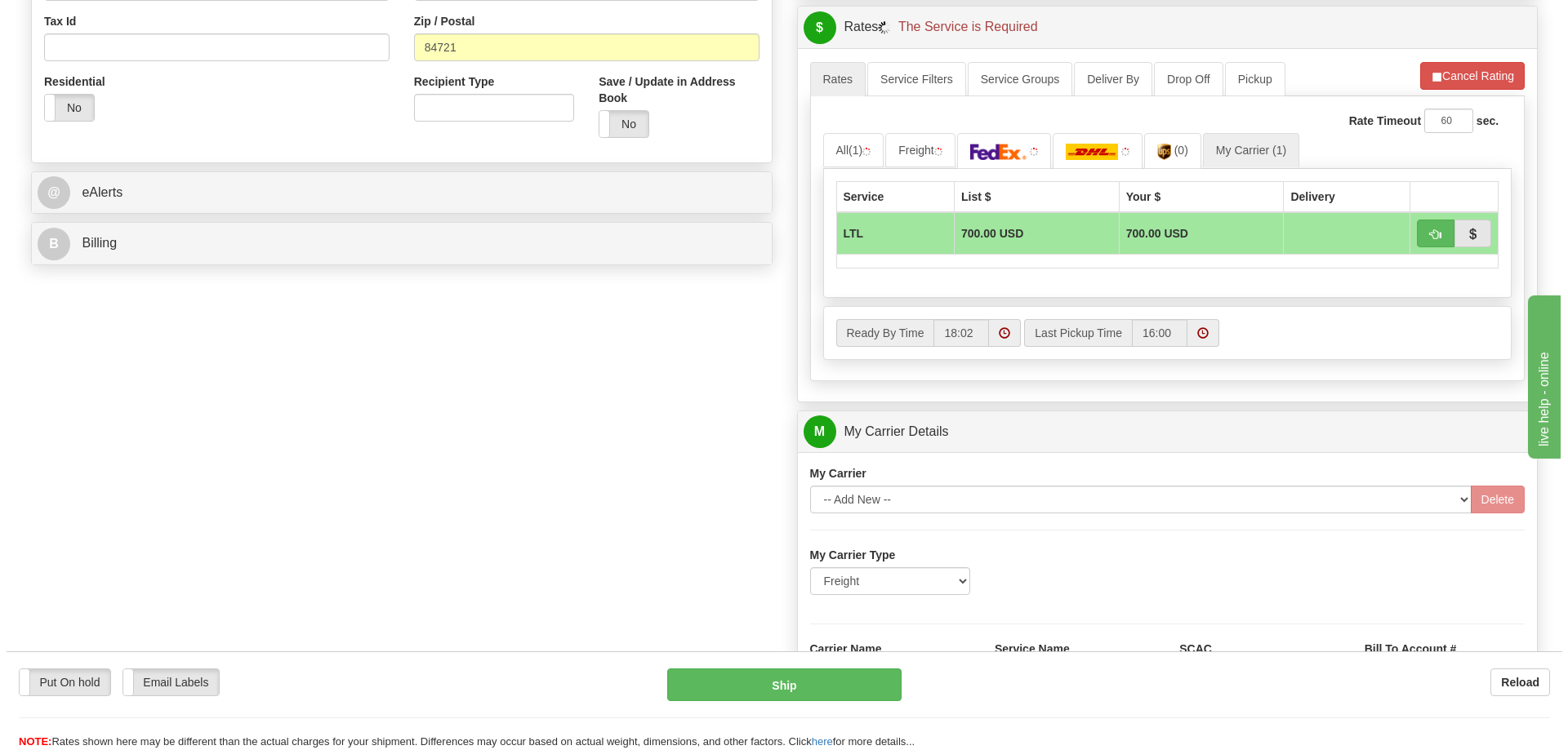
scroll to position [571, 0]
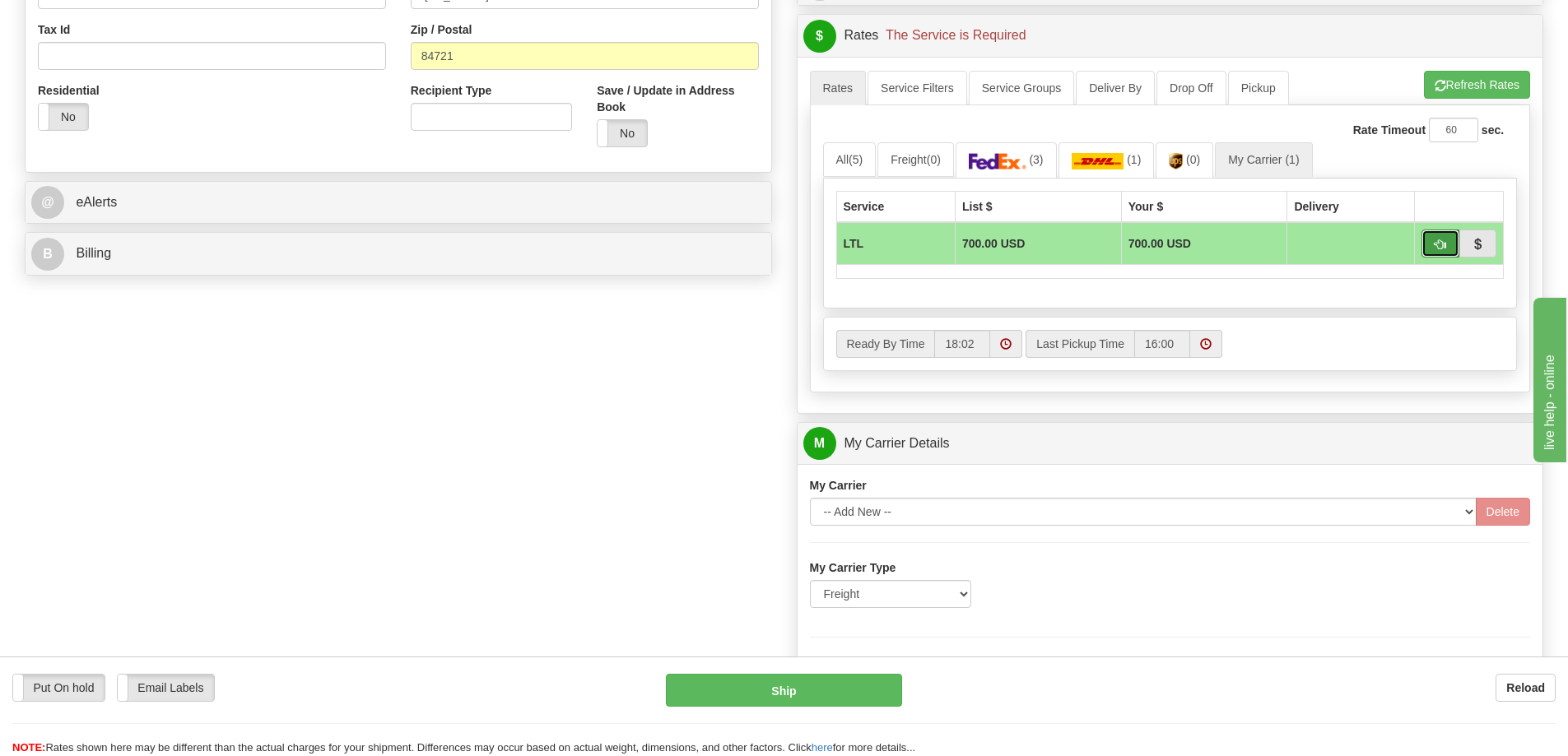
click at [1434, 243] on span "button" at bounding box center [1439, 245] width 12 height 11
type input "00"
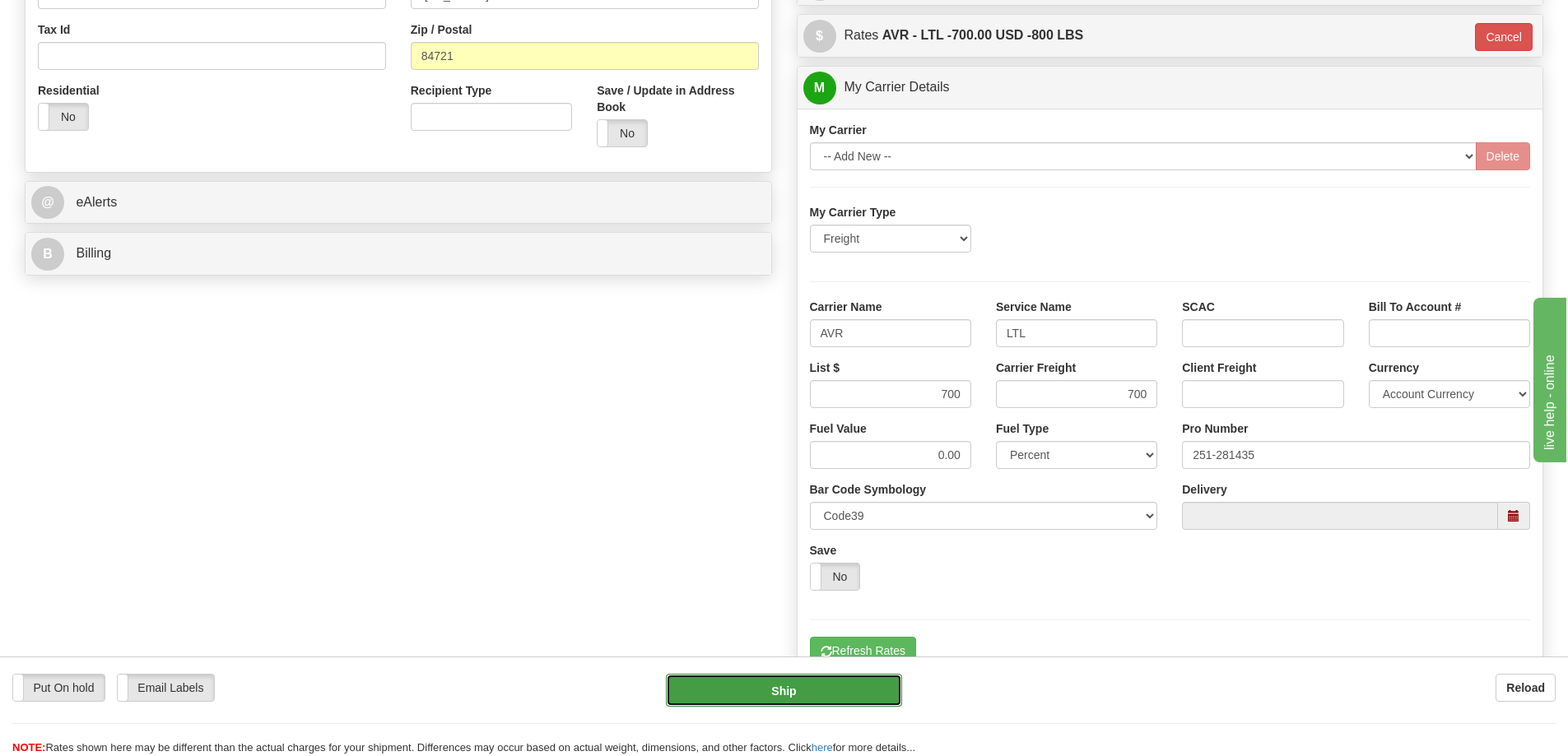
click at [774, 691] on button "Ship" at bounding box center [784, 690] width 237 height 33
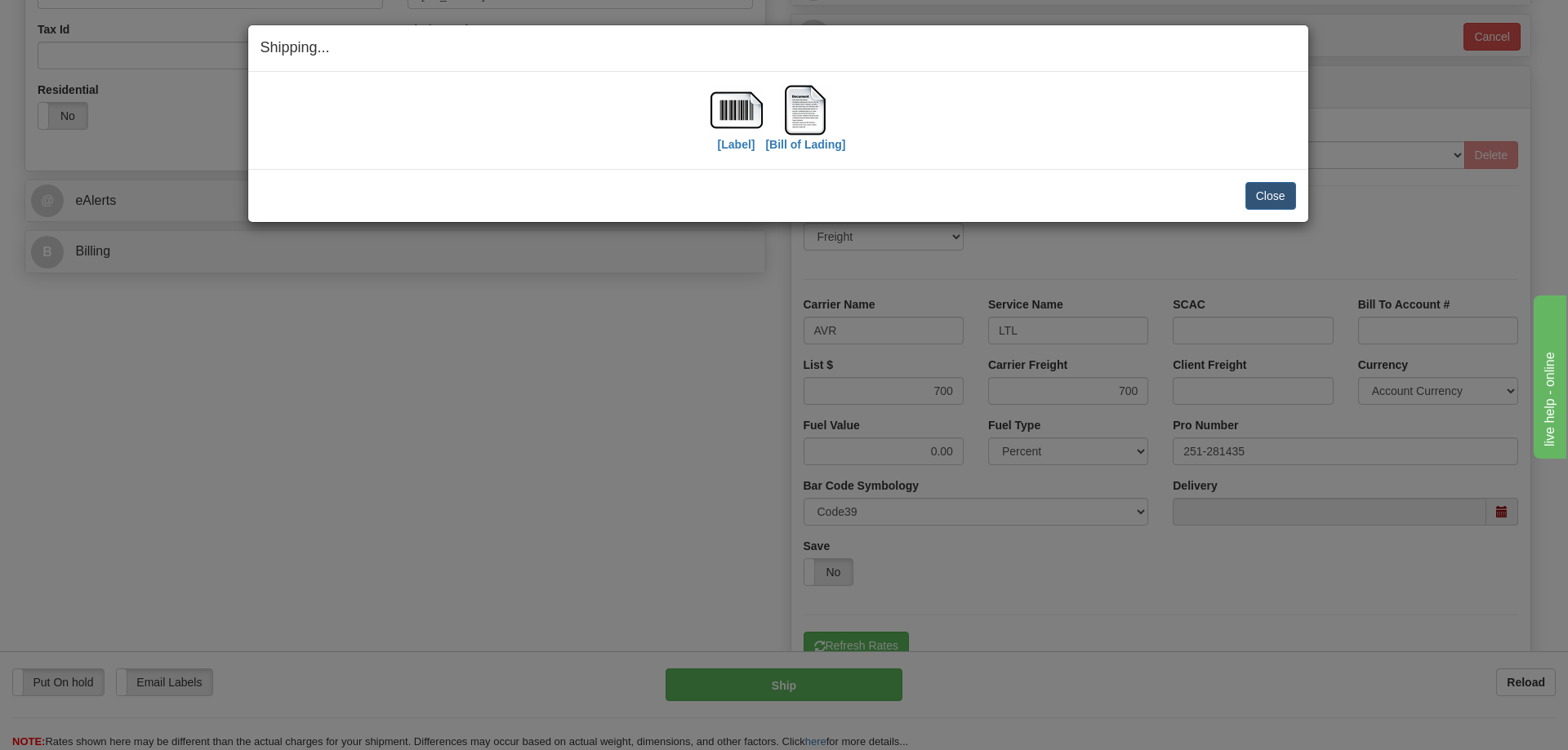
click at [1301, 182] on div "Close [PERSON_NAME] Shipment and Quit Pickup Quit Pickup ONLY" at bounding box center [778, 196] width 1060 height 53
click at [1288, 196] on button "Close" at bounding box center [1270, 196] width 50 height 27
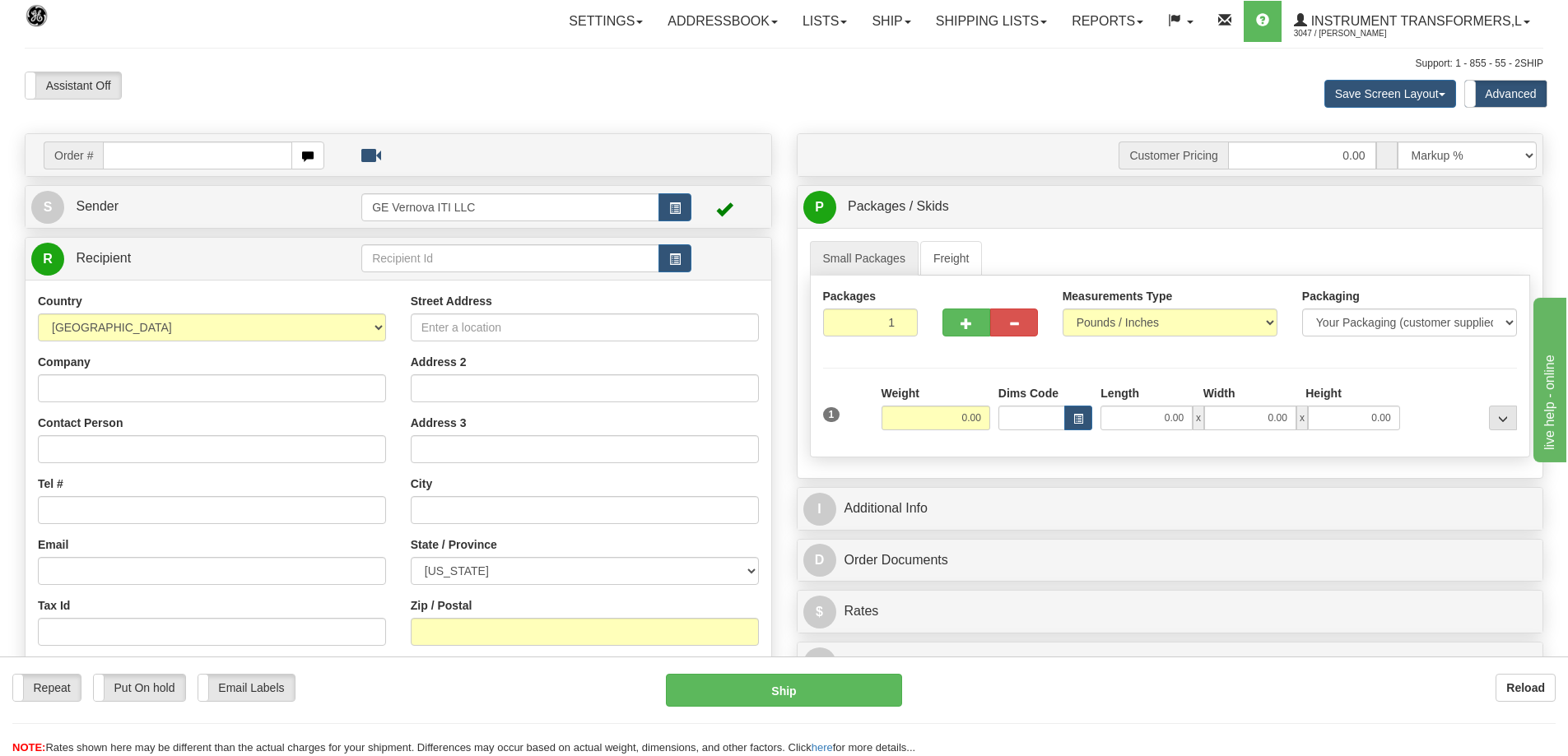
click at [113, 158] on input "text" at bounding box center [197, 155] width 189 height 28
type input "86708525"
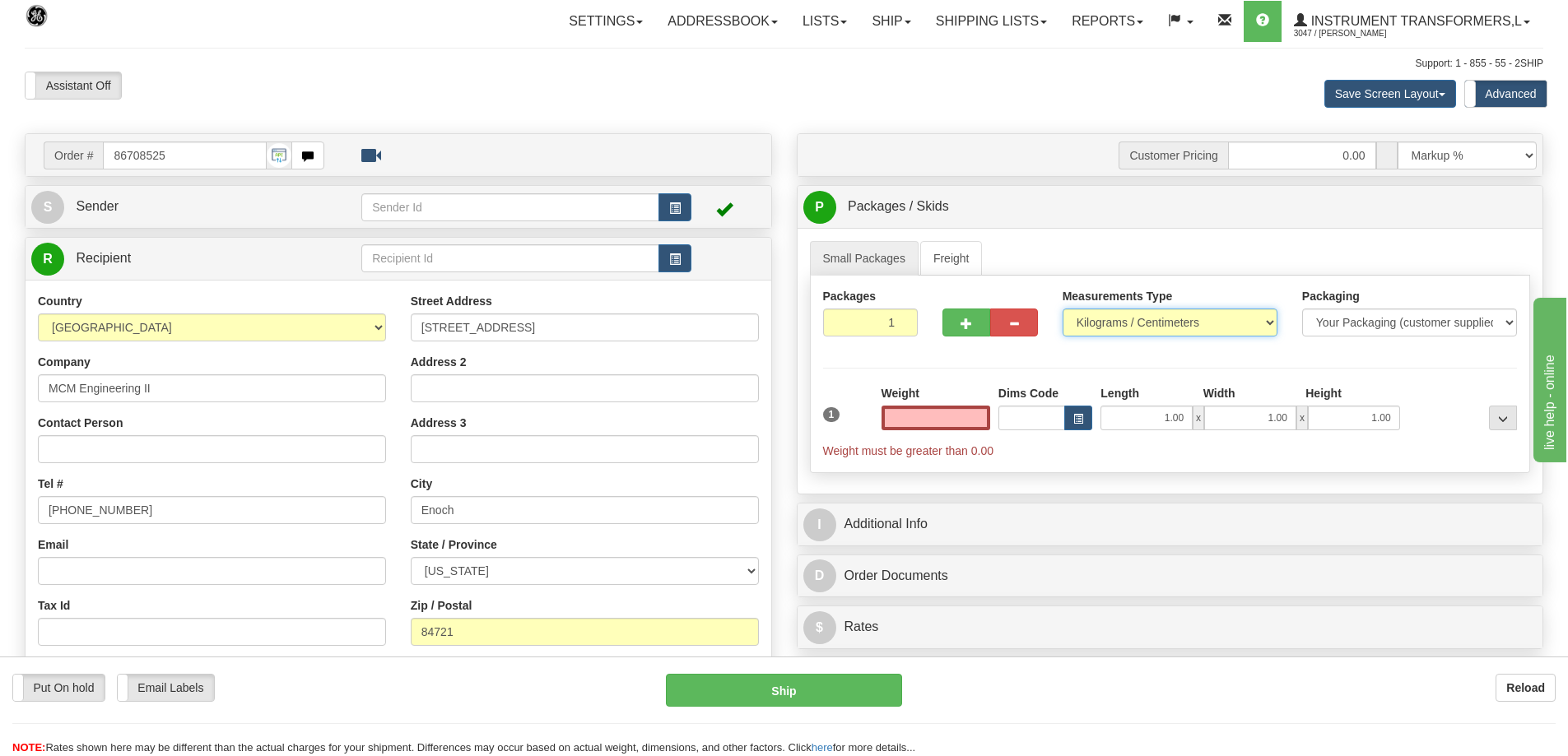
type input "0.00"
click at [1093, 320] on select "Pounds / Inches Kilograms / Centimeters" at bounding box center [1170, 322] width 215 height 28
select select "0"
click at [1063, 309] on select "Pounds / Inches Kilograms / Centimeters" at bounding box center [1170, 322] width 215 height 28
click at [948, 413] on input "0.00" at bounding box center [936, 418] width 109 height 25
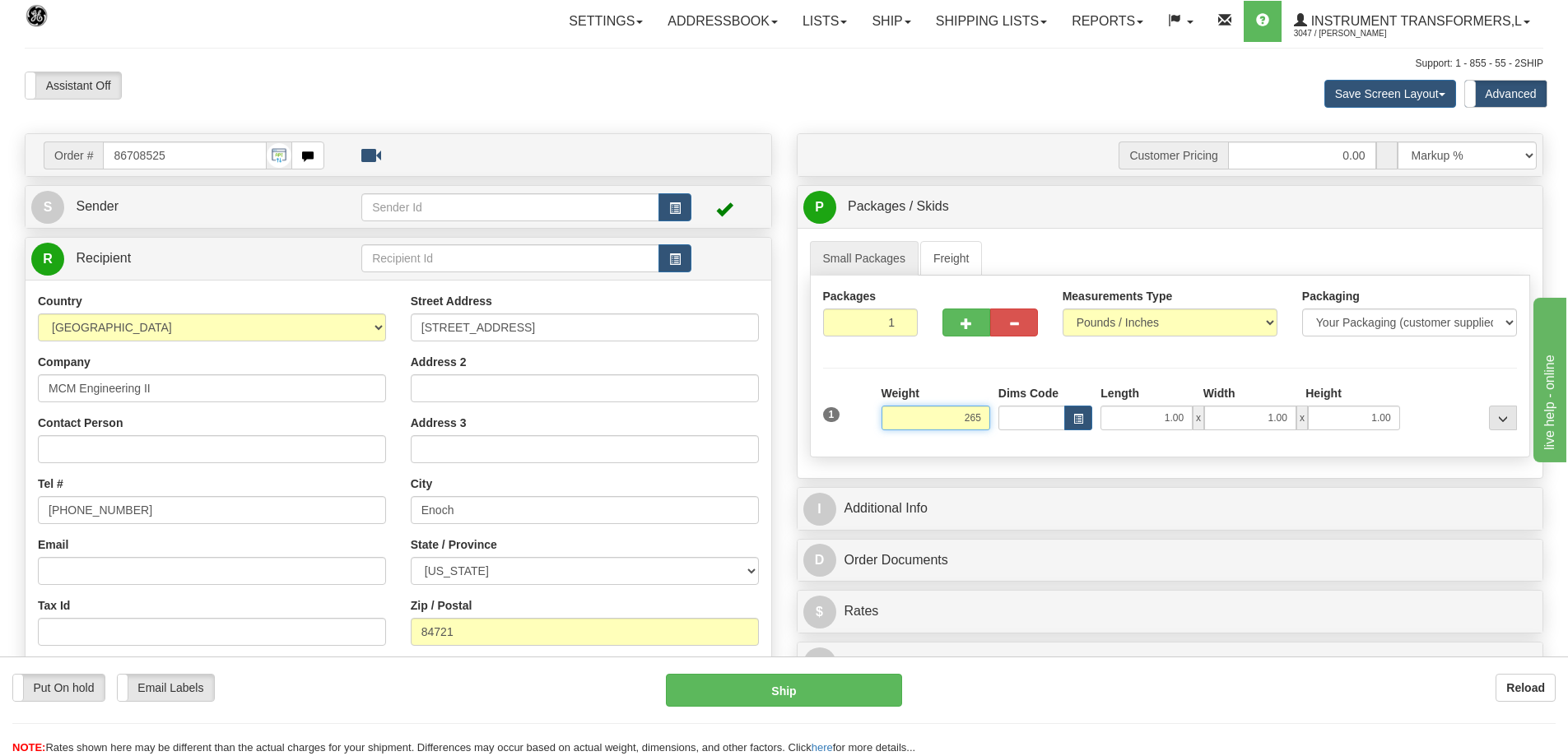
click button "Delete" at bounding box center [0, 0] width 0 height 0
type input "265.00"
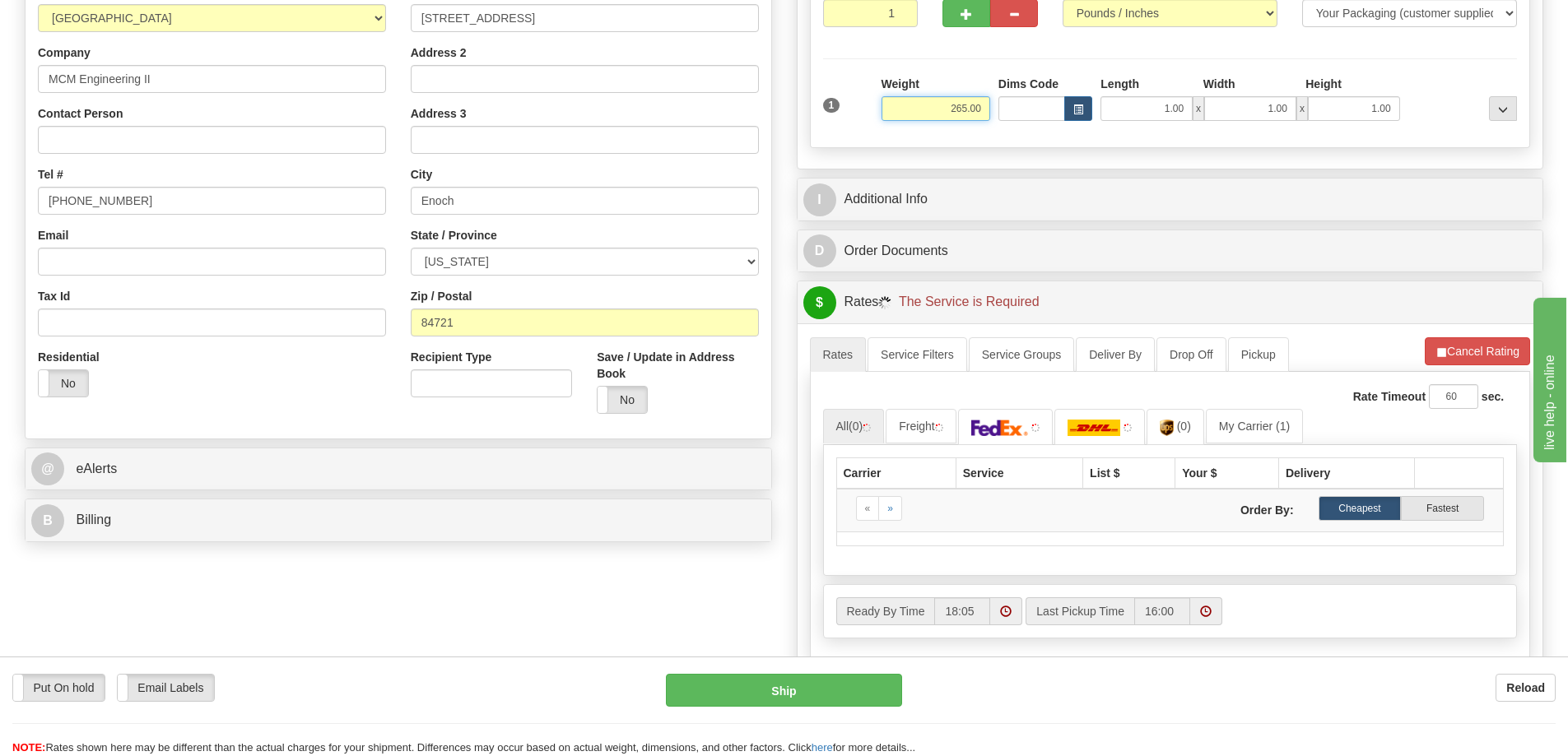
scroll to position [411, 0]
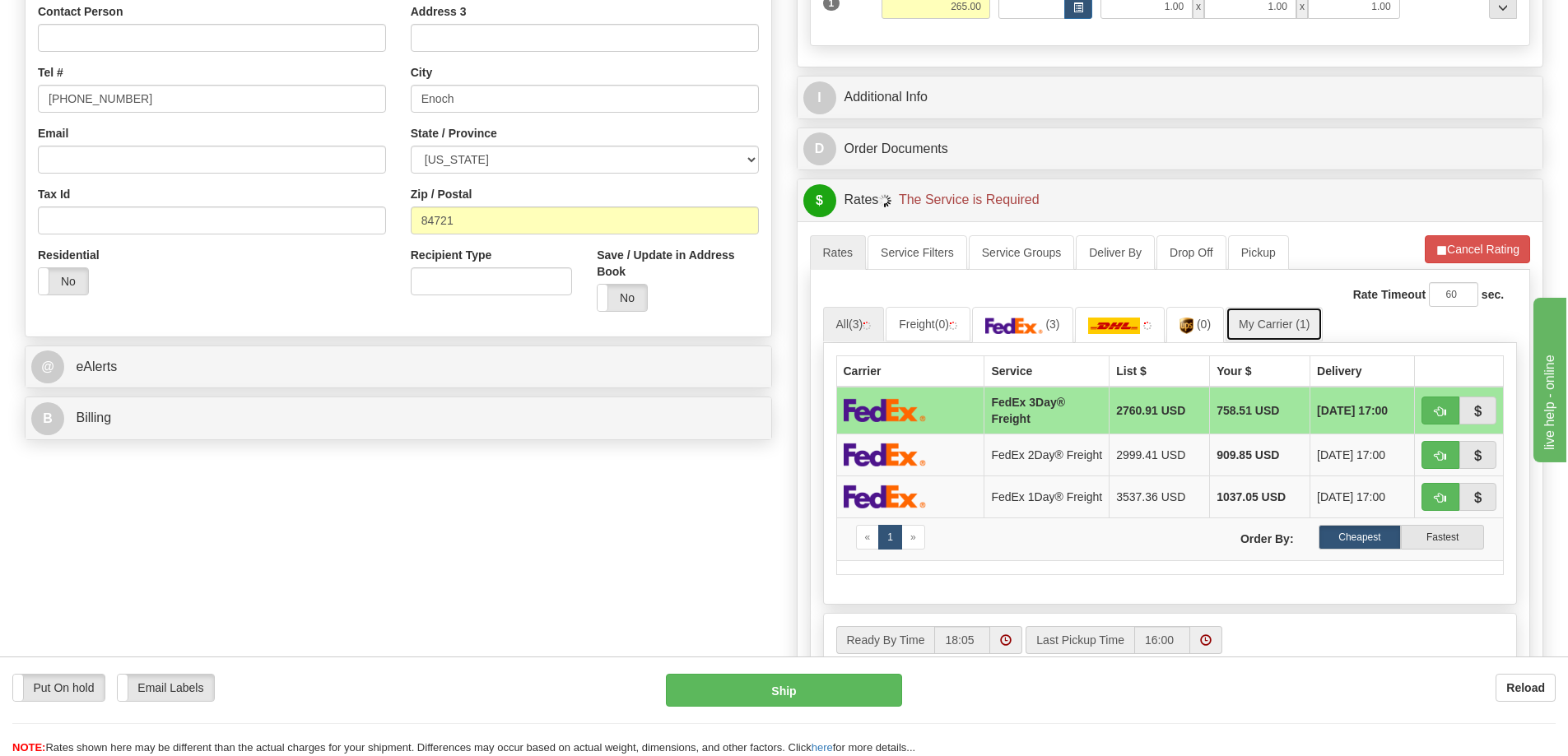
click at [1256, 327] on link "My Carrier (1)" at bounding box center [1273, 324] width 97 height 35
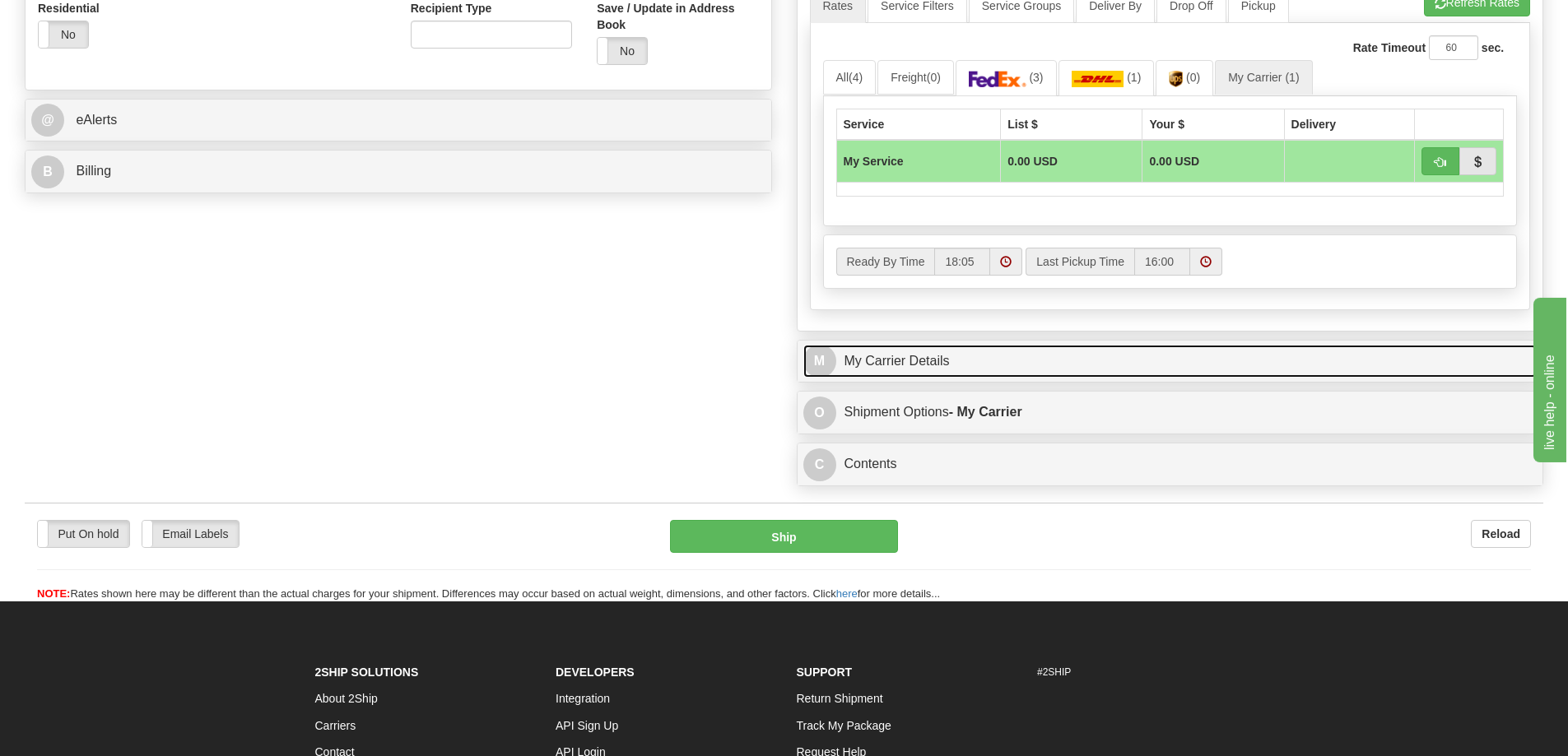
click at [1002, 357] on link "M My Carrier Details" at bounding box center [1171, 361] width 734 height 34
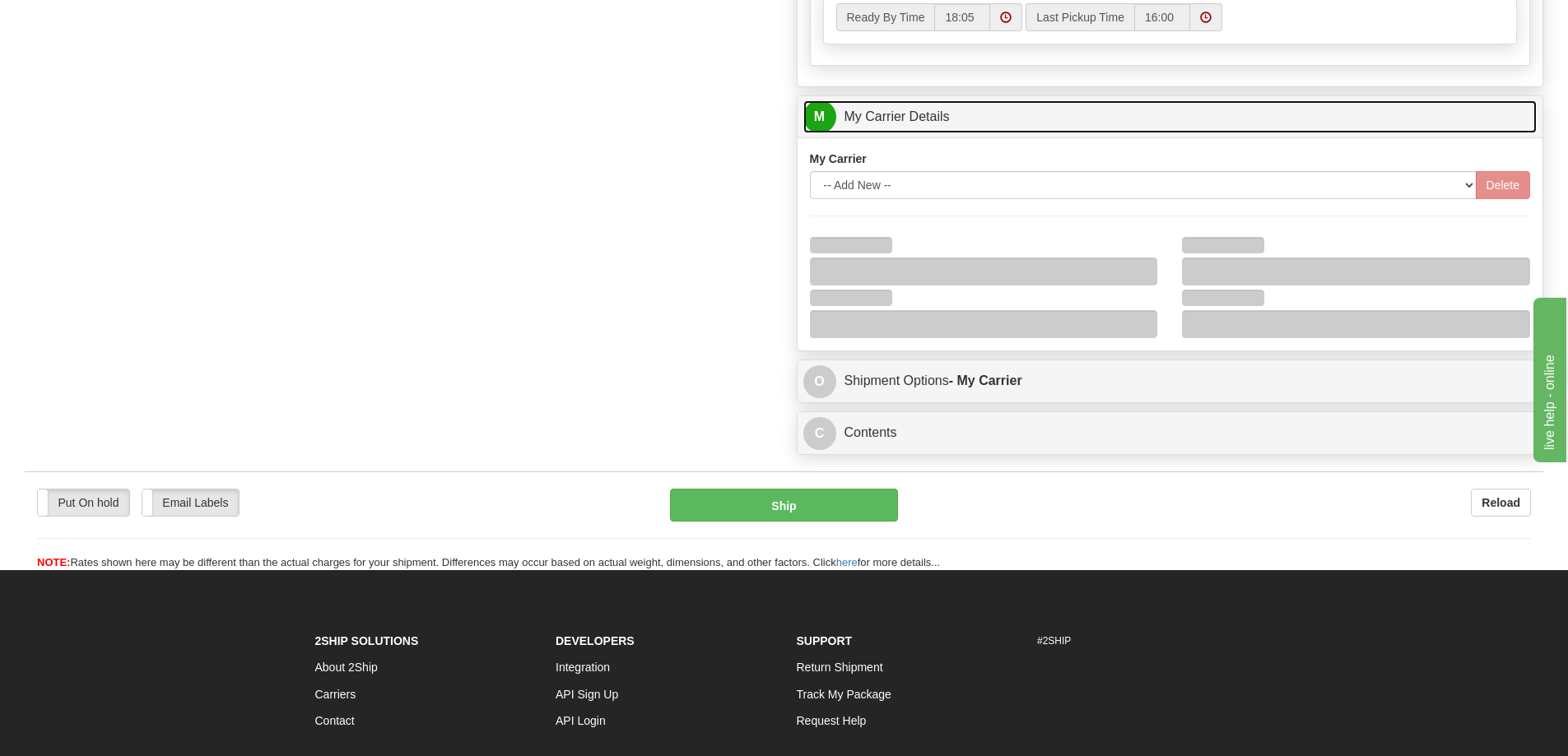
scroll to position [905, 0]
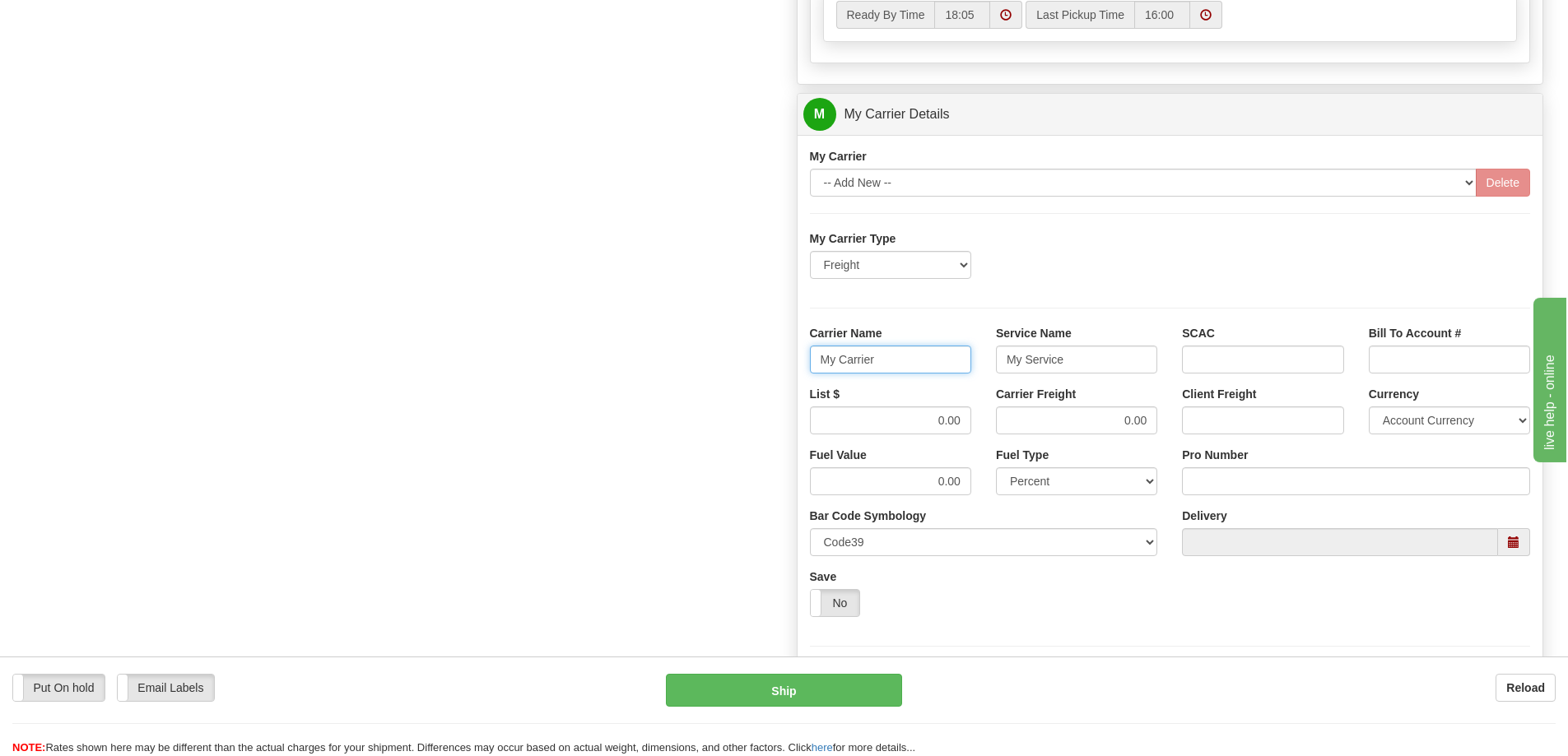
drag, startPoint x: 902, startPoint y: 364, endPoint x: 790, endPoint y: 358, distance: 112.2
click at [790, 358] on div "Customer Pricing 0.00 Markup % Discount % Flat Amount Per Pound Flat Amount Mar…" at bounding box center [1170, 21] width 772 height 1588
drag, startPoint x: 1069, startPoint y: 360, endPoint x: 923, endPoint y: 358, distance: 146.0
click at [923, 358] on div "Carrier Name Service Name My Service SCAC Bill To Account #" at bounding box center [1170, 355] width 746 height 61
drag, startPoint x: 923, startPoint y: 419, endPoint x: 972, endPoint y: 420, distance: 49.0
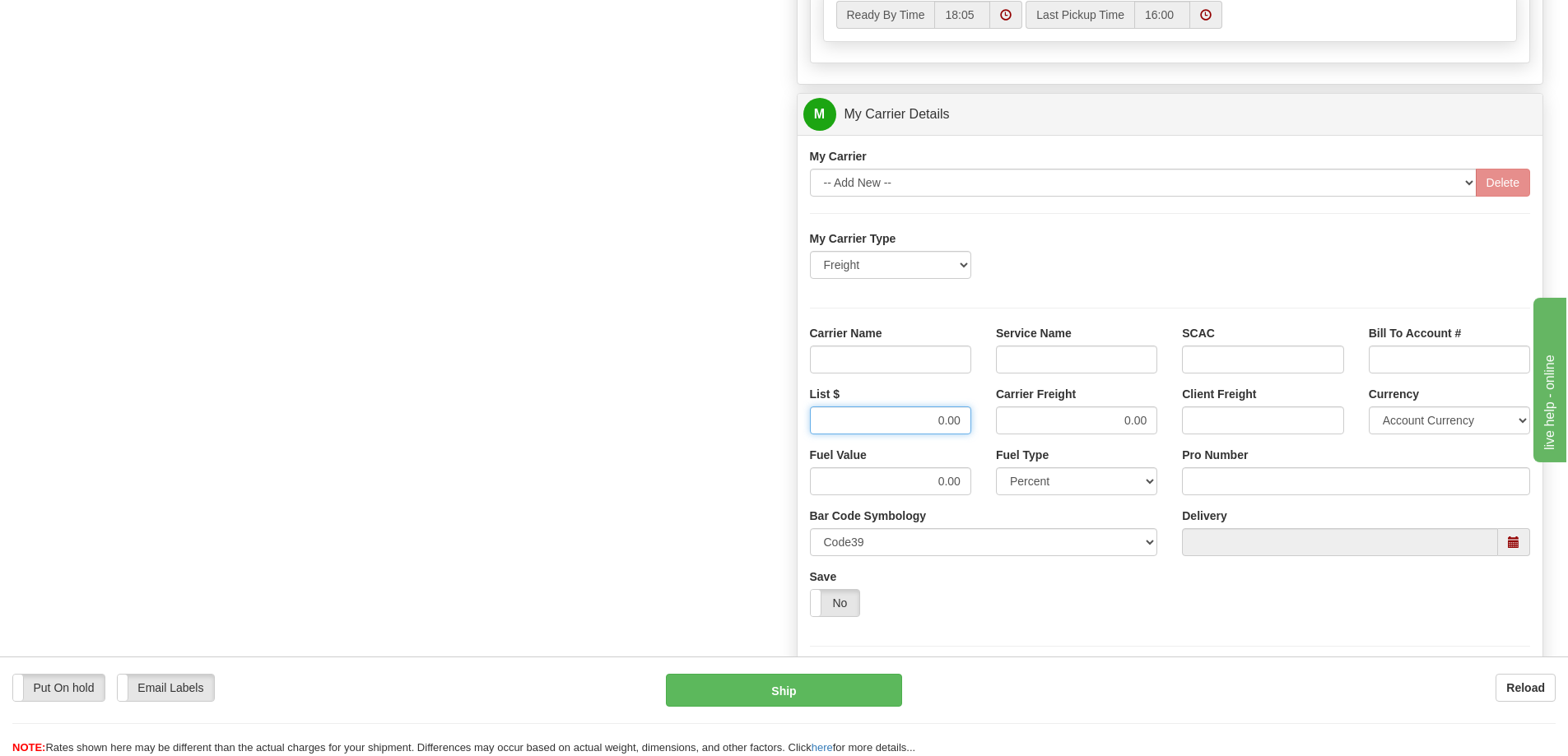
click at [972, 420] on div "List $ 0.00" at bounding box center [890, 416] width 186 height 61
click at [1152, 420] on input "0.00" at bounding box center [1076, 420] width 162 height 28
type input ".01"
click at [957, 422] on input "List $" at bounding box center [890, 420] width 162 height 28
type input ".01"
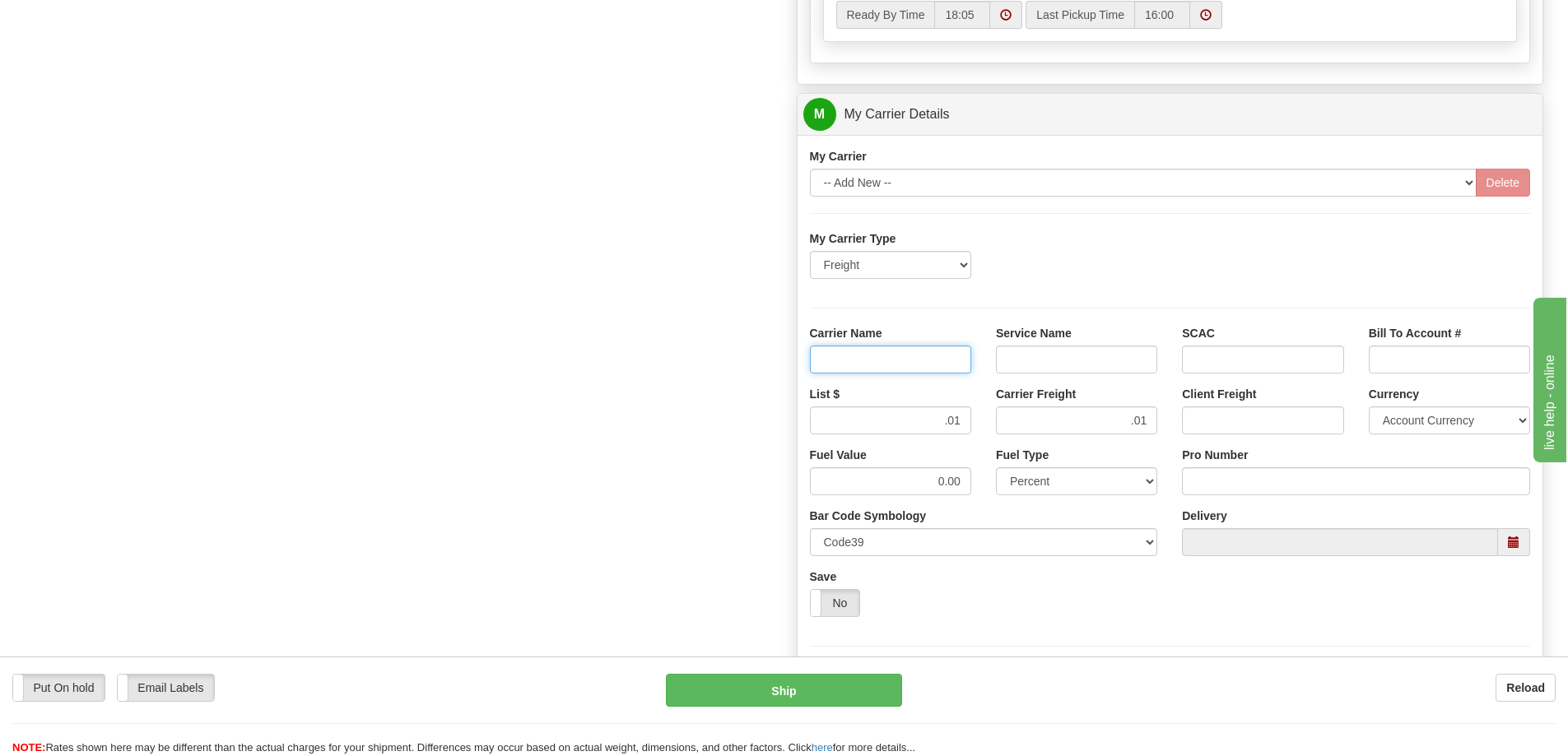
click at [934, 359] on input "Carrier Name" at bounding box center [890, 359] width 162 height 28
type input "AVR"
click at [1054, 365] on input "Service Name" at bounding box center [1076, 359] width 162 height 28
type input "LTL"
click at [1232, 486] on input "Pro Number" at bounding box center [1356, 481] width 348 height 28
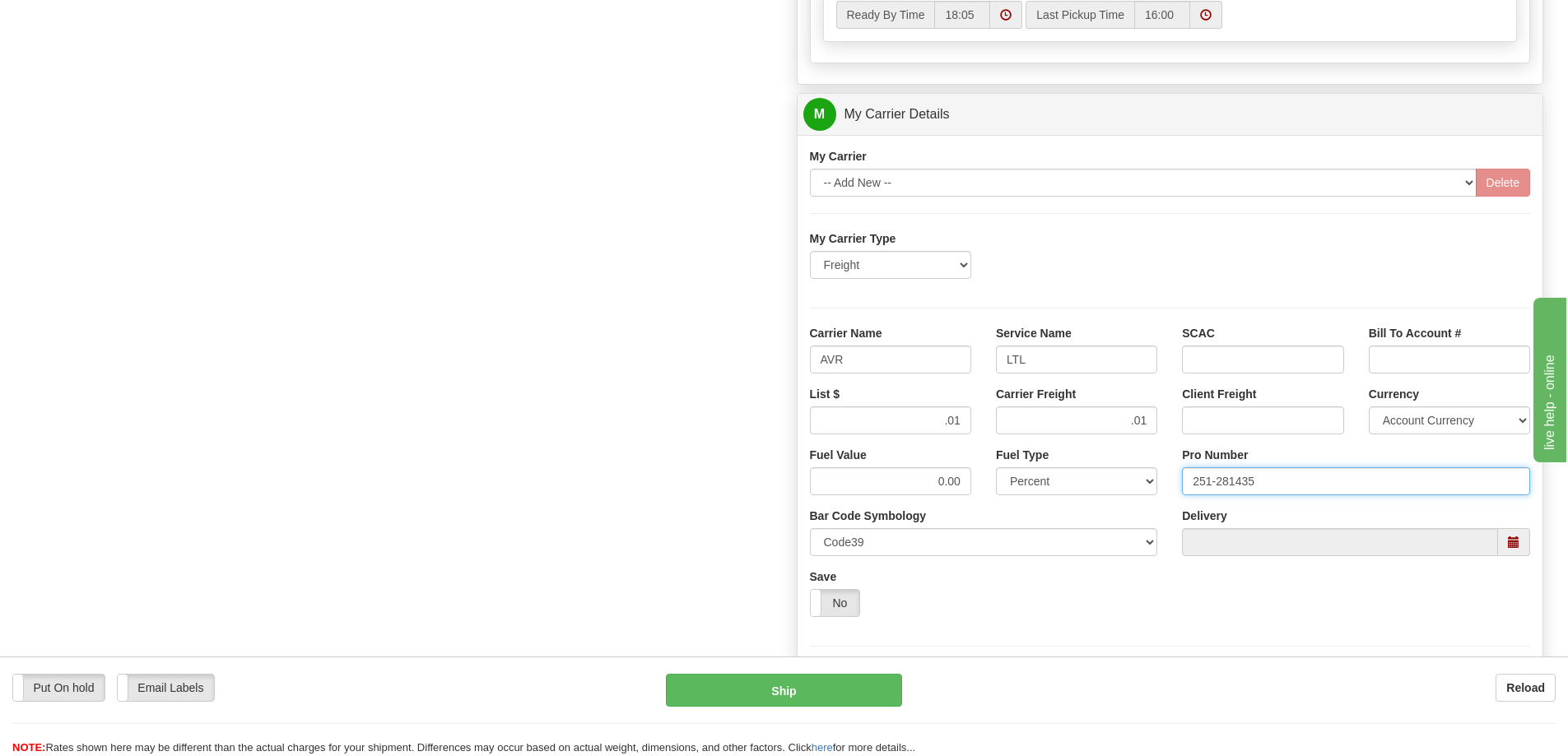
type input "251-281435"
click button "Delete" at bounding box center [0, 0] width 0 height 0
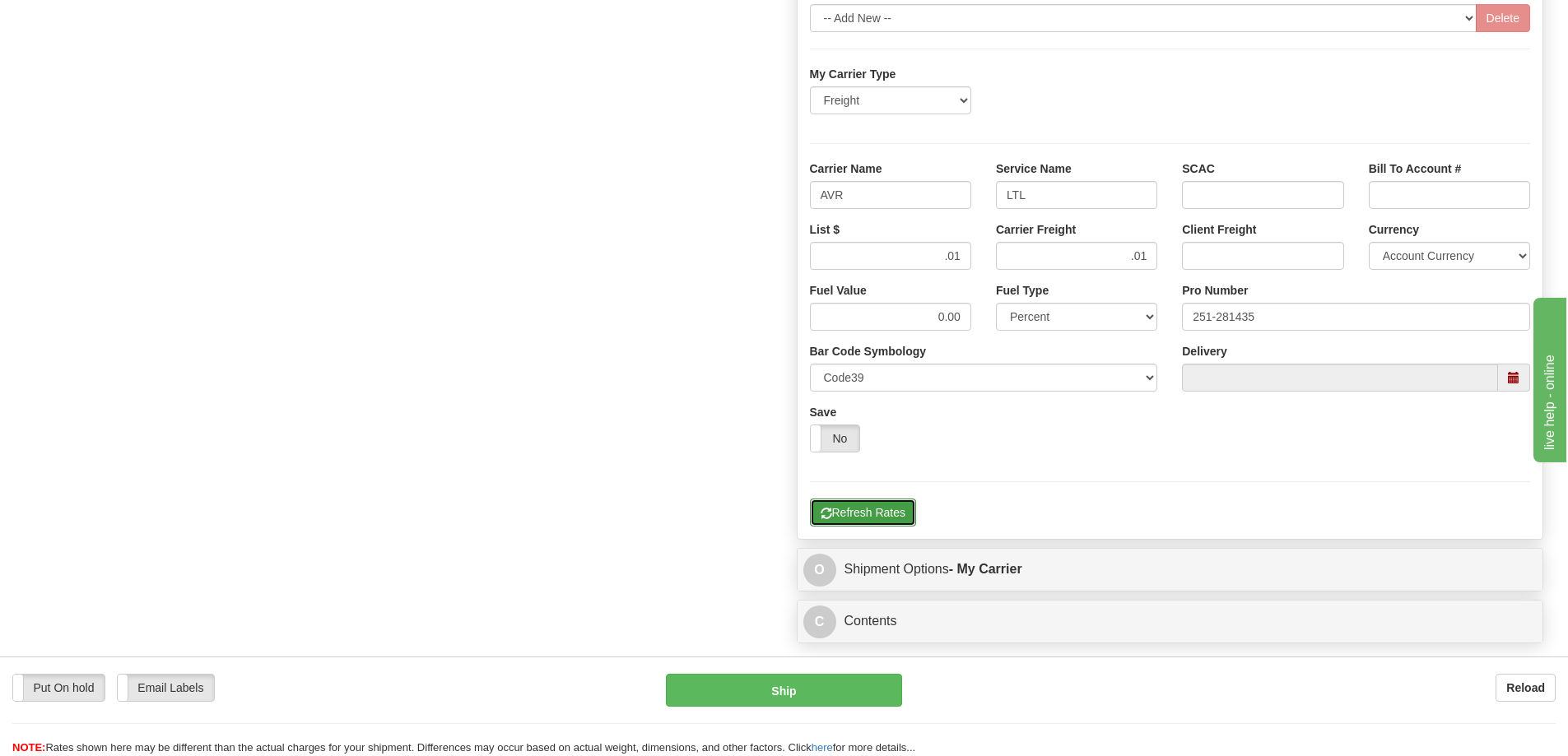
click at [852, 510] on button "Refresh Rates" at bounding box center [863, 512] width 106 height 28
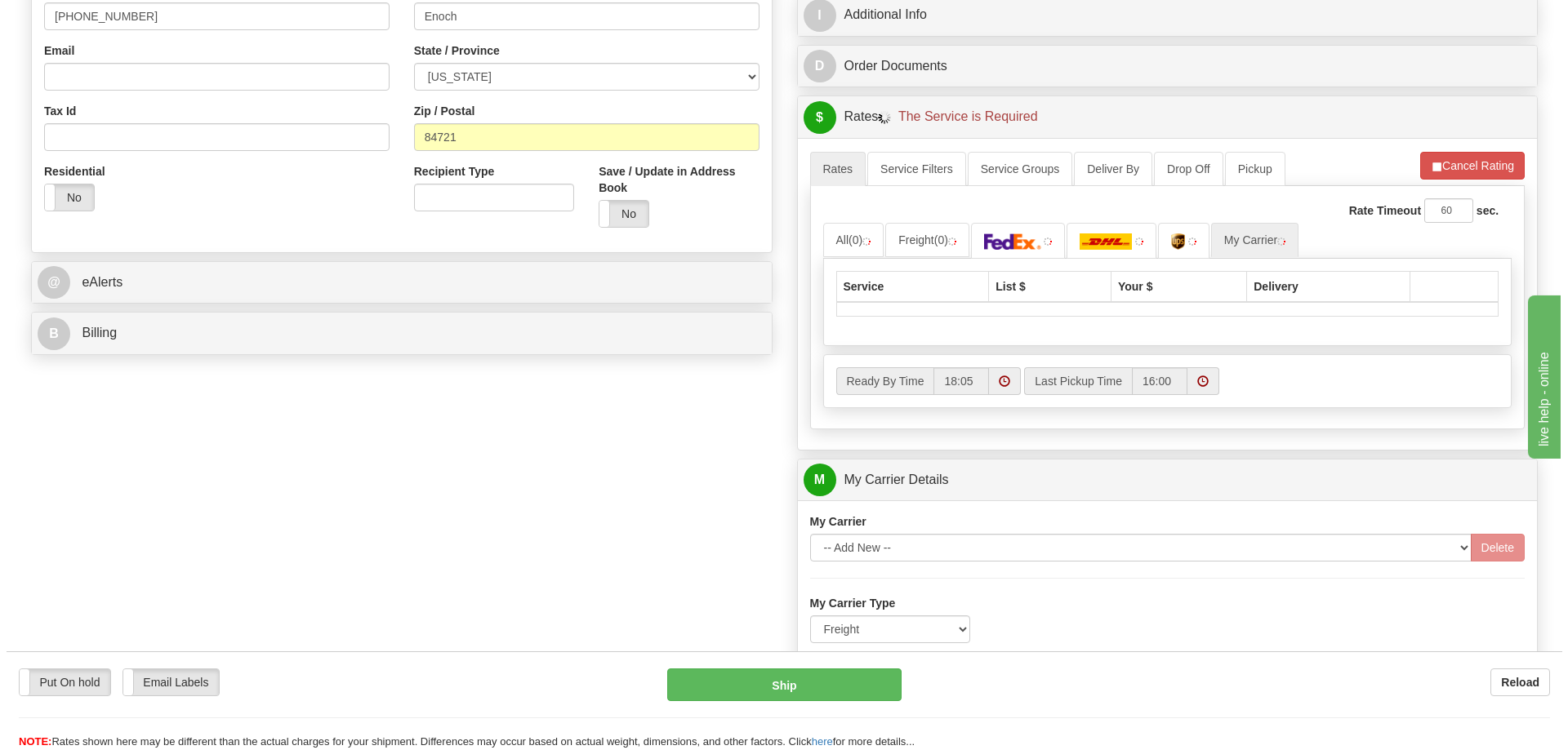
scroll to position [448, 0]
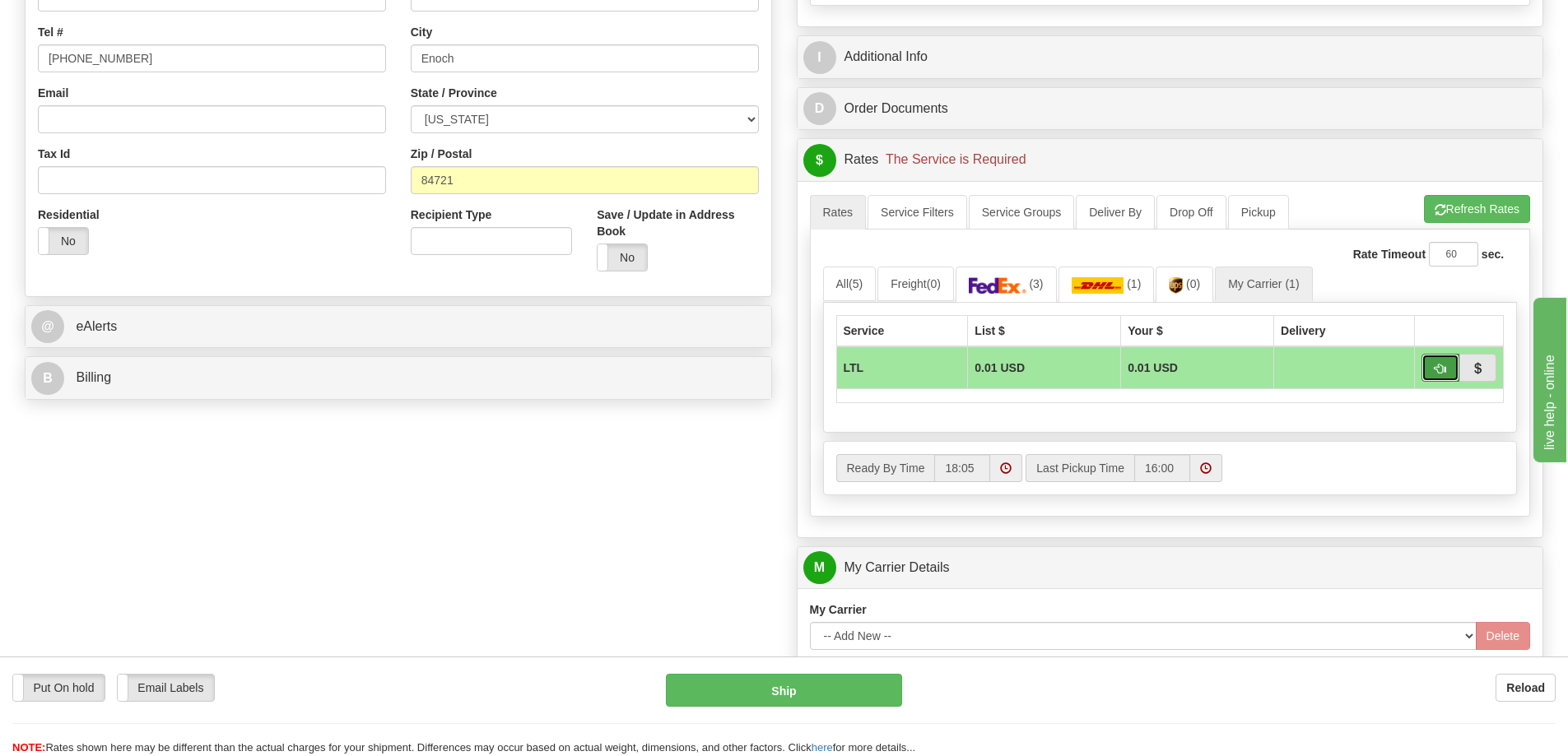
click at [1450, 365] on button "button" at bounding box center [1440, 367] width 38 height 28
type input "00"
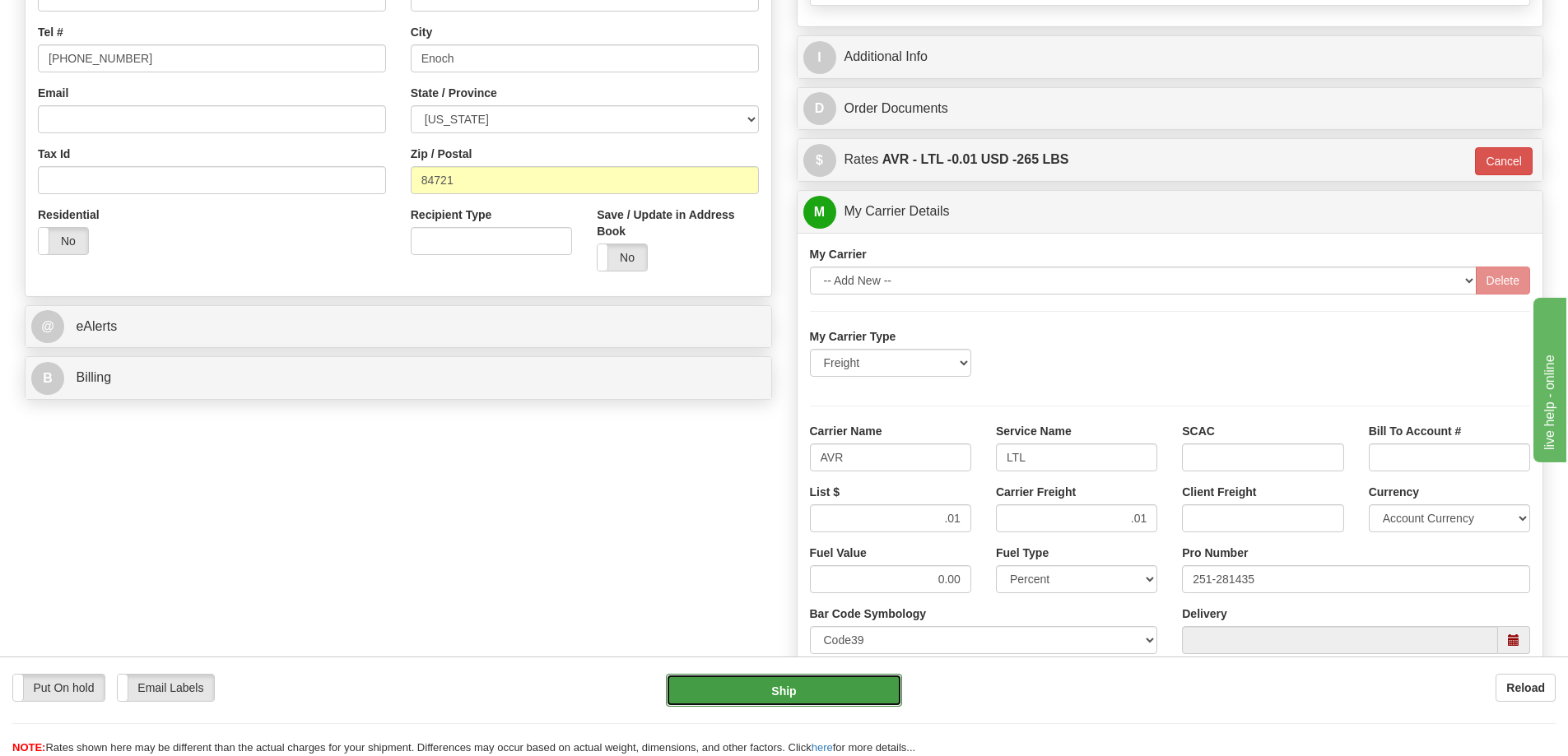
click at [781, 692] on button "Ship" at bounding box center [784, 690] width 237 height 33
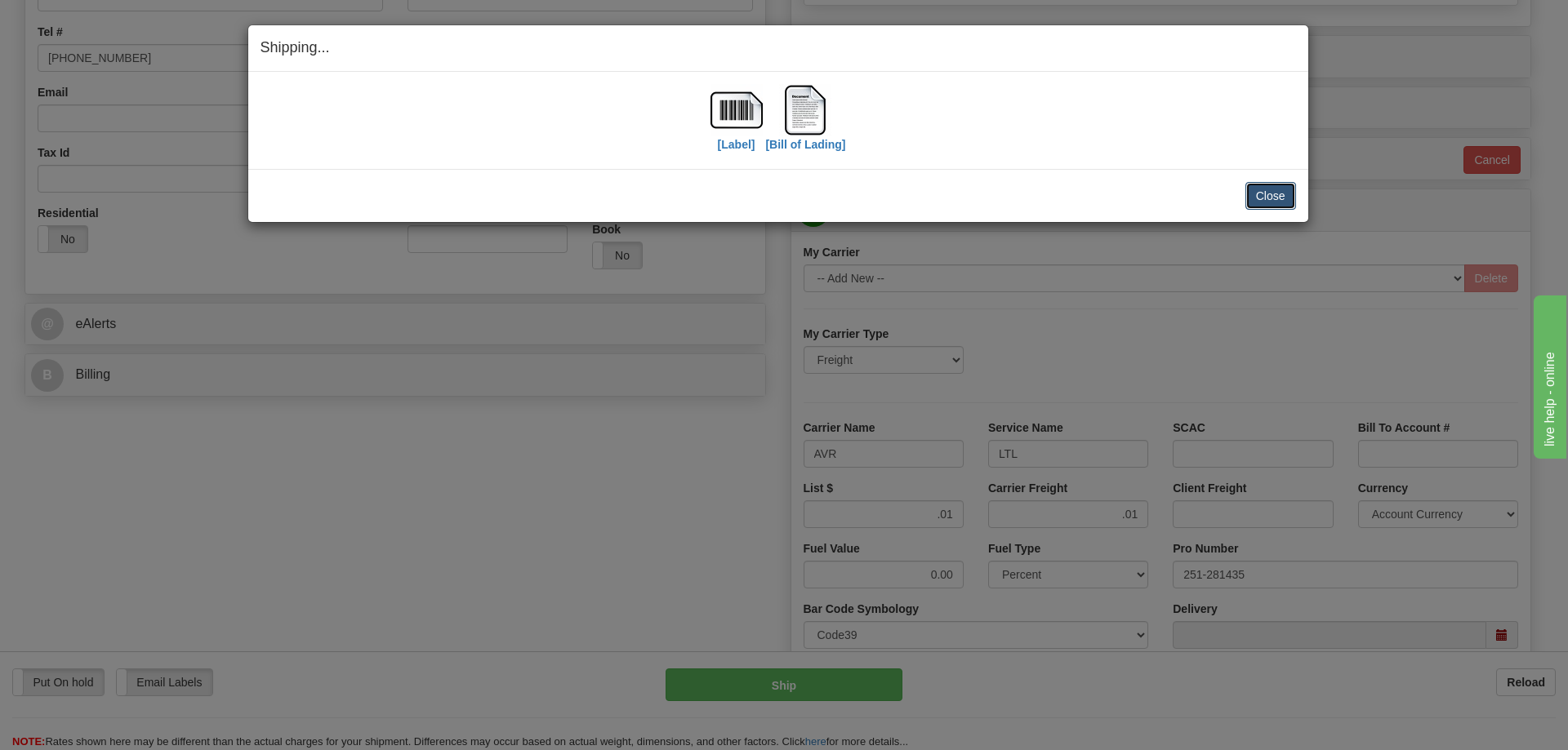
click at [1257, 182] on button "Close" at bounding box center [1270, 196] width 50 height 27
click at [1257, 187] on button "Close" at bounding box center [1270, 196] width 50 height 27
click at [1267, 197] on button "Close" at bounding box center [1270, 196] width 50 height 27
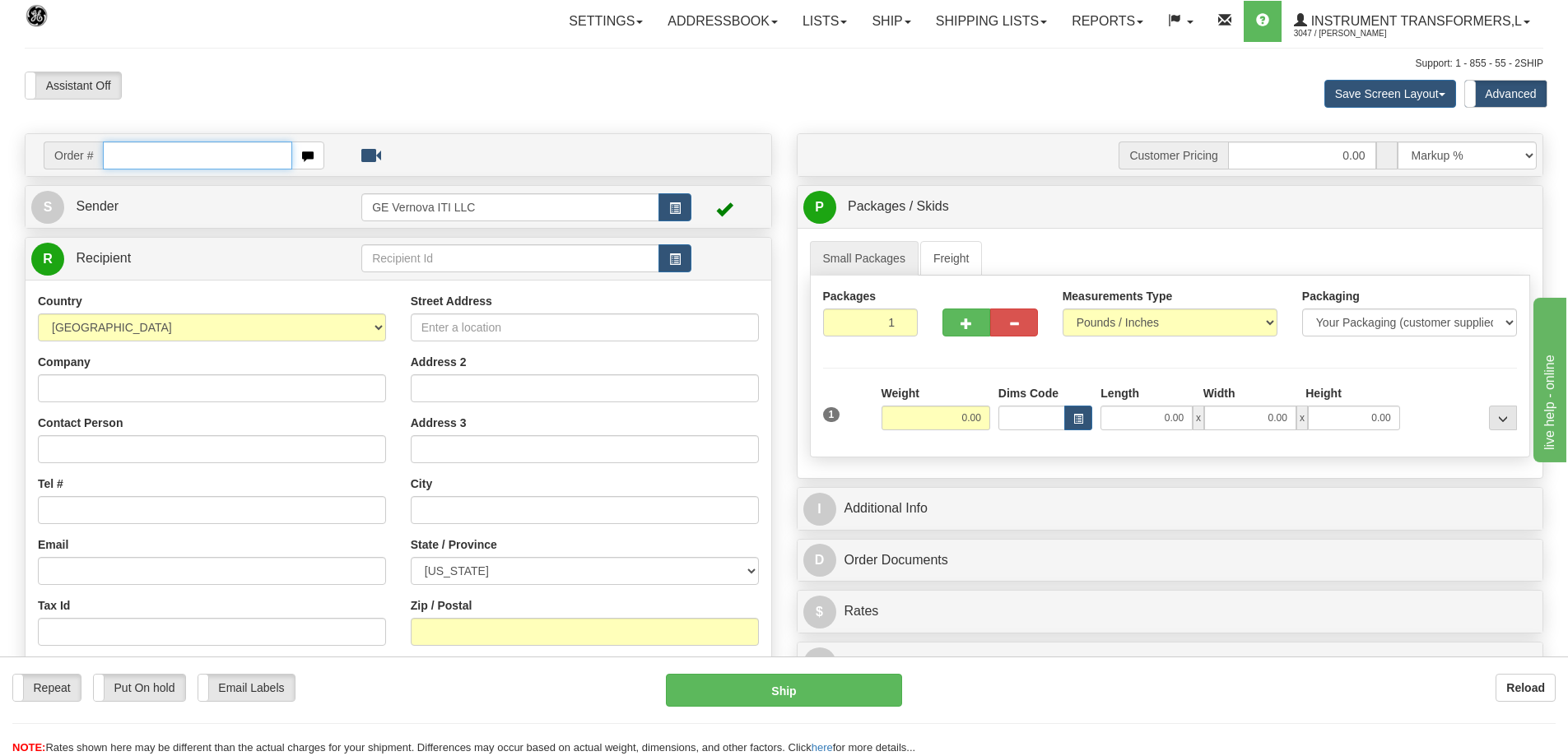
click at [204, 150] on input "text" at bounding box center [197, 155] width 189 height 28
type input "86708538"
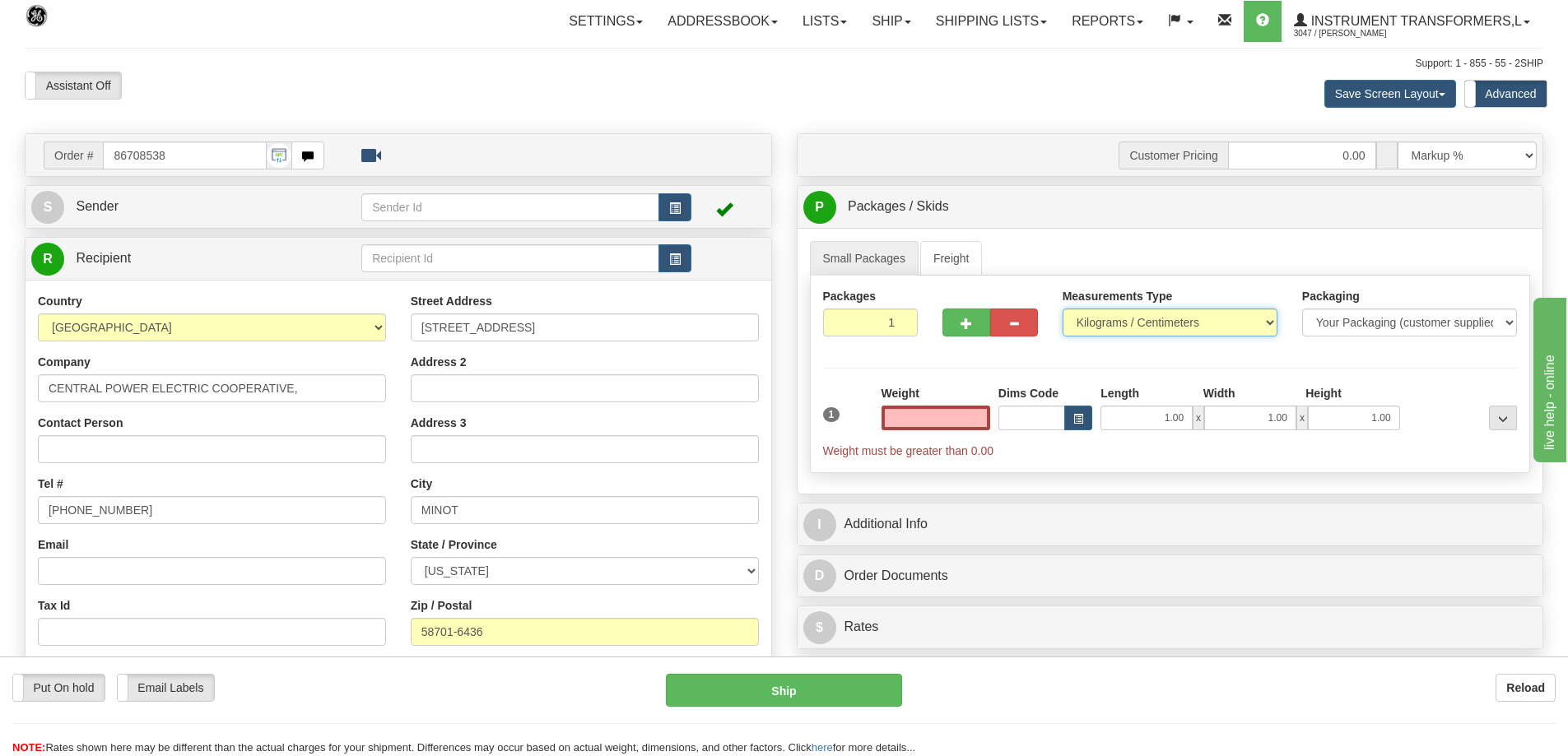
type input "0.00"
click at [1137, 317] on select "Pounds / Inches Kilograms / Centimeters" at bounding box center [1170, 322] width 215 height 28
select select "0"
click at [1063, 309] on select "Pounds / Inches Kilograms / Centimeters" at bounding box center [1170, 322] width 215 height 28
click at [946, 416] on input "0.00" at bounding box center [936, 418] width 109 height 25
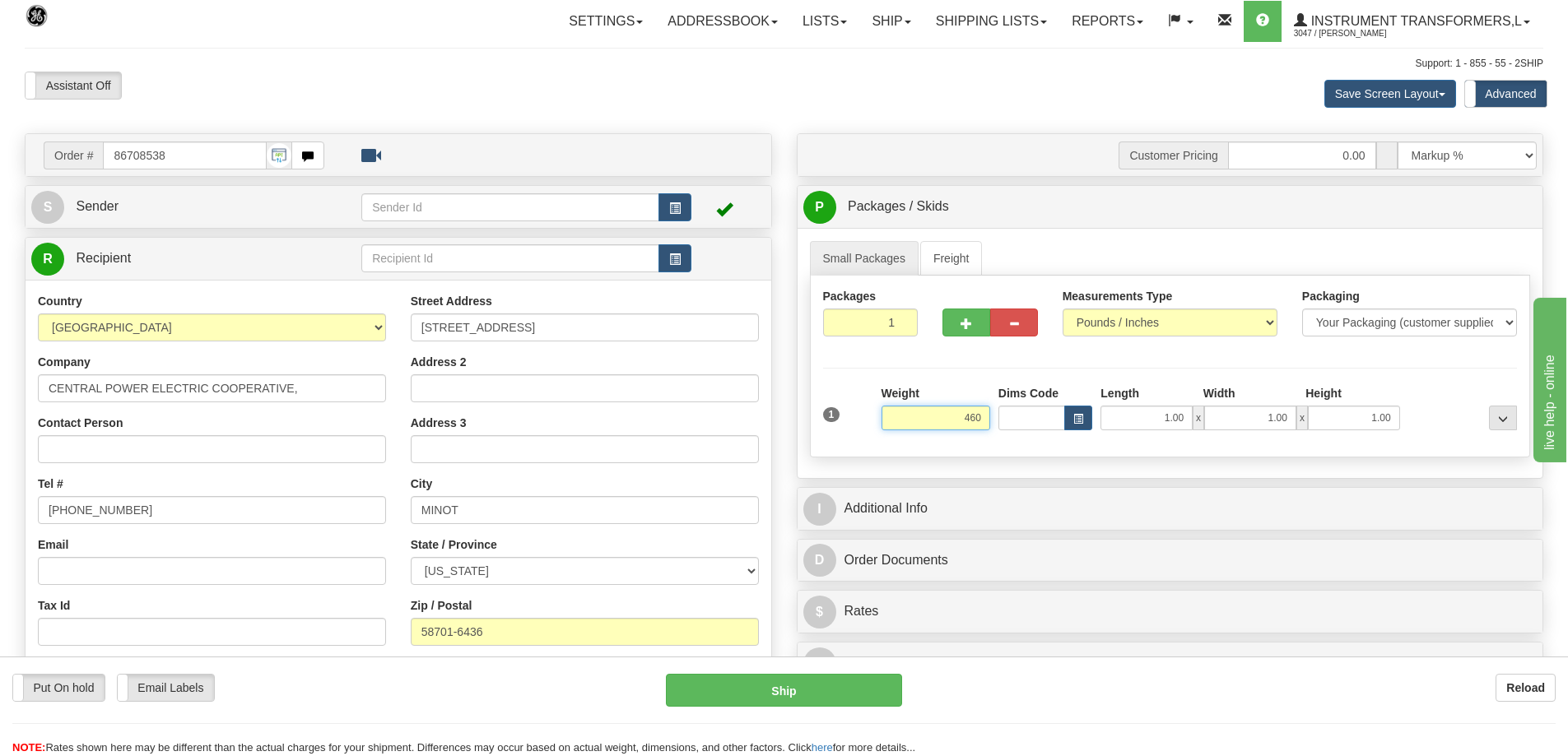
click button "Delete" at bounding box center [0, 0] width 0 height 0
type input "460.00"
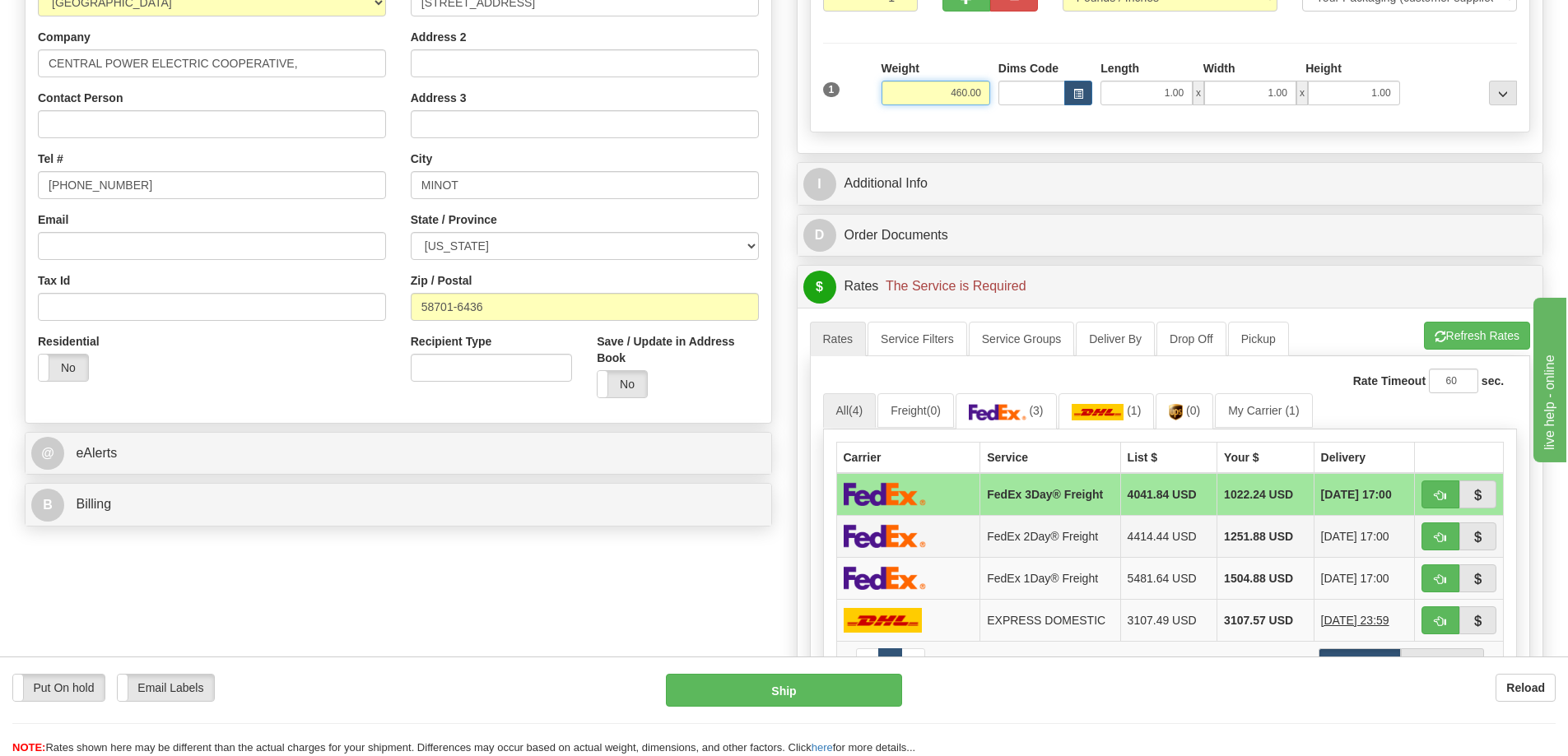
scroll to position [329, 0]
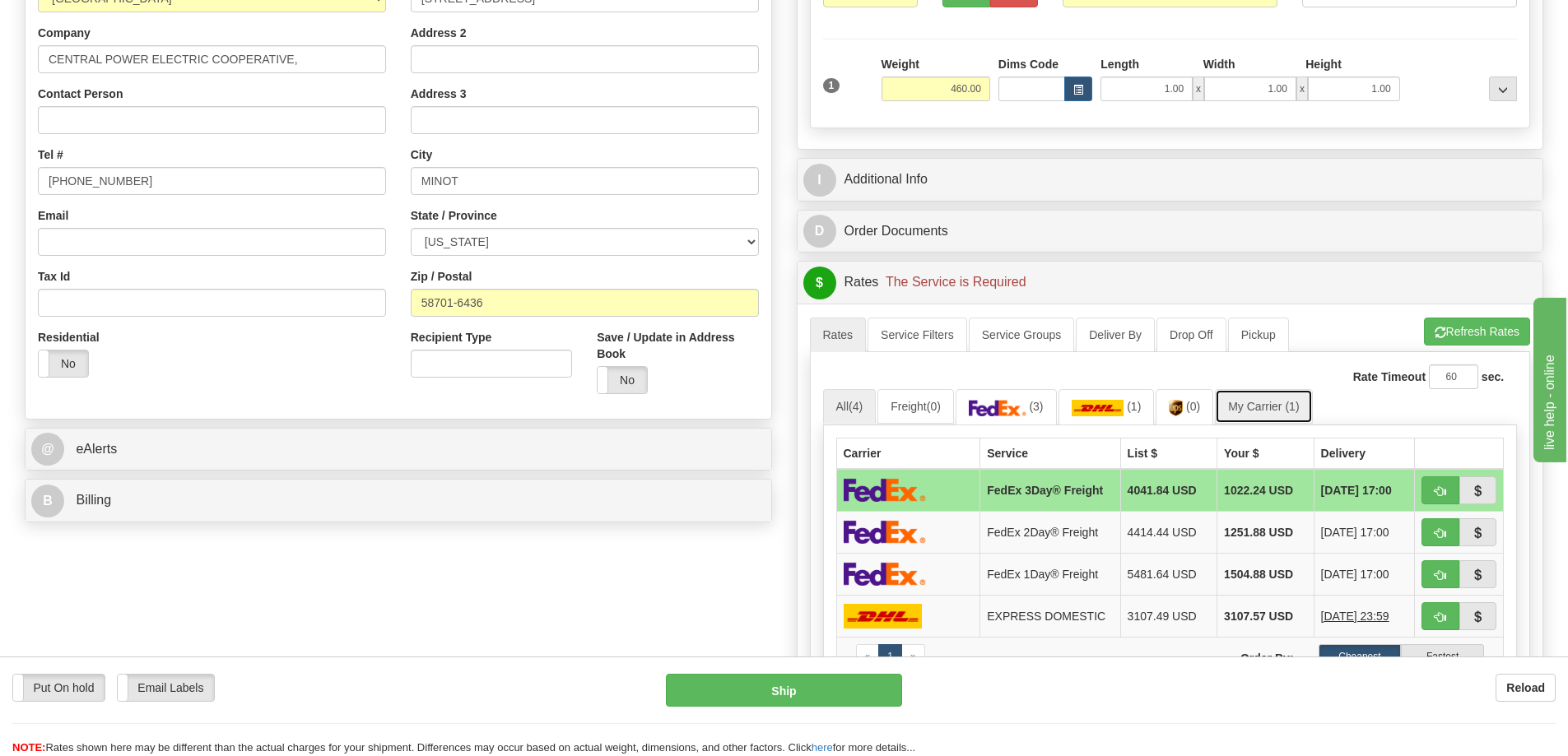
click at [1277, 407] on link "My Carrier (1)" at bounding box center [1263, 406] width 97 height 35
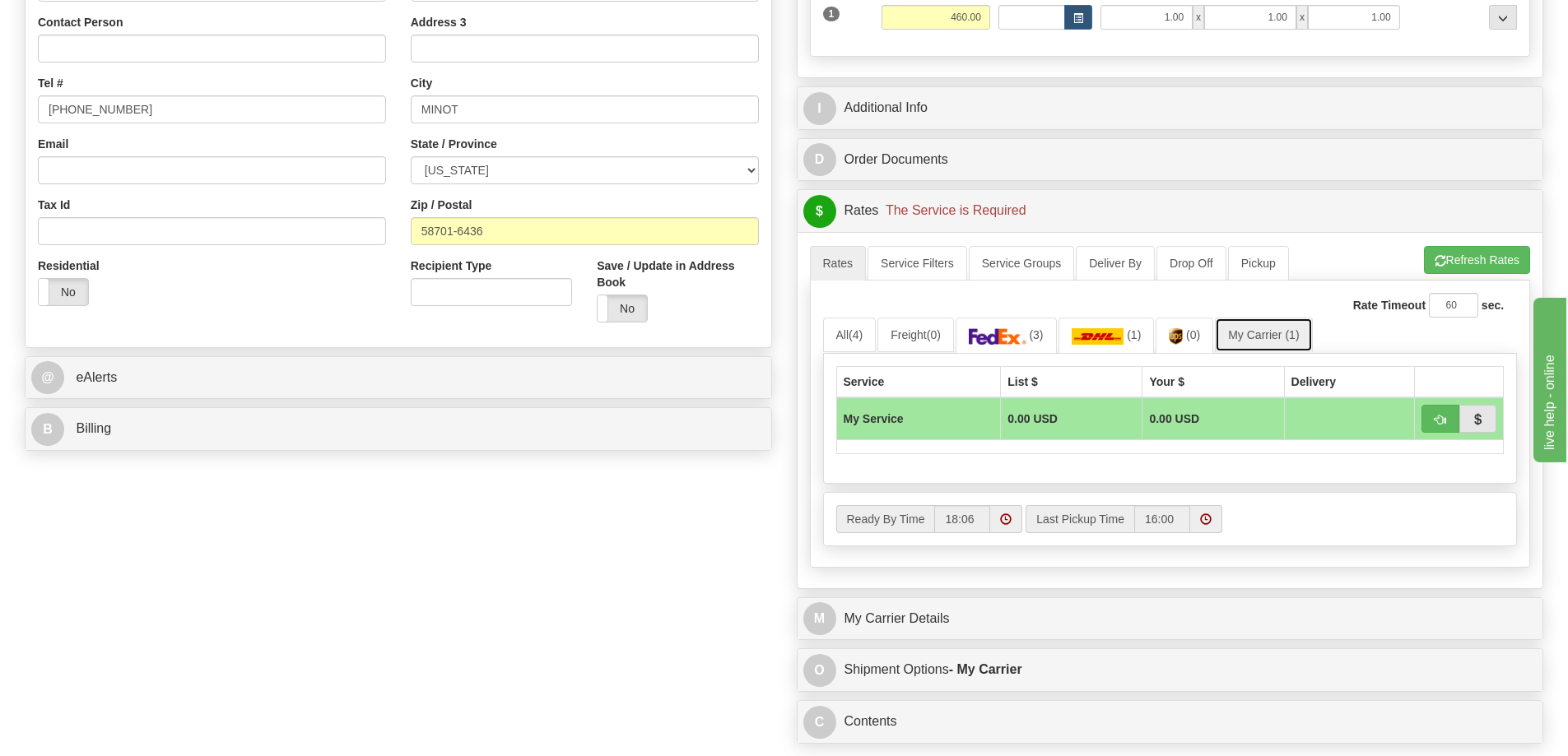
scroll to position [576, 0]
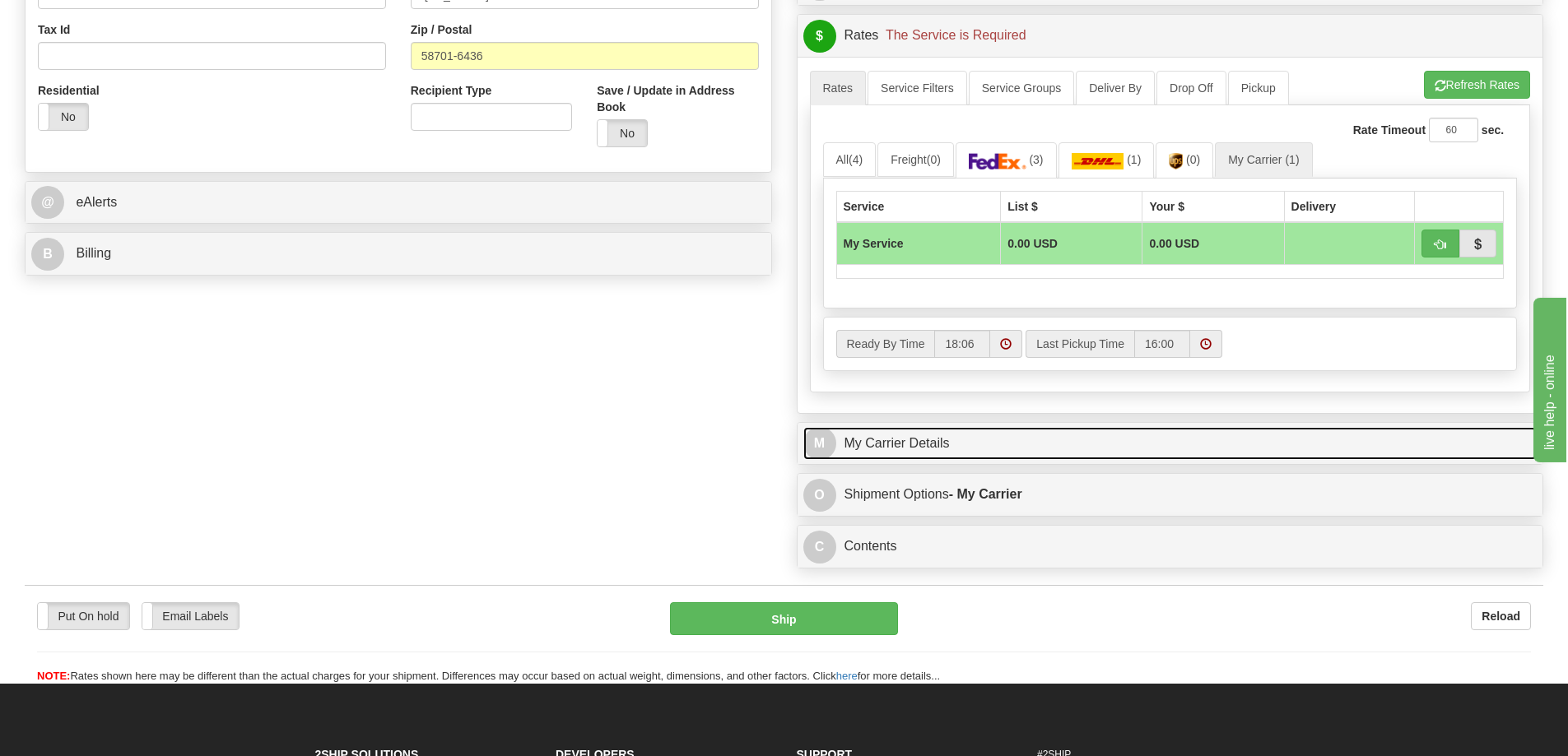
click at [915, 433] on link "M My Carrier Details" at bounding box center [1171, 444] width 734 height 34
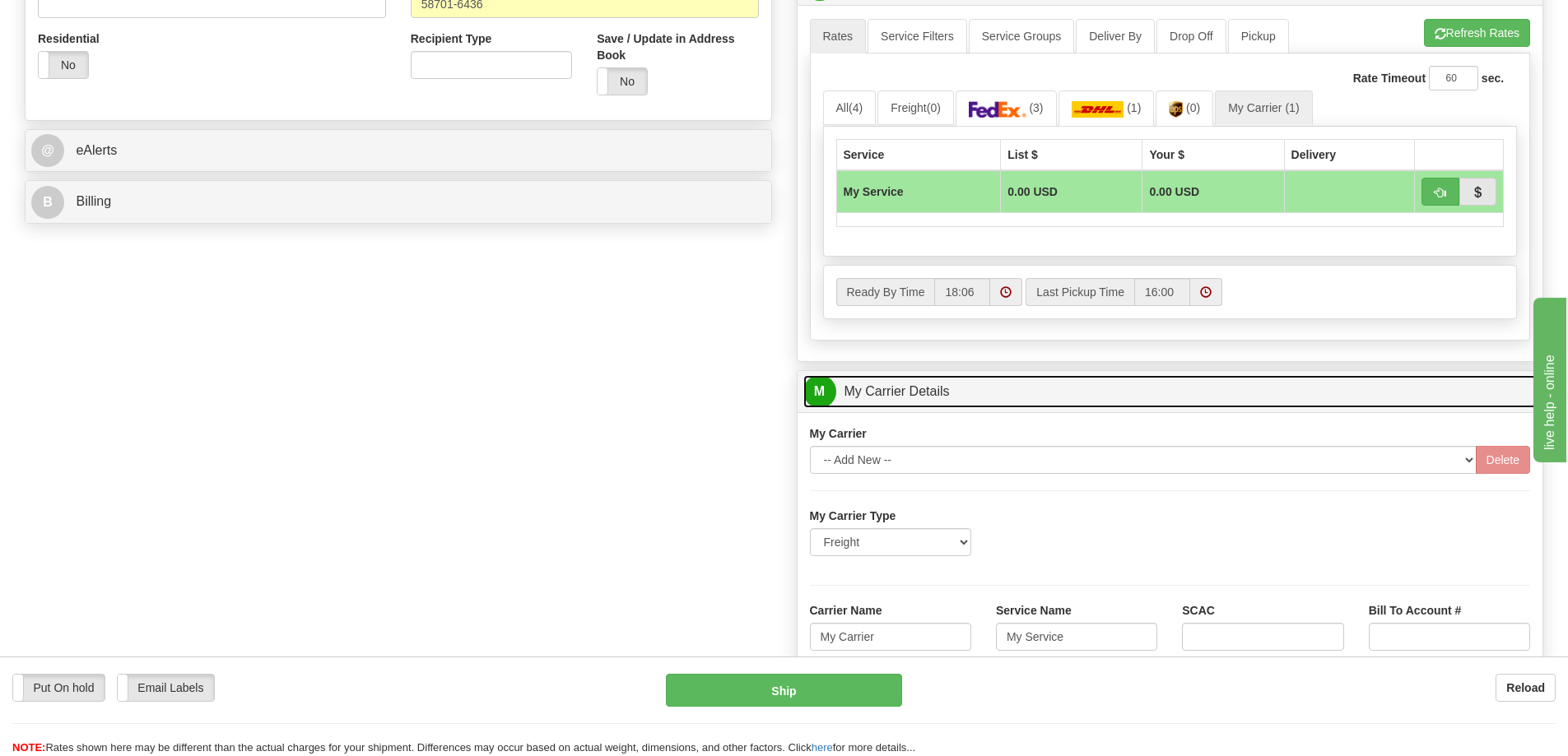
scroll to position [741, 0]
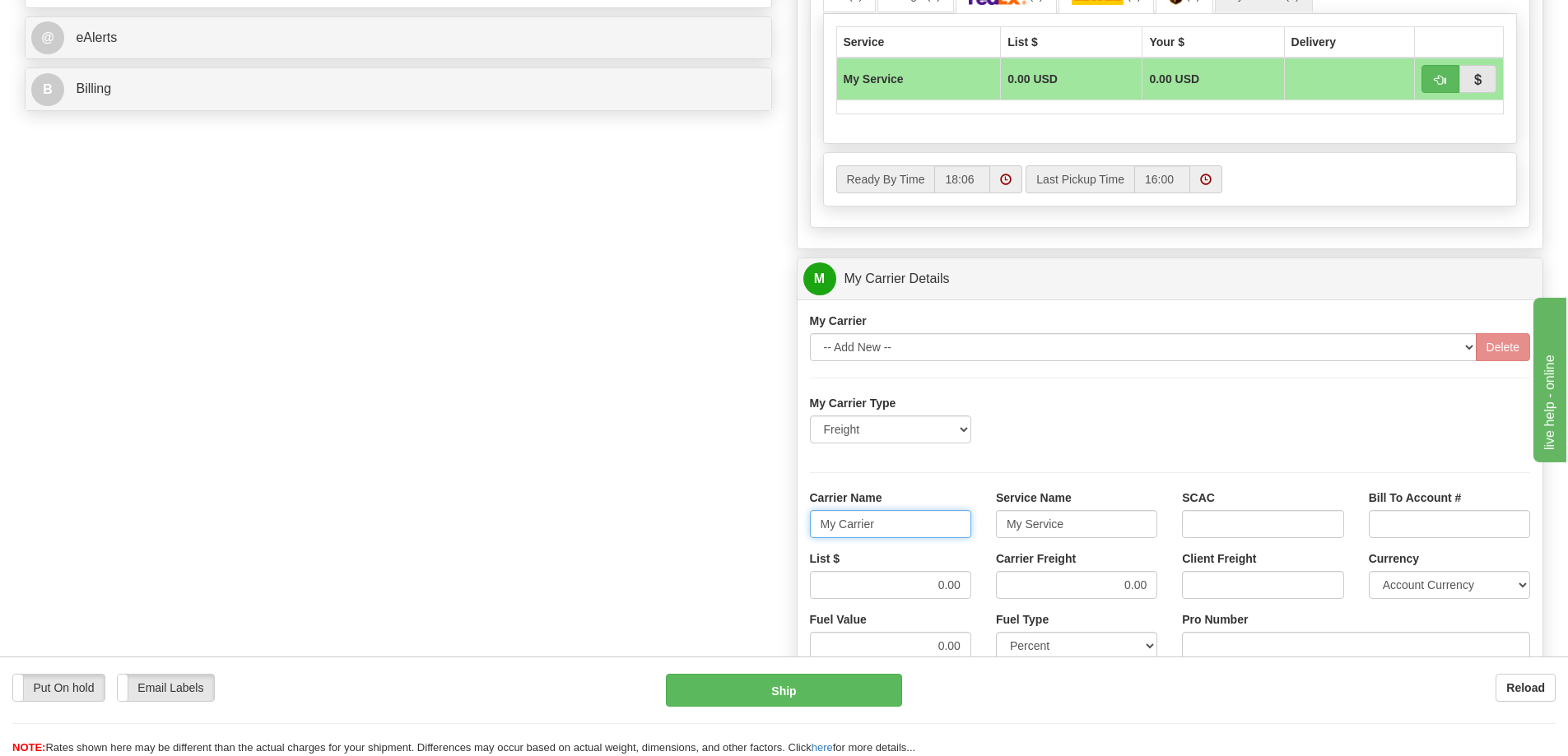
drag, startPoint x: 886, startPoint y: 529, endPoint x: 769, endPoint y: 541, distance: 117.6
click at [769, 541] on div "Order # 86708538 S Sender" at bounding box center [784, 187] width 1543 height 1588
drag, startPoint x: 1070, startPoint y: 524, endPoint x: 973, endPoint y: 526, distance: 97.0
click at [973, 526] on div "Carrier Name Service Name My Service SCAC Bill To Account #" at bounding box center [1170, 519] width 746 height 61
drag, startPoint x: 926, startPoint y: 585, endPoint x: 994, endPoint y: 592, distance: 68.4
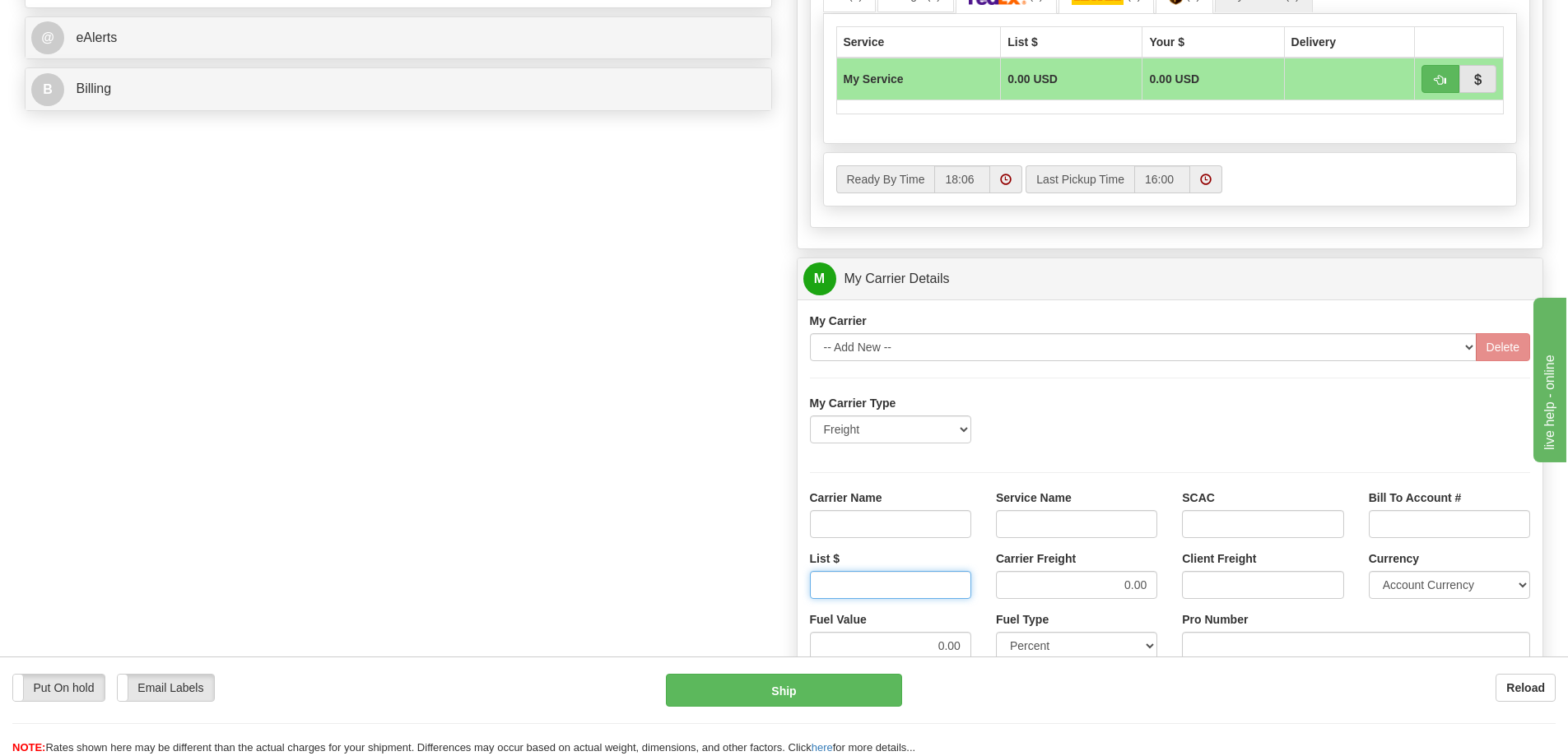
click at [993, 591] on div "List $ Carrier Freight 0.00 Client Freight Currency Account Currency ARN AWG AU…" at bounding box center [1170, 581] width 746 height 61
drag, startPoint x: 1118, startPoint y: 594, endPoint x: 1203, endPoint y: 591, distance: 85.1
click at [1203, 591] on div "List $ Carrier Freight 0.00 Client Freight Currency Account Currency ARN AWG AU…" at bounding box center [1170, 581] width 746 height 61
click at [942, 530] on input "Carrier Name" at bounding box center [890, 523] width 162 height 28
type input "AVR"
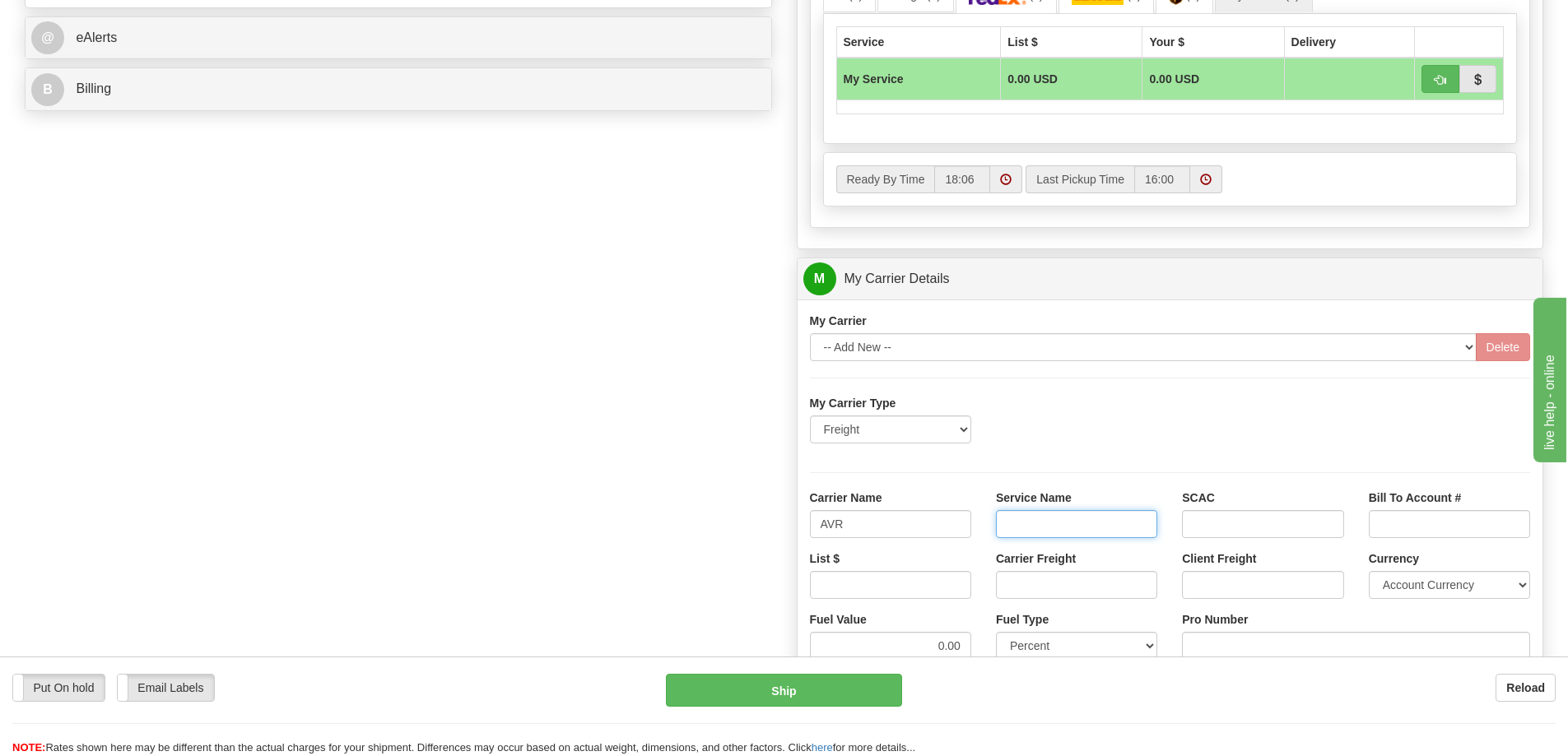
click at [1060, 524] on input "Service Name" at bounding box center [1076, 523] width 162 height 28
type input "LTL"
click at [947, 582] on input "List $" at bounding box center [890, 585] width 162 height 28
type input "320"
click at [1030, 577] on input "Carrier Freight" at bounding box center [1076, 585] width 162 height 28
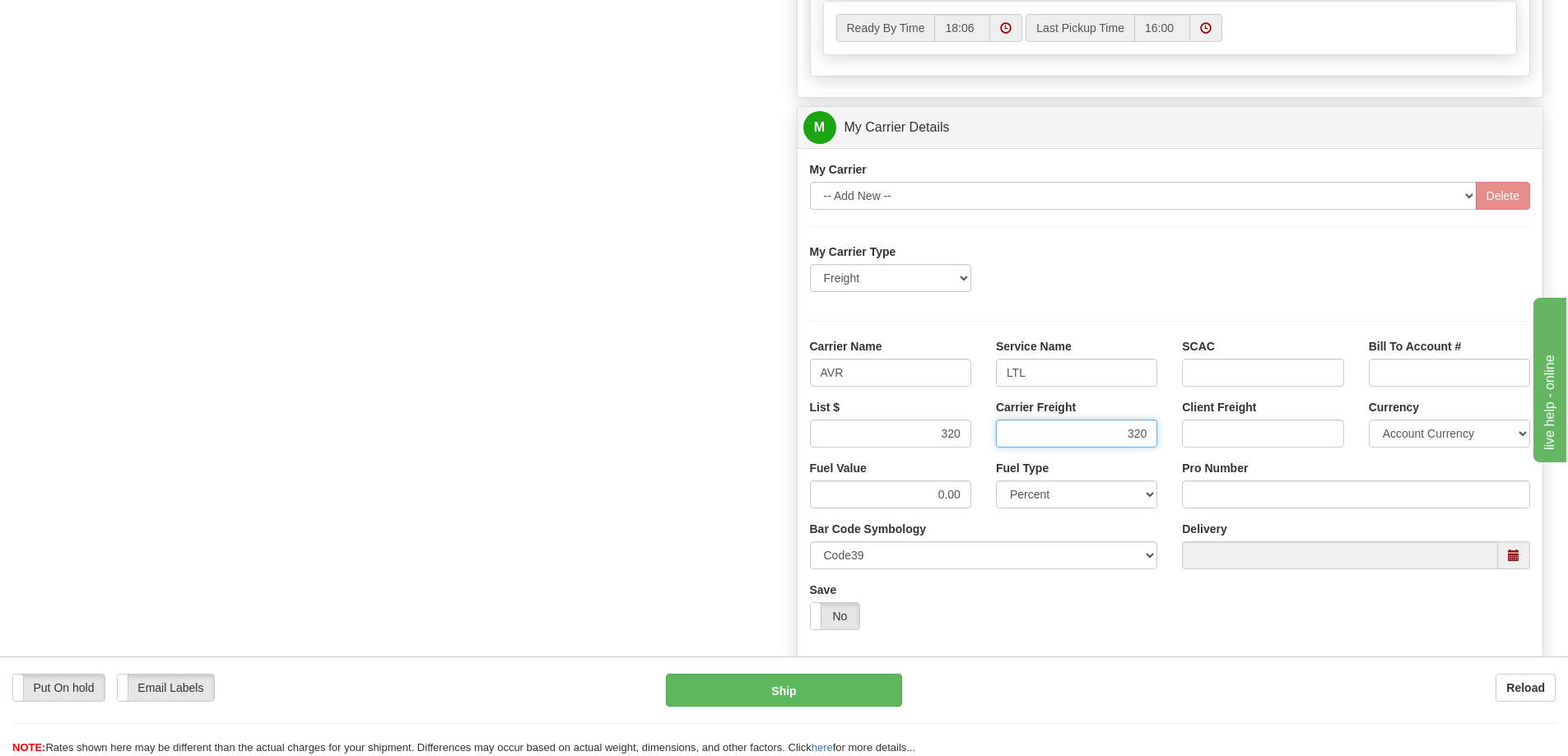
scroll to position [905, 0]
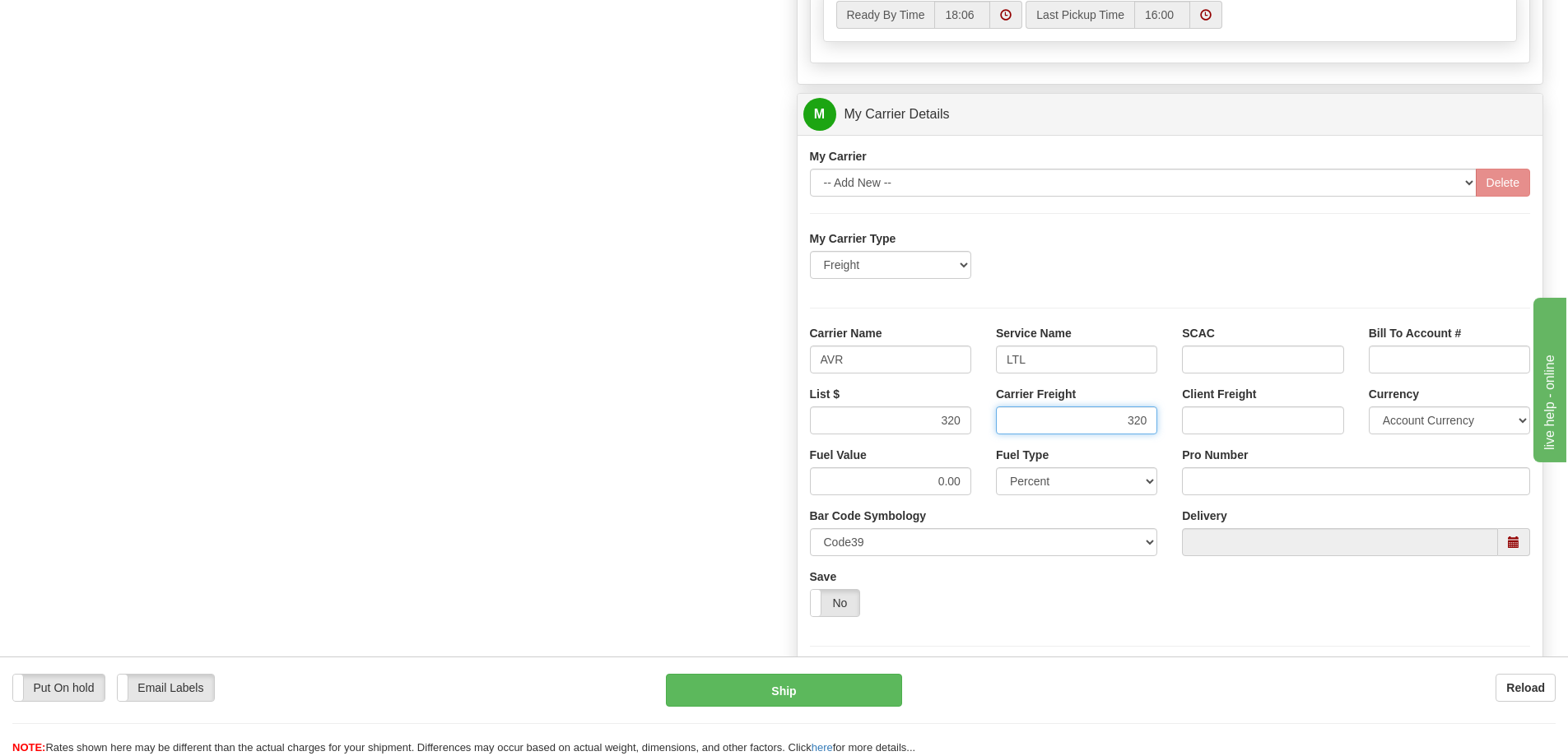
type input "320"
click at [1227, 481] on input "Pro Number" at bounding box center [1356, 481] width 348 height 28
type input "251-281446"
click button "Delete" at bounding box center [0, 0] width 0 height 0
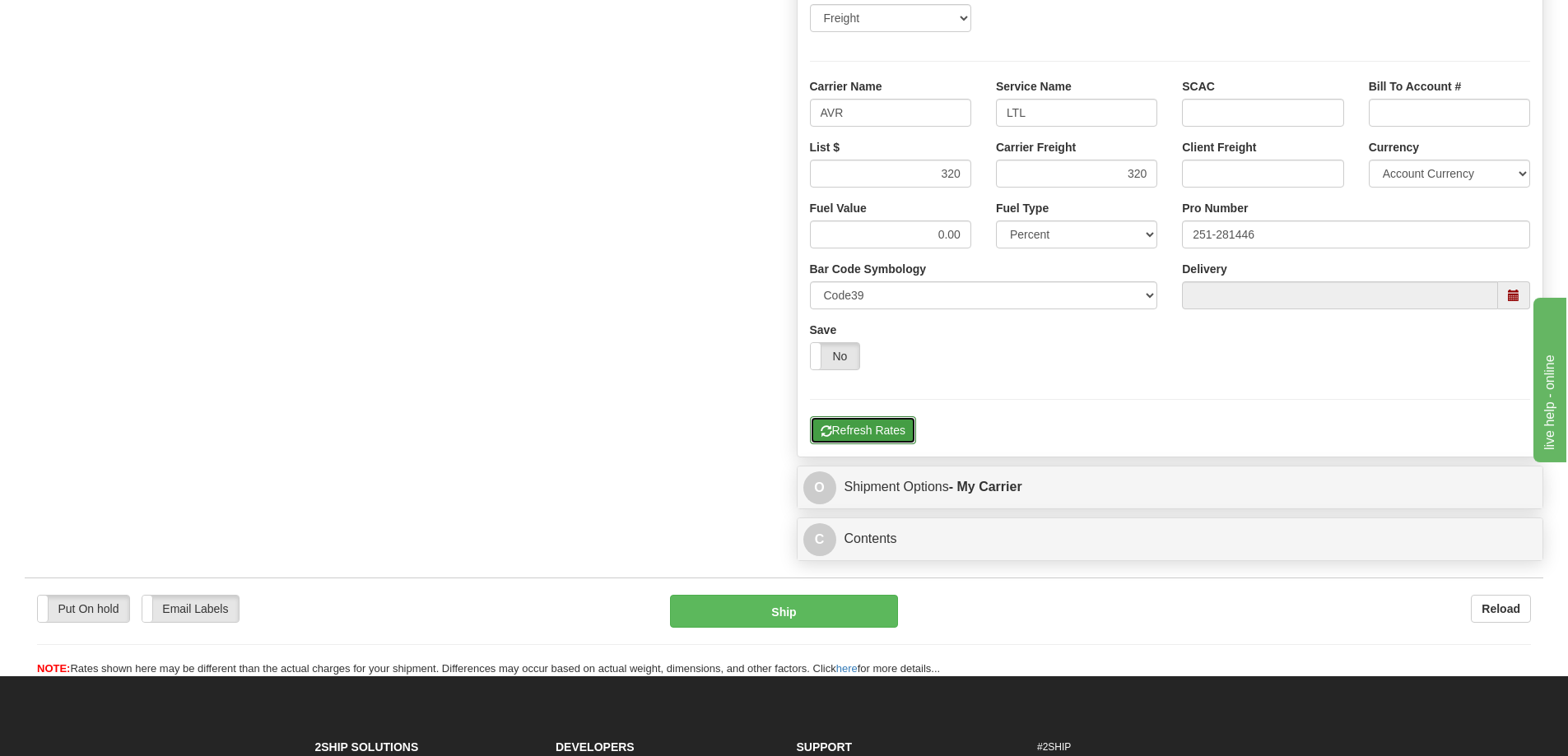
click at [898, 428] on button "Refresh Rates" at bounding box center [863, 429] width 106 height 28
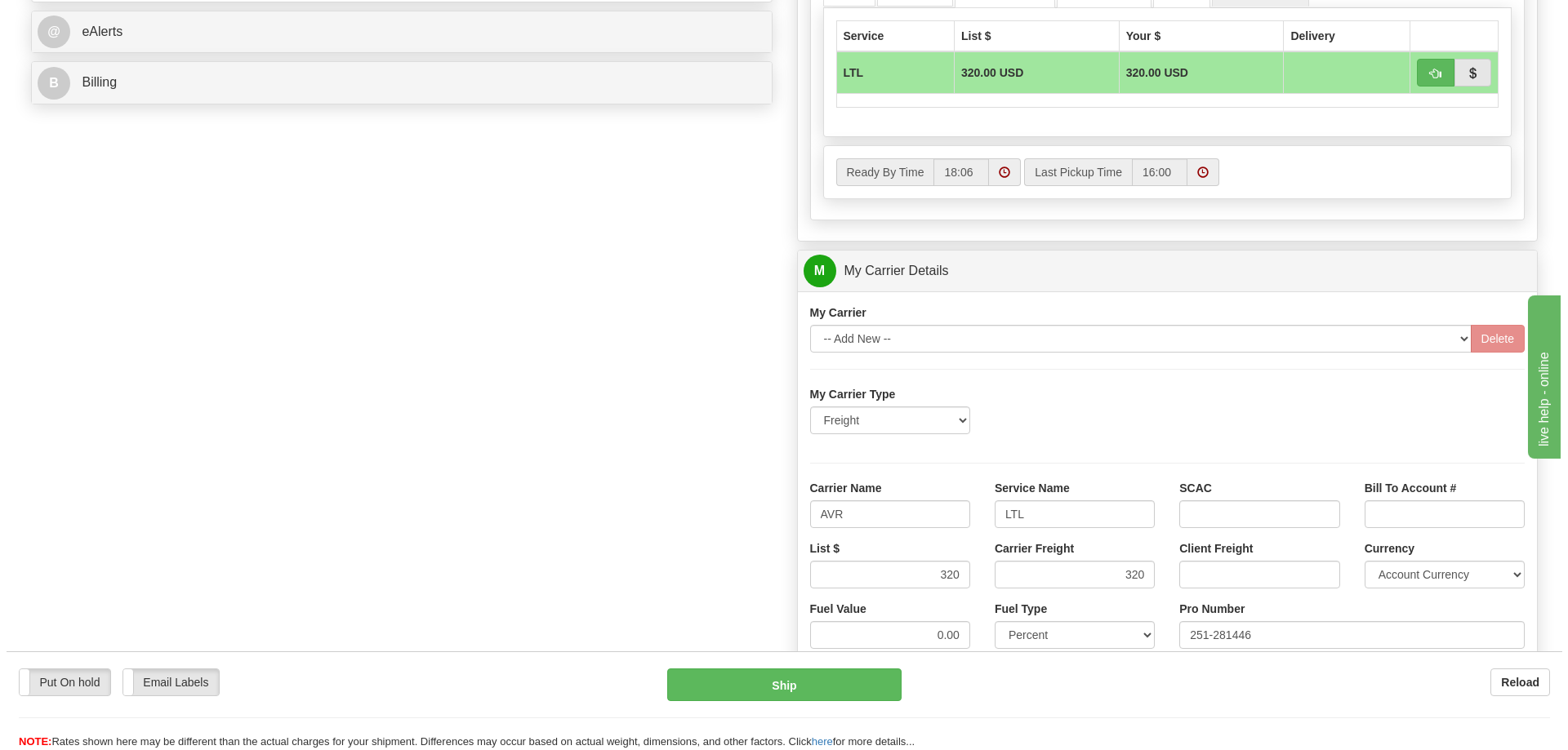
scroll to position [653, 0]
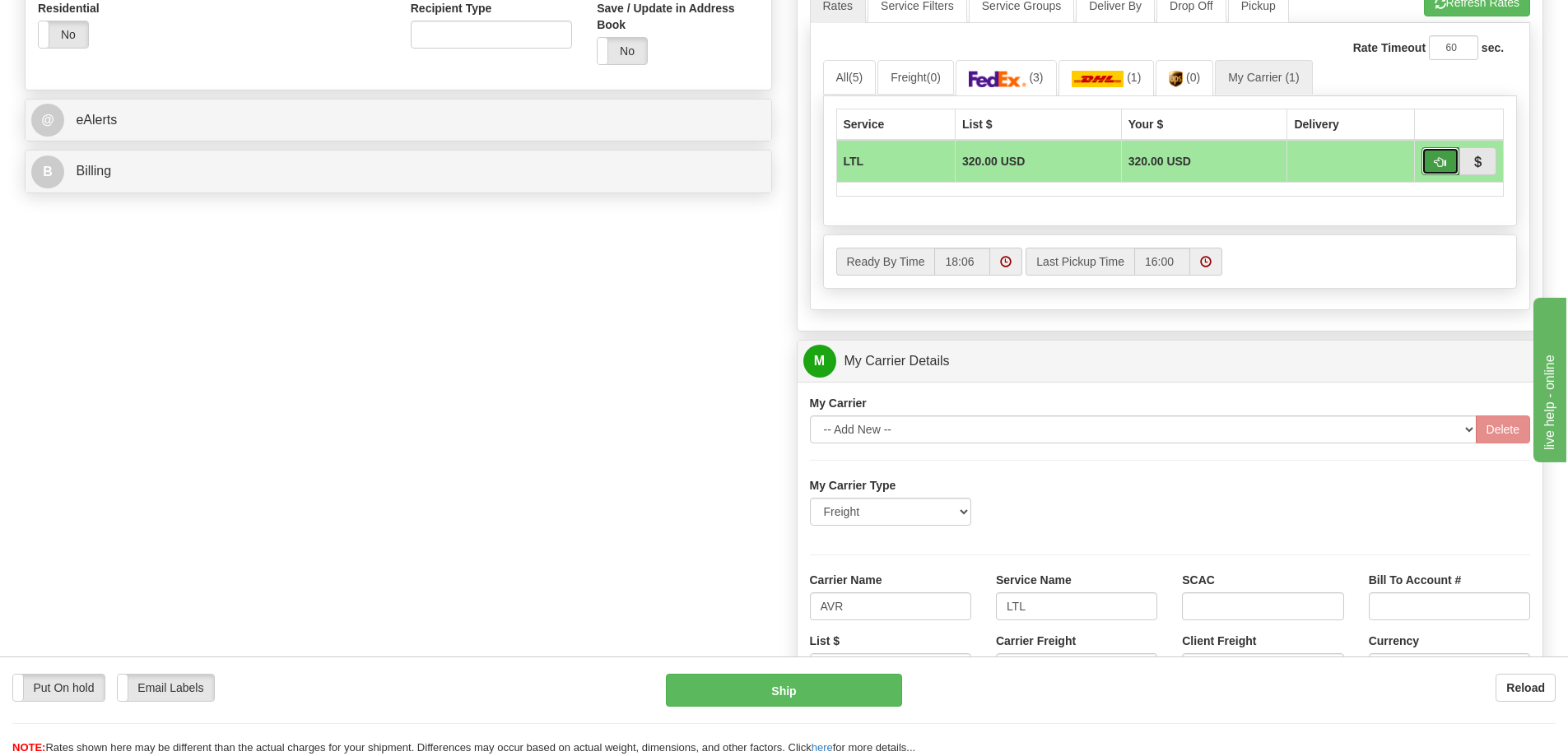
click at [1434, 160] on span "button" at bounding box center [1439, 162] width 12 height 11
type input "00"
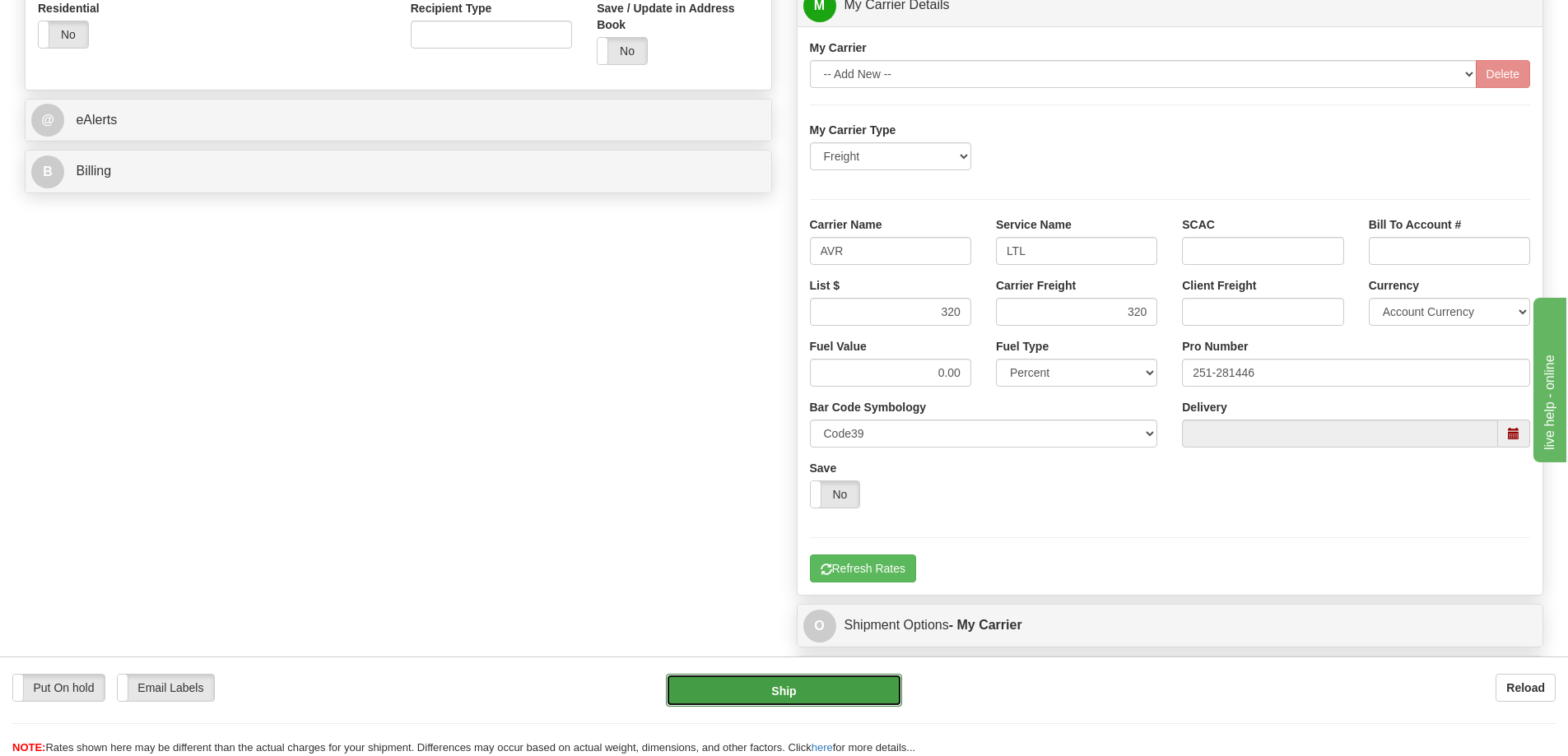
click at [769, 698] on button "Ship" at bounding box center [784, 690] width 237 height 33
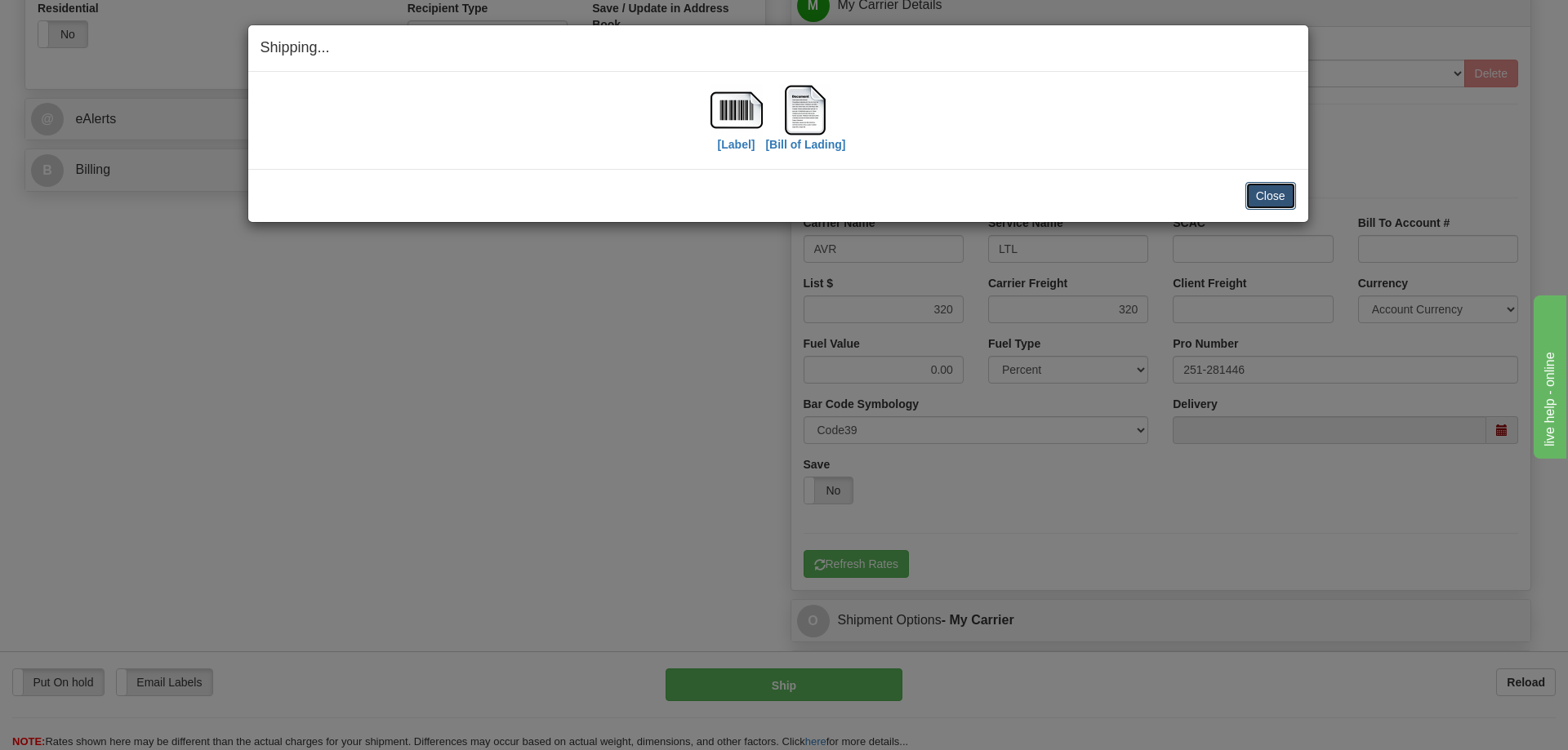
click at [1269, 193] on button "Close" at bounding box center [1270, 196] width 50 height 27
